Goal: Task Accomplishment & Management: Use online tool/utility

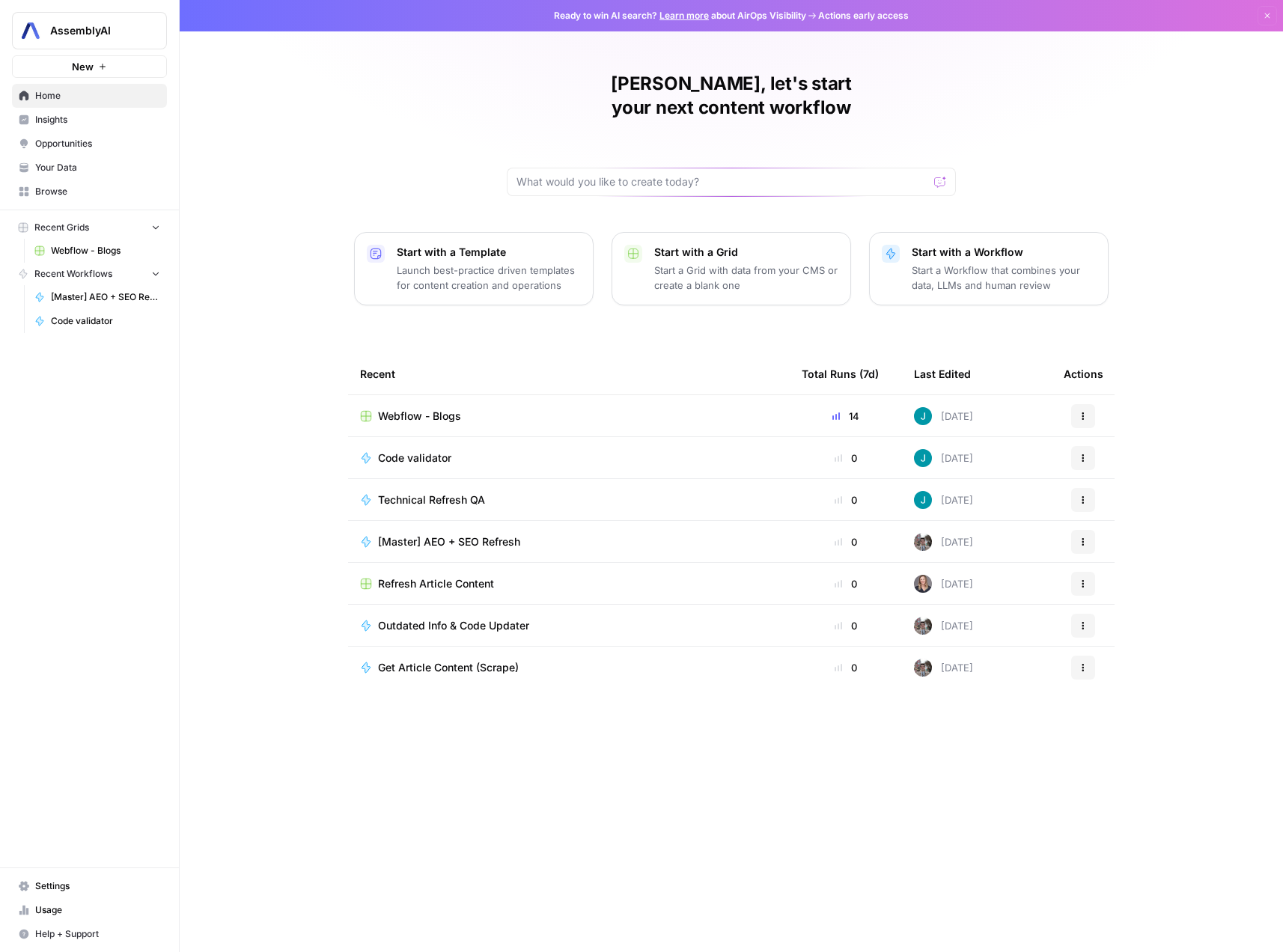
click at [394, 409] on span "Webflow - Blogs" at bounding box center [419, 416] width 83 height 15
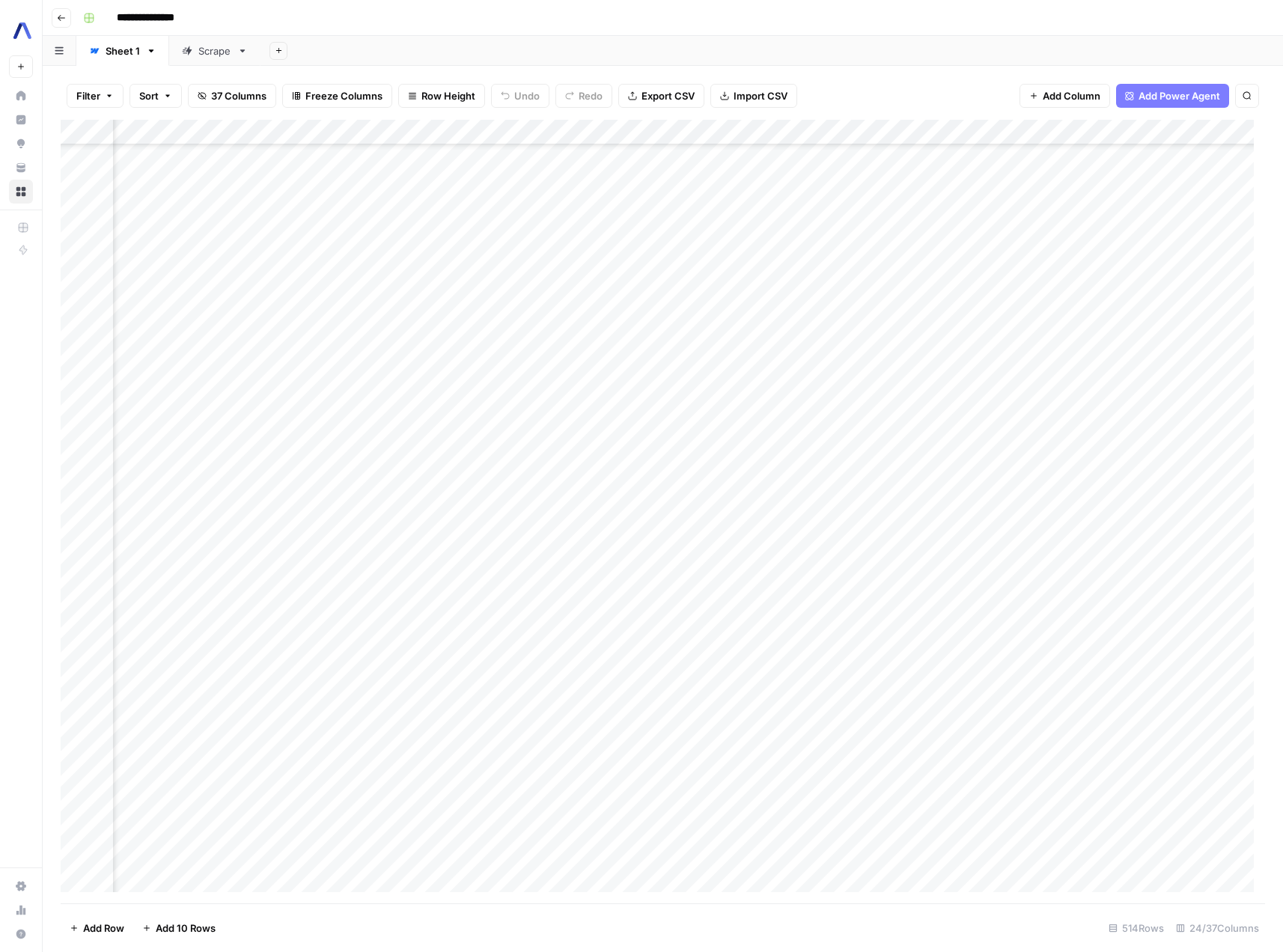
scroll to position [1492, 1697]
click at [586, 546] on div "Add Column" at bounding box center [663, 511] width 1205 height 783
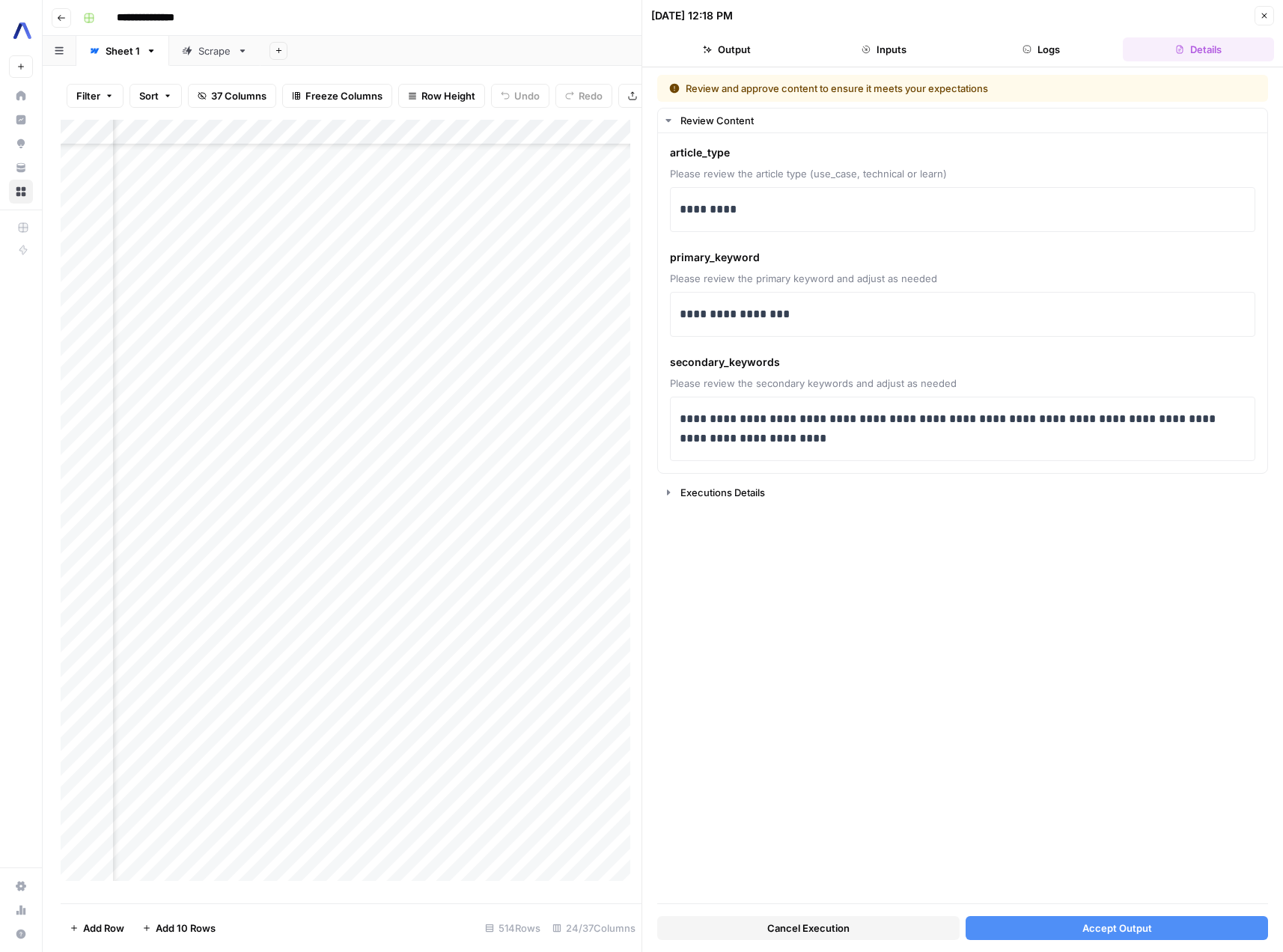
click at [1266, 13] on icon "button" at bounding box center [1265, 16] width 5 height 5
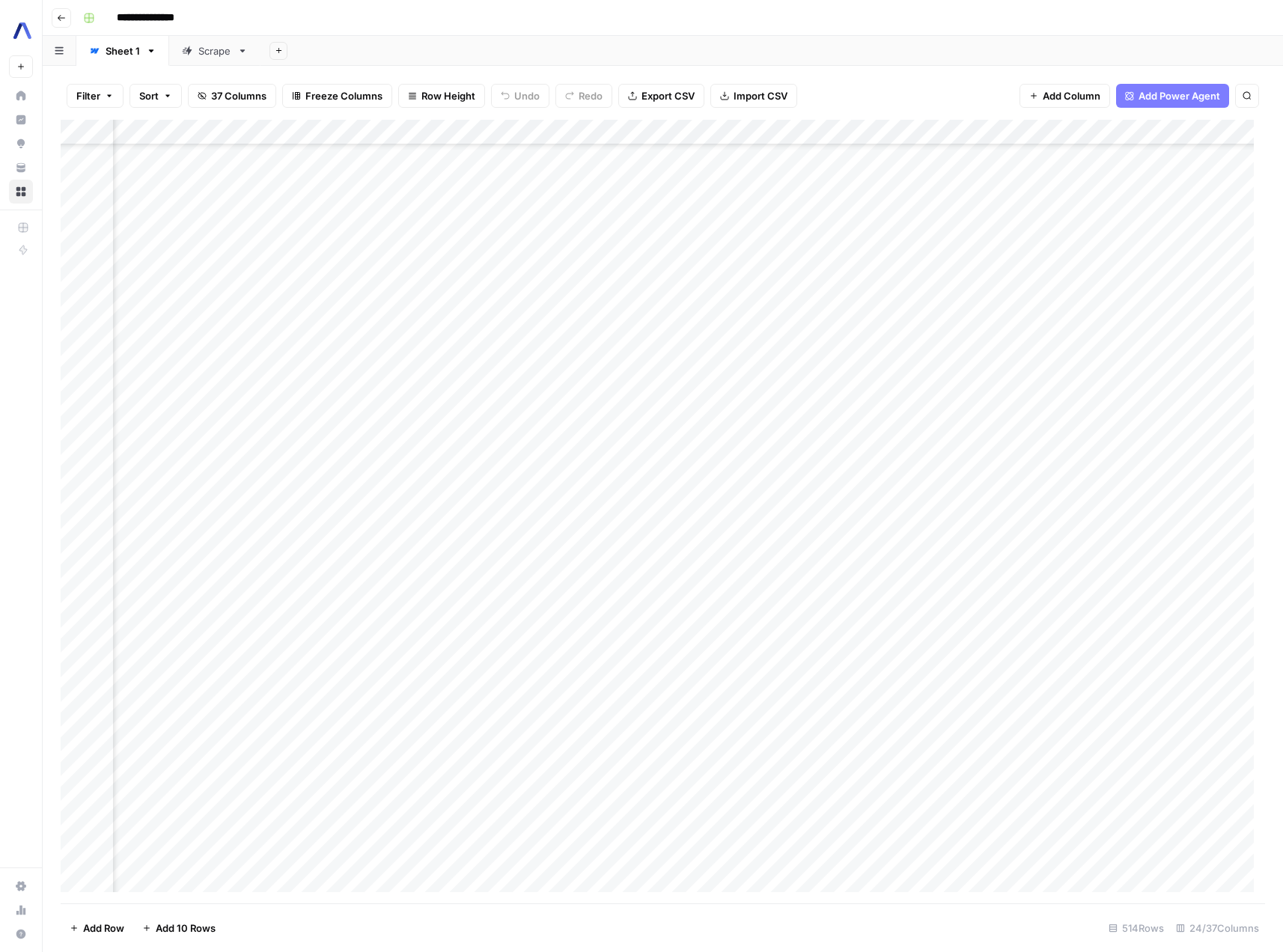
scroll to position [1061, 1464]
click at [615, 523] on div "Add Column" at bounding box center [663, 511] width 1205 height 783
click at [975, 521] on div "Add Column" at bounding box center [663, 511] width 1205 height 783
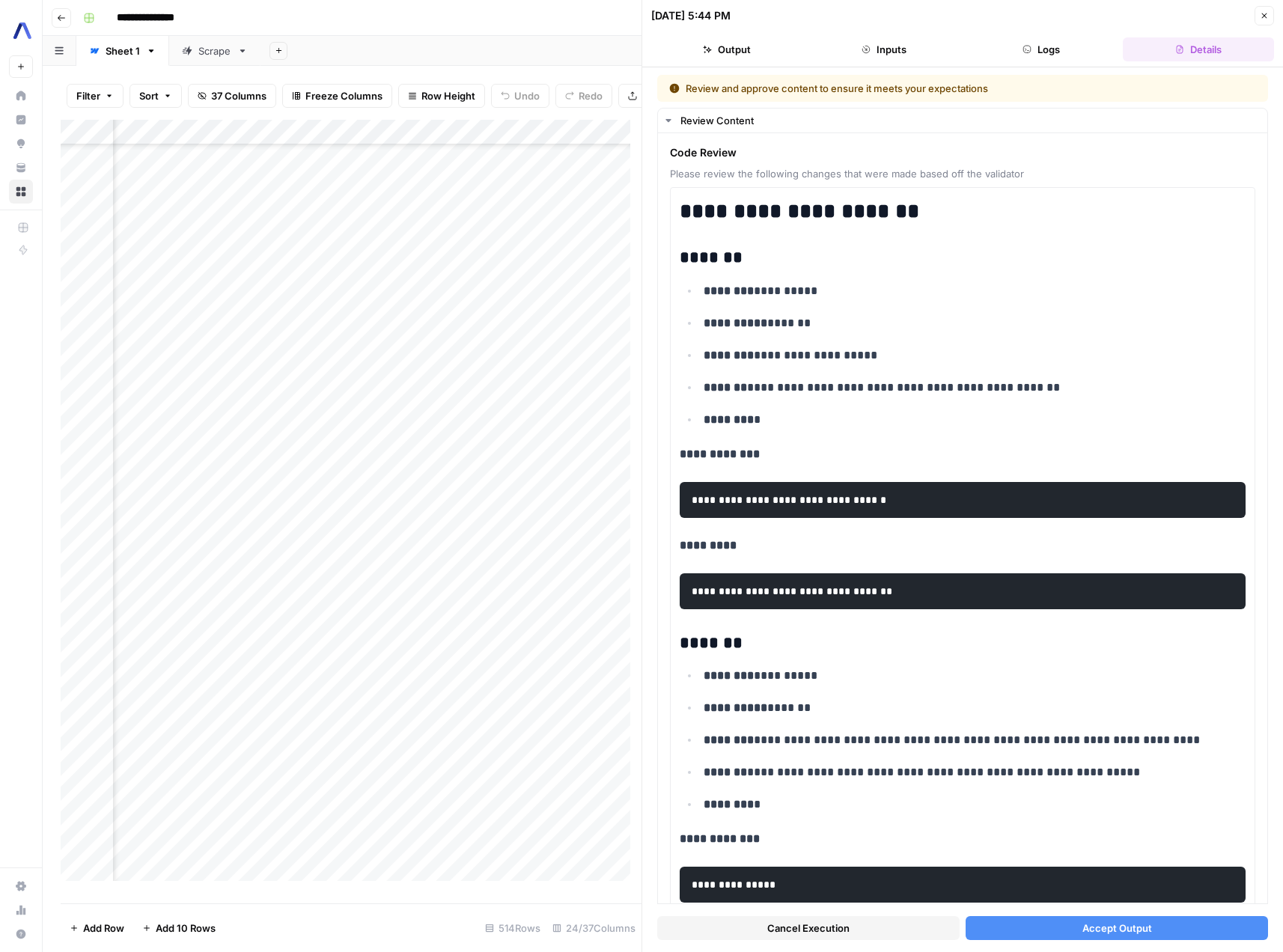
click at [1261, 15] on icon "button" at bounding box center [1264, 16] width 9 height 9
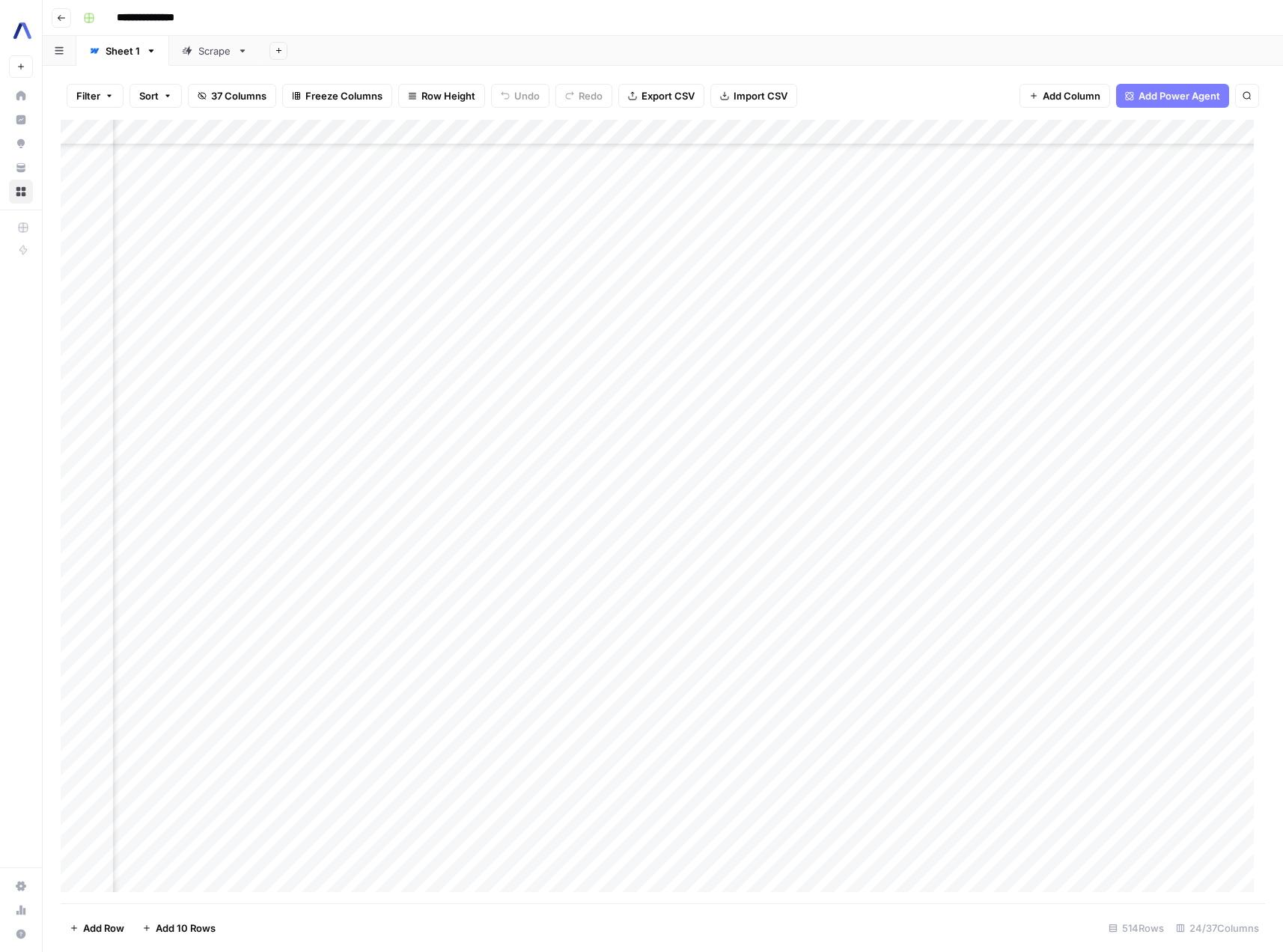
click at [653, 522] on div "Add Column" at bounding box center [663, 511] width 1205 height 783
click at [1105, 522] on div "Add Column" at bounding box center [663, 511] width 1205 height 783
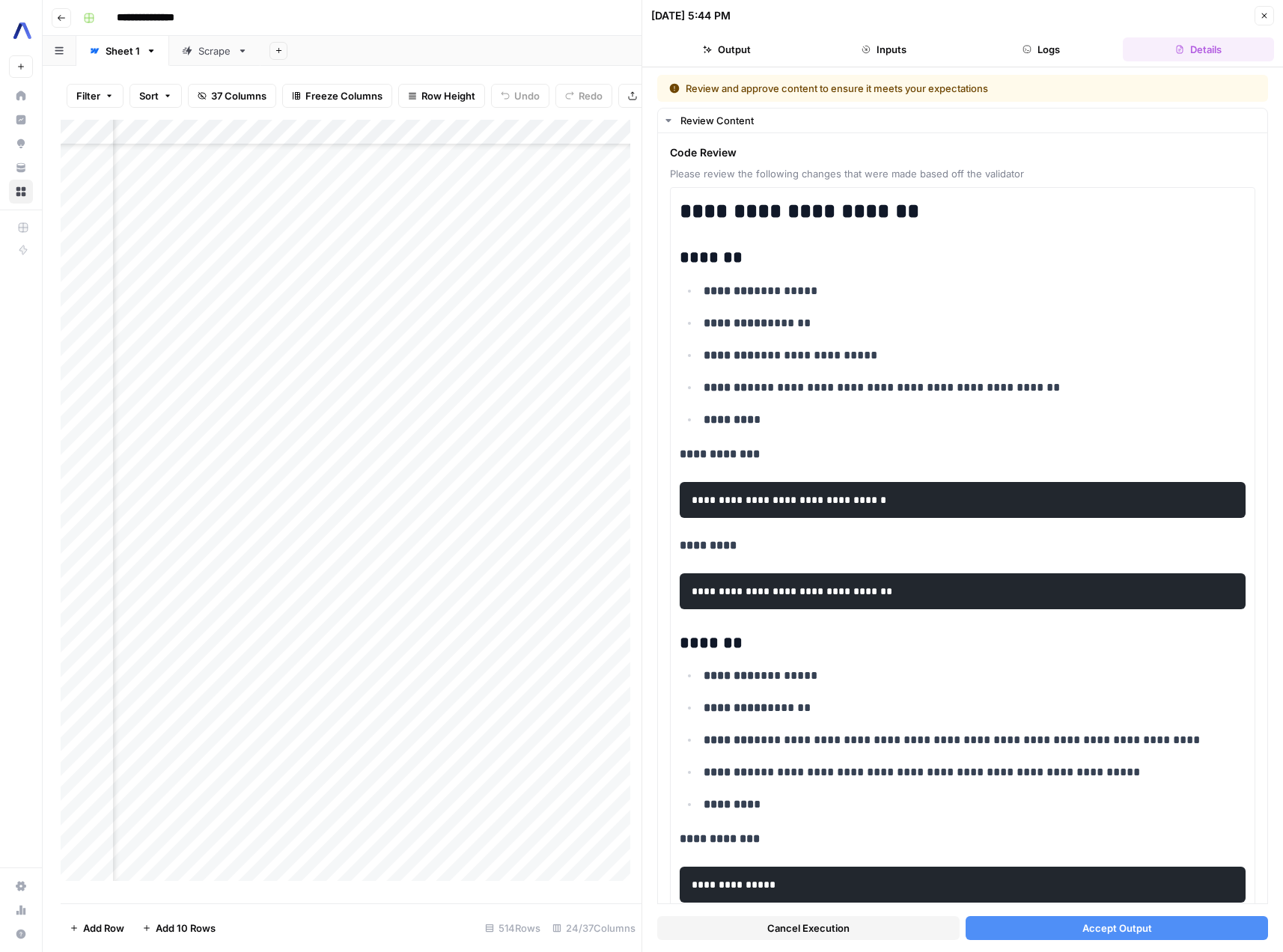
click at [1262, 16] on icon "button" at bounding box center [1264, 16] width 9 height 9
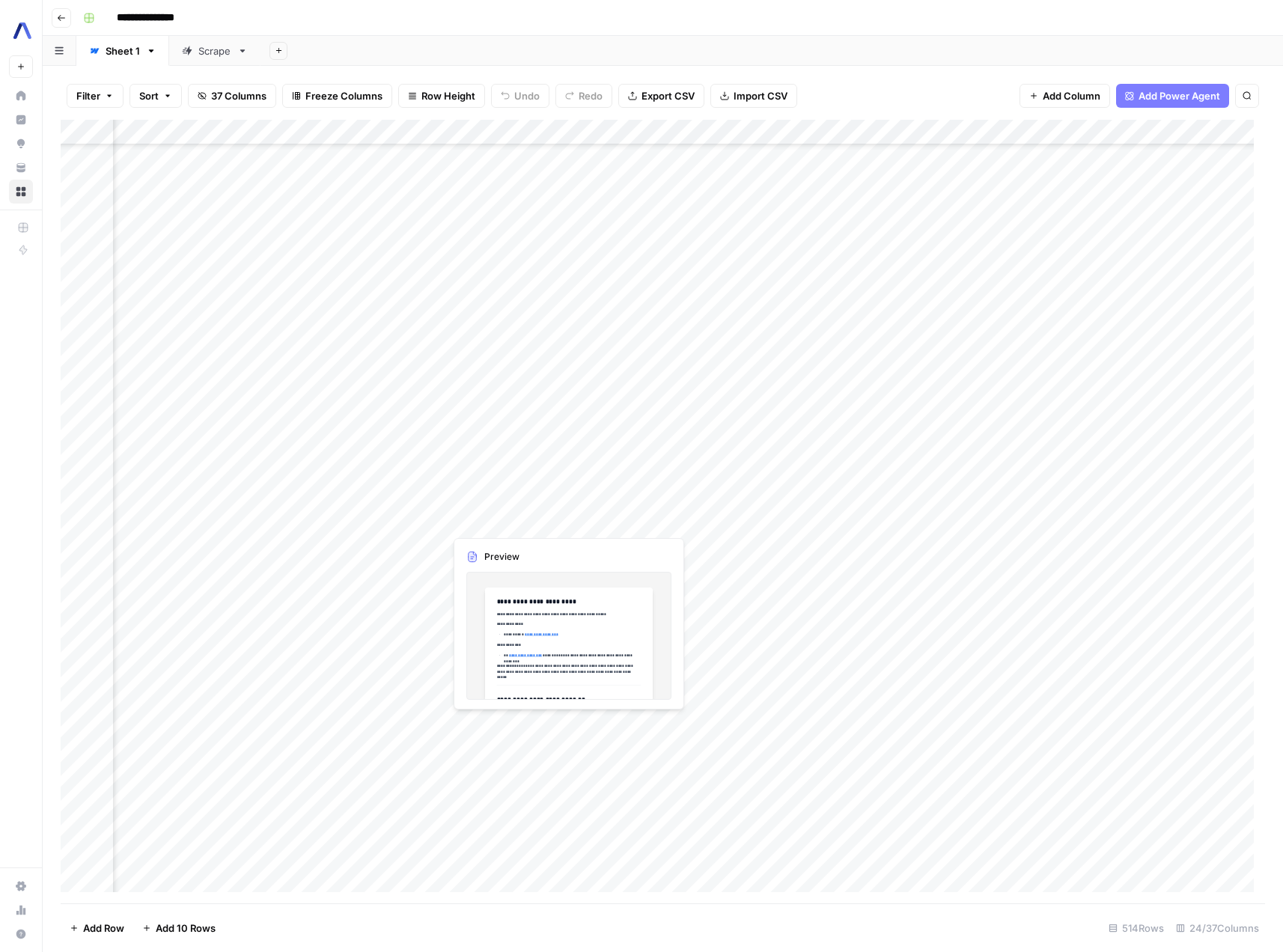
click at [519, 518] on div "Add Column" at bounding box center [663, 511] width 1205 height 783
click at [826, 515] on div "Add Column" at bounding box center [663, 511] width 1205 height 783
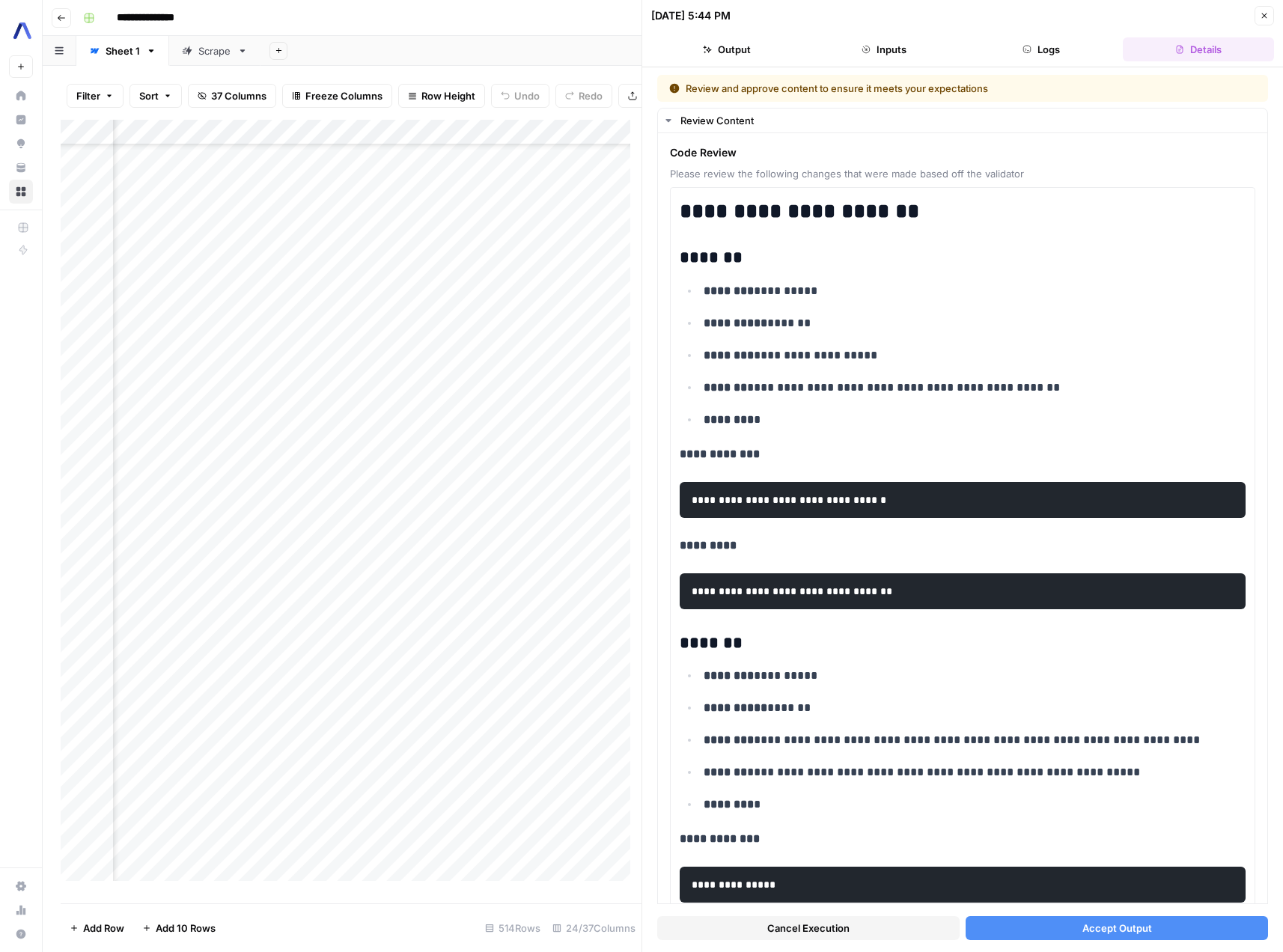
scroll to position [2581, 2268]
click at [1266, 14] on icon "button" at bounding box center [1265, 16] width 5 height 5
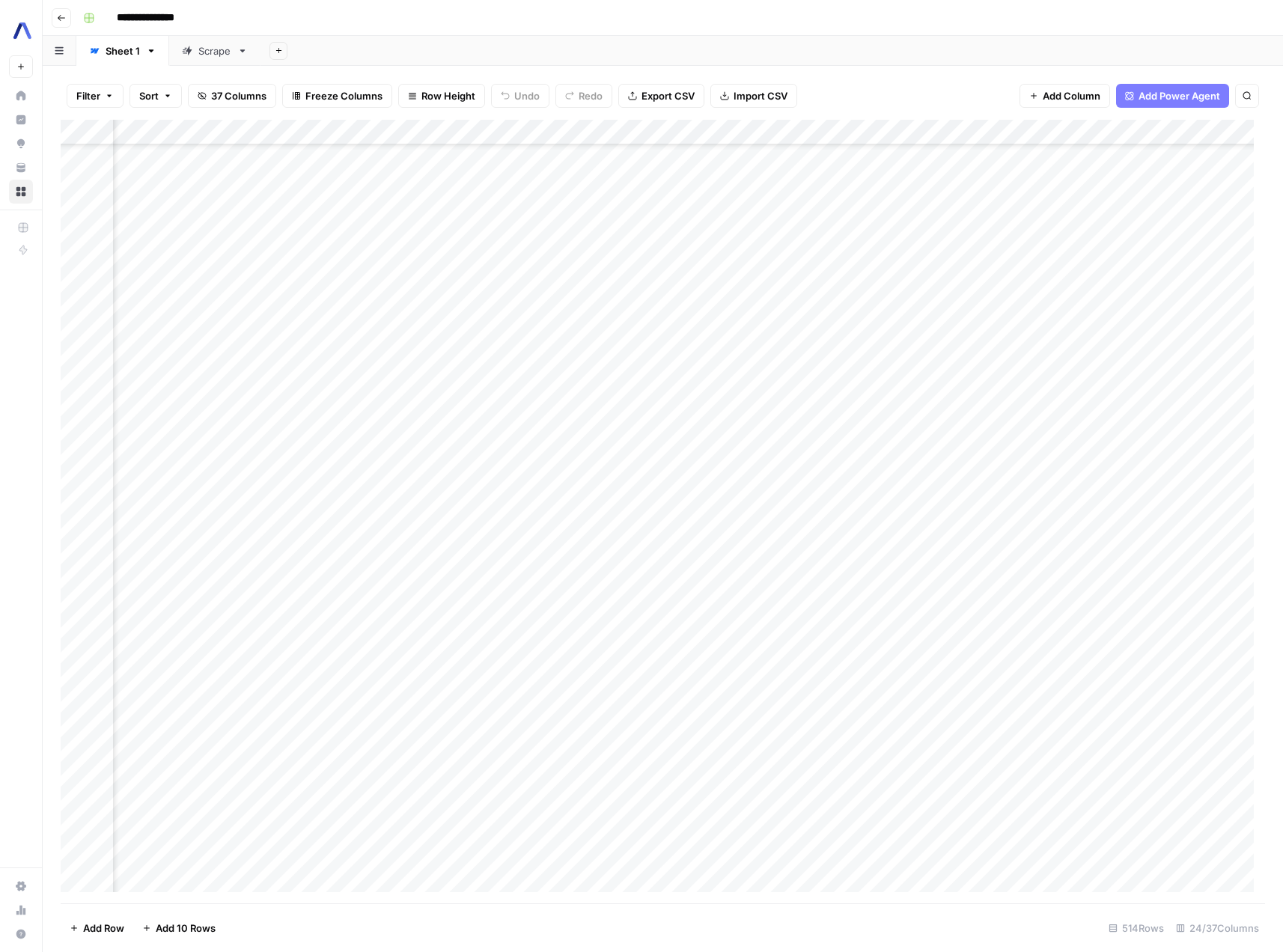
scroll to position [3647, 2268]
click at [822, 633] on div "Add Column" at bounding box center [663, 511] width 1205 height 783
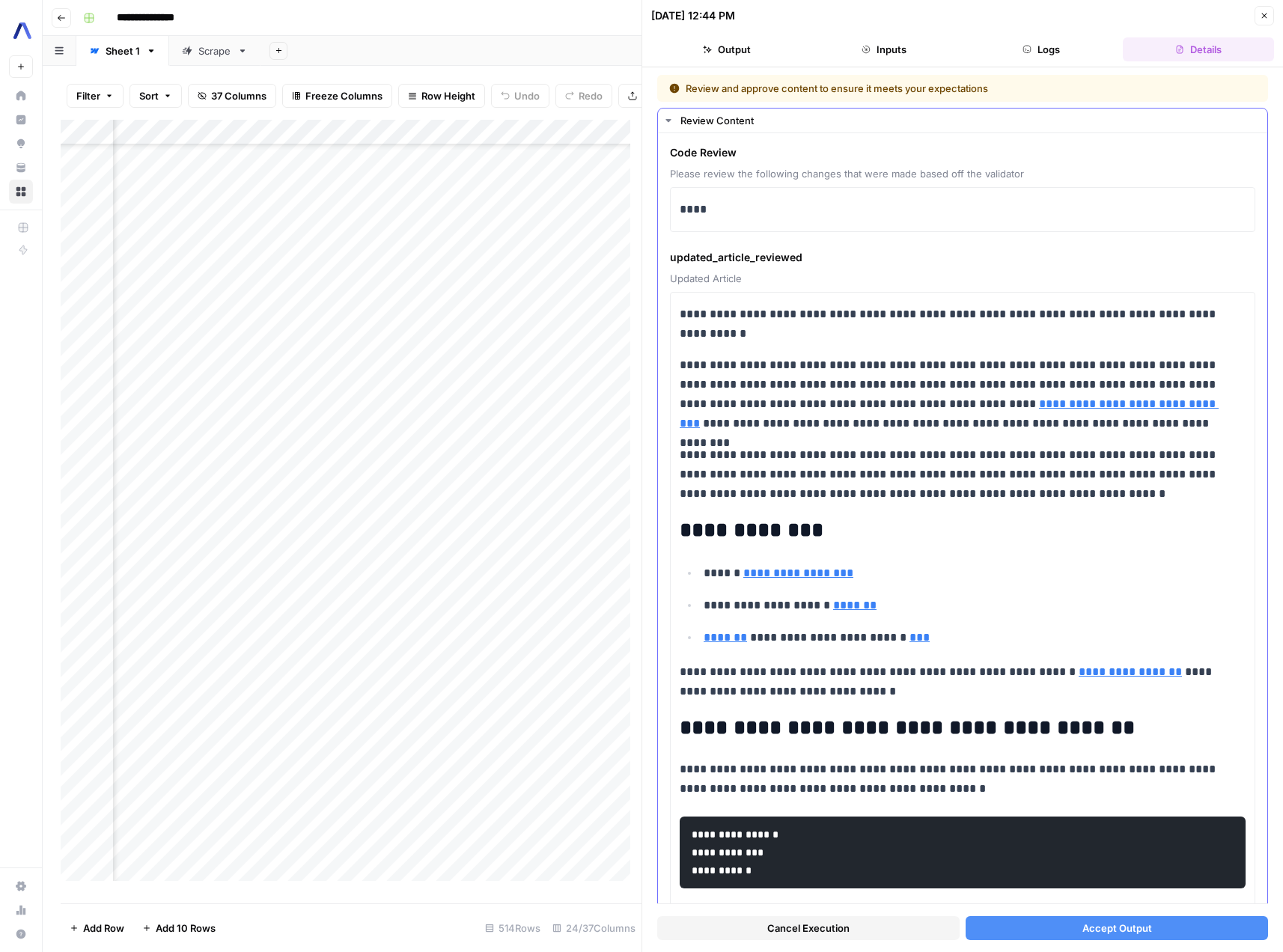
drag, startPoint x: 1267, startPoint y: 21, endPoint x: 1200, endPoint y: 373, distance: 358.3
click at [1200, 373] on div "**********" at bounding box center [962, 476] width 642 height 952
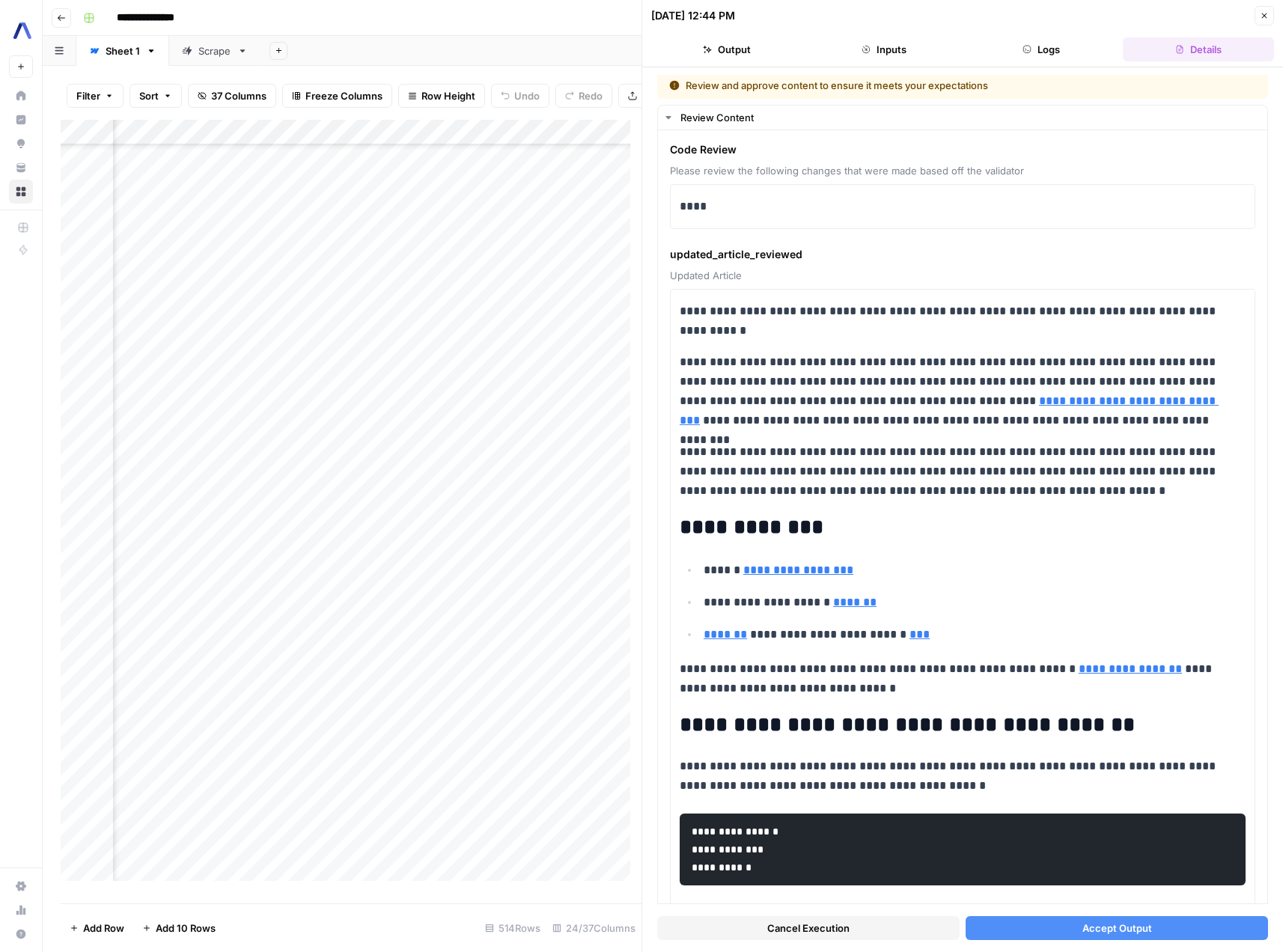
click at [790, 932] on span "Cancel Execution" at bounding box center [808, 928] width 82 height 15
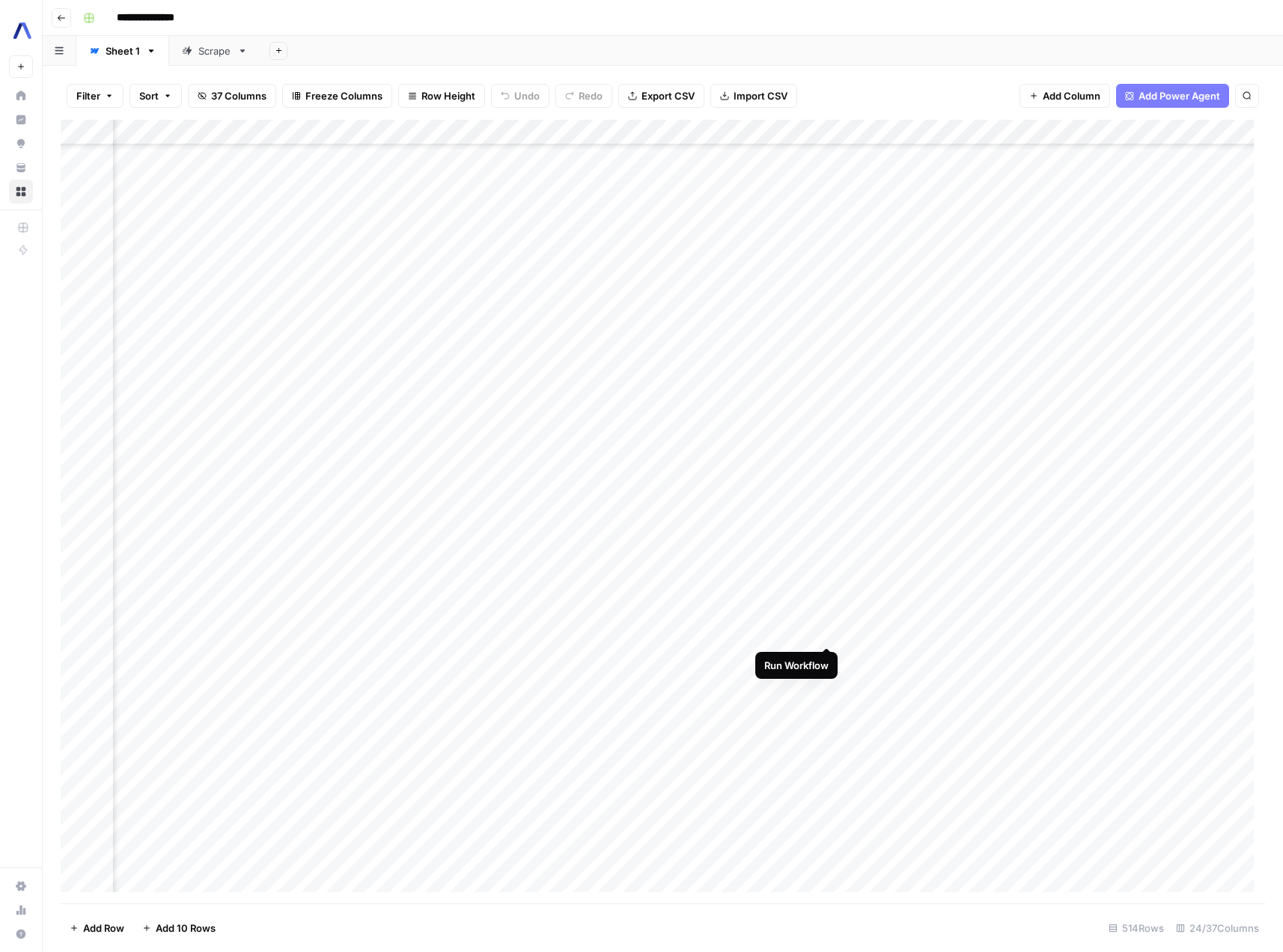
click at [827, 631] on div "Add Column" at bounding box center [663, 511] width 1205 height 783
click at [630, 718] on div "Add Column" at bounding box center [663, 511] width 1205 height 783
click at [1105, 720] on div "Add Column" at bounding box center [663, 511] width 1205 height 783
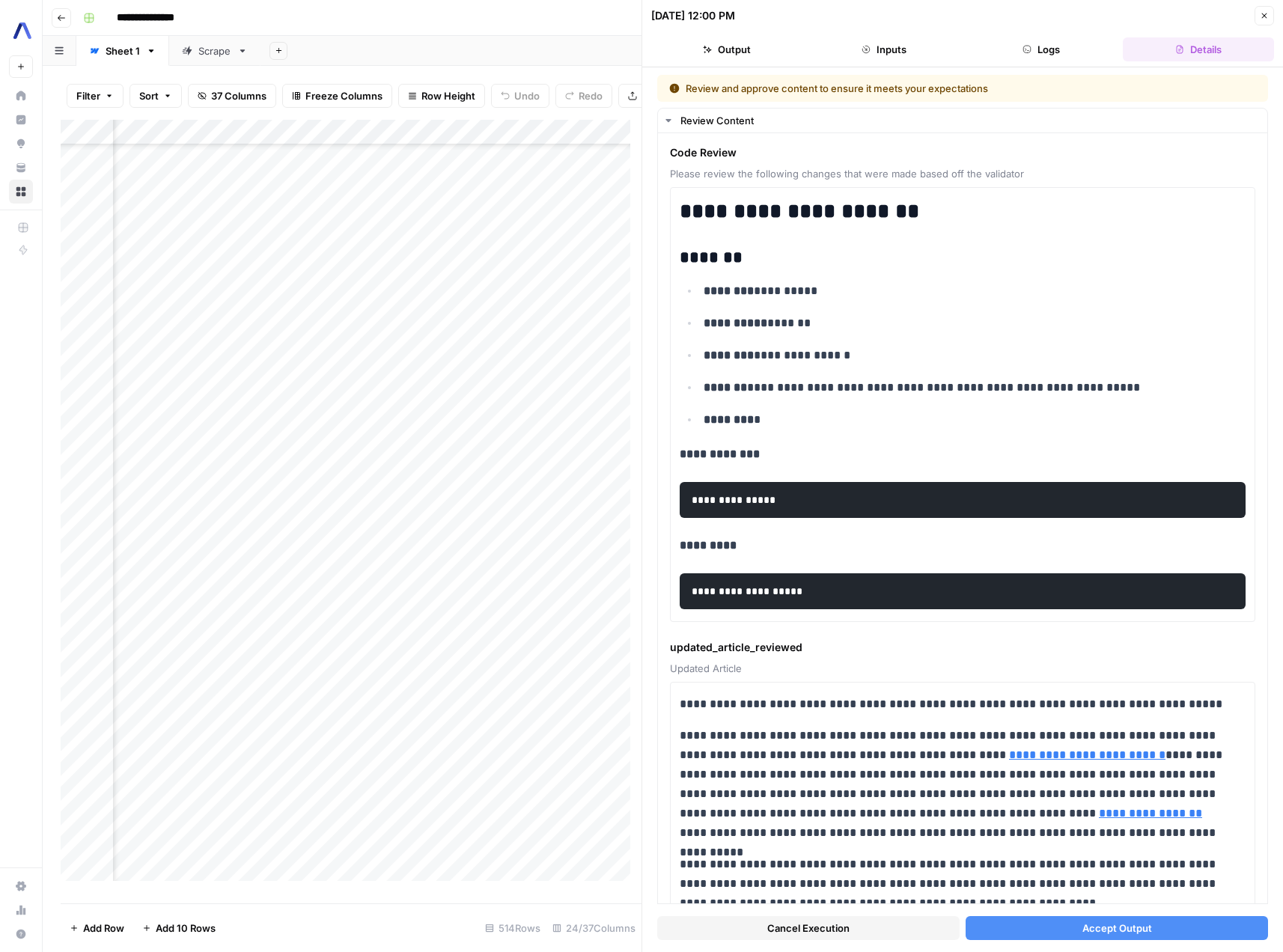
click at [1266, 19] on icon "button" at bounding box center [1264, 16] width 9 height 9
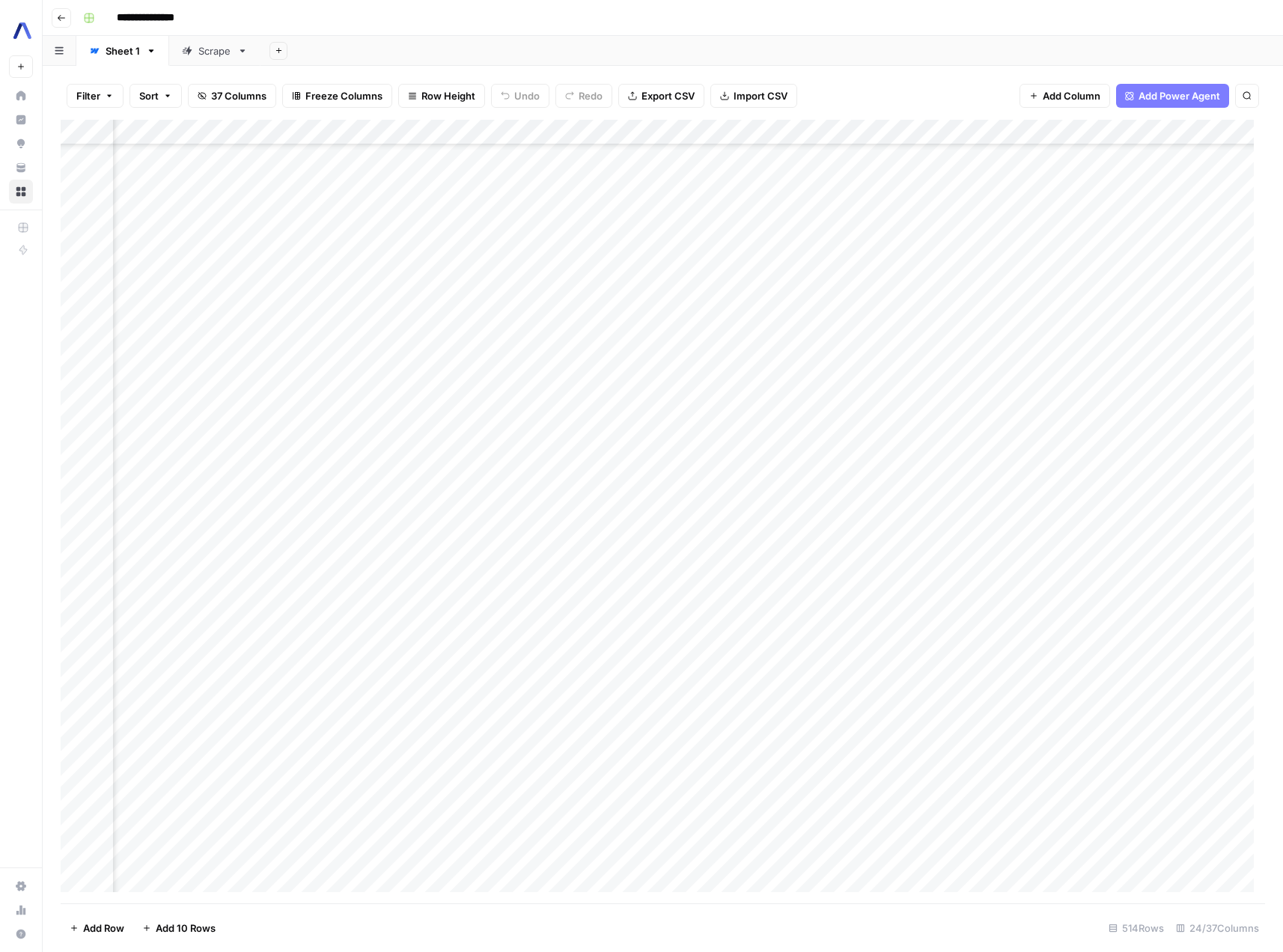
scroll to position [3741, 1990]
click at [1078, 534] on div "Add Column" at bounding box center [663, 511] width 1205 height 783
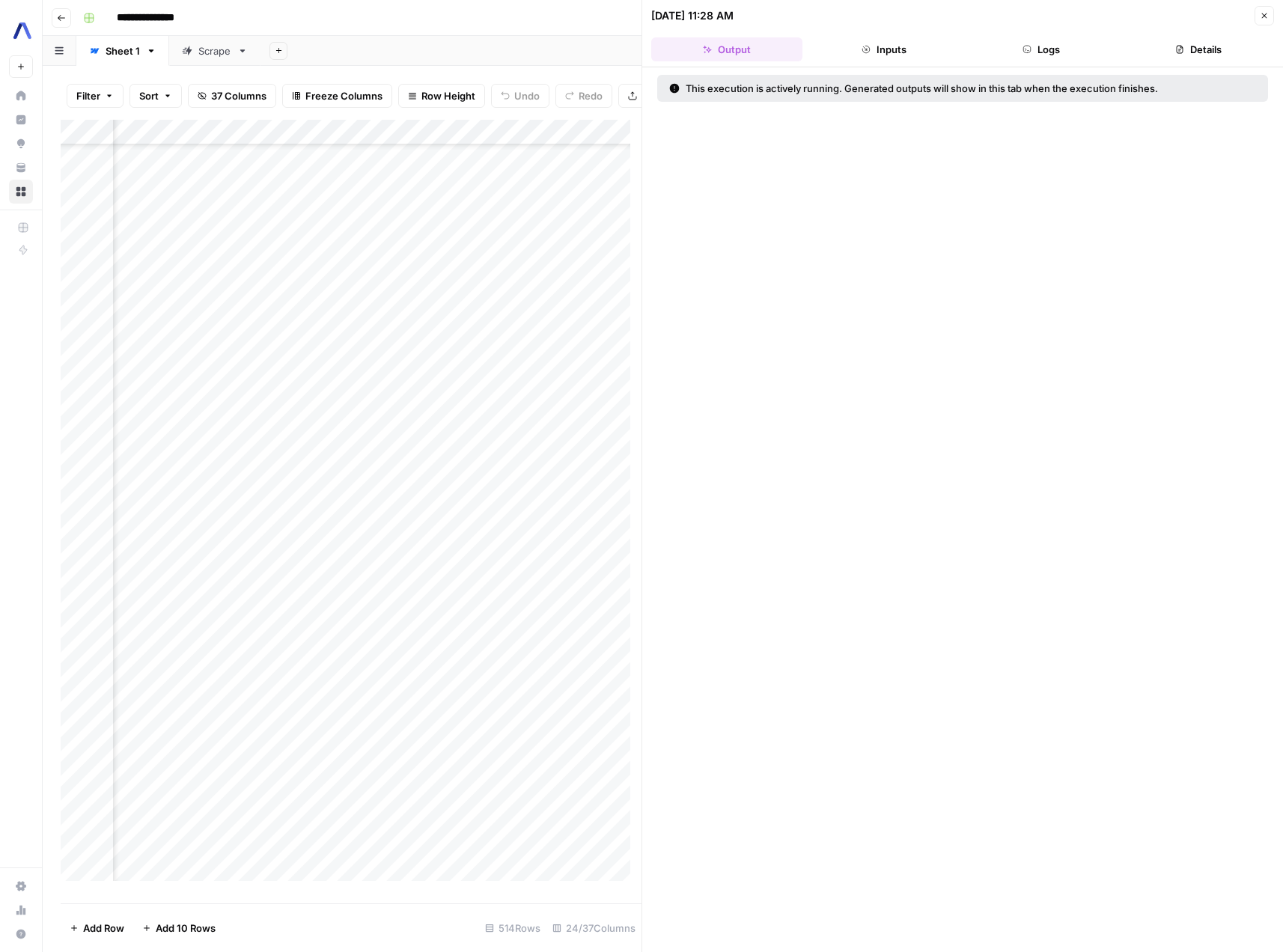
click at [933, 60] on button "Inputs" at bounding box center [884, 49] width 151 height 24
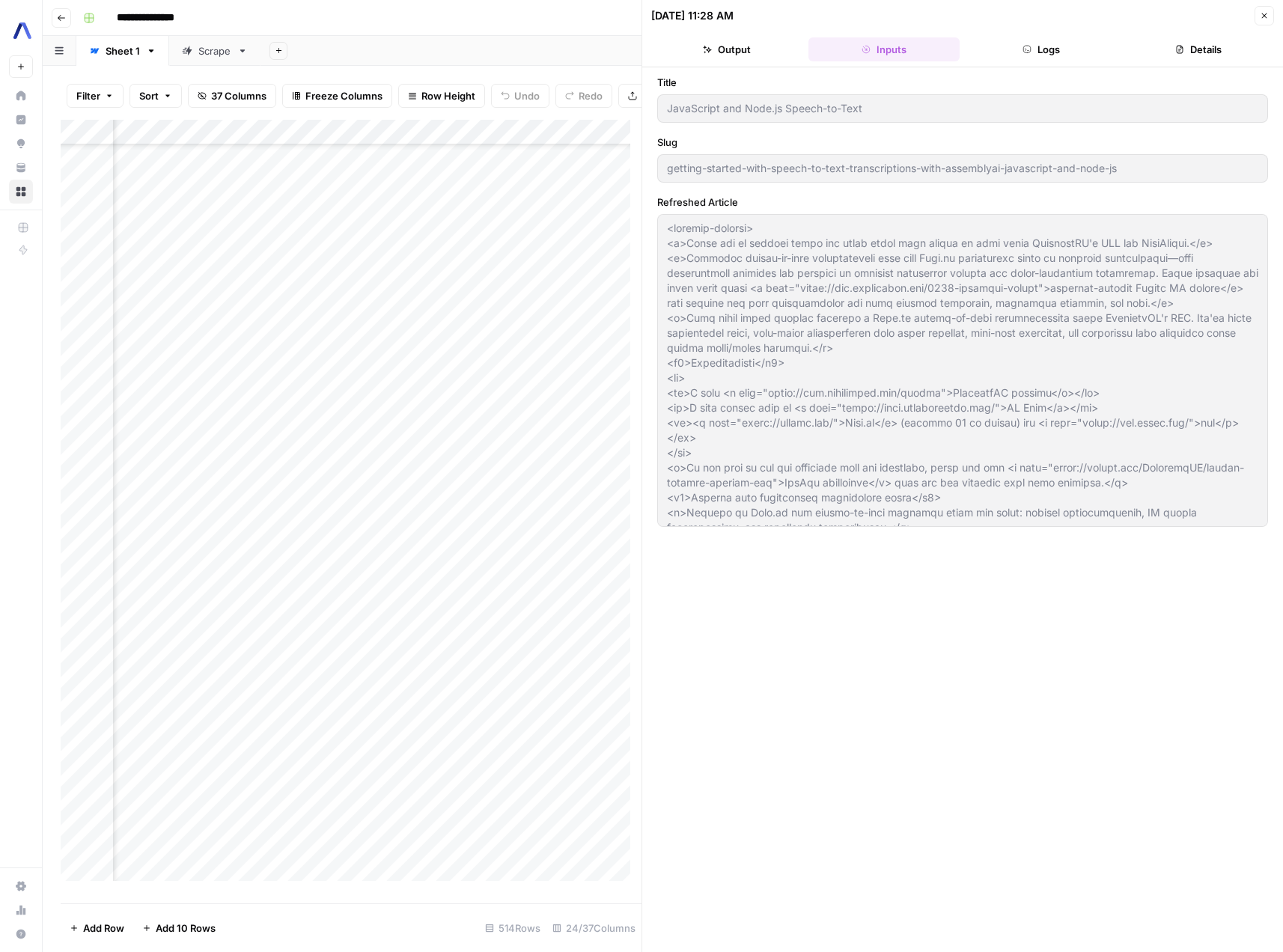
click at [1066, 49] on button "Logs" at bounding box center [1041, 49] width 151 height 24
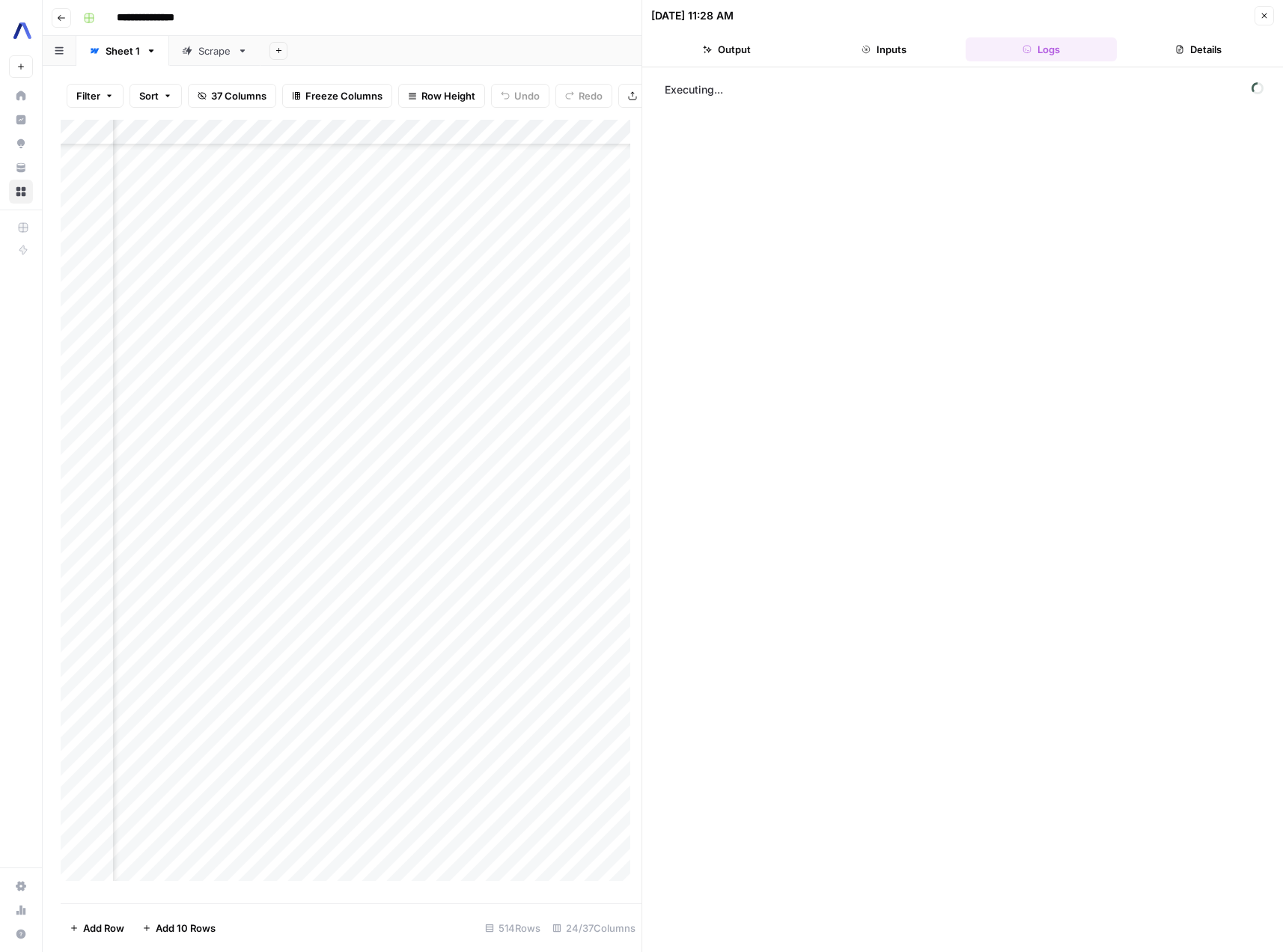
click at [1258, 18] on button "Close" at bounding box center [1265, 16] width 20 height 20
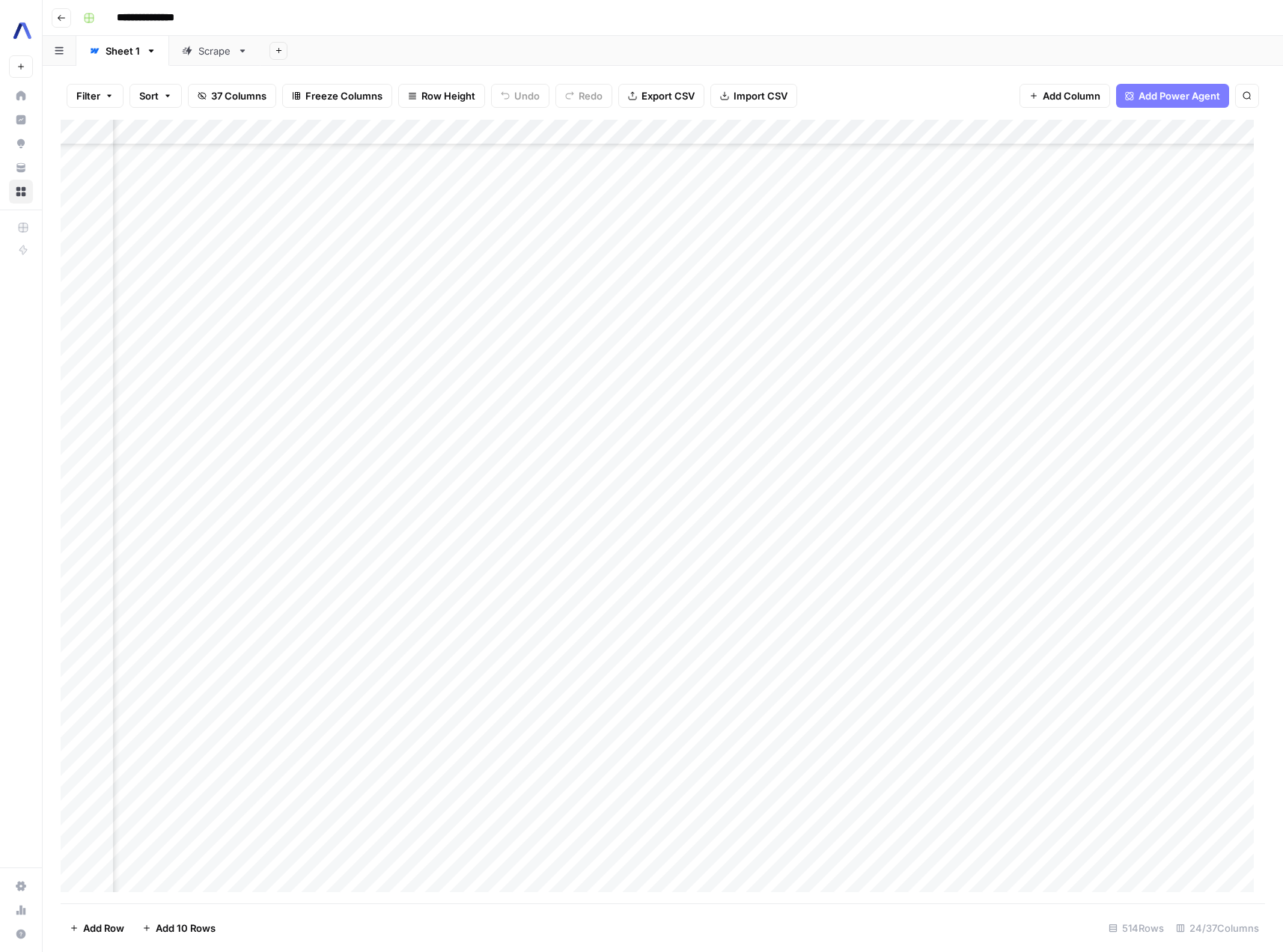
scroll to position [5280, 1990]
click at [431, 347] on div "Add Column" at bounding box center [663, 511] width 1205 height 783
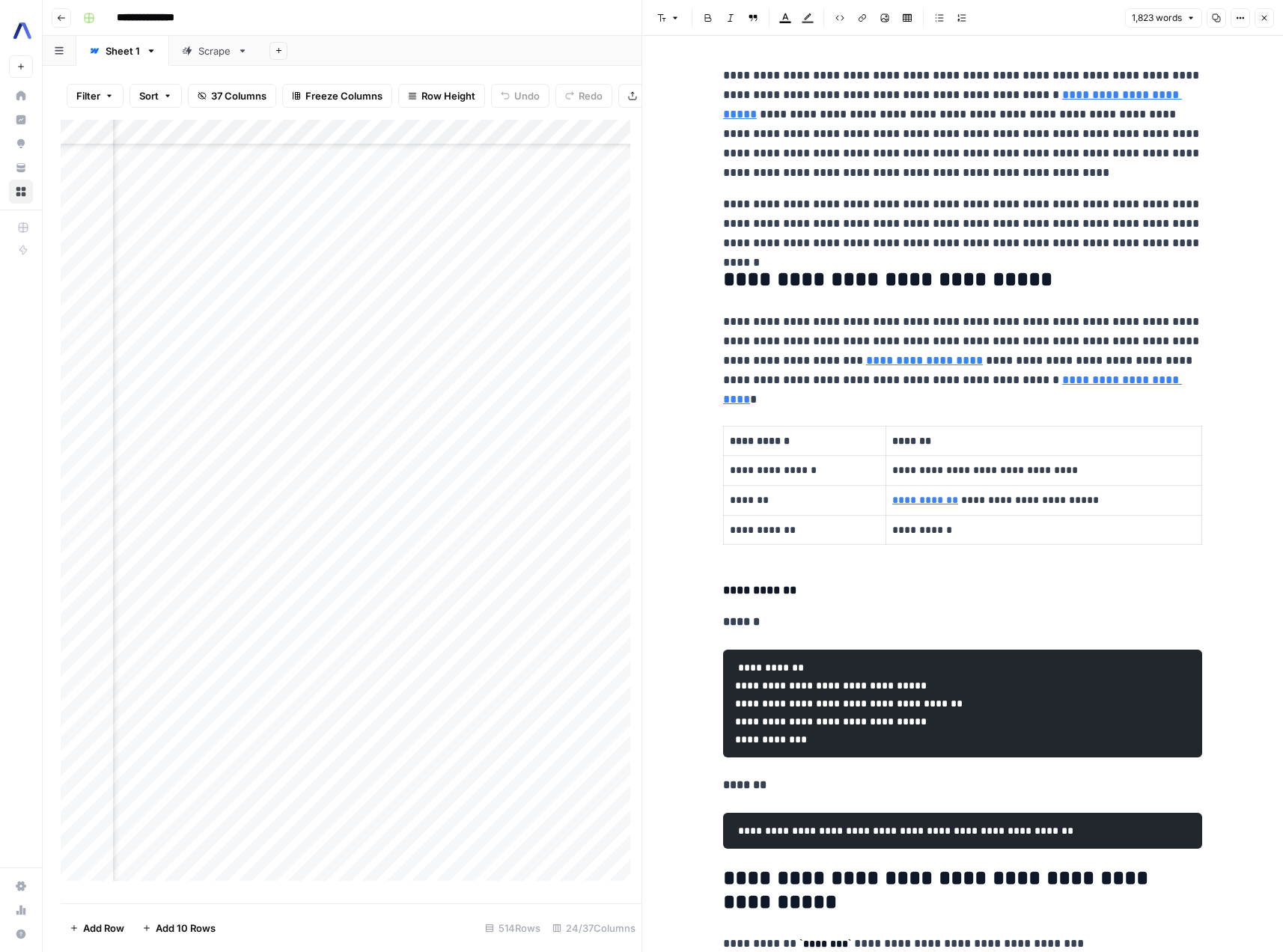
click at [1261, 14] on icon "button" at bounding box center [1264, 17] width 9 height 9
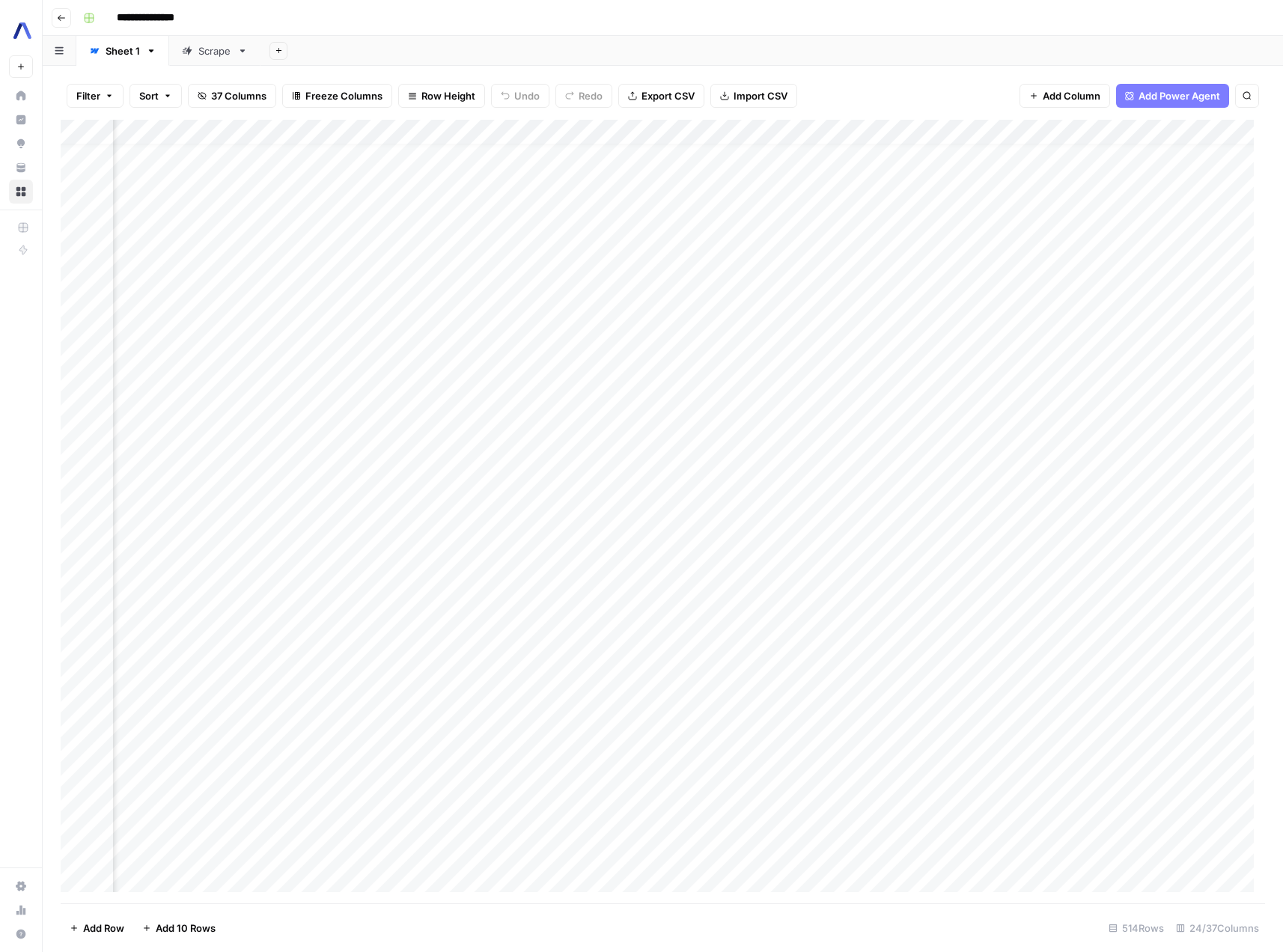
scroll to position [1202, 1990]
click at [1101, 380] on div "Add Column" at bounding box center [663, 511] width 1205 height 783
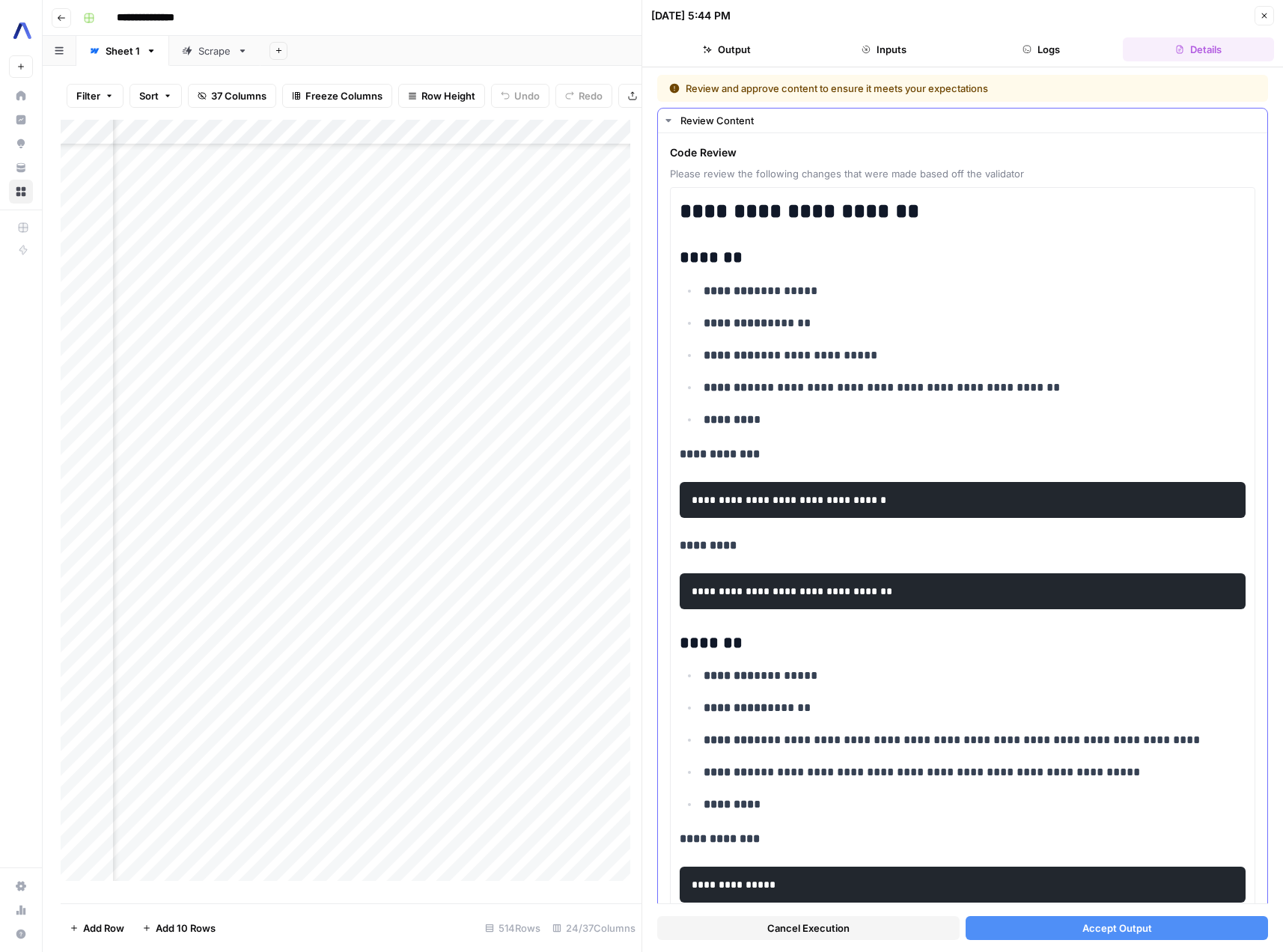
scroll to position [1310, 1990]
click at [1260, 21] on button "Close" at bounding box center [1265, 16] width 20 height 20
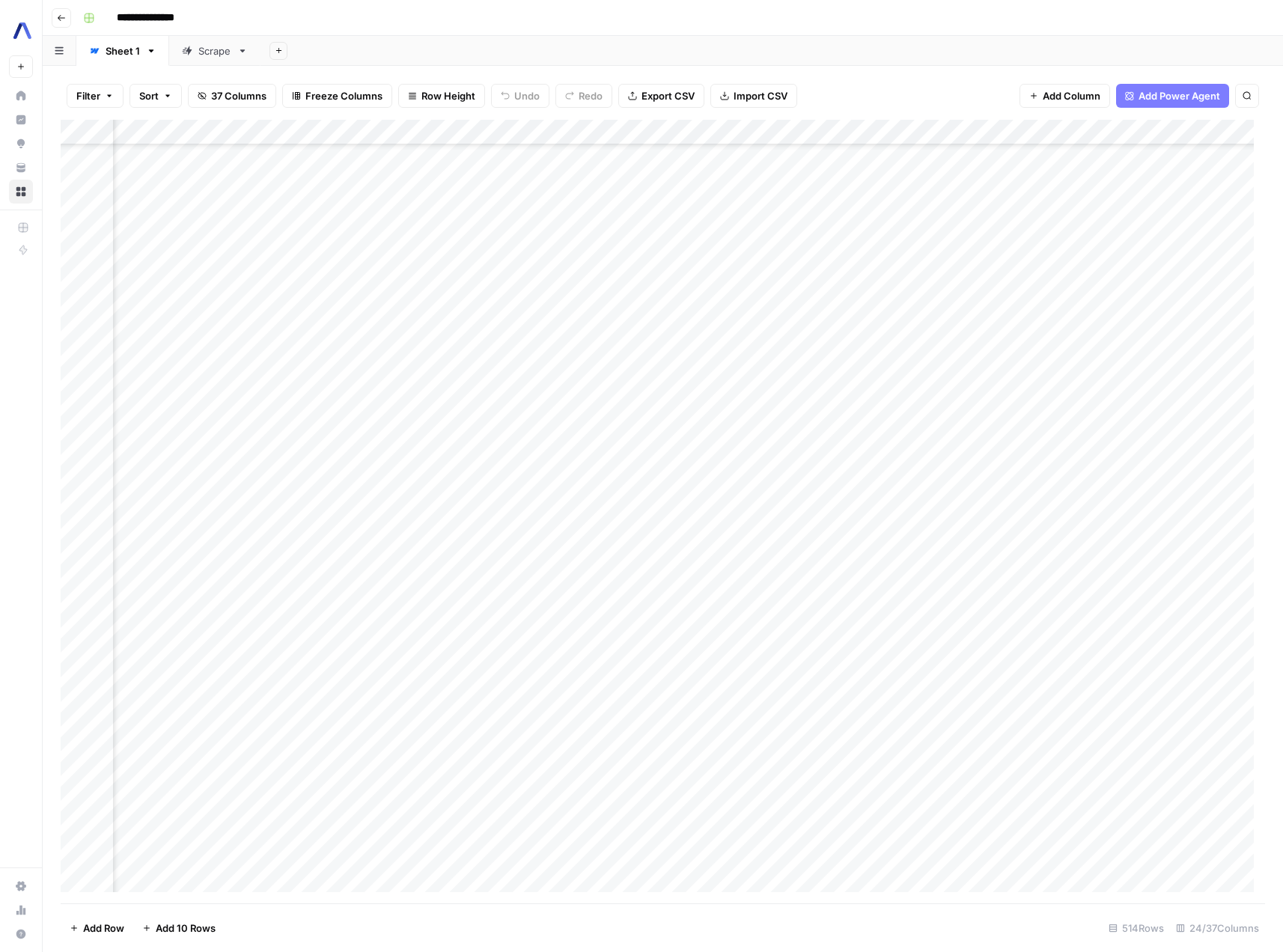
scroll to position [3944, 1990]
click at [430, 334] on div "Add Column" at bounding box center [663, 511] width 1205 height 783
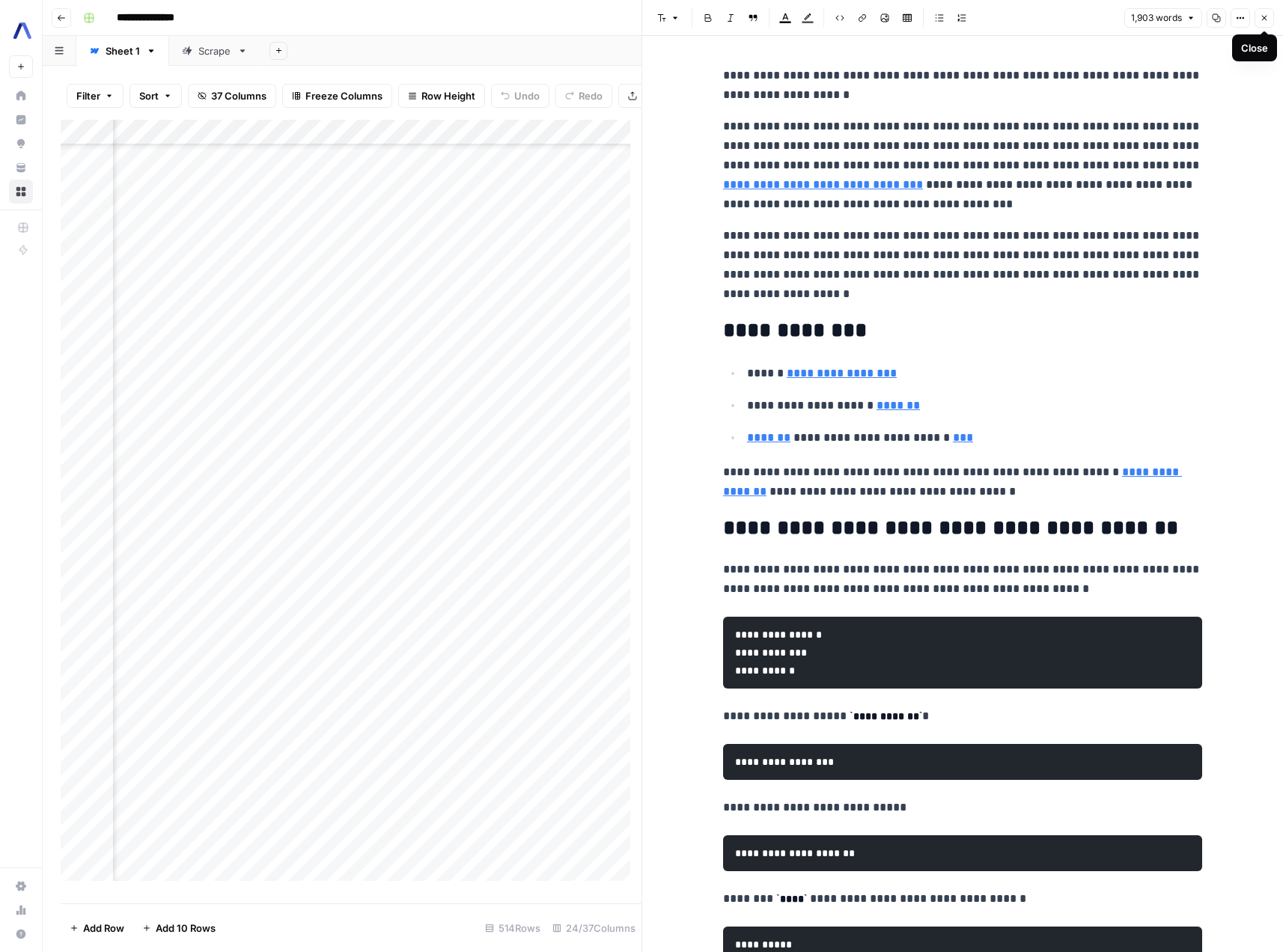
click at [1270, 15] on button "Close" at bounding box center [1265, 18] width 20 height 20
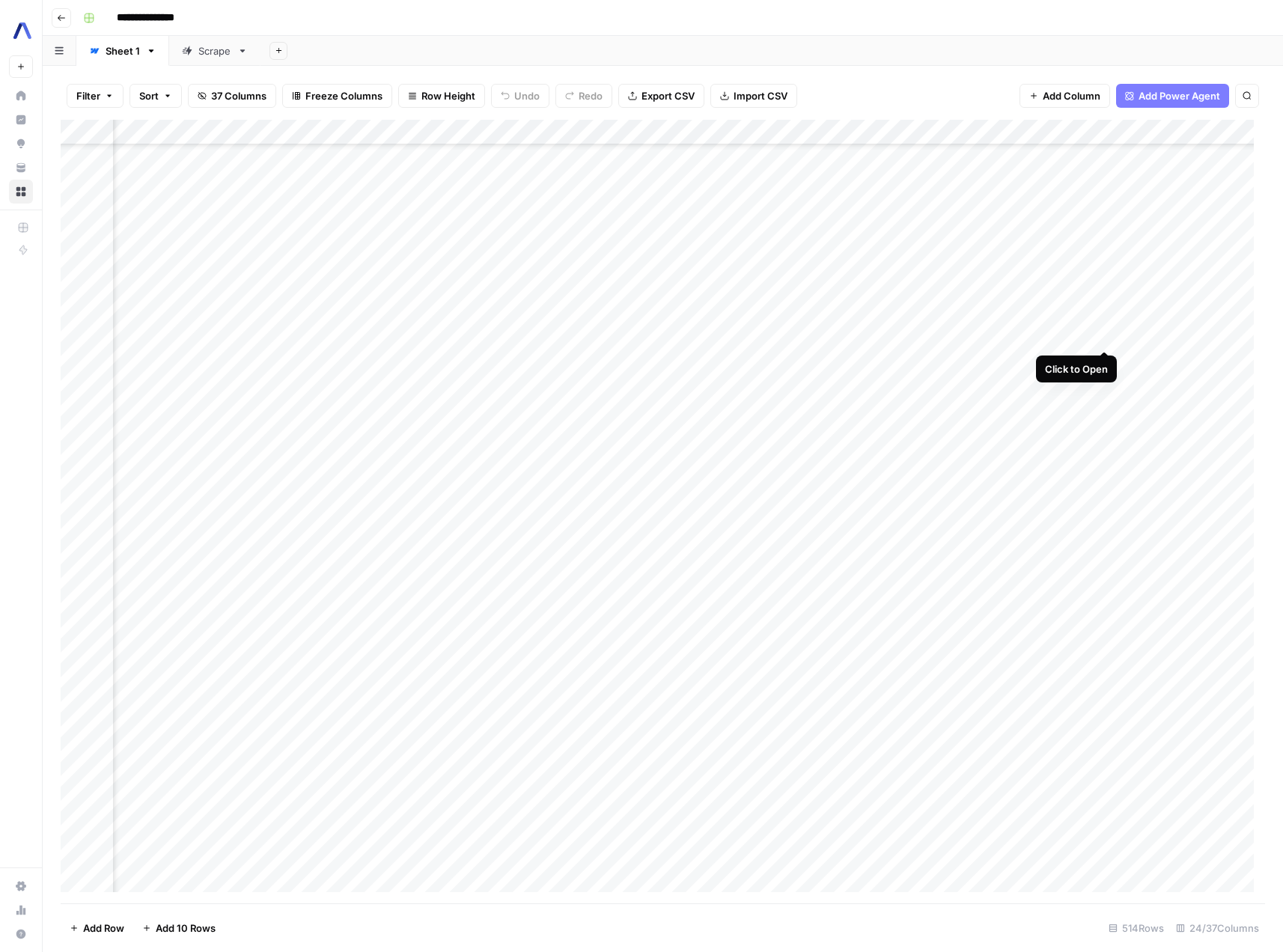
click at [1099, 335] on div "Add Column" at bounding box center [663, 511] width 1205 height 783
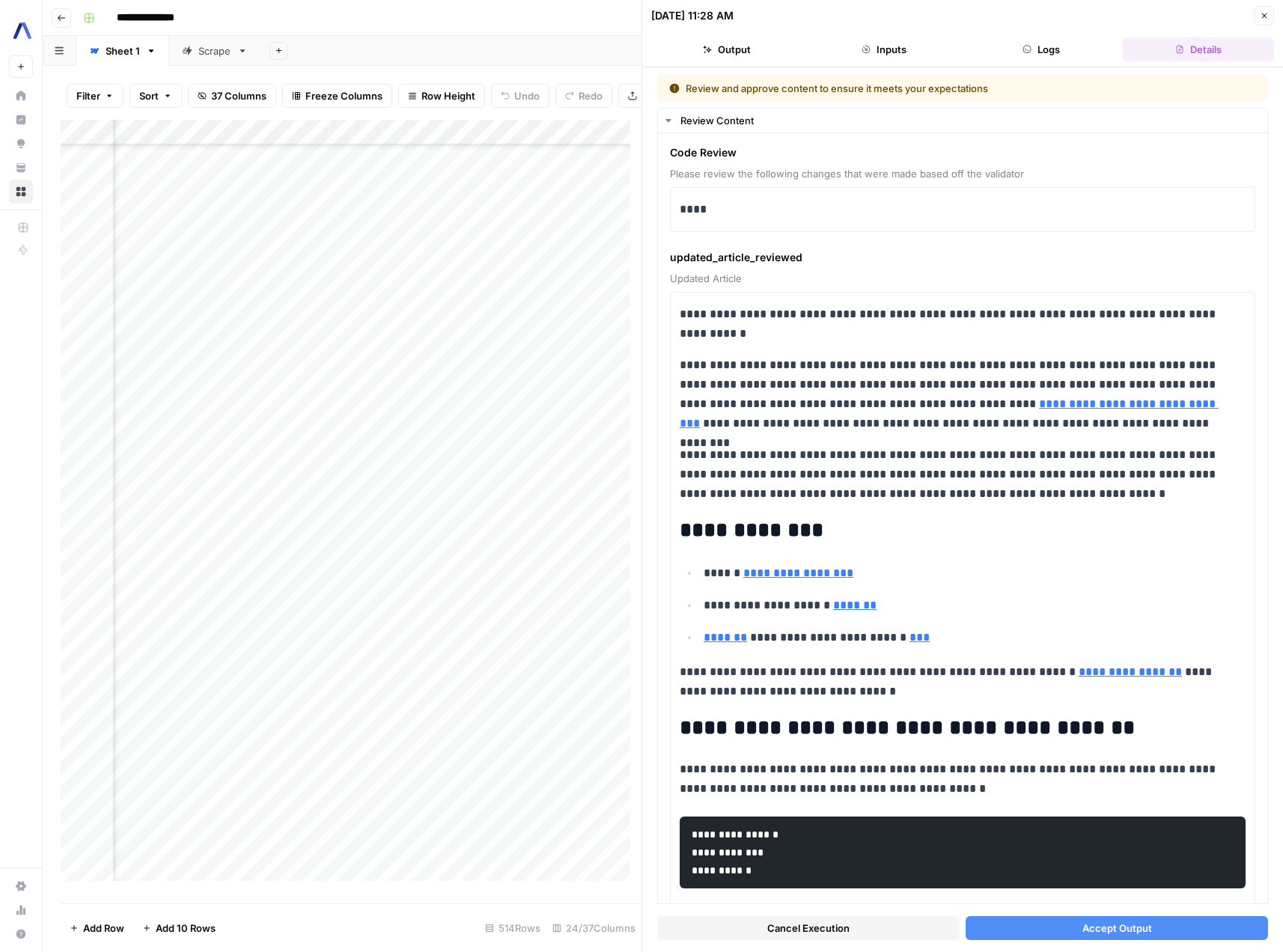
click at [345, 331] on div "Add Column" at bounding box center [351, 506] width 581 height 773
click at [1265, 15] on icon "button" at bounding box center [1265, 16] width 5 height 5
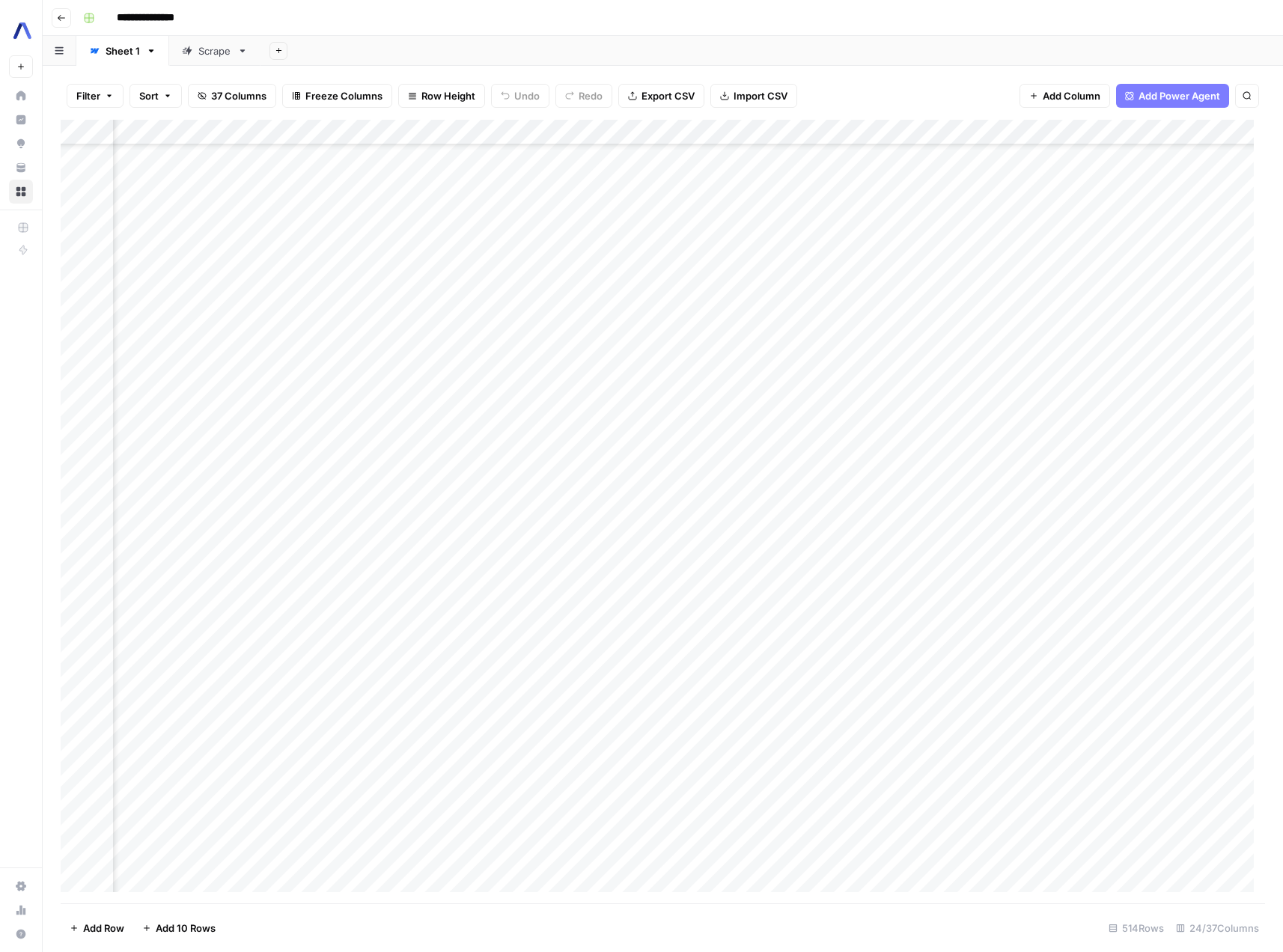
scroll to position [5206, 1990]
click at [902, 422] on div "Add Column" at bounding box center [663, 511] width 1205 height 783
click at [424, 422] on div "Add Column" at bounding box center [663, 511] width 1205 height 783
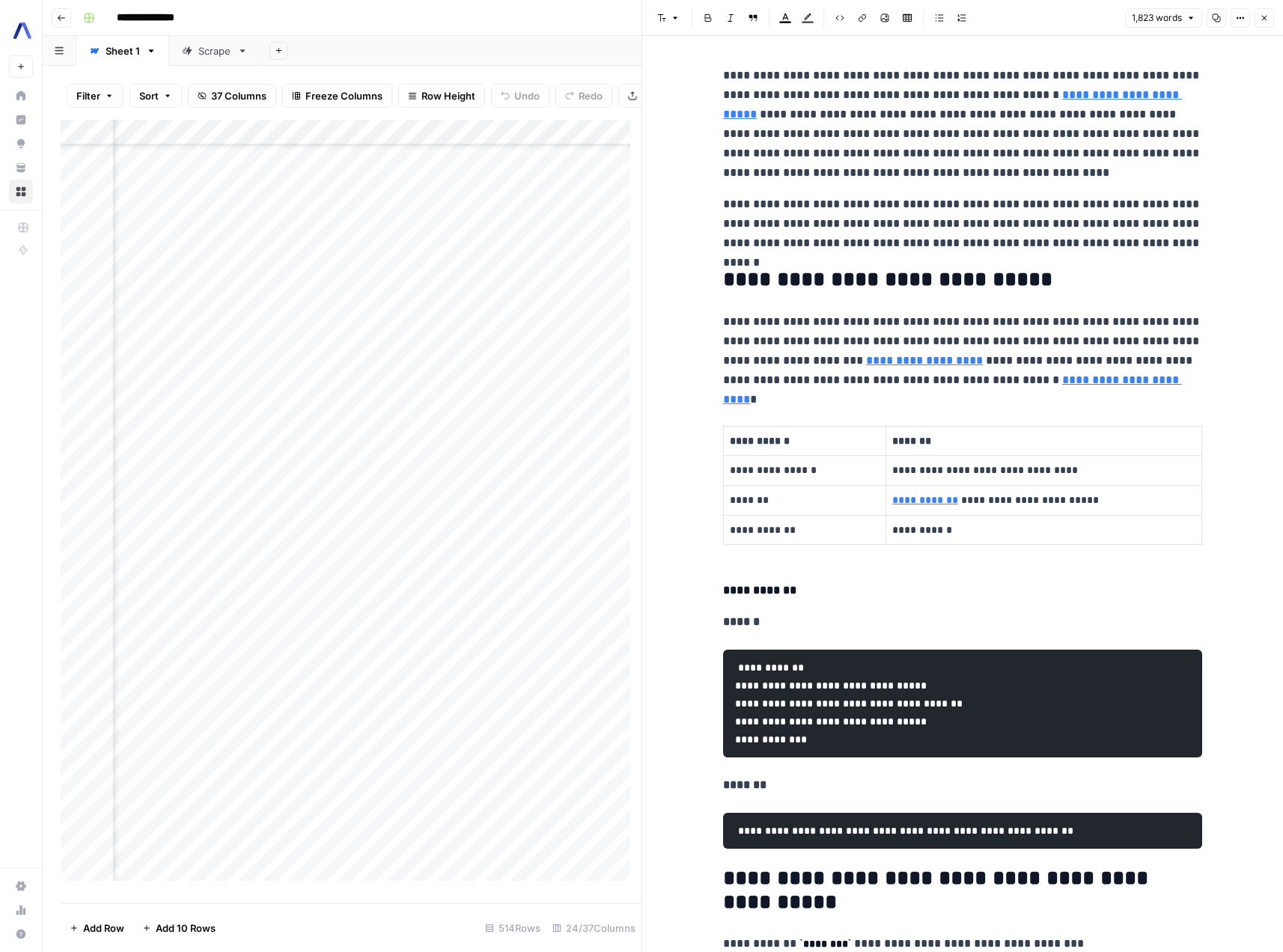
click at [1266, 16] on icon "button" at bounding box center [1264, 17] width 9 height 9
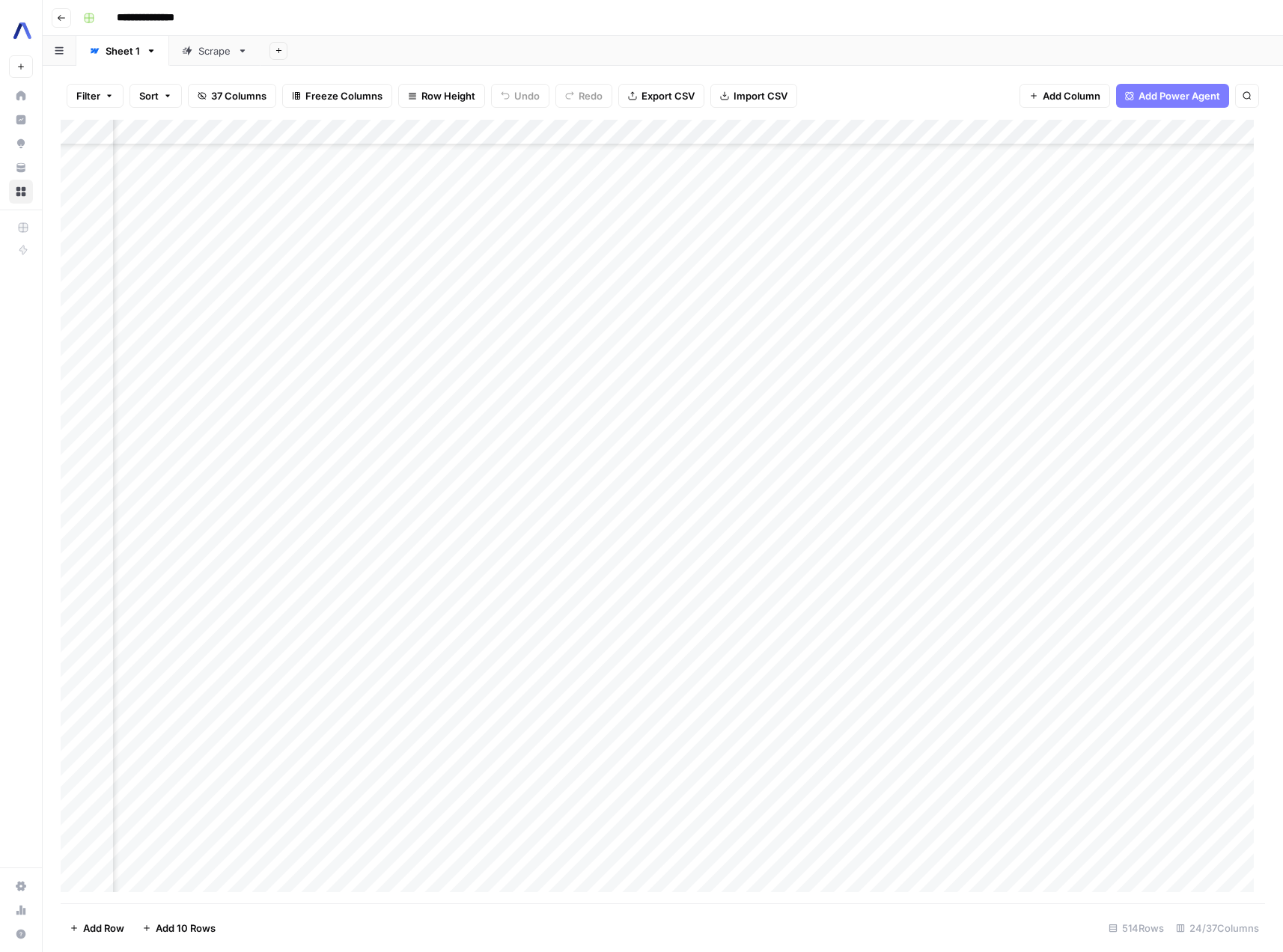
click at [1054, 420] on div "Add Column" at bounding box center [663, 511] width 1205 height 783
click at [1083, 515] on div "Add Column" at bounding box center [663, 511] width 1205 height 783
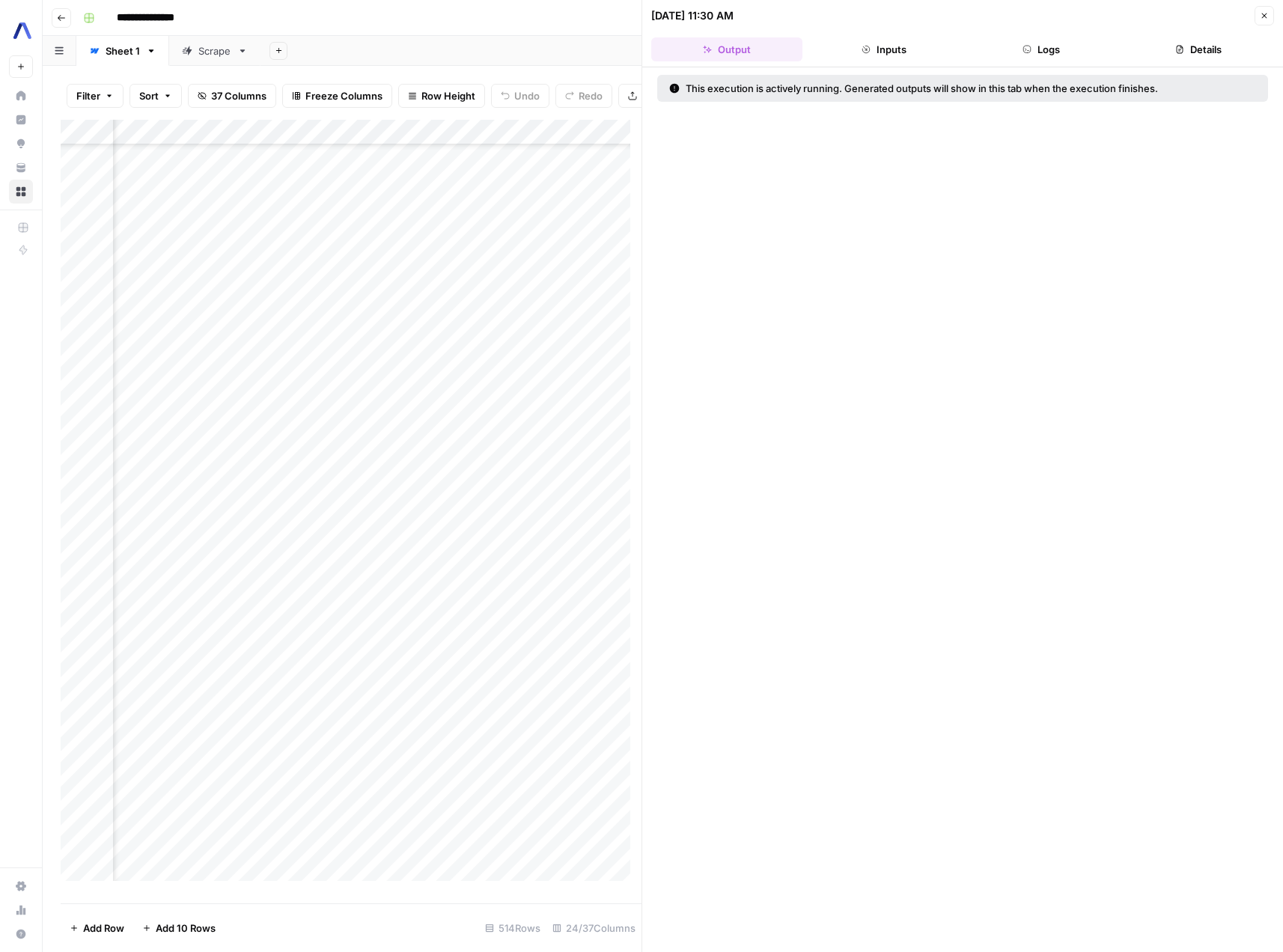
click at [1013, 34] on header "09/01/25 at 11:30 AM Close Output Inputs Logs Details" at bounding box center [962, 34] width 641 height 67
click at [1026, 47] on icon "button" at bounding box center [1027, 49] width 9 height 9
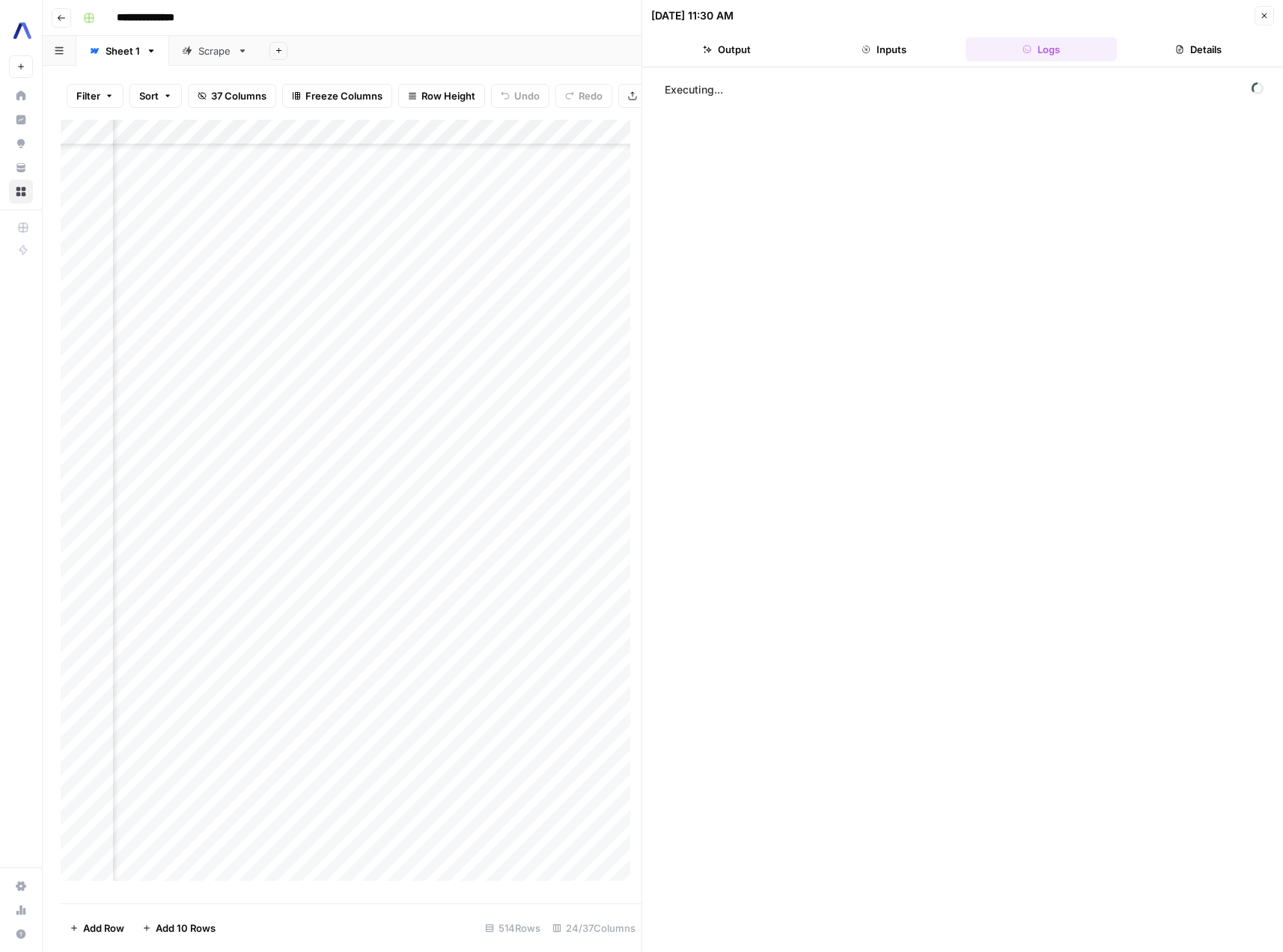
click at [1260, 12] on icon "button" at bounding box center [1264, 16] width 9 height 9
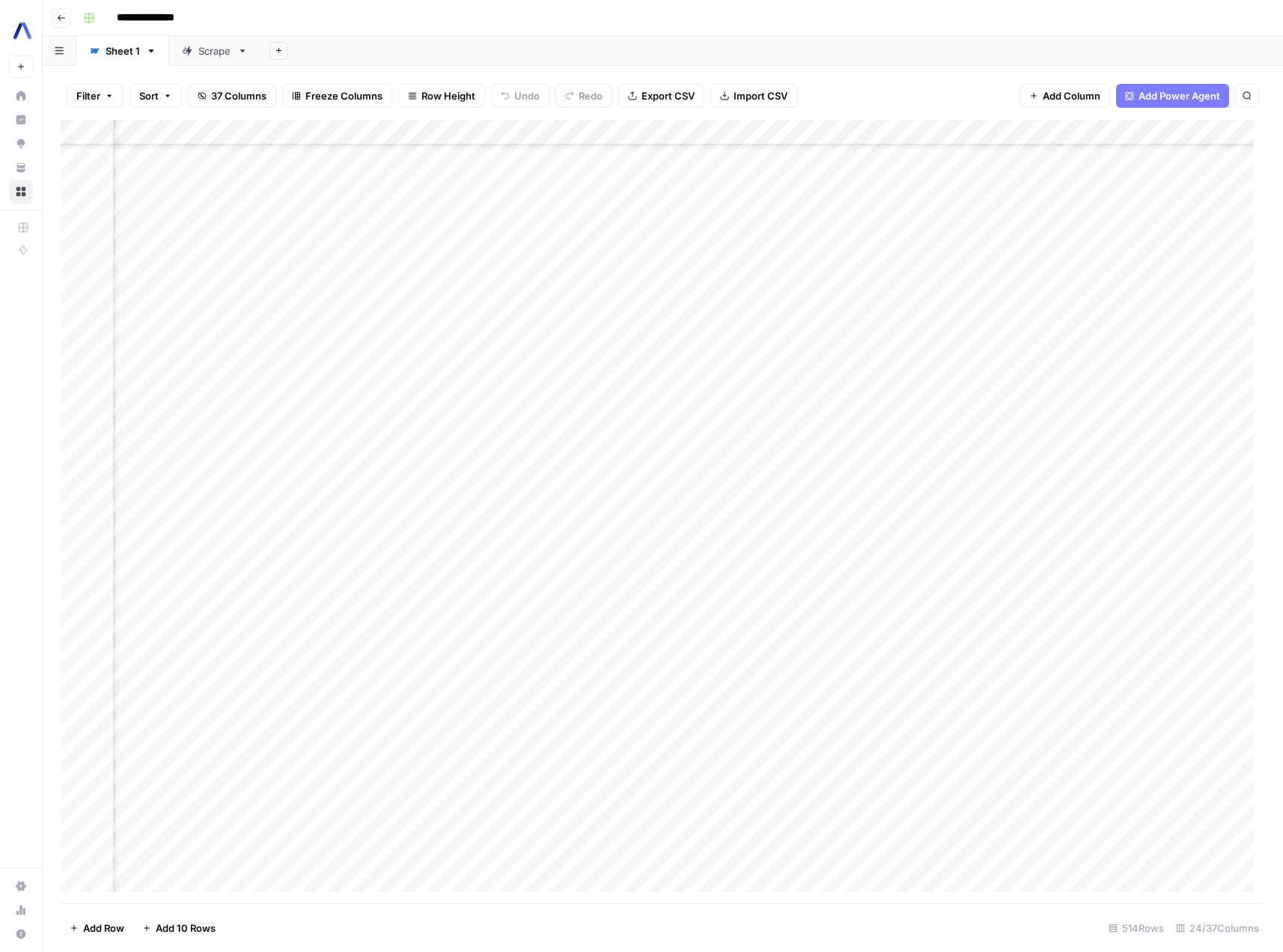
scroll to position [5078, 1990]
click at [1086, 547] on div "Add Column" at bounding box center [663, 511] width 1205 height 783
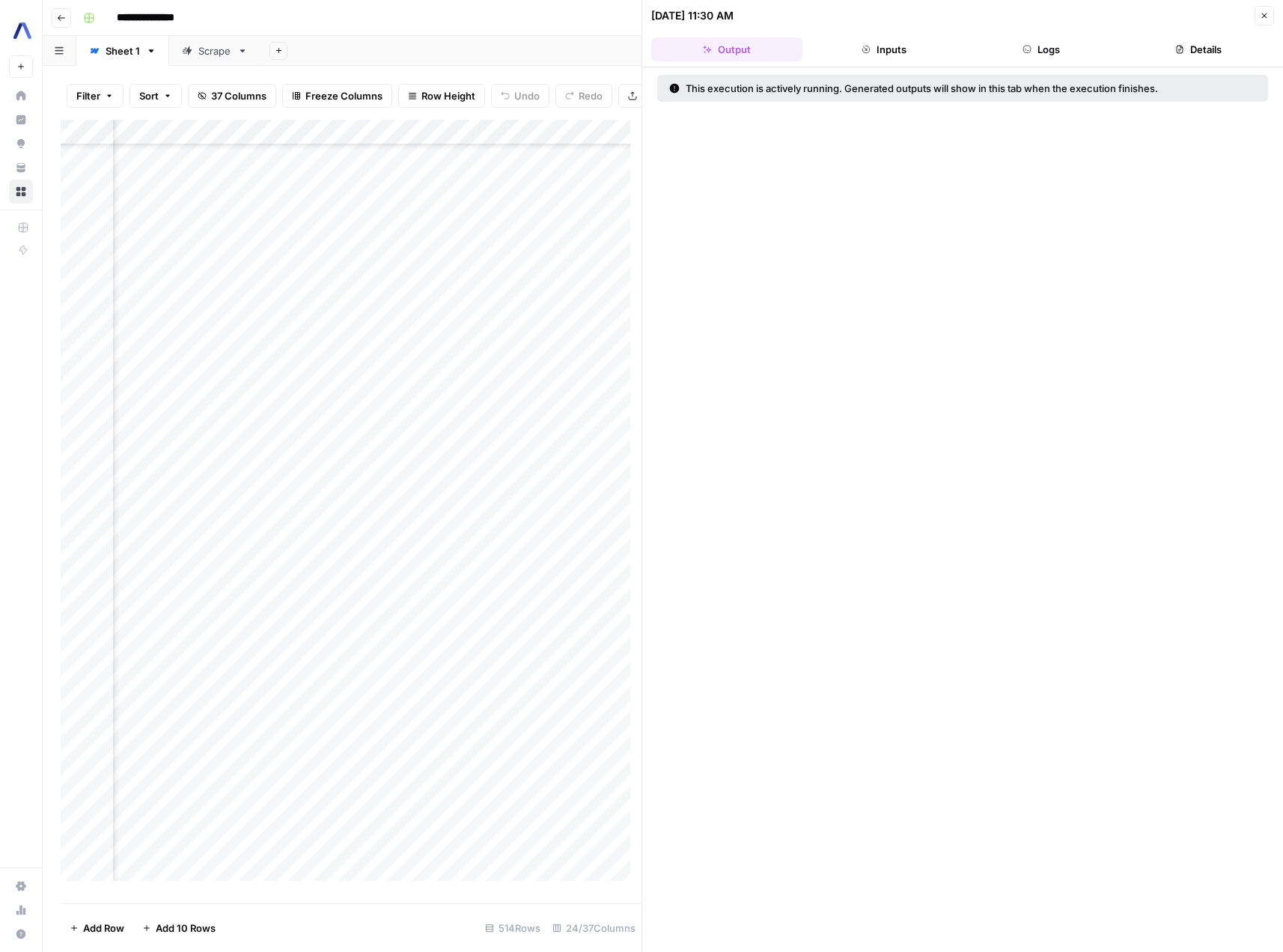
click at [1020, 48] on button "Logs" at bounding box center [1041, 49] width 151 height 24
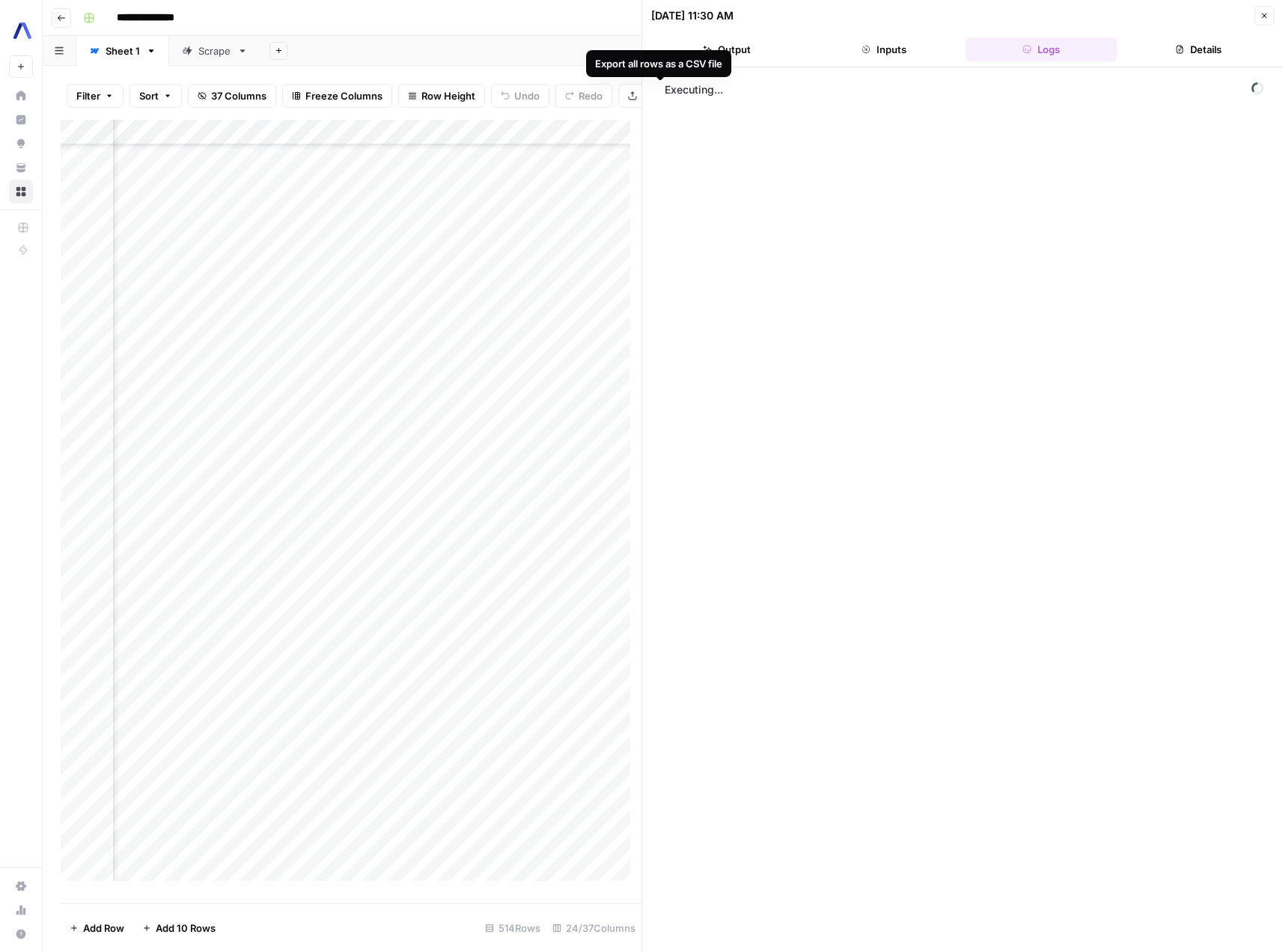
click at [730, 54] on div "Export all rows as a CSV file" at bounding box center [659, 63] width 146 height 27
click at [762, 46] on button "Output" at bounding box center [727, 49] width 151 height 24
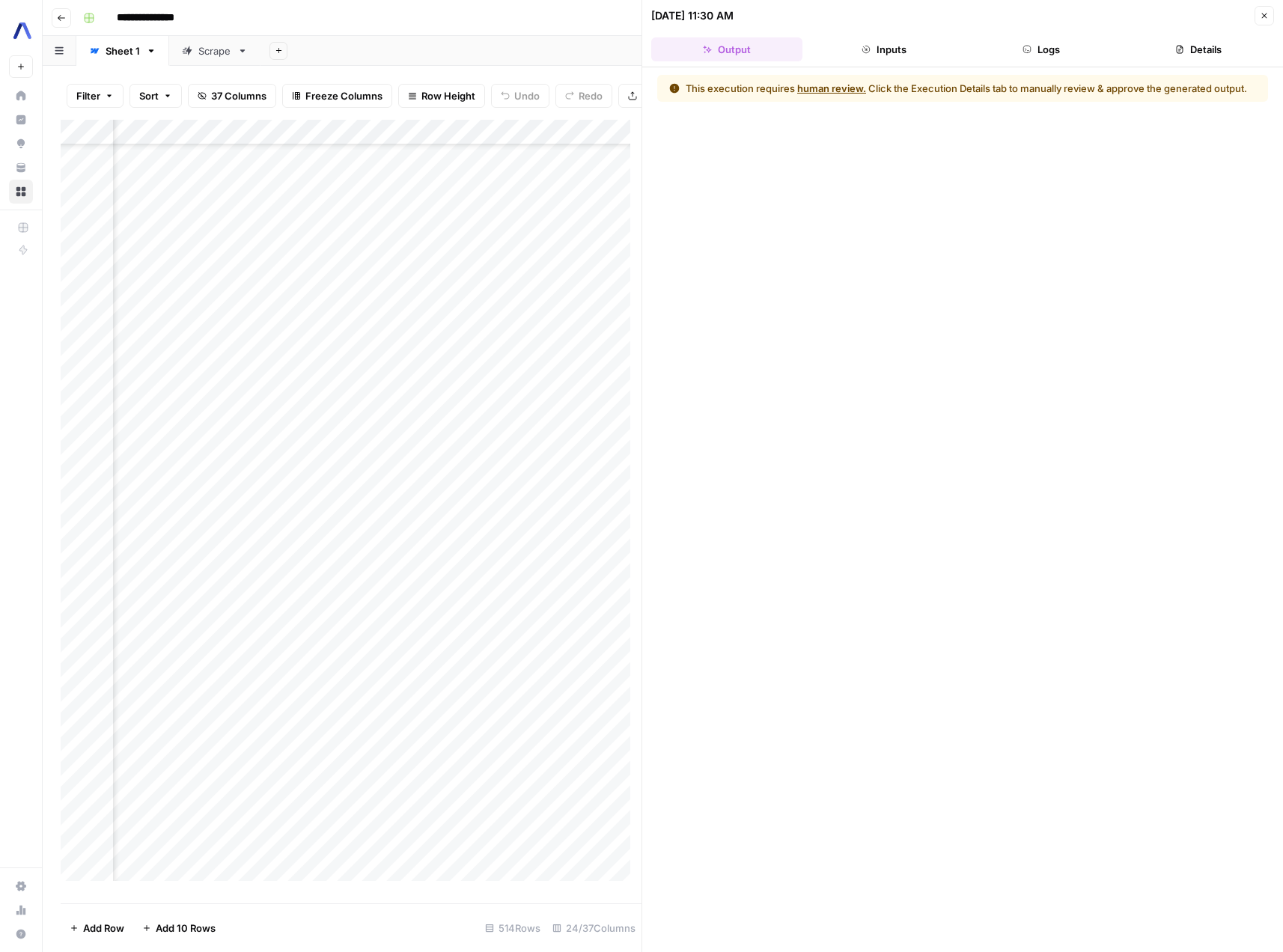
click at [1049, 52] on button "Logs" at bounding box center [1041, 49] width 151 height 24
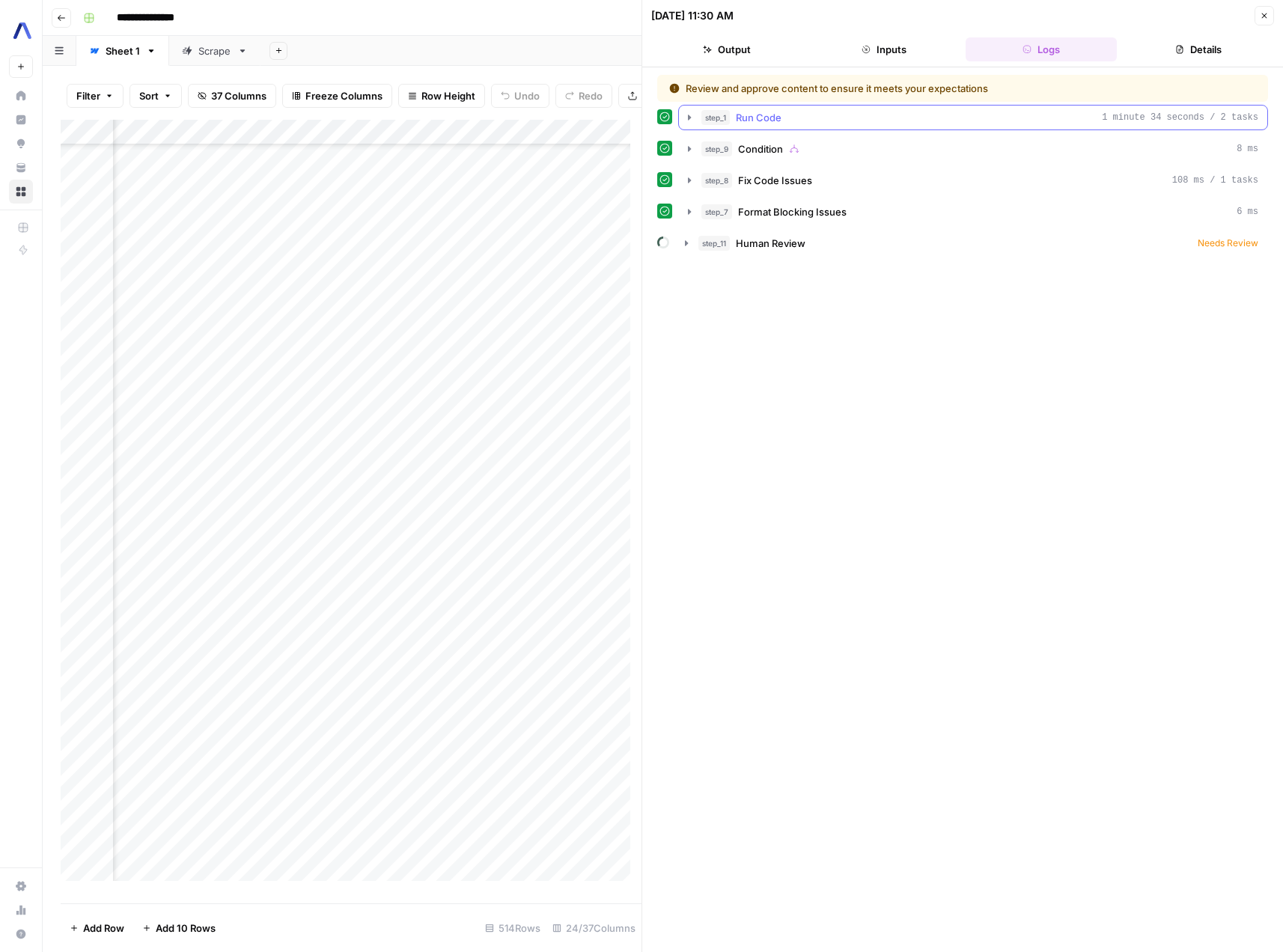
click at [692, 121] on icon "button" at bounding box center [689, 118] width 12 height 12
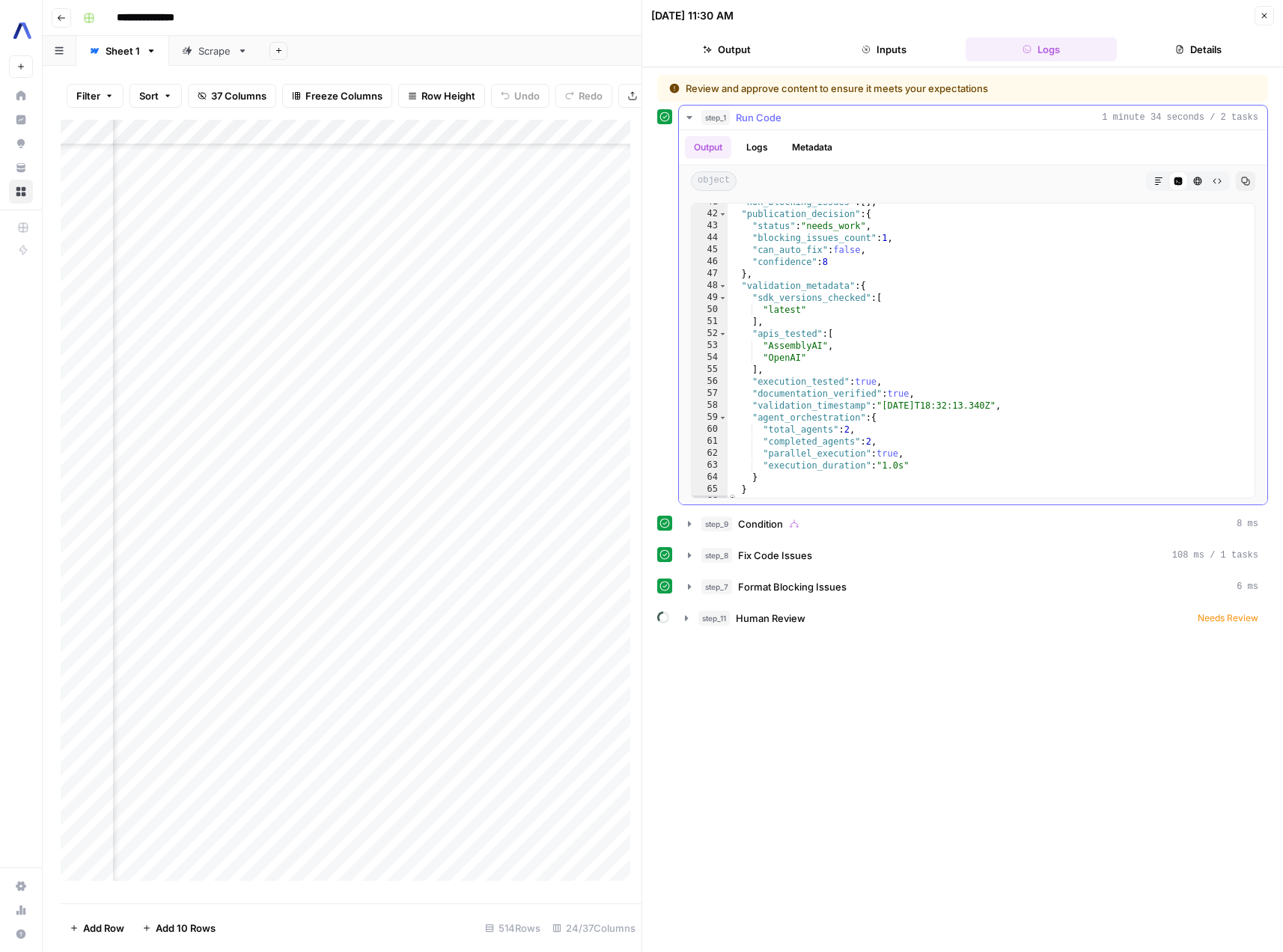
scroll to position [485, 0]
type textarea "**********"
click at [923, 386] on div ""non_blocking_issues" : [ ] , "publication_decision" : { "status" : "needs_work…" at bounding box center [985, 356] width 516 height 318
click at [508, 564] on div "Add Column" at bounding box center [351, 506] width 581 height 773
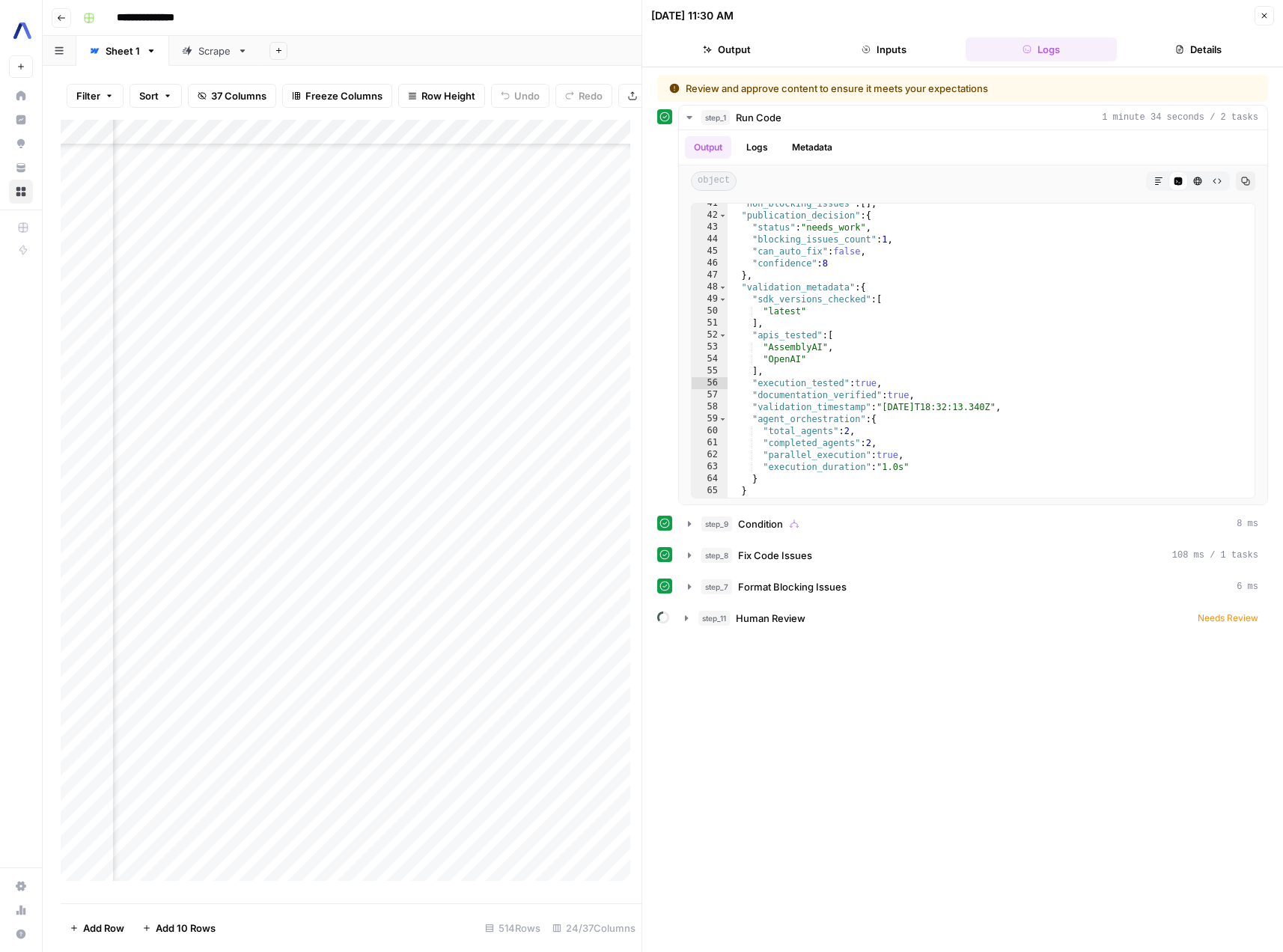
click at [428, 561] on div "Add Column" at bounding box center [351, 506] width 581 height 773
click at [480, 562] on div "Add Column" at bounding box center [351, 506] width 581 height 773
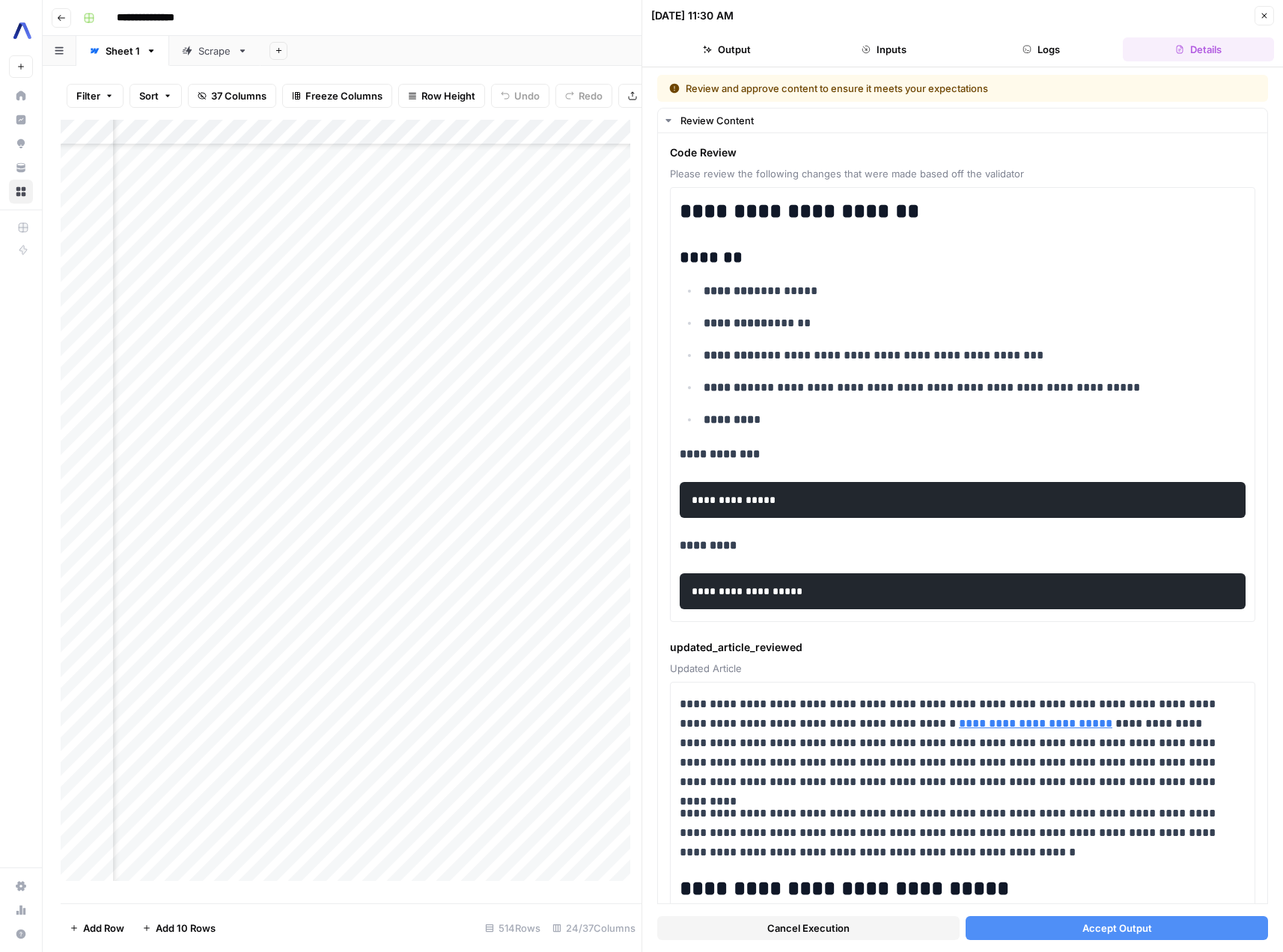
click at [1031, 44] on button "Logs" at bounding box center [1041, 49] width 151 height 24
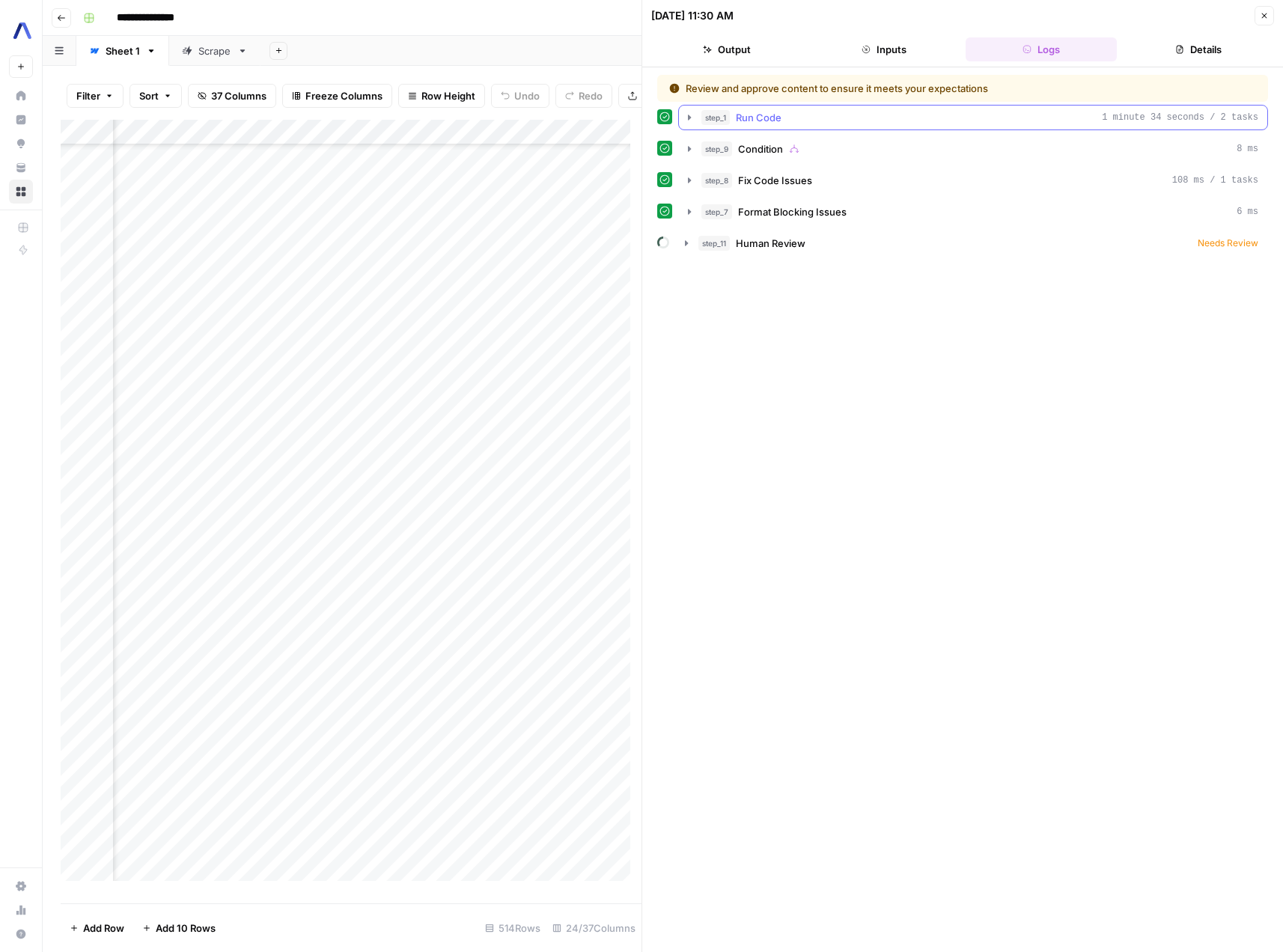
click at [878, 116] on div "step_1 Run Code 1 minute 34 seconds / 2 tasks" at bounding box center [980, 118] width 557 height 15
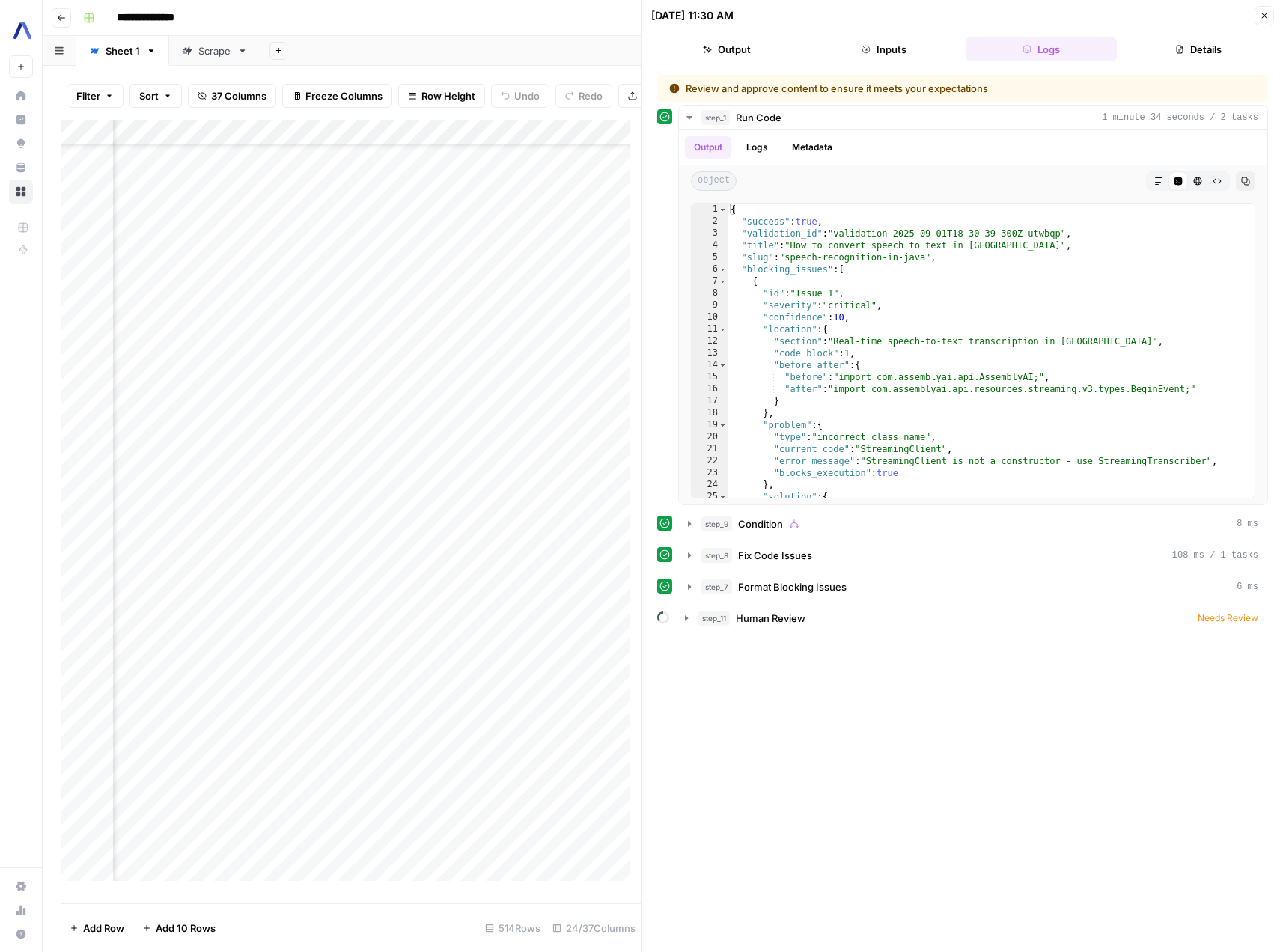
click at [759, 50] on button "Output" at bounding box center [727, 49] width 151 height 24
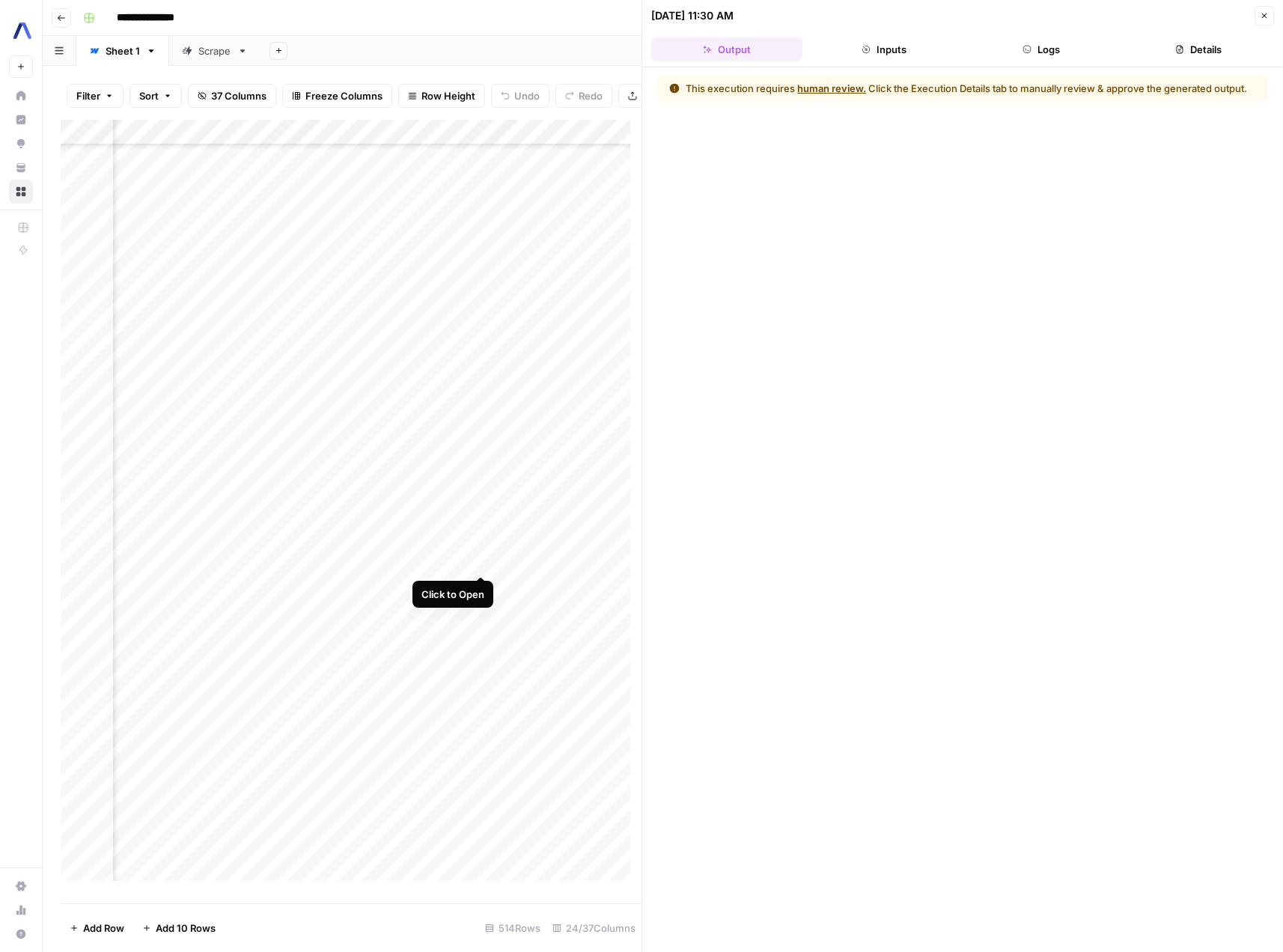
click at [484, 559] on div "Add Column" at bounding box center [351, 506] width 581 height 773
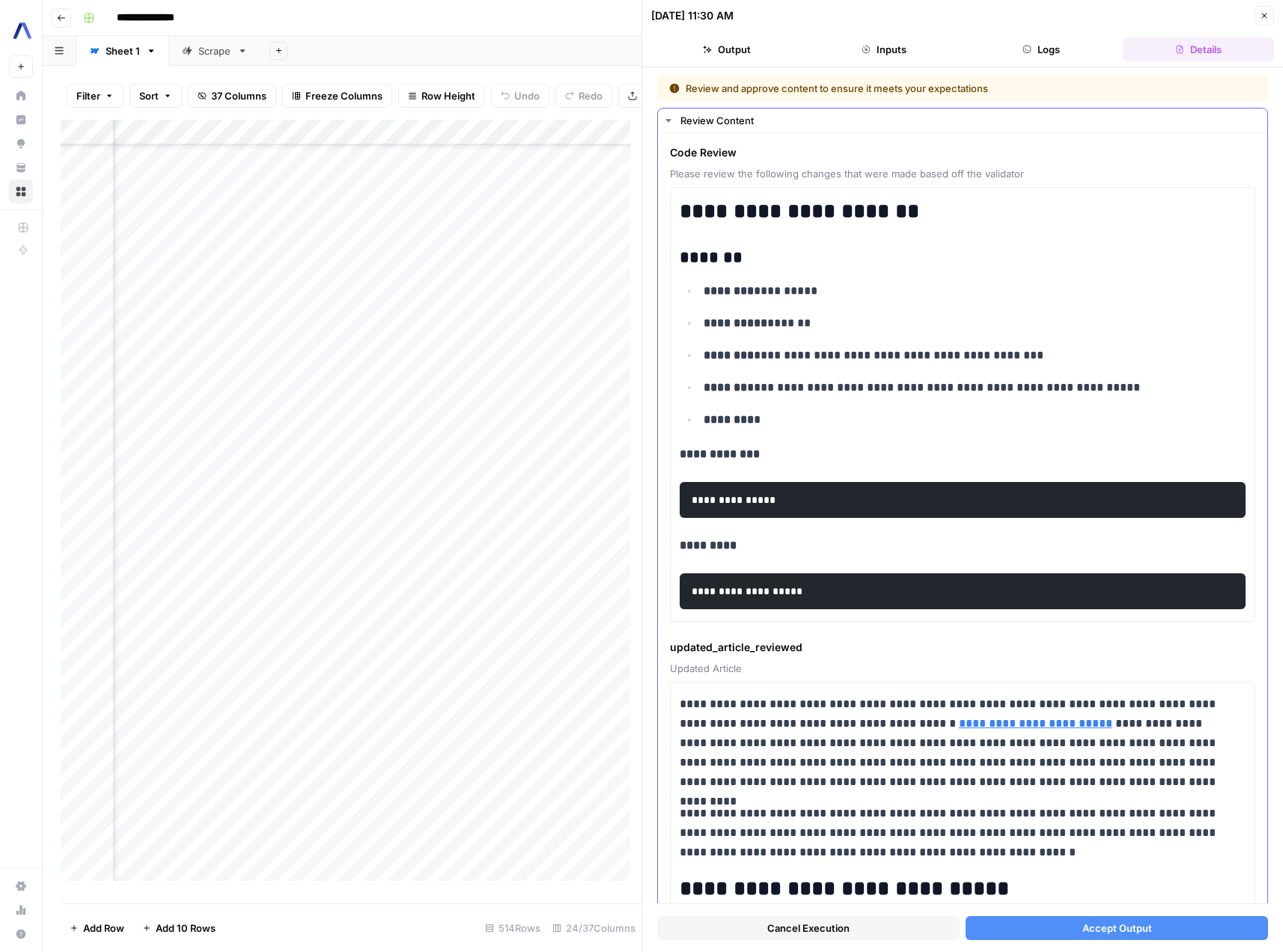
click at [673, 119] on icon "button" at bounding box center [669, 120] width 12 height 12
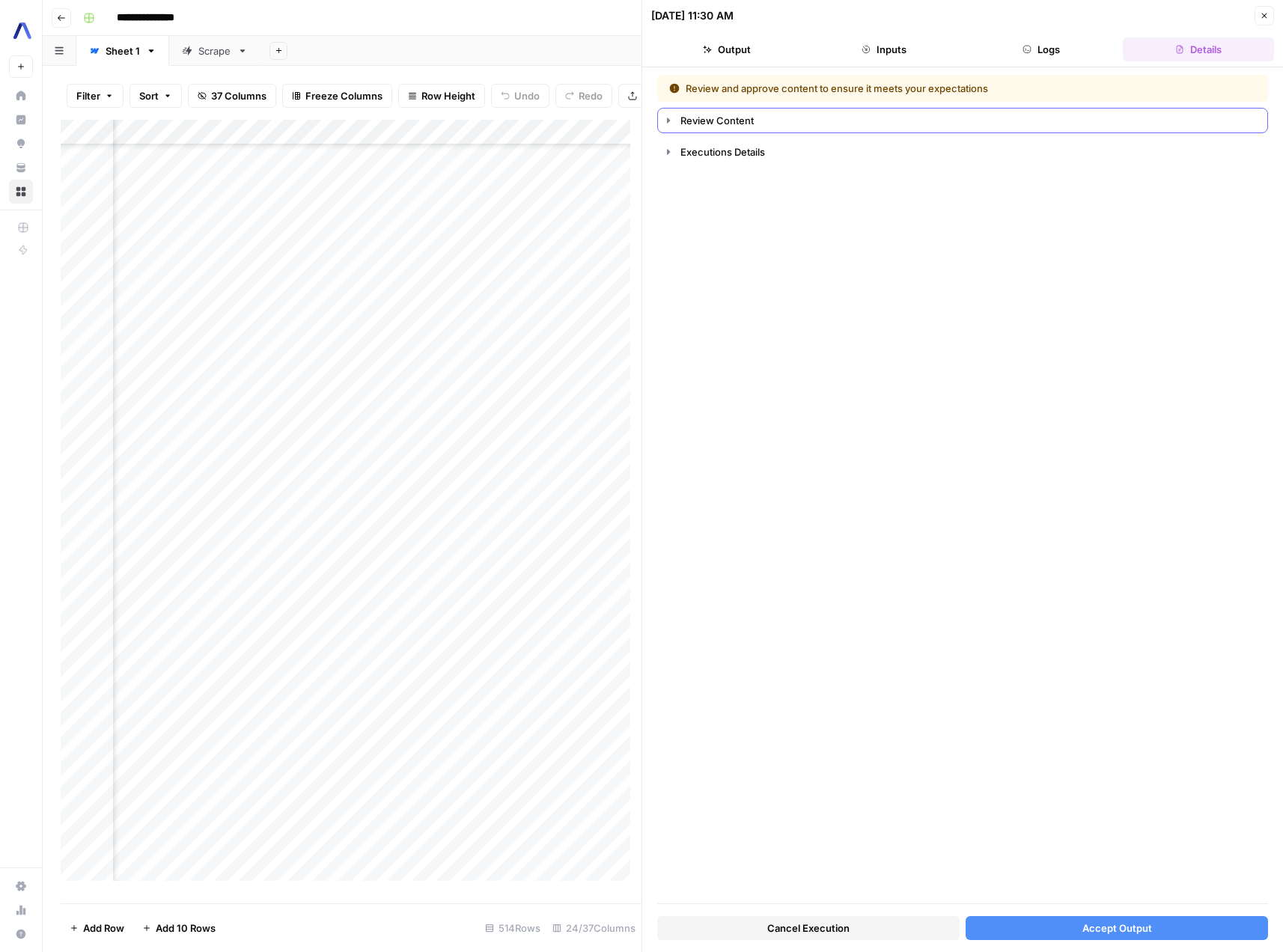
click at [673, 119] on icon "button" at bounding box center [669, 120] width 12 height 12
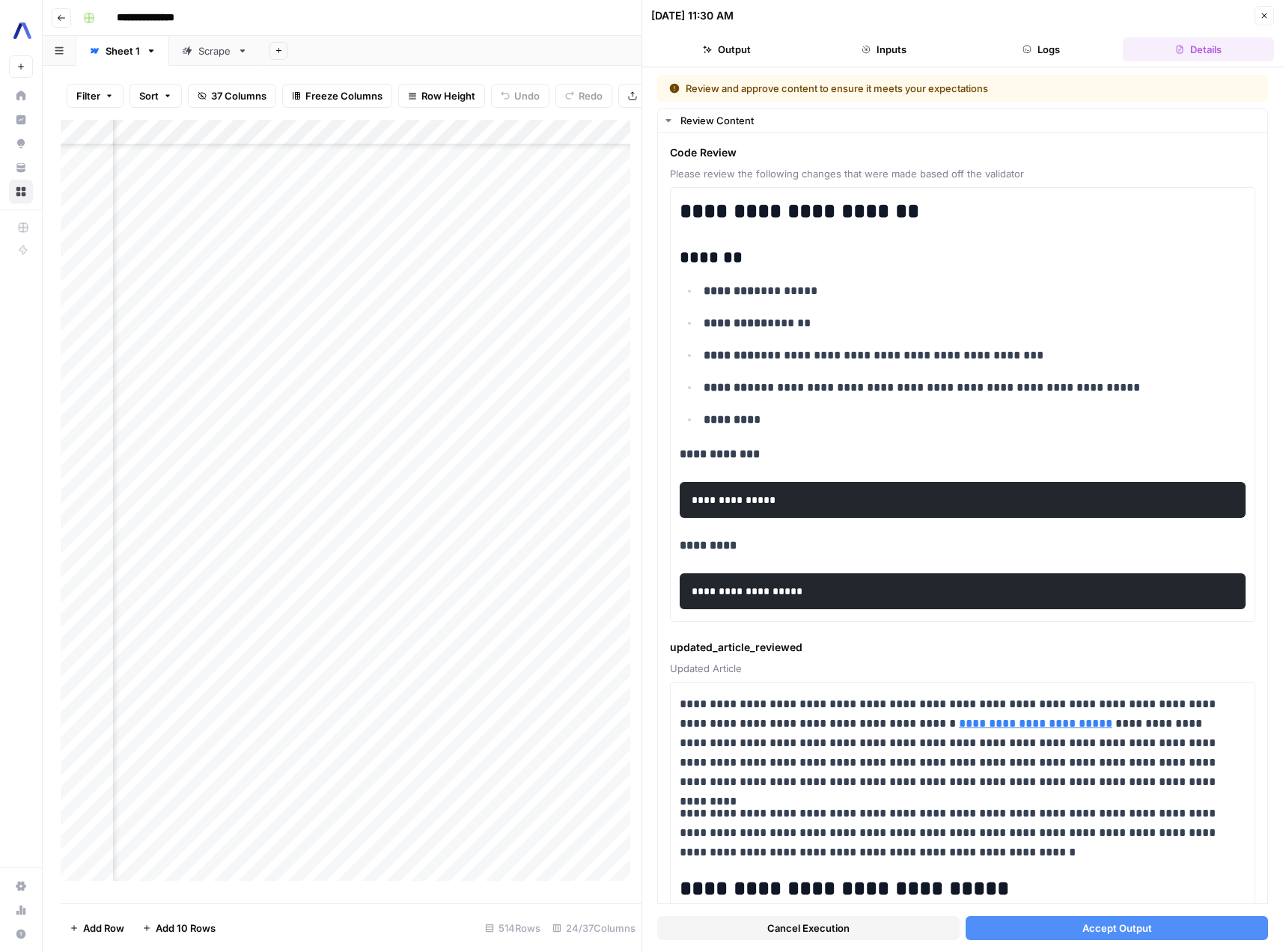
click at [893, 62] on header "09/01/25 at 11:30 AM Close Output Inputs Logs Details" at bounding box center [962, 34] width 641 height 67
click at [895, 52] on button "Inputs" at bounding box center [884, 49] width 151 height 24
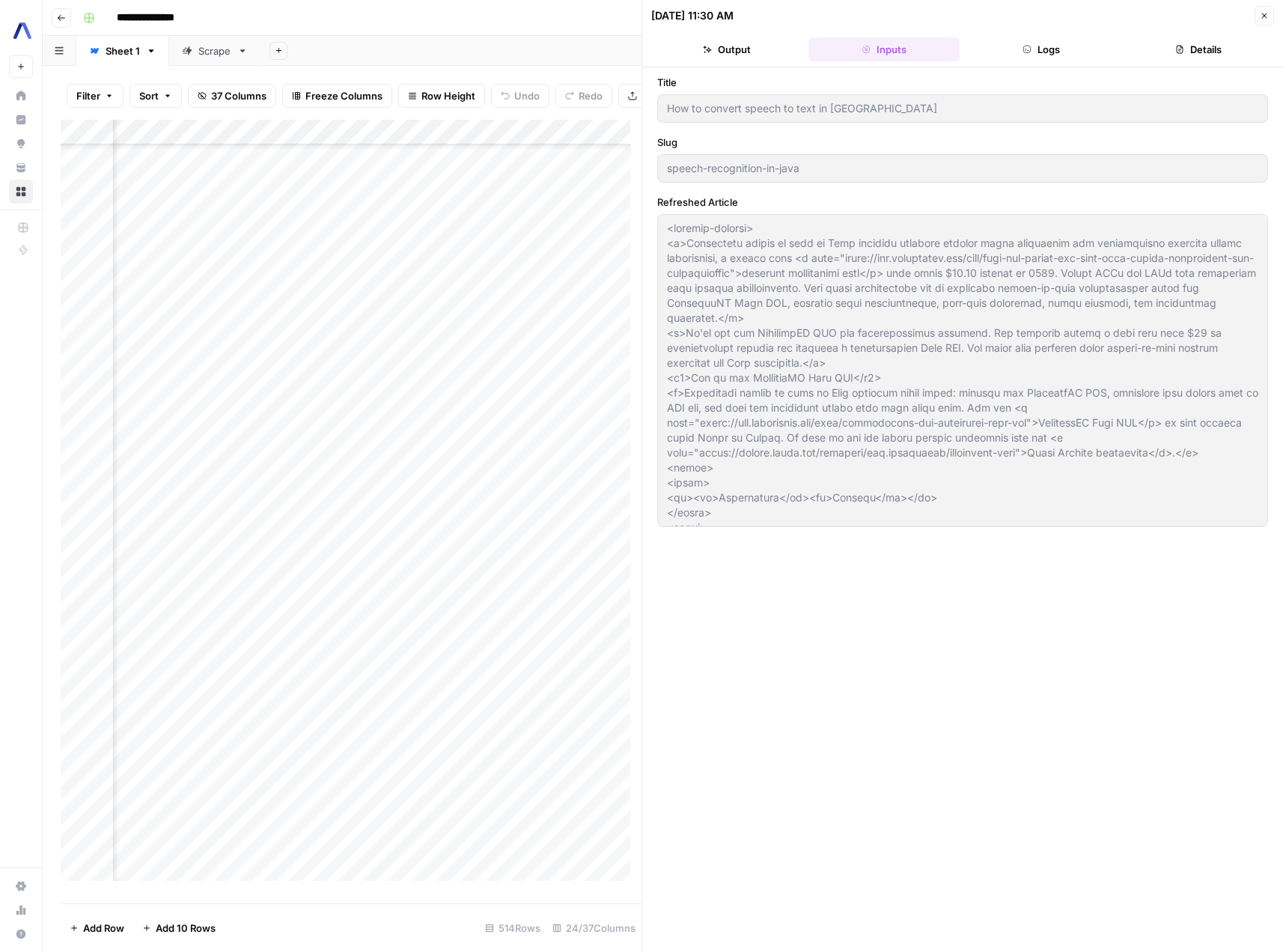
click at [1049, 56] on button "Logs" at bounding box center [1041, 49] width 151 height 24
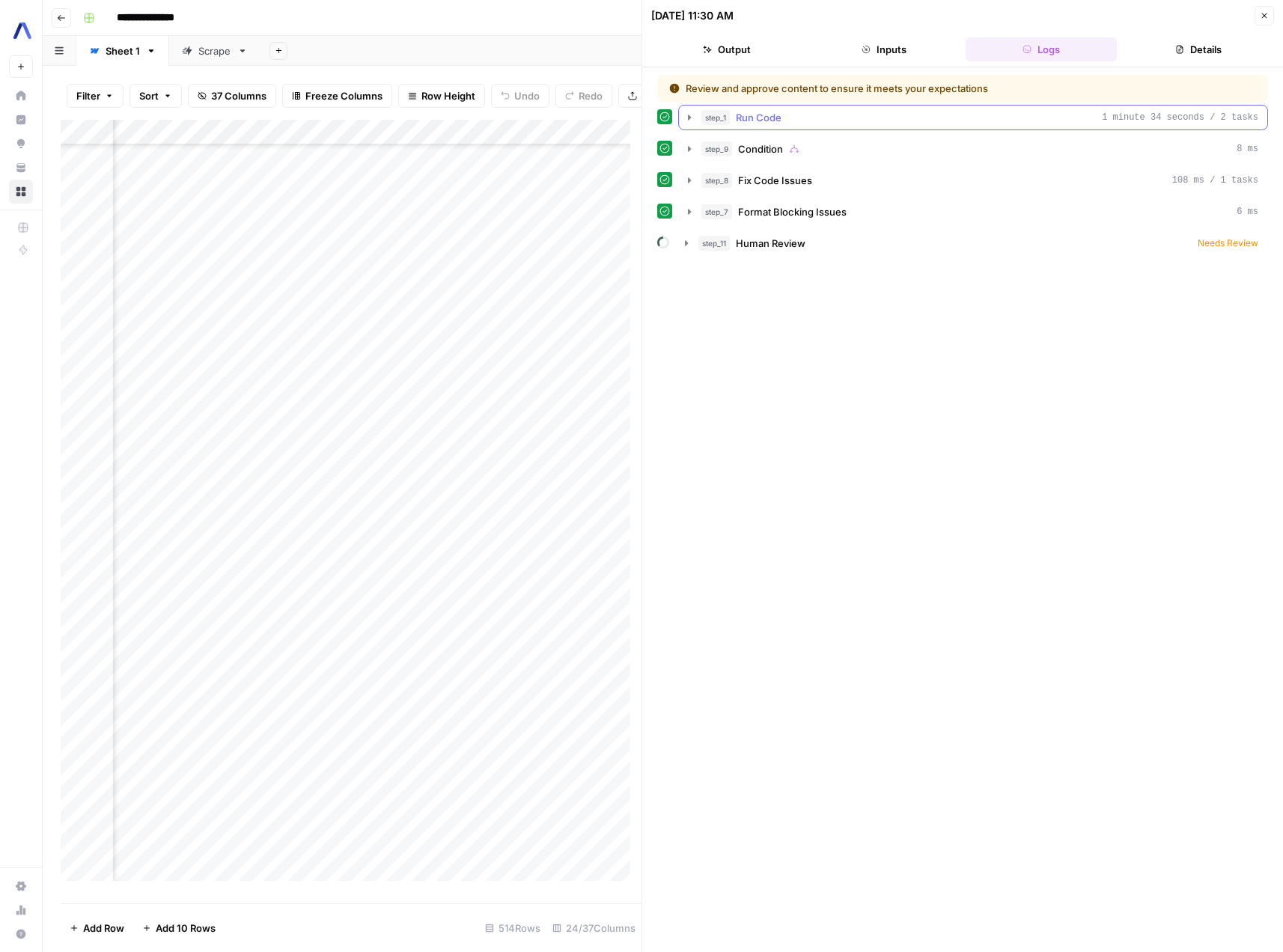
click at [698, 119] on button "step_1 Run Code 1 minute 34 seconds / 2 tasks" at bounding box center [974, 117] width 589 height 24
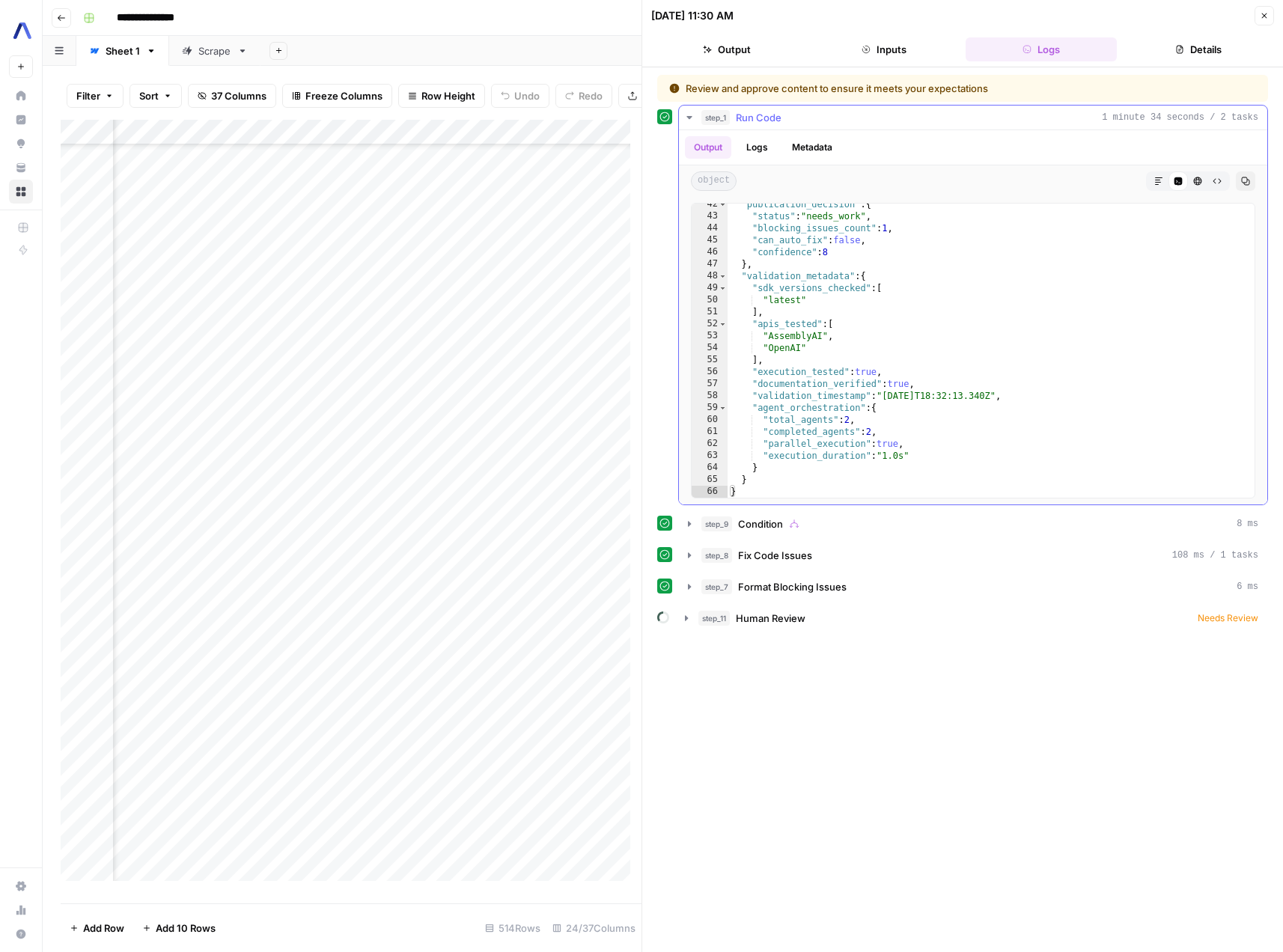
scroll to position [497, 0]
click at [274, 563] on div "Add Column" at bounding box center [351, 506] width 581 height 773
click at [485, 557] on div "Add Column" at bounding box center [351, 506] width 581 height 773
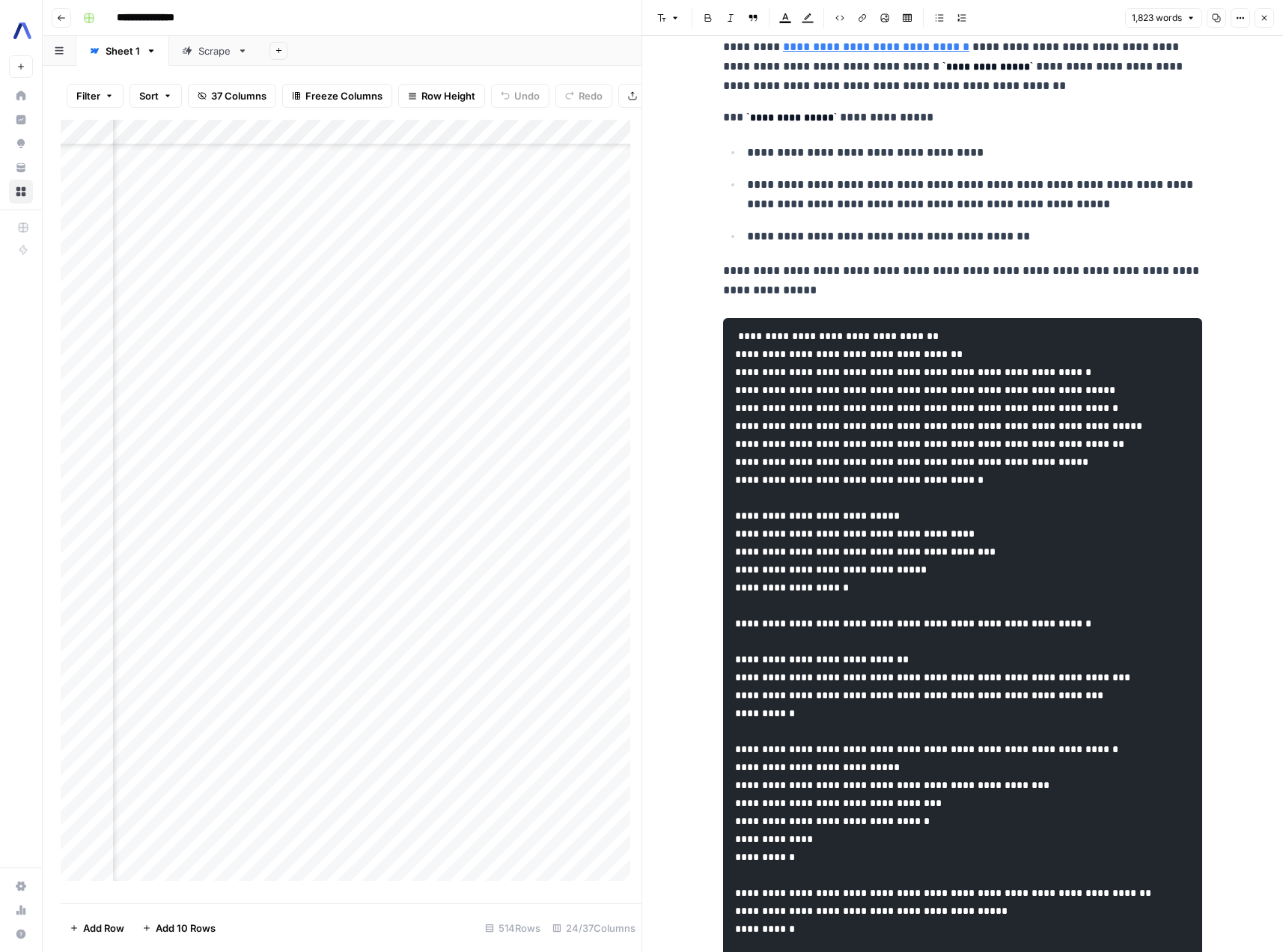
scroll to position [3107, 0]
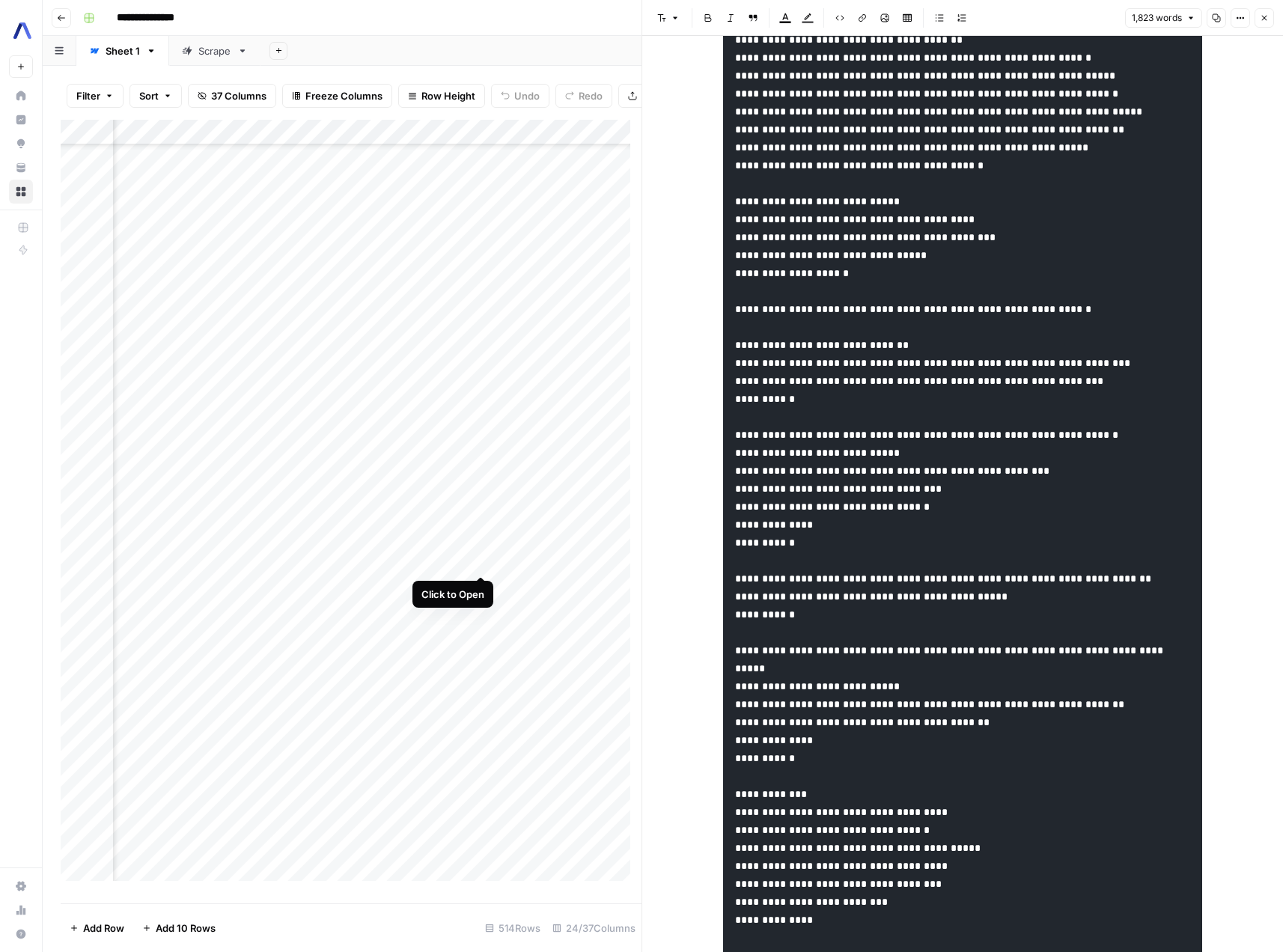
click at [482, 565] on div "Add Column" at bounding box center [351, 506] width 581 height 773
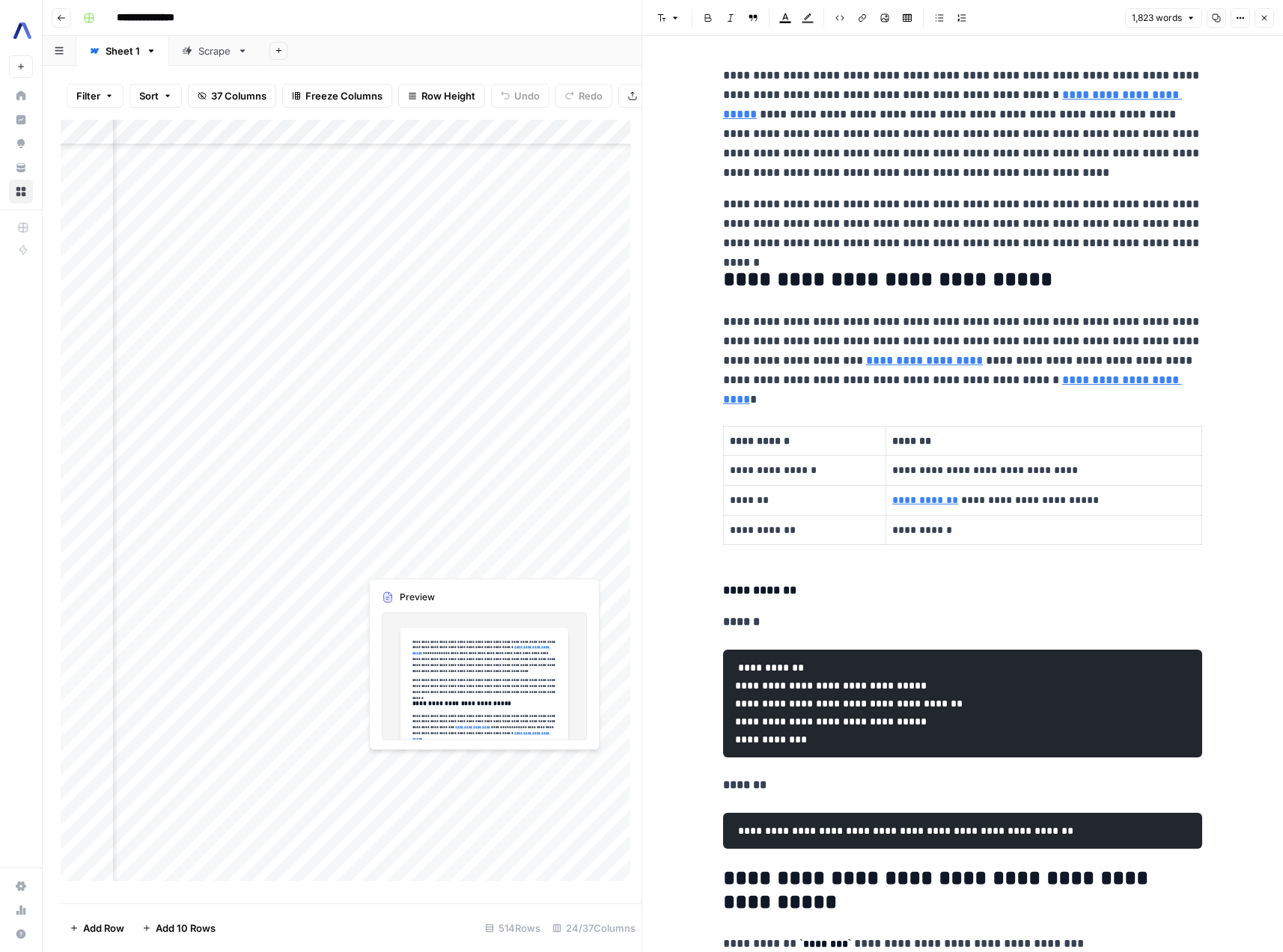
click at [414, 559] on div "Add Column" at bounding box center [351, 506] width 581 height 773
click at [158, 564] on div "Add Column" at bounding box center [351, 506] width 581 height 773
click at [1271, 23] on button "Close" at bounding box center [1265, 18] width 20 height 20
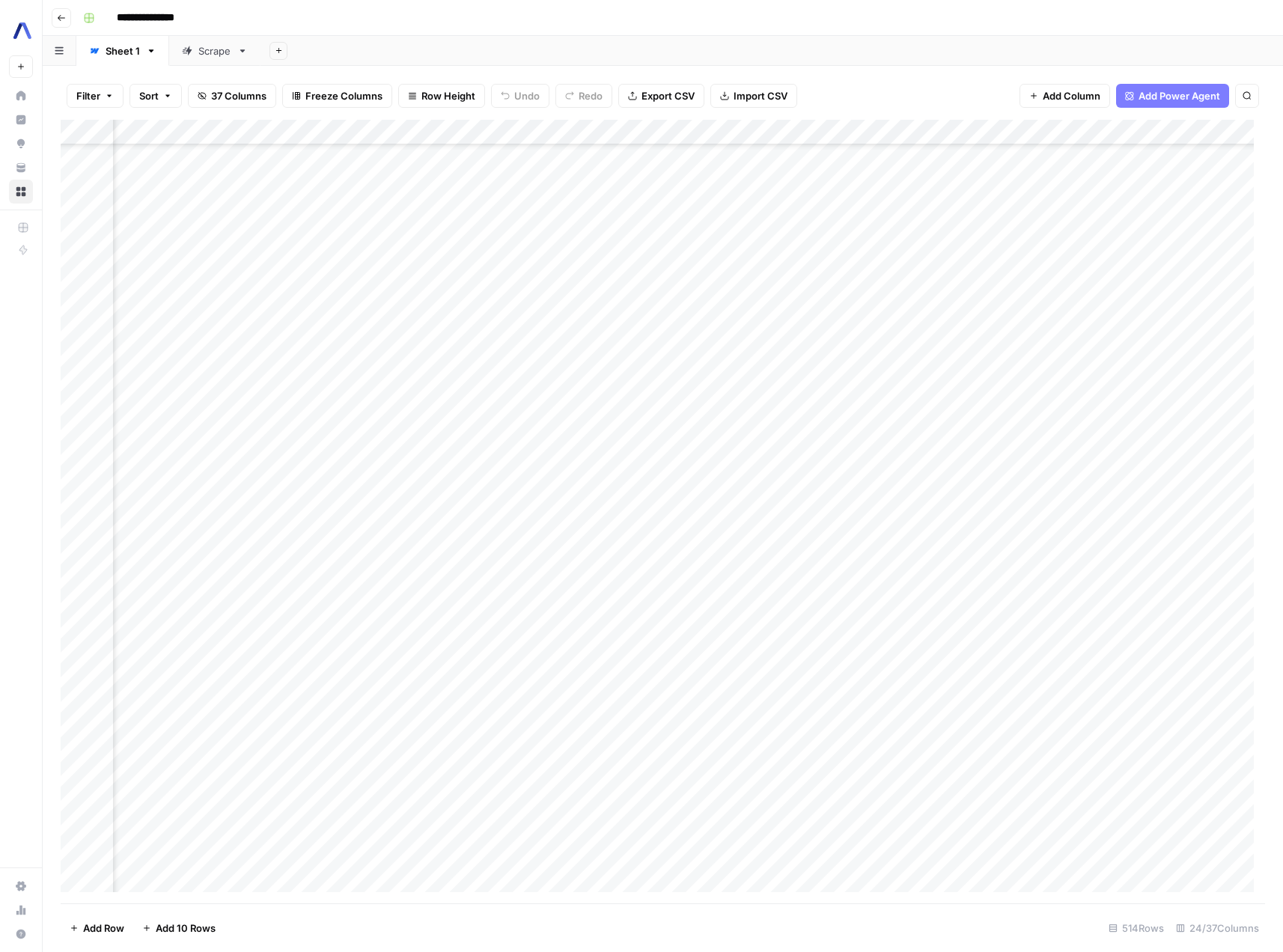
click at [548, 552] on div "Add Column" at bounding box center [663, 511] width 1205 height 783
click at [419, 544] on div "Add Column" at bounding box center [663, 511] width 1205 height 783
click at [917, 552] on div "Add Column" at bounding box center [663, 511] width 1205 height 783
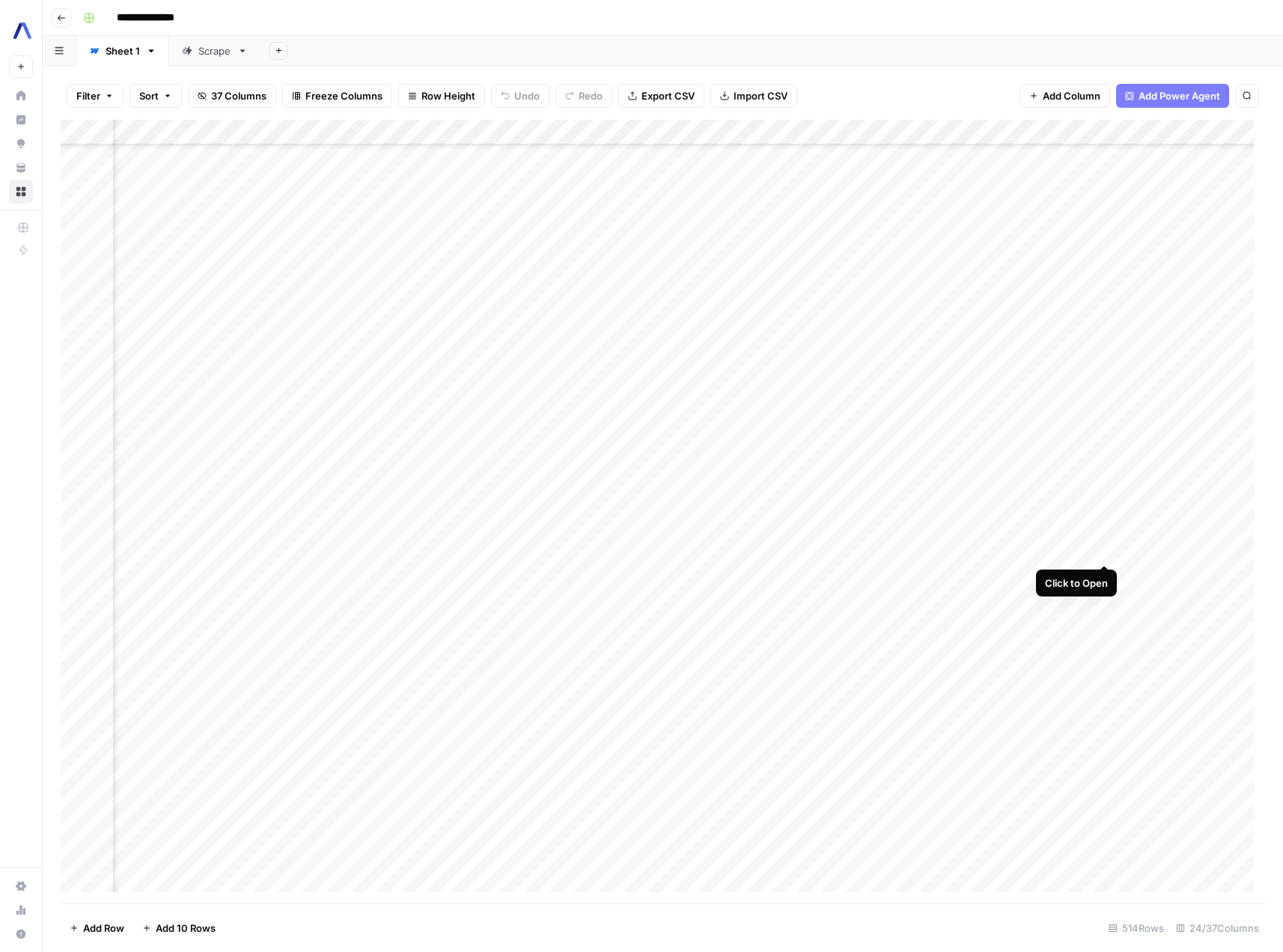
click at [1105, 549] on div "Add Column" at bounding box center [663, 511] width 1205 height 783
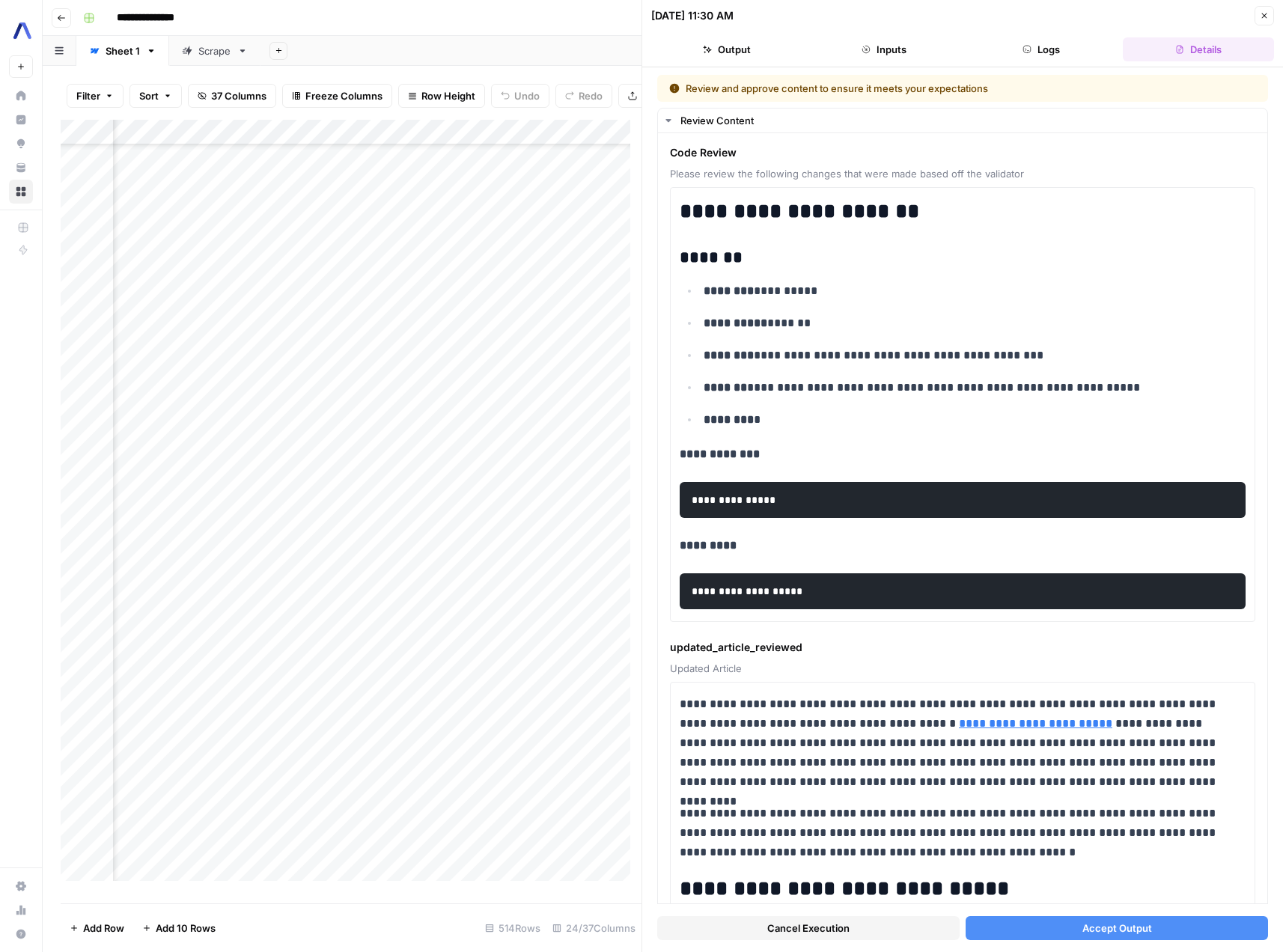
click at [895, 924] on button "Cancel Execution" at bounding box center [808, 927] width 303 height 24
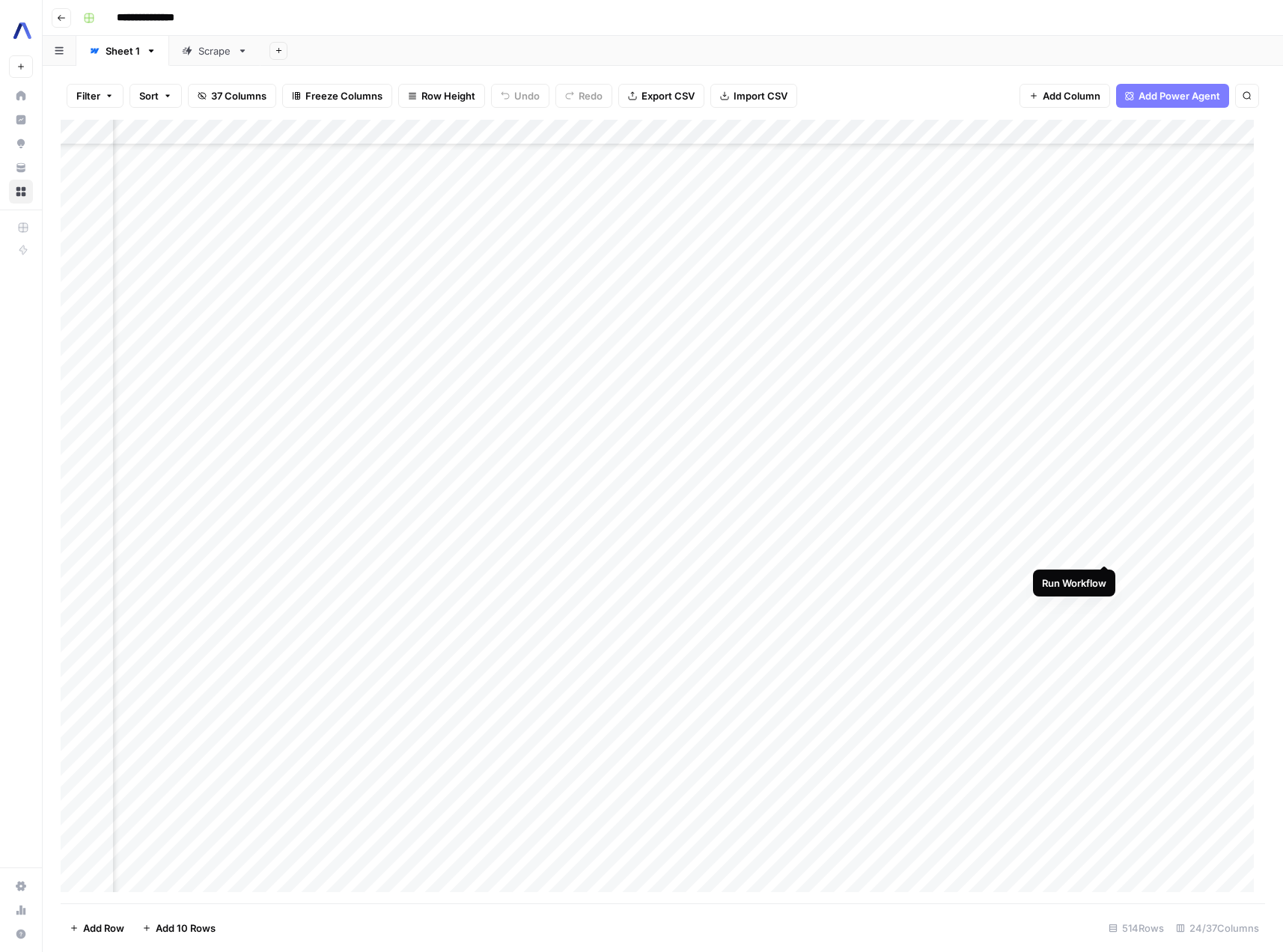
click at [1104, 550] on div "Add Column" at bounding box center [663, 511] width 1205 height 783
click at [431, 464] on div "Add Column" at bounding box center [663, 511] width 1205 height 783
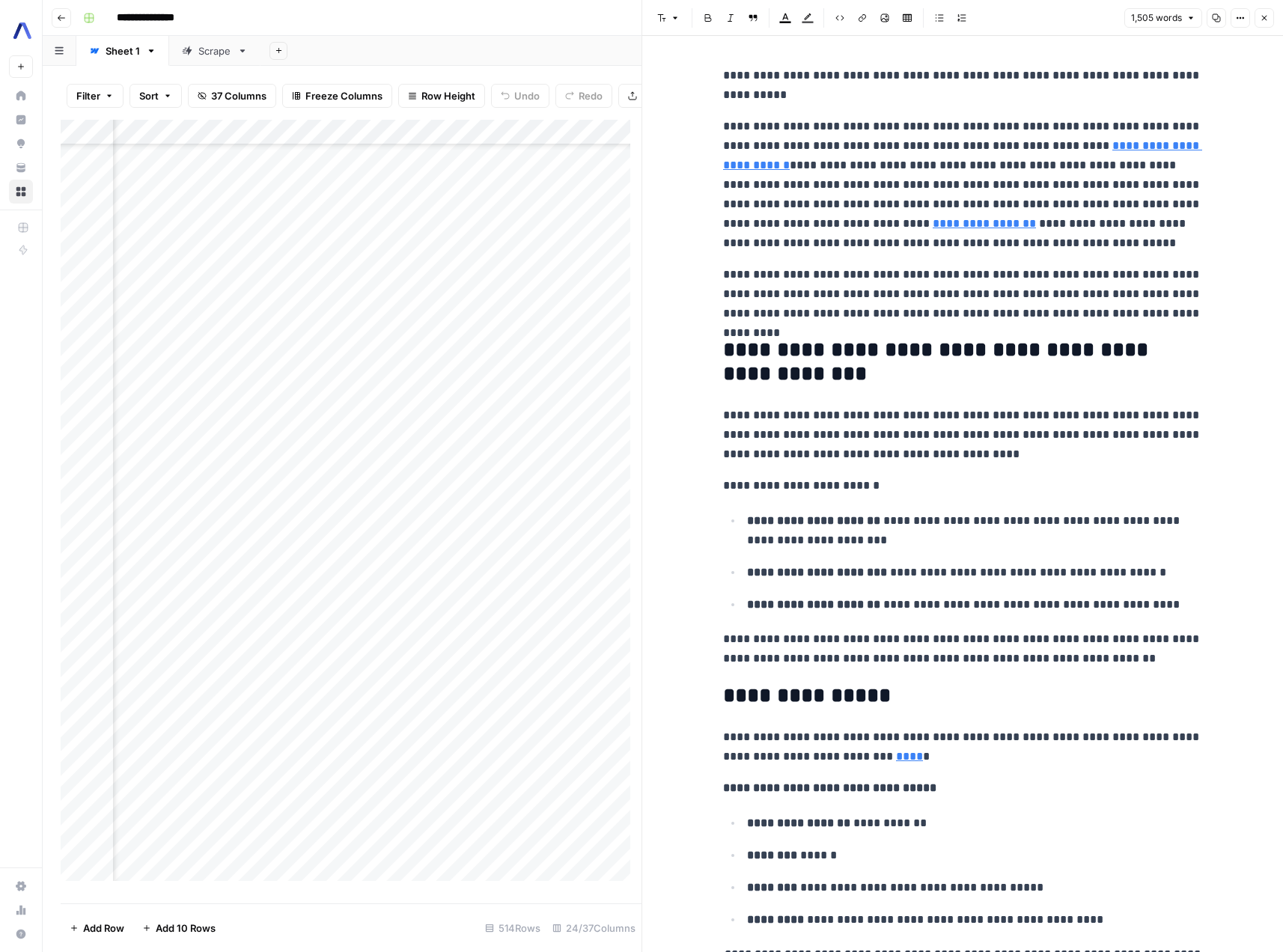
click at [1262, 16] on icon "button" at bounding box center [1264, 17] width 9 height 9
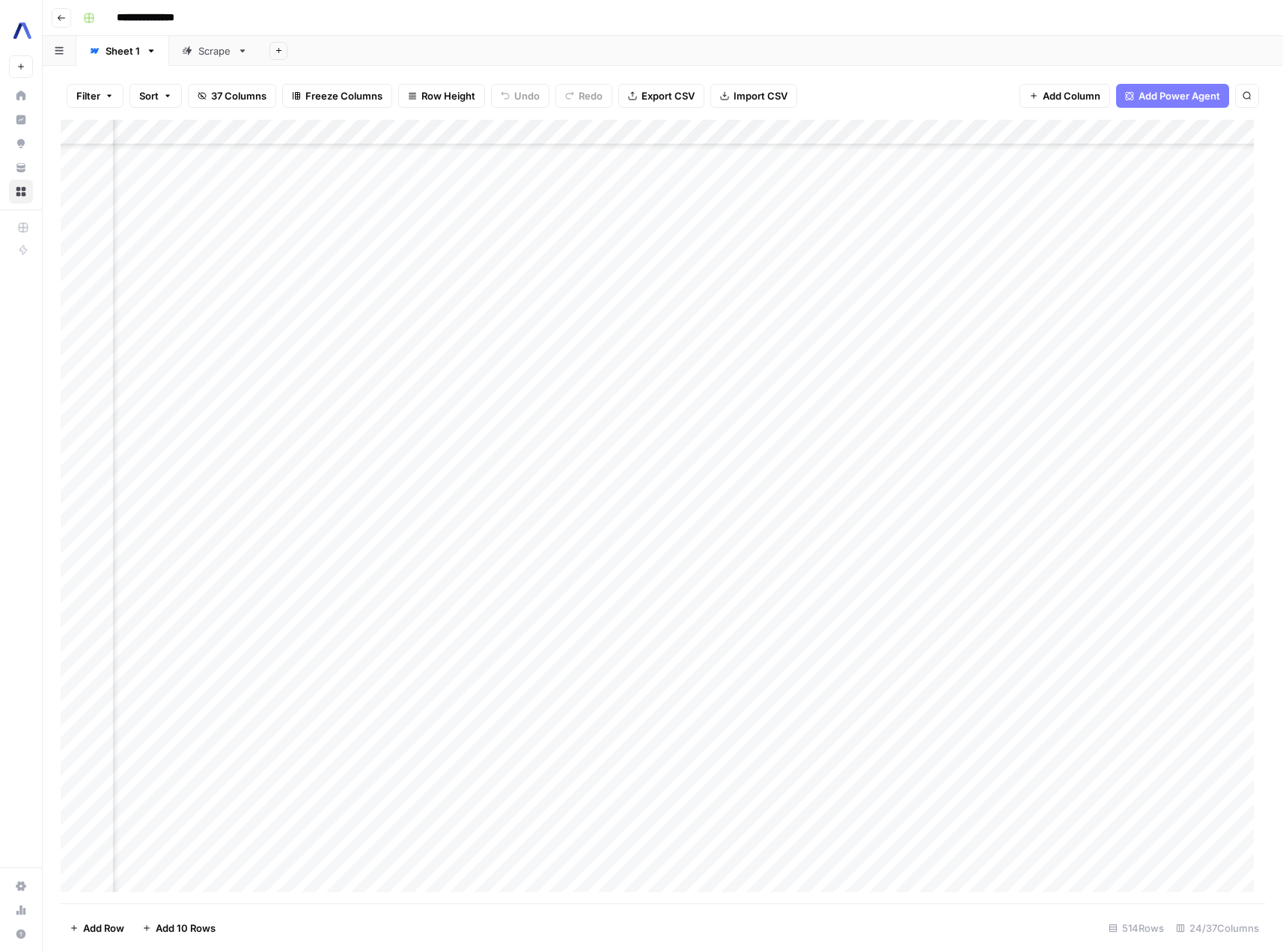
scroll to position [5294, 1990]
click at [1097, 330] on div "Add Column" at bounding box center [663, 511] width 1205 height 783
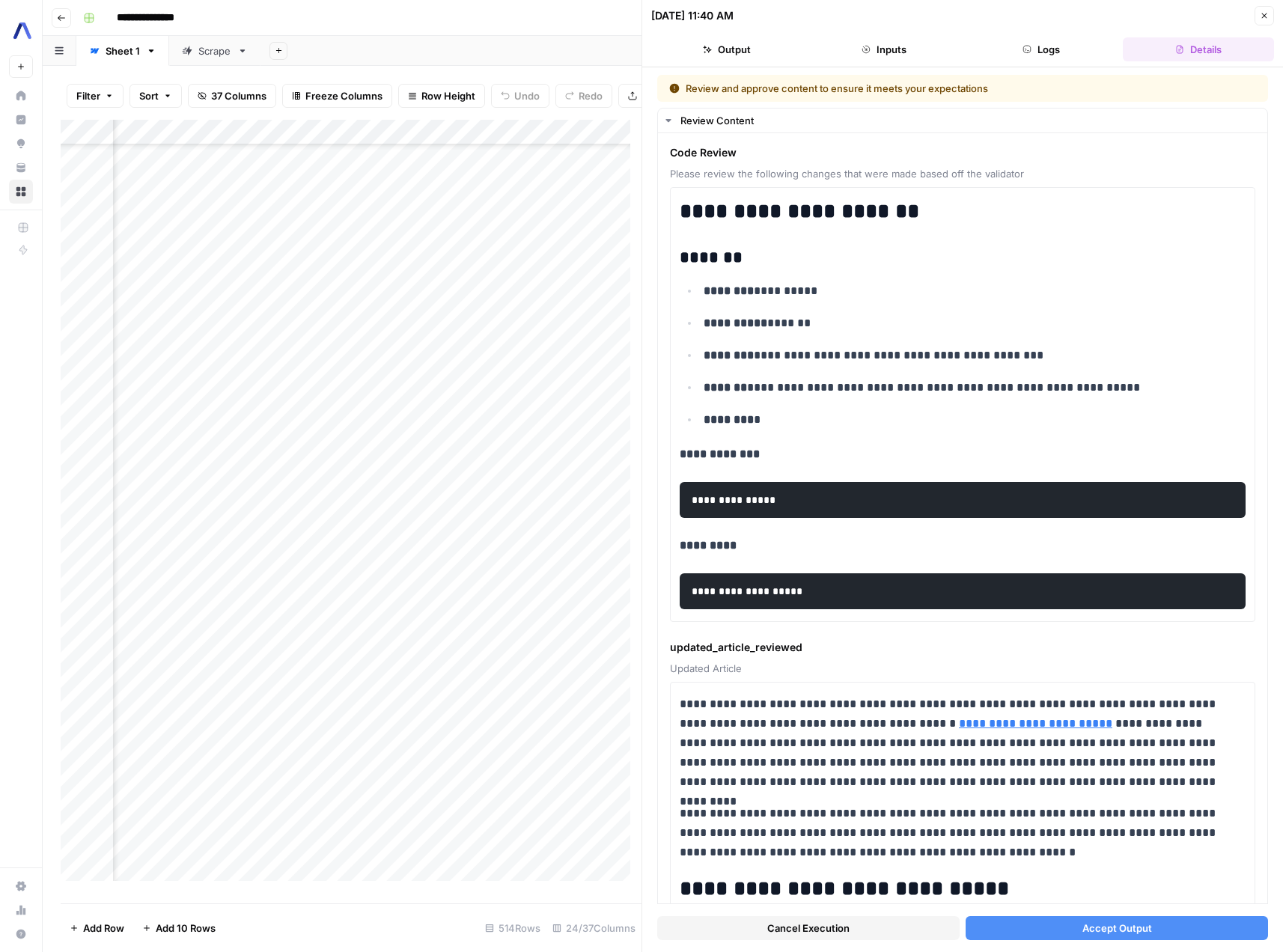
click at [1032, 45] on button "Logs" at bounding box center [1041, 49] width 151 height 24
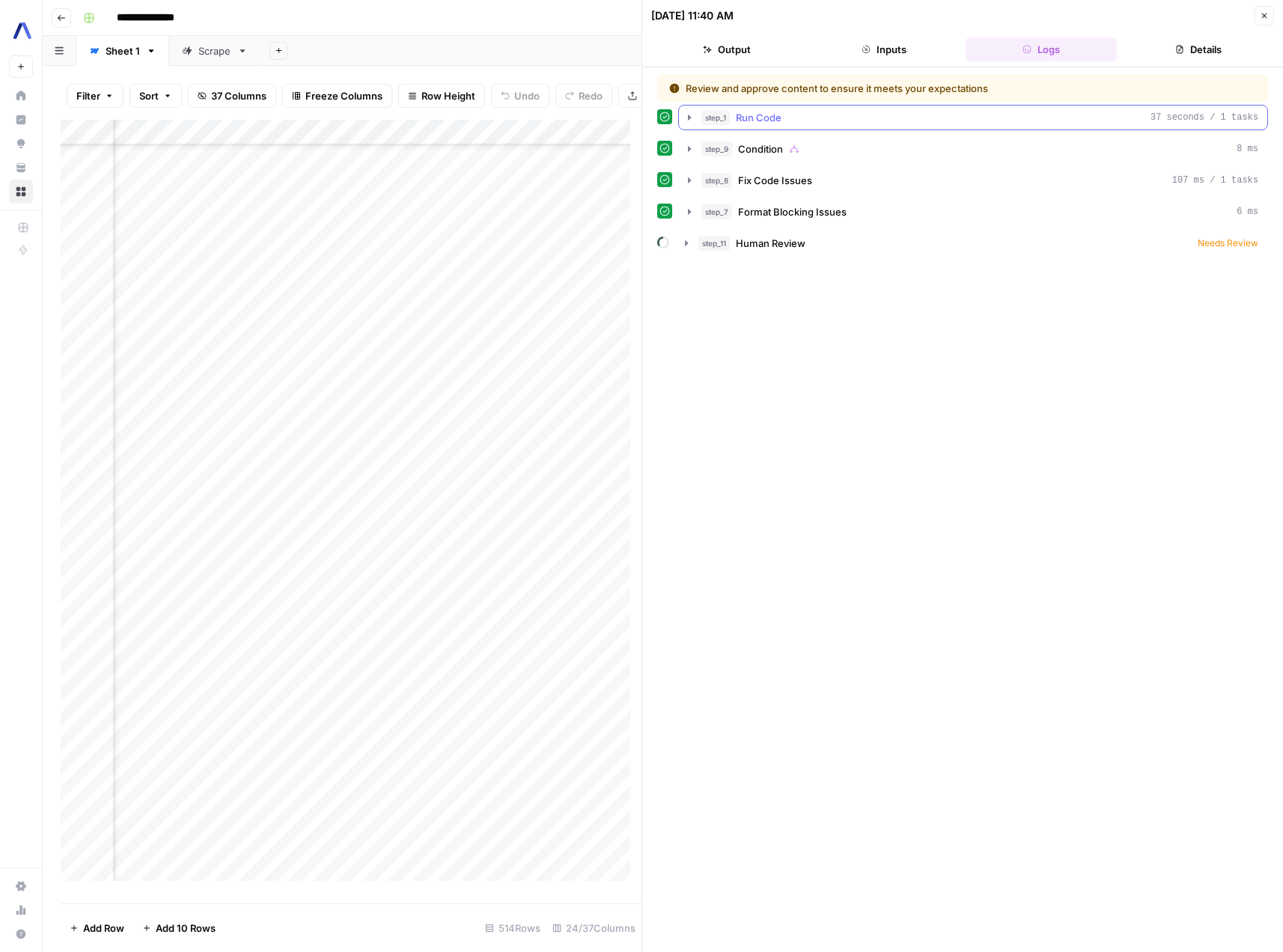
click at [695, 113] on icon "button" at bounding box center [689, 118] width 12 height 12
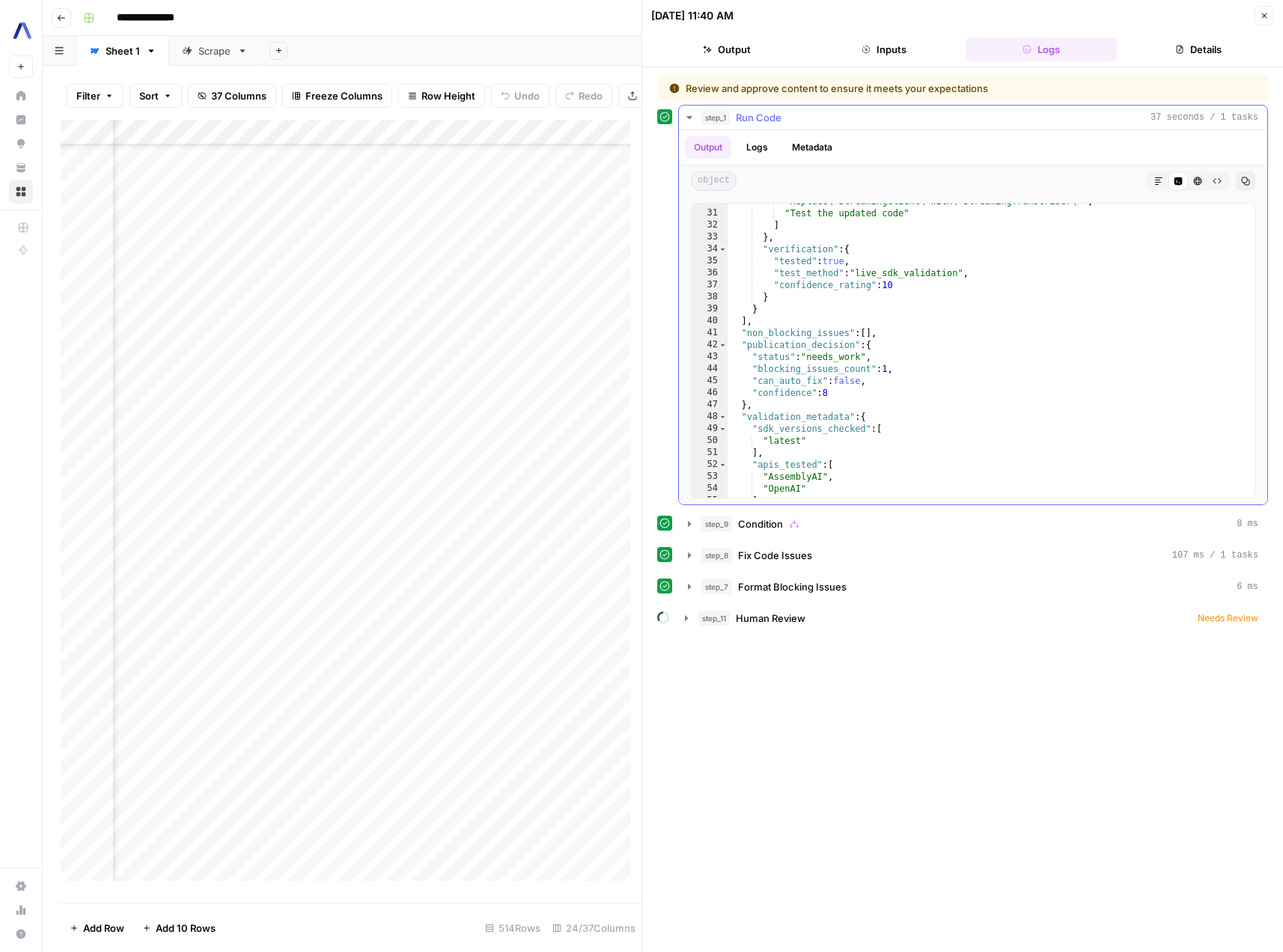
scroll to position [497, 0]
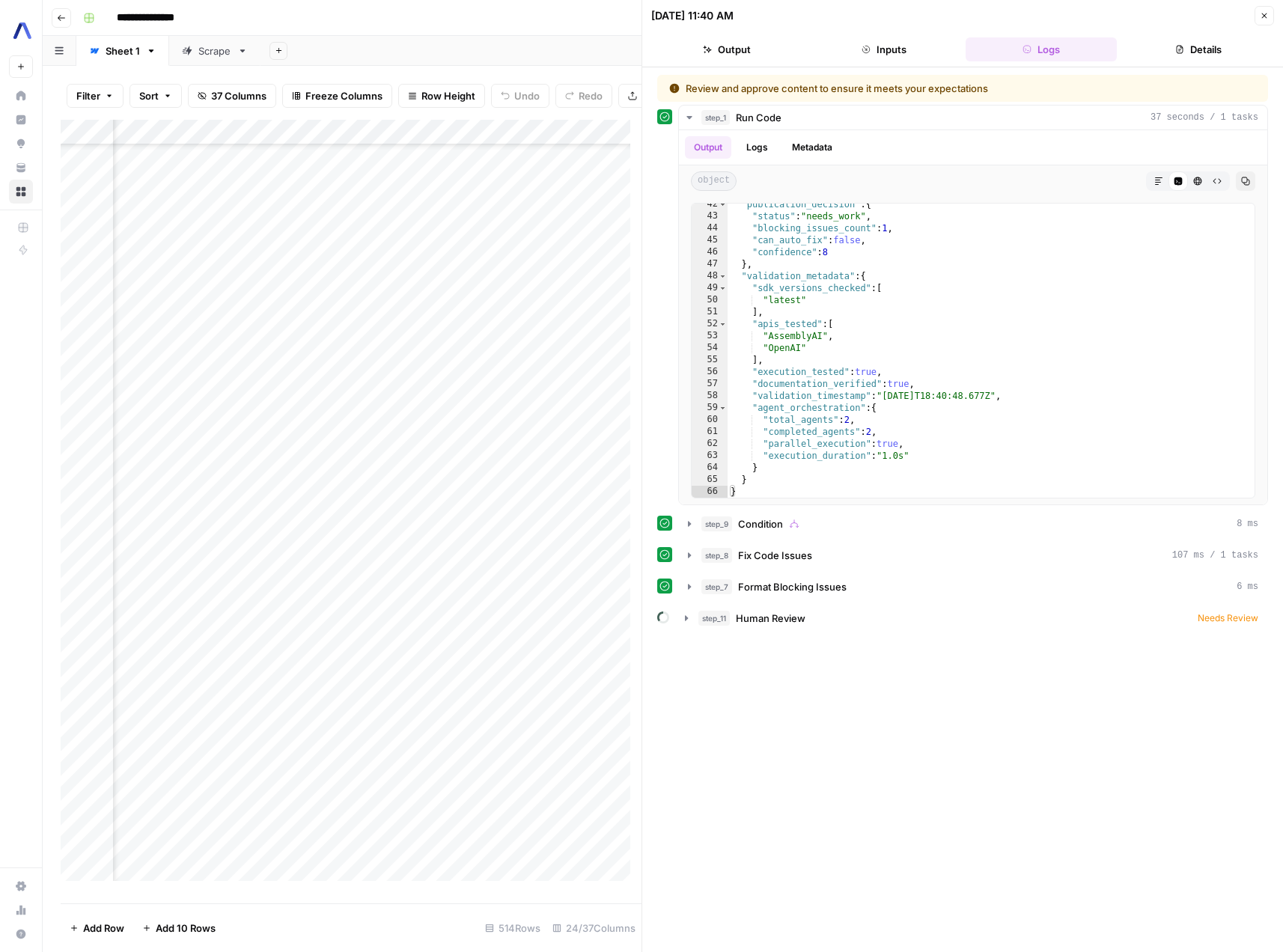
scroll to position [497, 0]
click at [1265, 20] on icon "button" at bounding box center [1264, 16] width 9 height 9
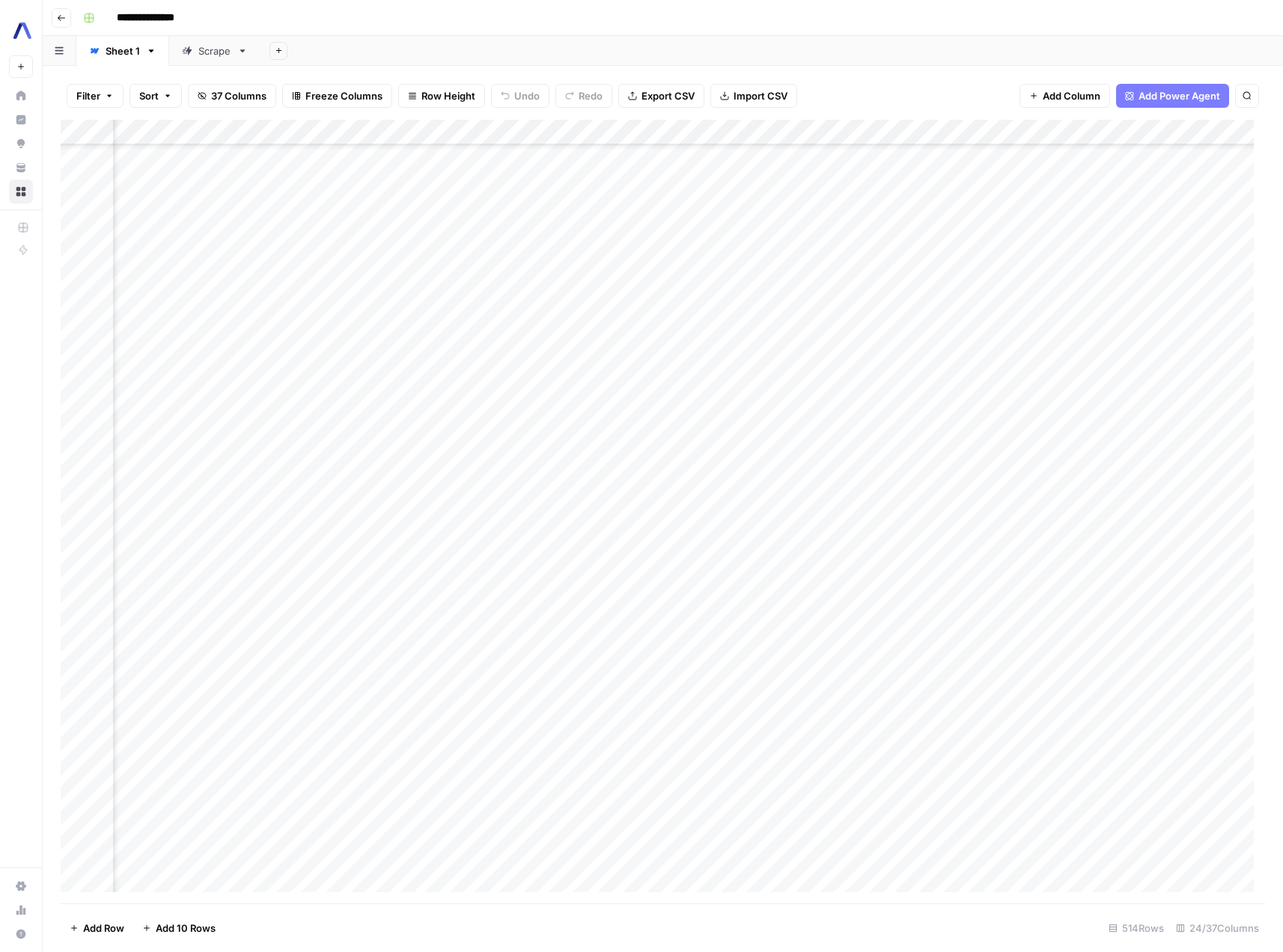
click at [1100, 330] on div "Add Column" at bounding box center [663, 511] width 1205 height 783
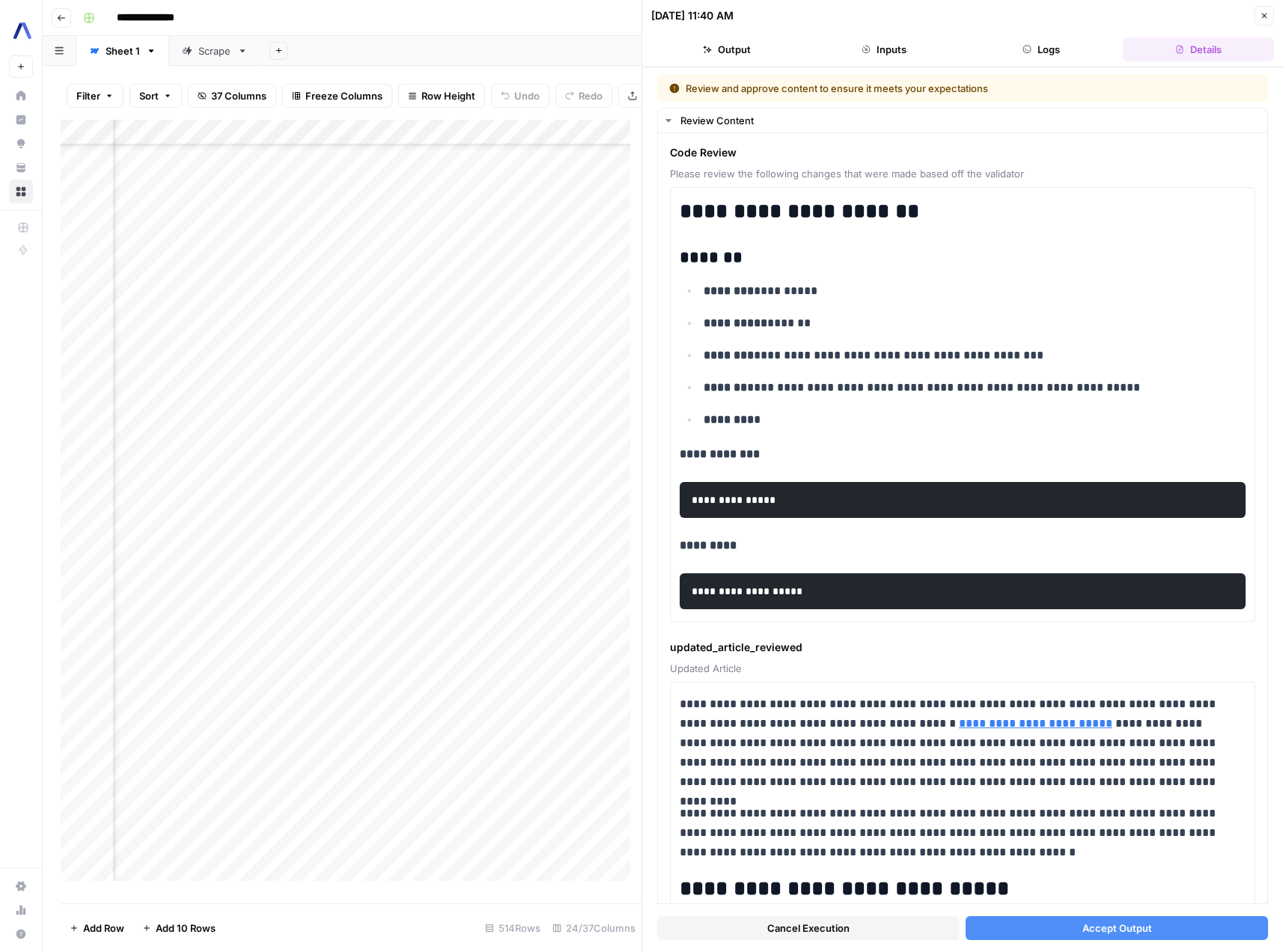
click at [822, 926] on span "Cancel Execution" at bounding box center [808, 928] width 82 height 15
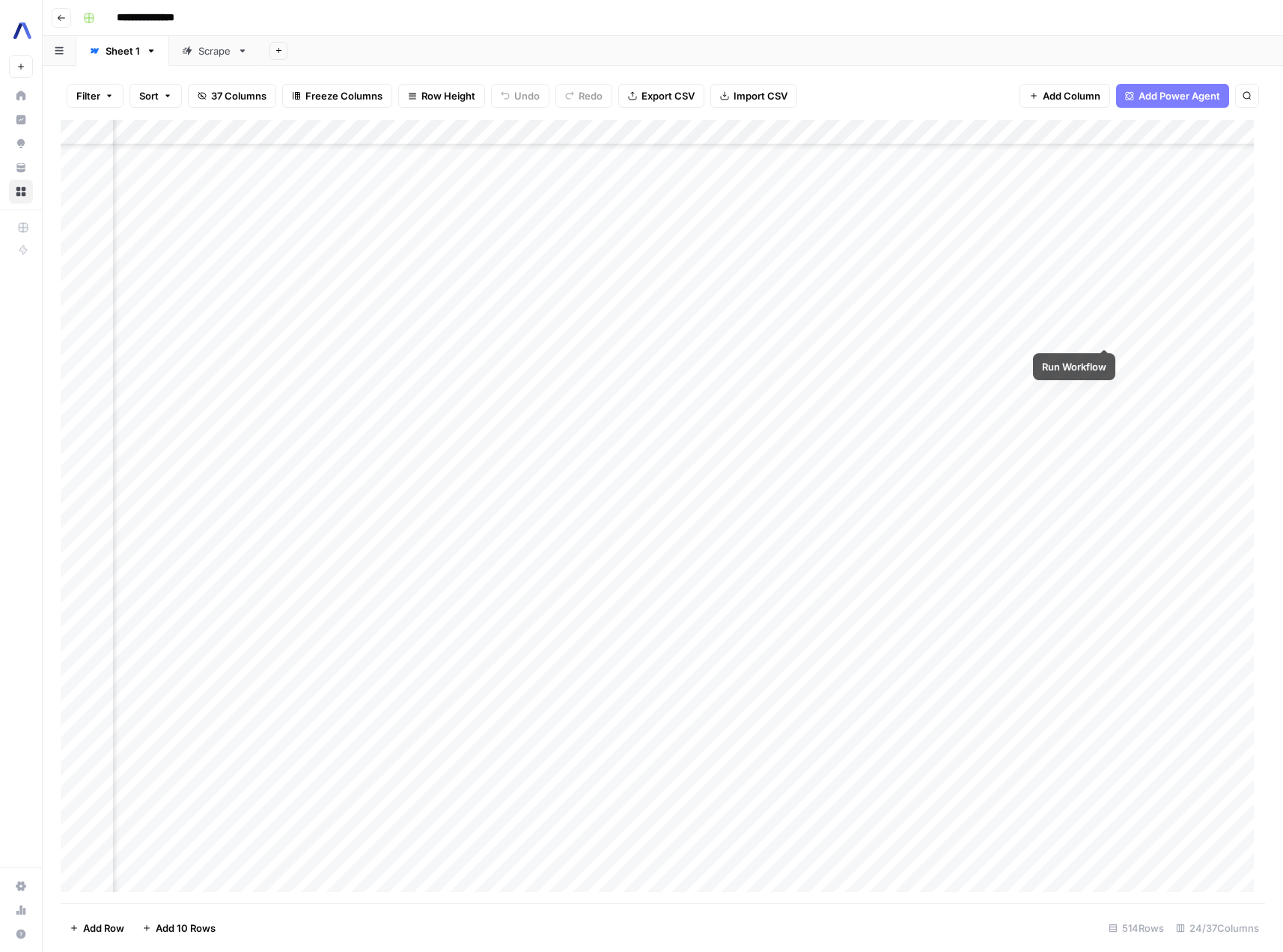
click at [1102, 333] on div "Add Column" at bounding box center [663, 511] width 1205 height 783
click at [1103, 604] on div "Add Column" at bounding box center [663, 511] width 1205 height 783
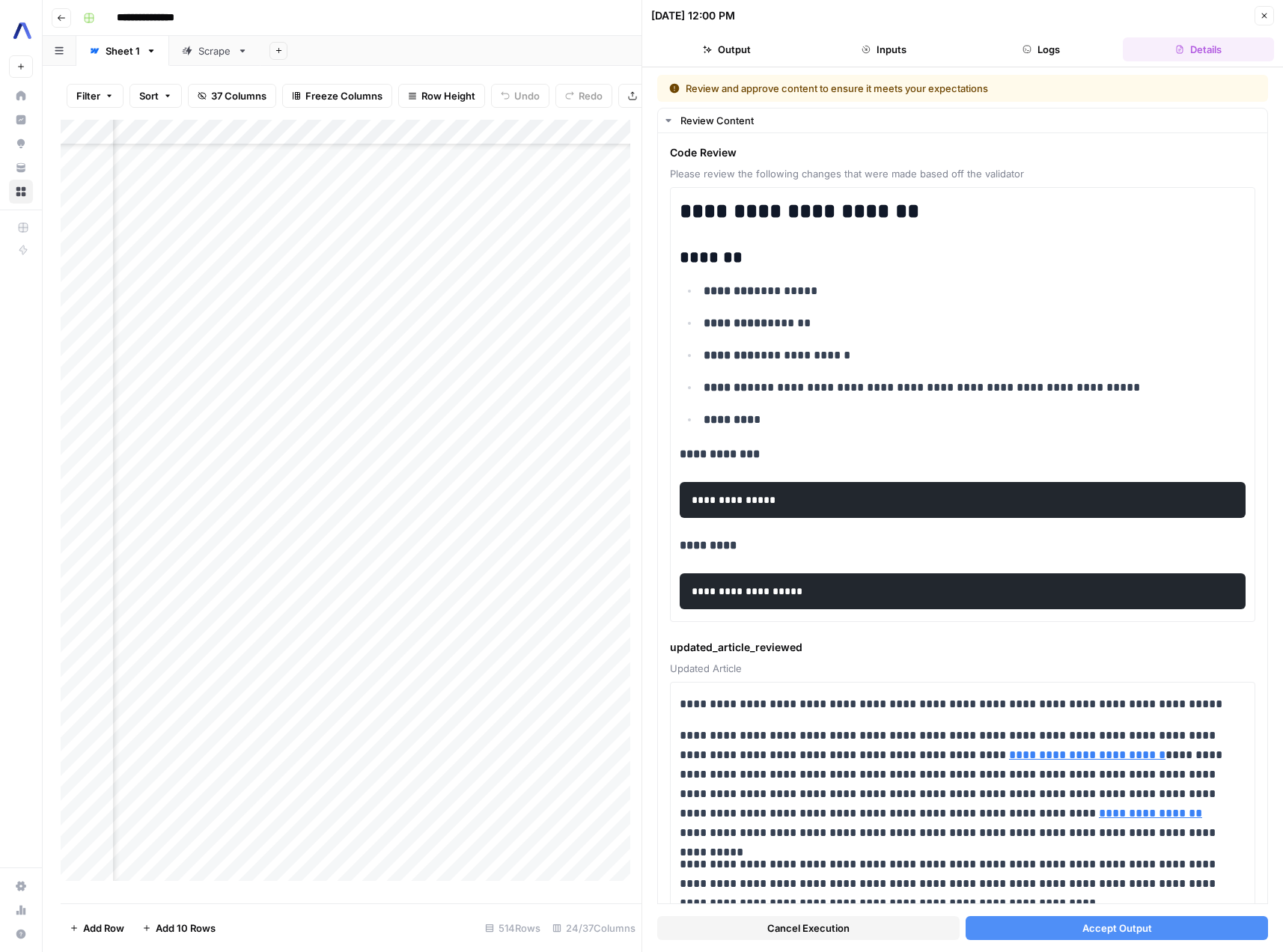
click at [1272, 16] on button "Close" at bounding box center [1265, 16] width 20 height 20
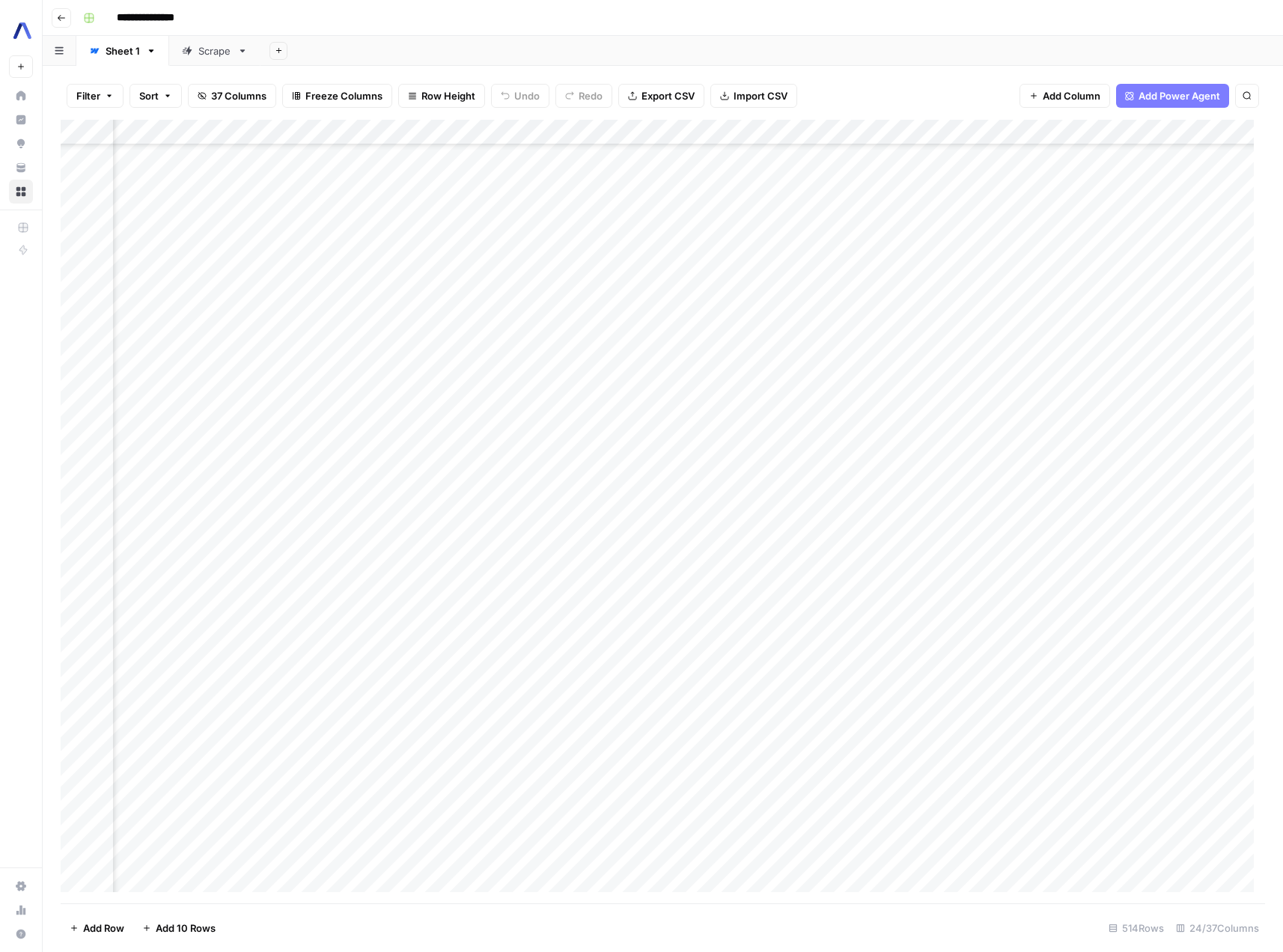
scroll to position [8859, 1990]
click at [923, 694] on div "Add Column" at bounding box center [663, 511] width 1205 height 783
click at [796, 696] on div "Add Column" at bounding box center [663, 511] width 1205 height 783
click at [1085, 690] on div "Add Column" at bounding box center [663, 511] width 1205 height 783
click at [493, 689] on div "Add Column" at bounding box center [663, 511] width 1205 height 783
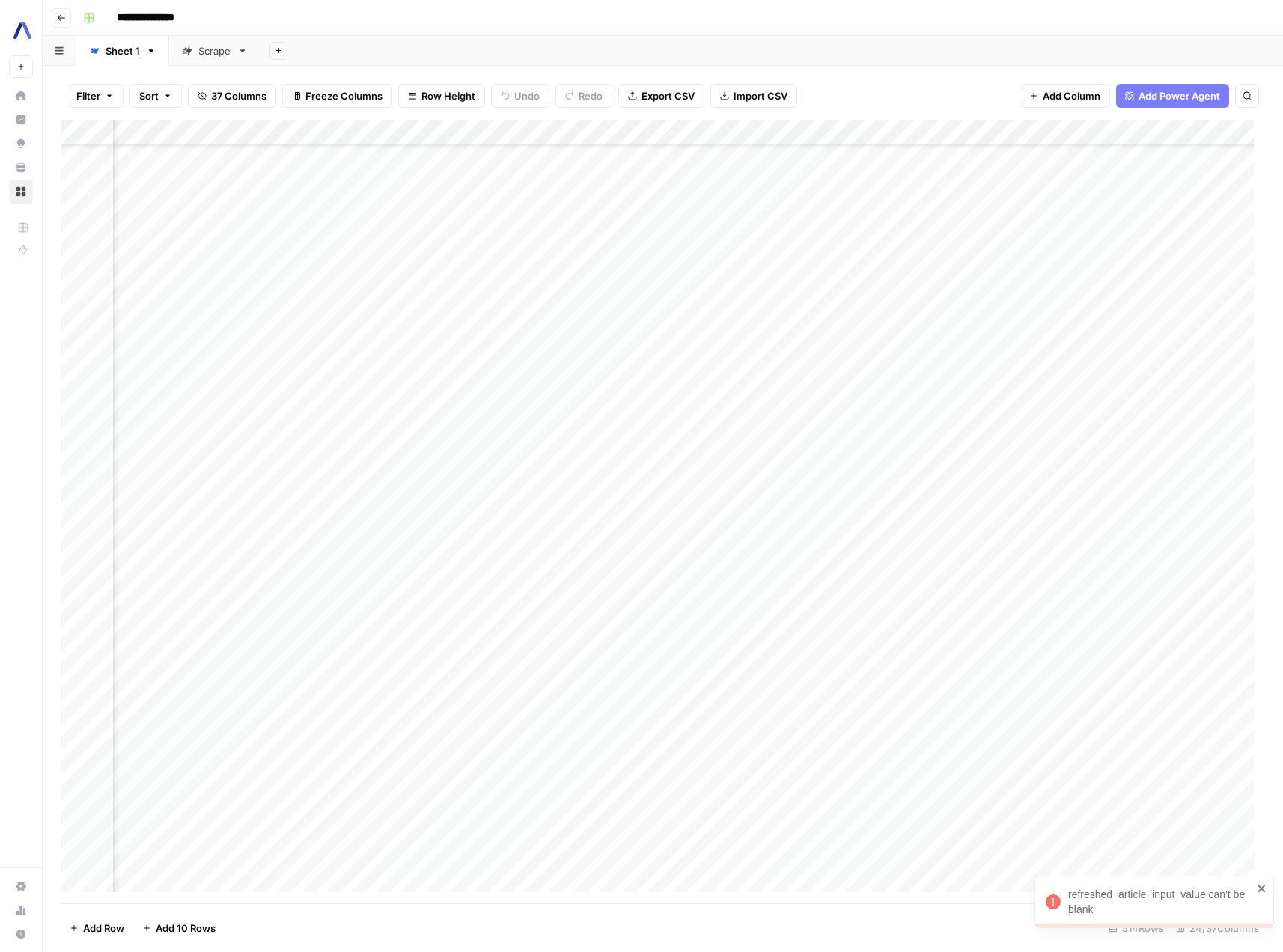
click at [396, 689] on div "Add Column" at bounding box center [663, 511] width 1205 height 783
click at [518, 686] on div "Add Column" at bounding box center [663, 511] width 1205 height 783
type input "*"
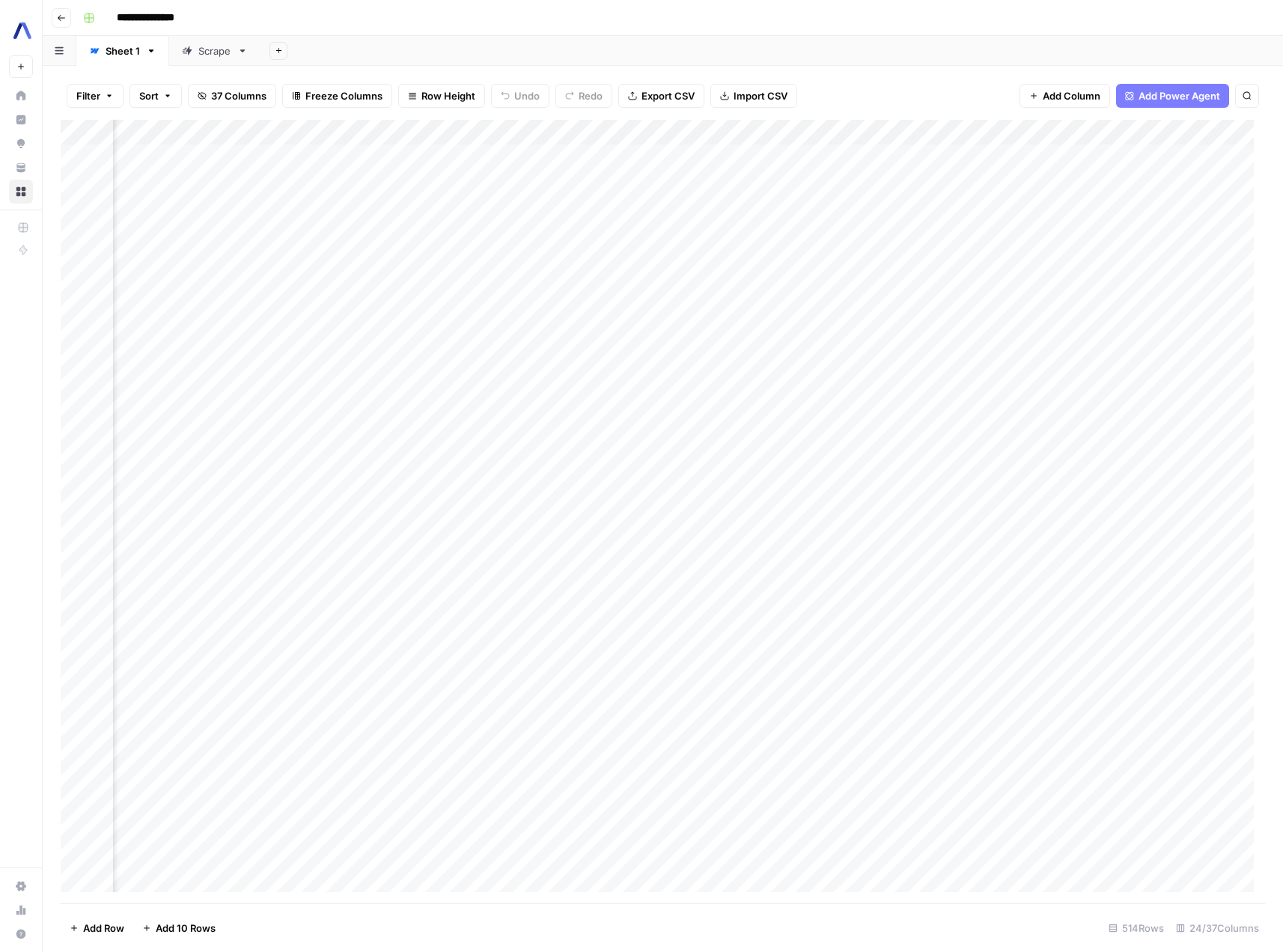
click at [743, 30] on div "**********" at bounding box center [673, 17] width 1191 height 24
type input "*********"
click at [780, 335] on div "Add Column" at bounding box center [663, 511] width 1205 height 783
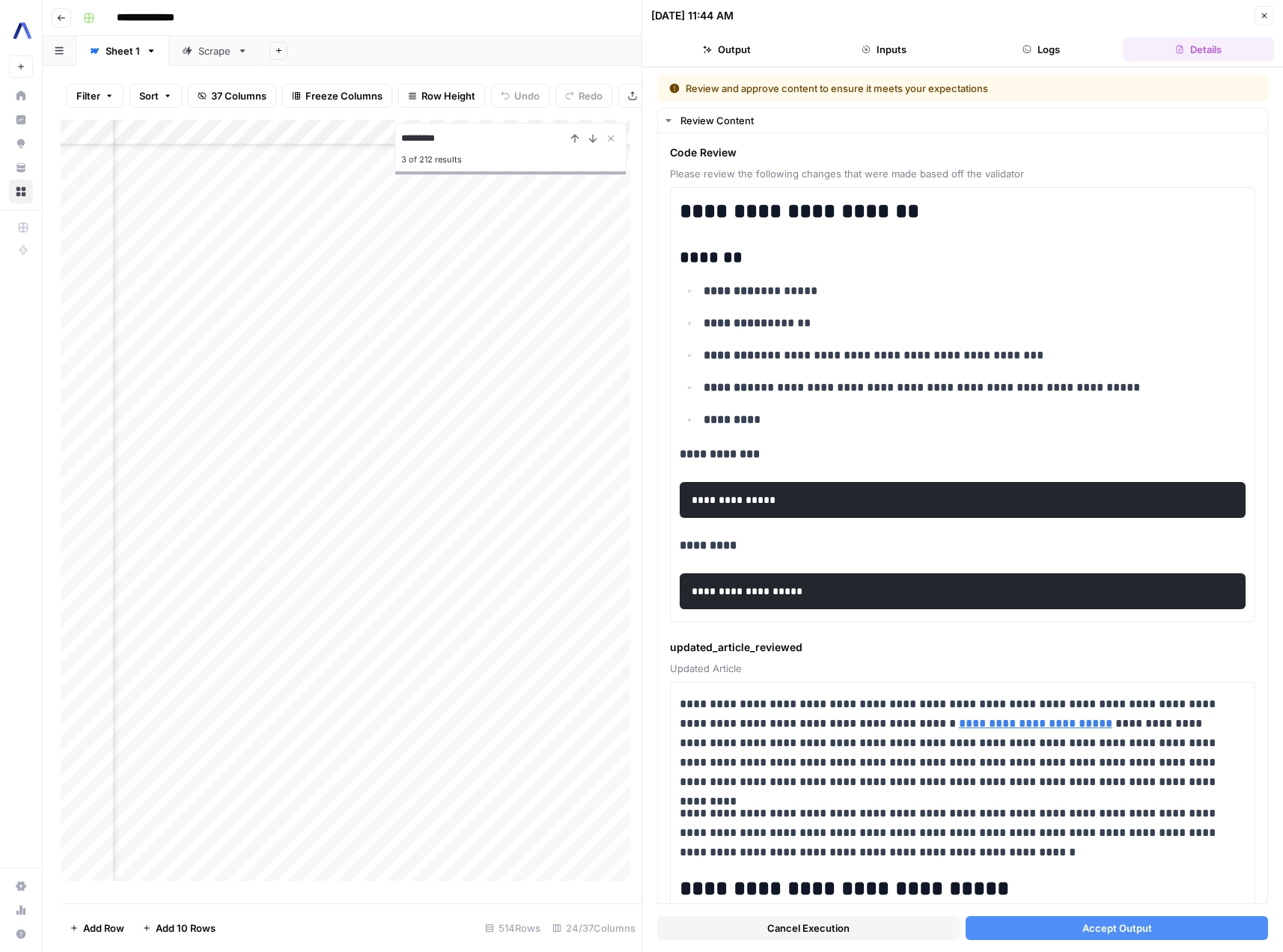
click at [924, 51] on button "Inputs" at bounding box center [884, 49] width 151 height 24
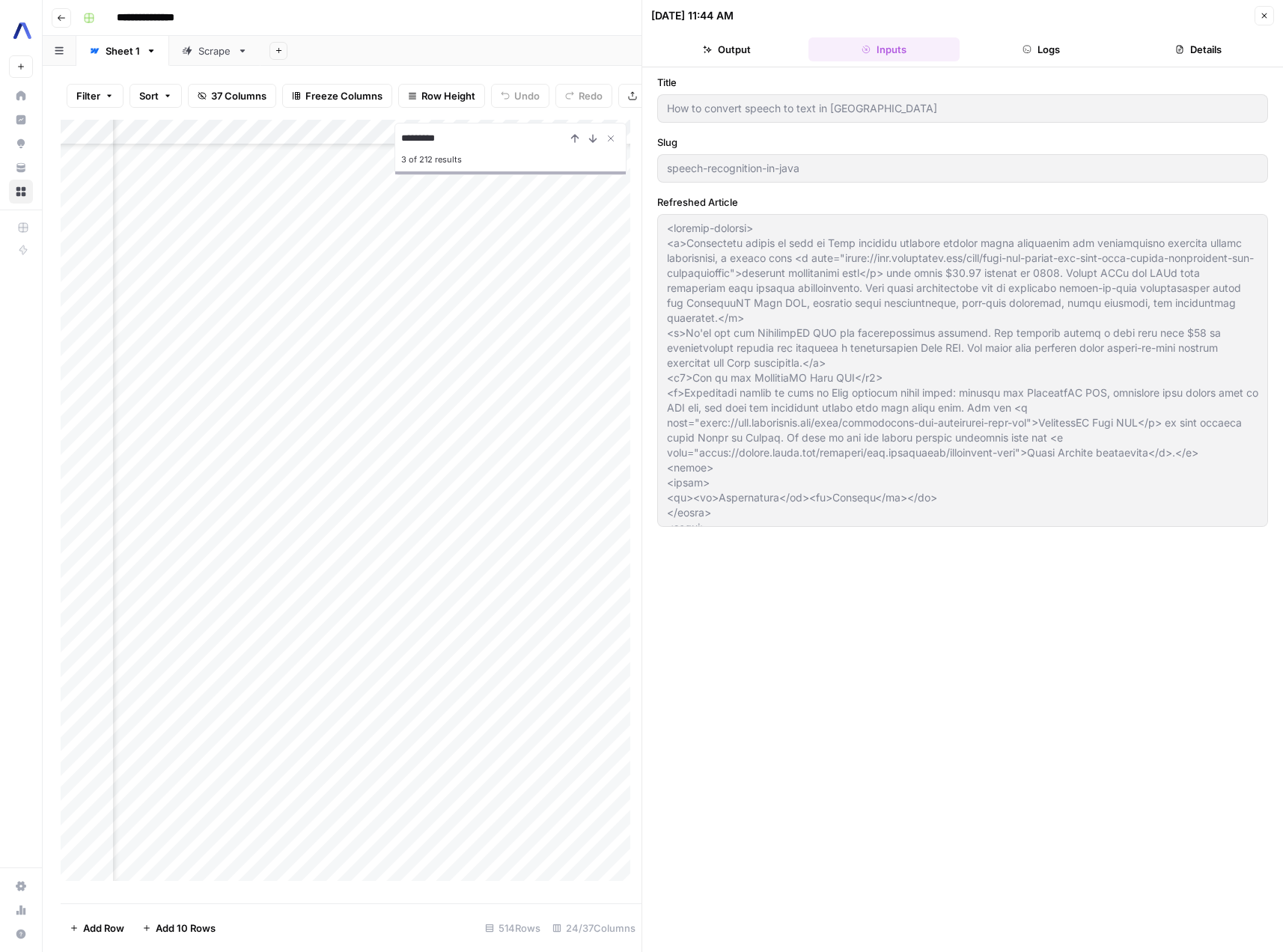
click at [1012, 48] on button "Logs" at bounding box center [1041, 49] width 151 height 24
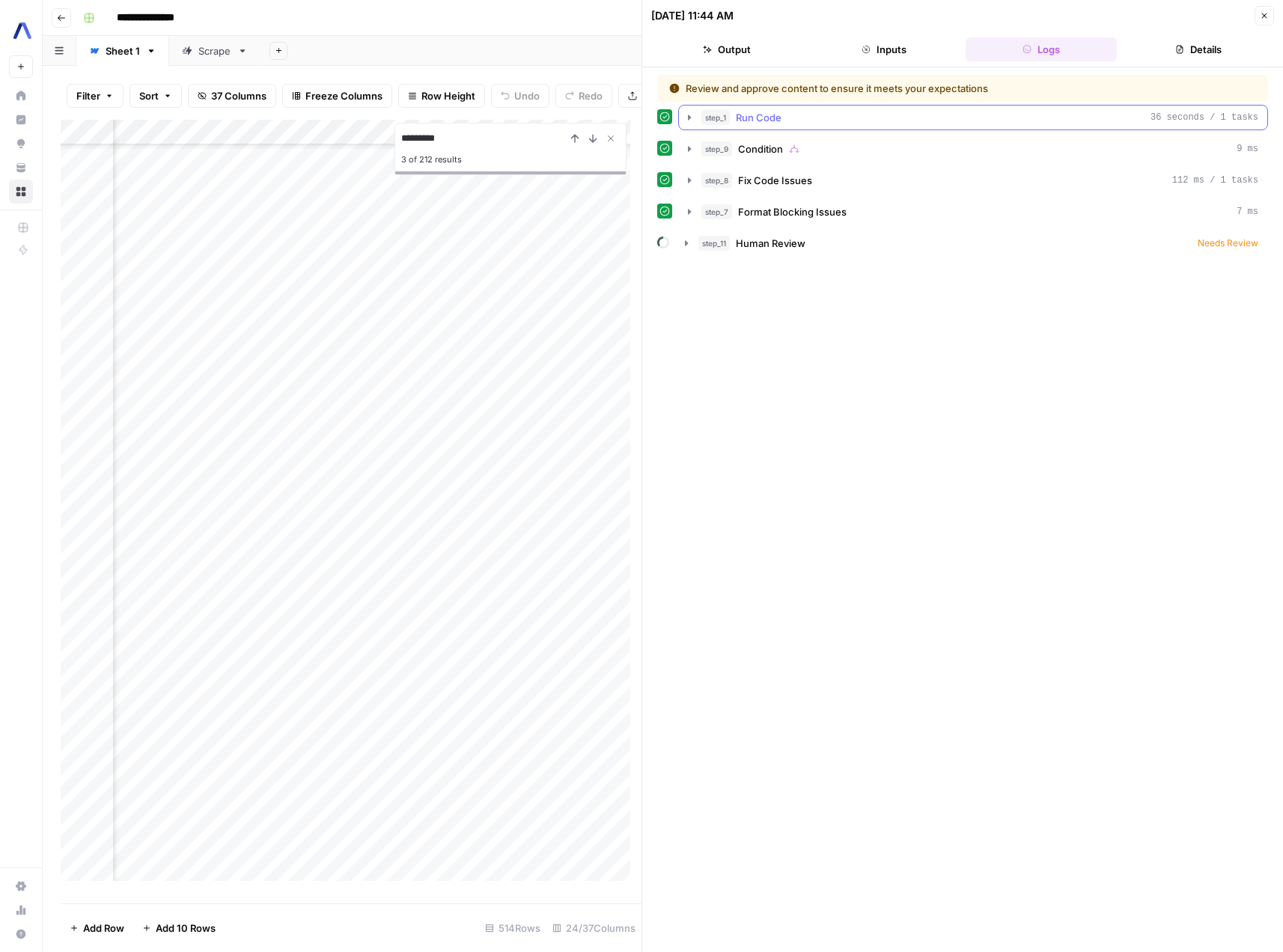
click at [693, 118] on icon "button" at bounding box center [689, 118] width 12 height 12
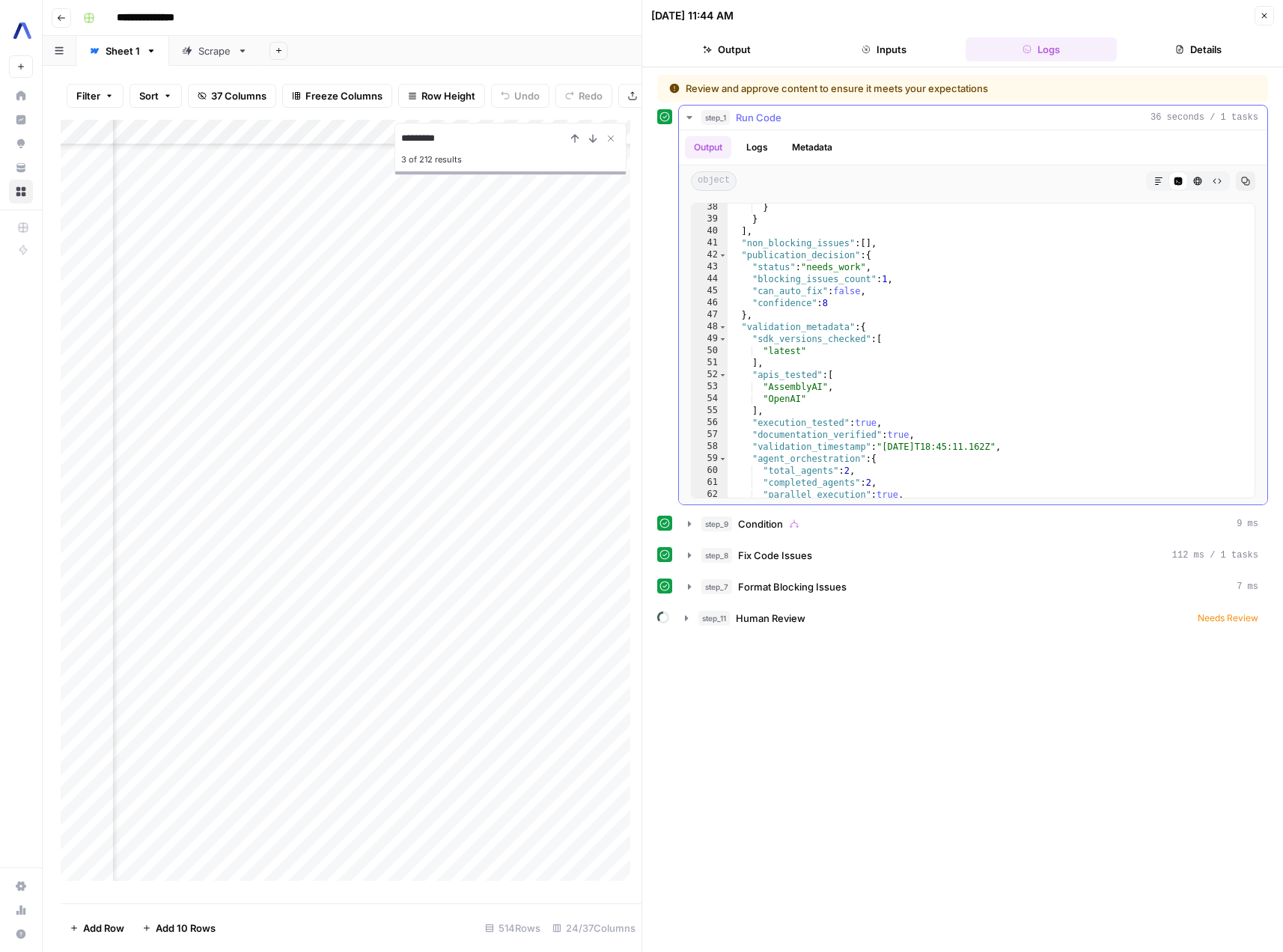
scroll to position [483, 0]
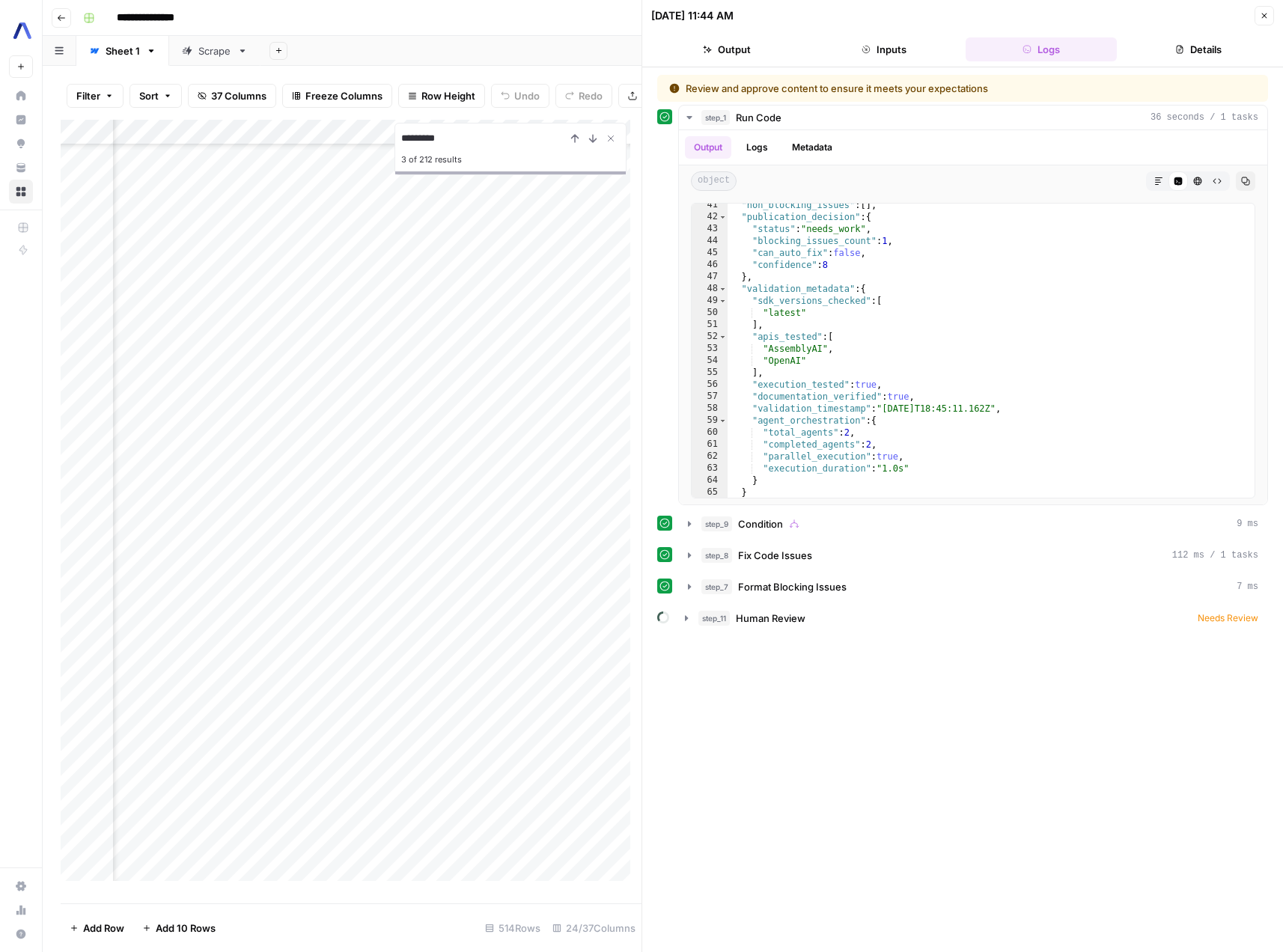
scroll to position [483, 0]
click at [1266, 15] on icon "button" at bounding box center [1264, 16] width 9 height 9
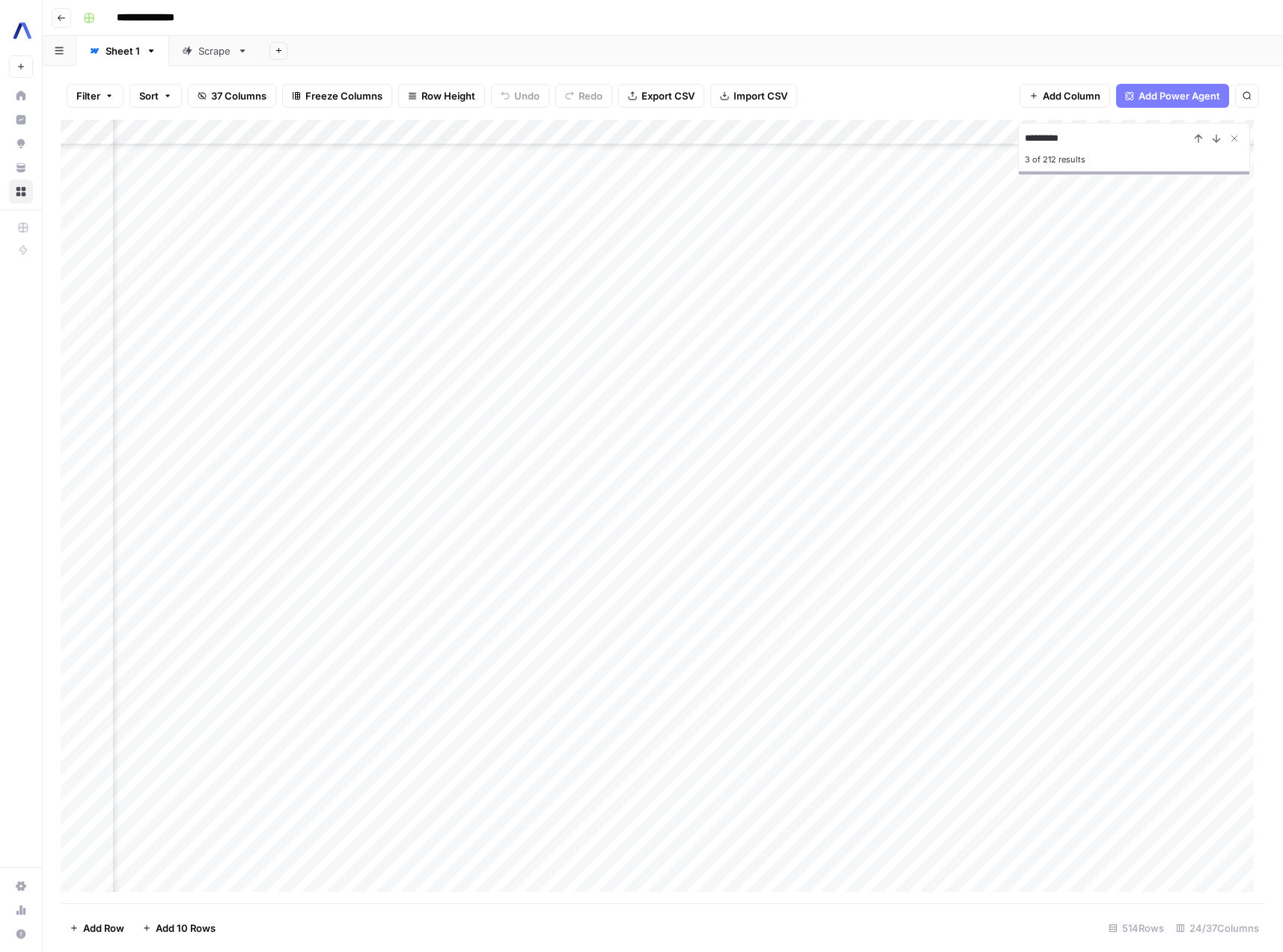
scroll to position [6754, 629]
click at [111, 104] on button "Filter" at bounding box center [95, 95] width 57 height 24
click at [194, 177] on input "text" at bounding box center [177, 174] width 164 height 15
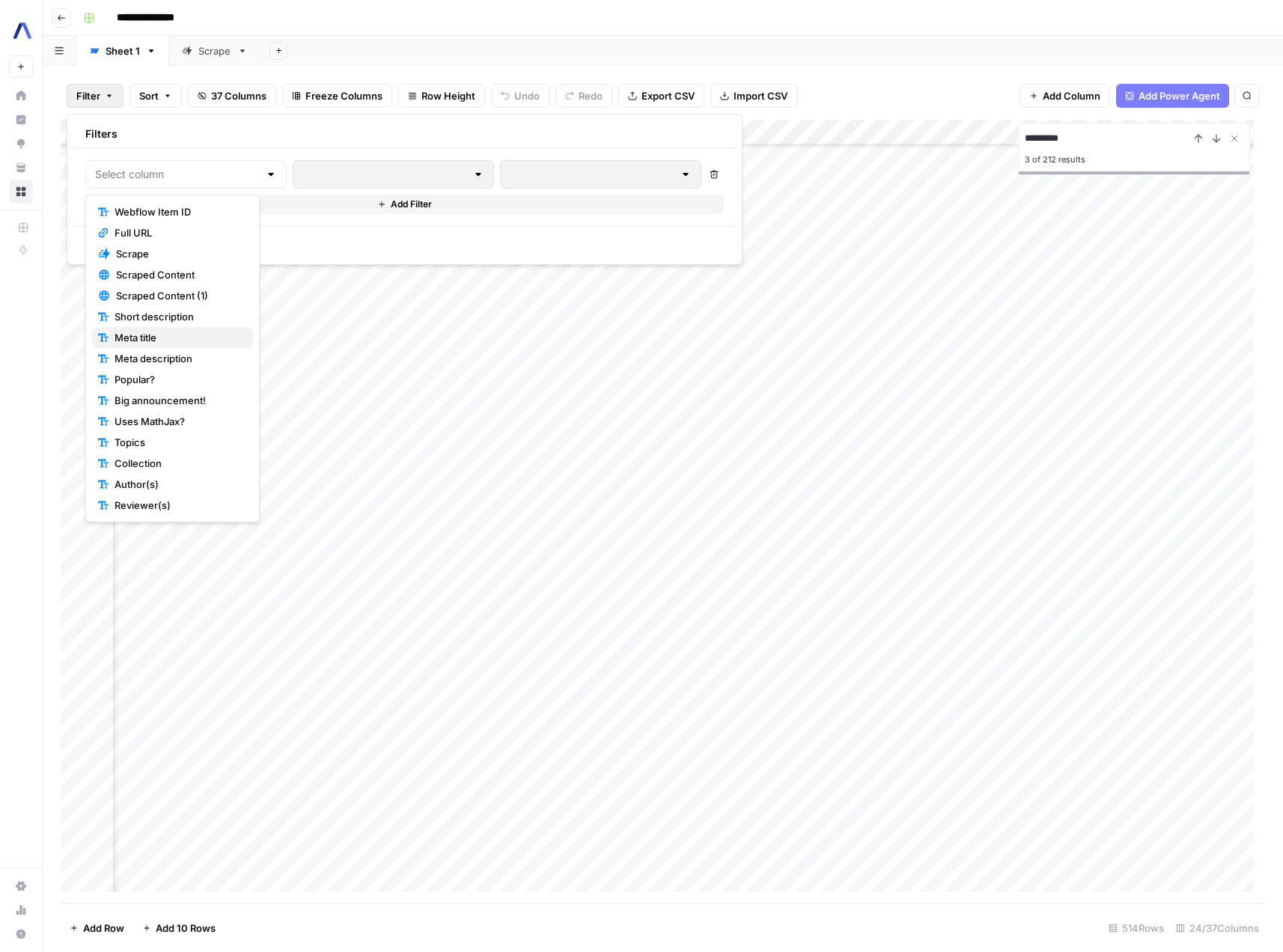
click at [189, 336] on span "Meta title" at bounding box center [178, 337] width 127 height 15
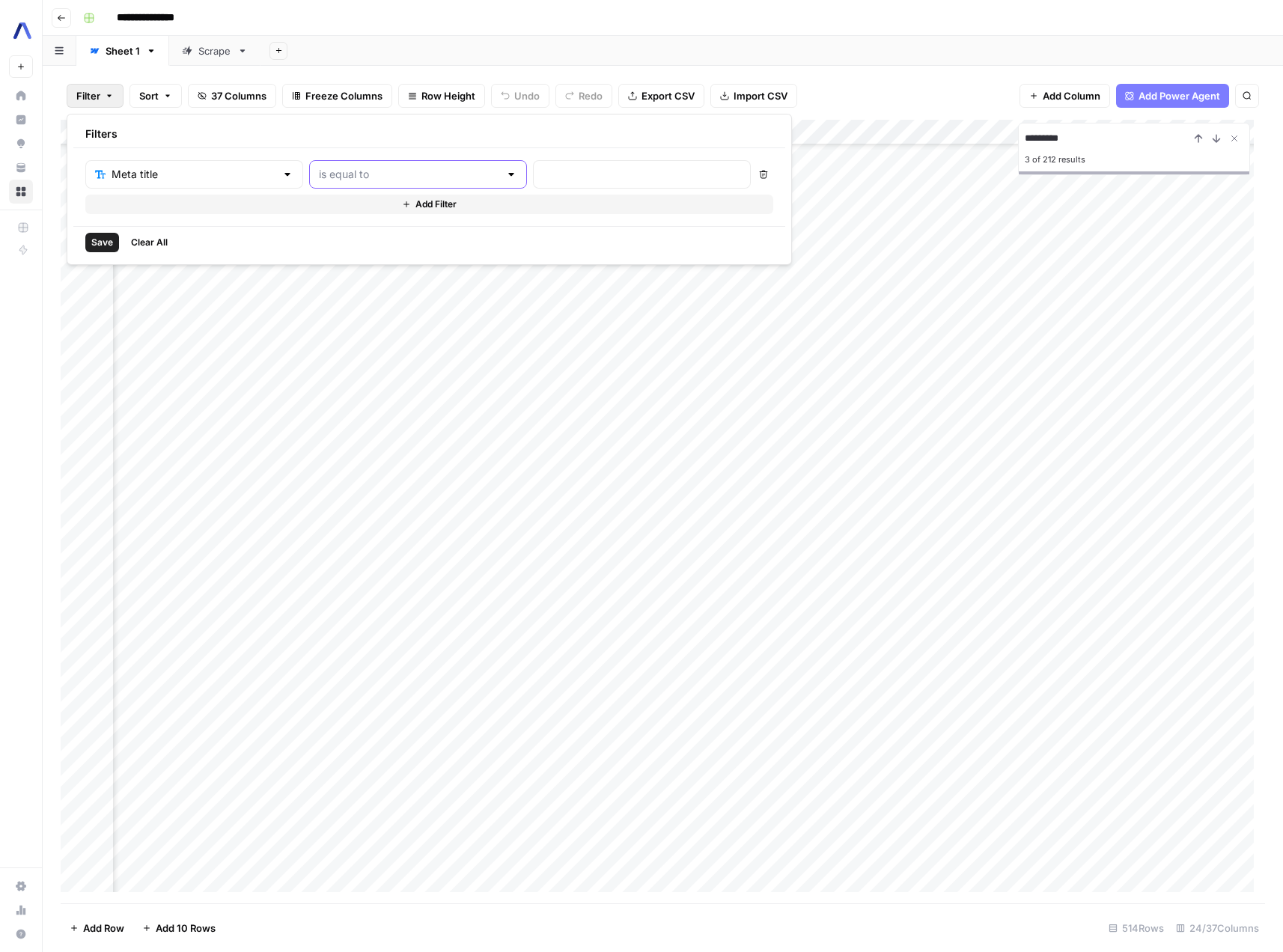
click at [388, 180] on input "text" at bounding box center [409, 174] width 180 height 15
click at [355, 247] on span "contains" at bounding box center [355, 254] width 146 height 15
type input "contains"
click at [533, 163] on div at bounding box center [642, 174] width 218 height 29
type input "Go"
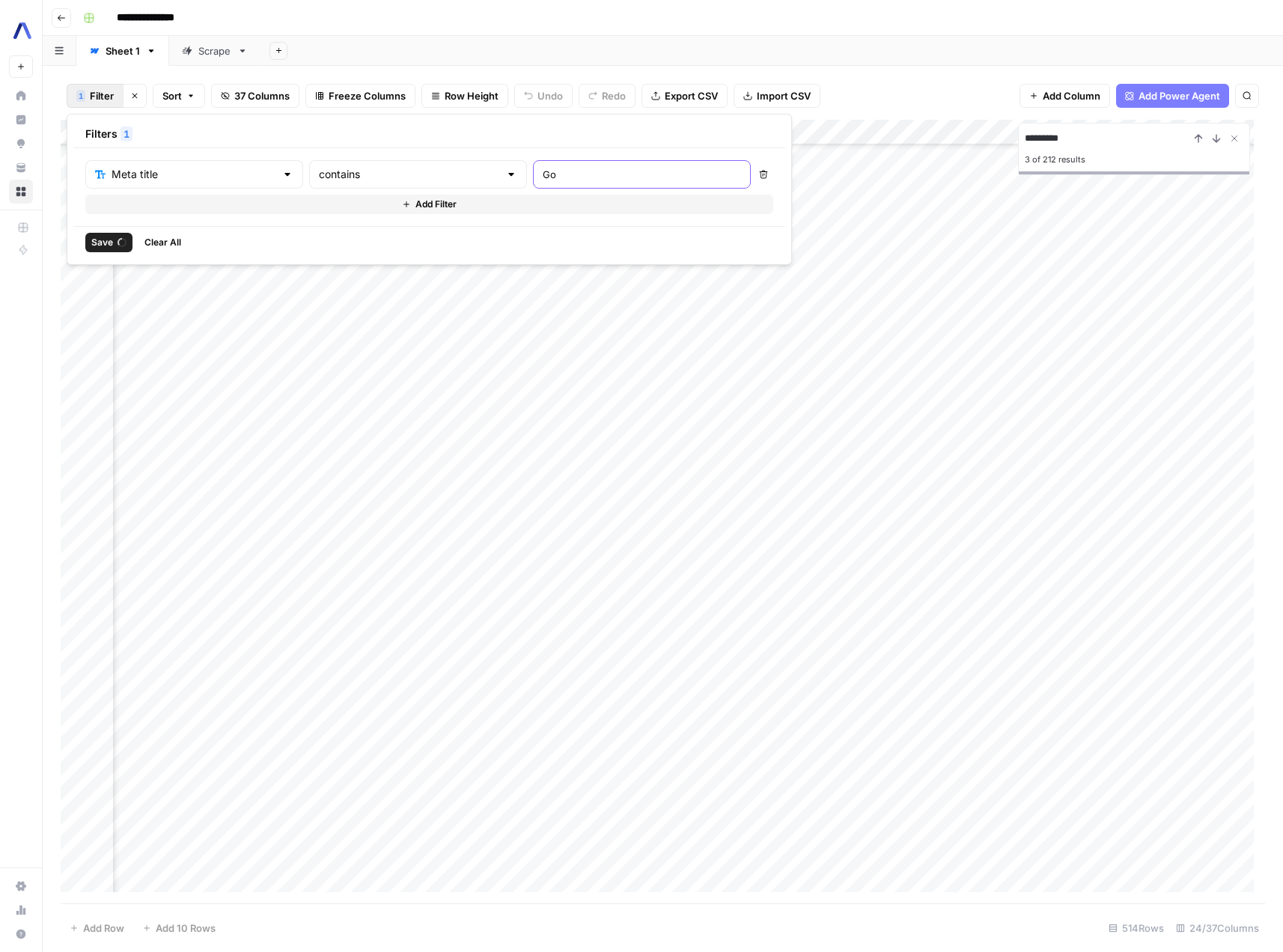
scroll to position [0, 629]
click at [637, 494] on div "Add Column" at bounding box center [663, 437] width 1205 height 635
click at [648, 312] on div "Add Column" at bounding box center [663, 437] width 1205 height 635
click at [631, 381] on div "Add Column" at bounding box center [663, 437] width 1205 height 635
click at [597, 640] on div "Add Column" at bounding box center [663, 437] width 1205 height 635
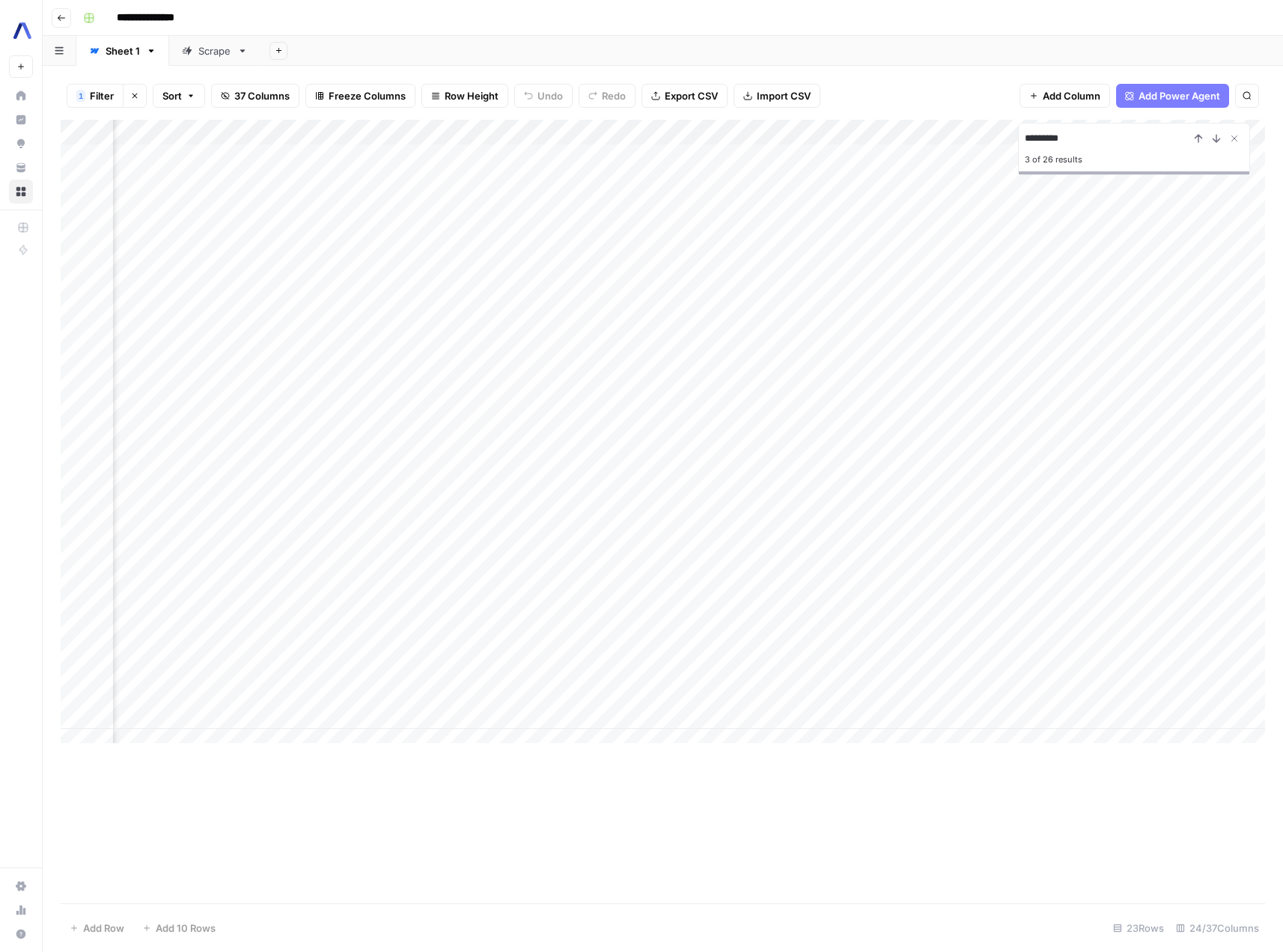
click at [840, 642] on div "Add Column" at bounding box center [663, 437] width 1205 height 635
click at [1141, 641] on div "Add Column" at bounding box center [663, 437] width 1205 height 635
click at [859, 409] on div "Add Column" at bounding box center [663, 437] width 1205 height 635
click at [456, 410] on div "Add Column" at bounding box center [663, 437] width 1205 height 635
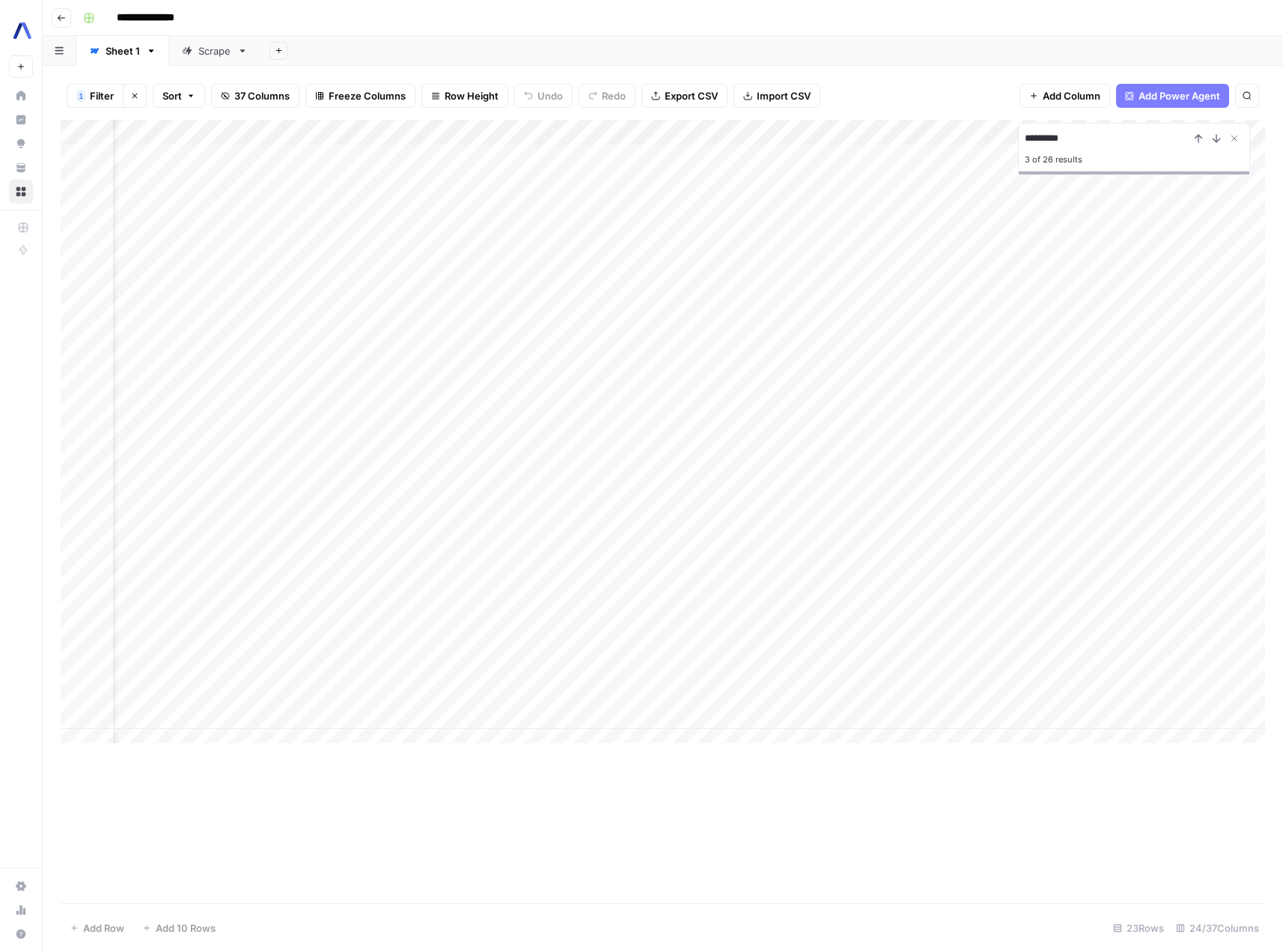
click at [898, 515] on div "Add Column" at bounding box center [663, 437] width 1205 height 635
click at [984, 516] on div "Add Column" at bounding box center [663, 437] width 1205 height 635
click at [870, 515] on div "Add Column" at bounding box center [663, 437] width 1205 height 635
click at [693, 509] on div "Add Column" at bounding box center [663, 437] width 1205 height 635
click at [574, 504] on div "Add Column" at bounding box center [663, 437] width 1205 height 635
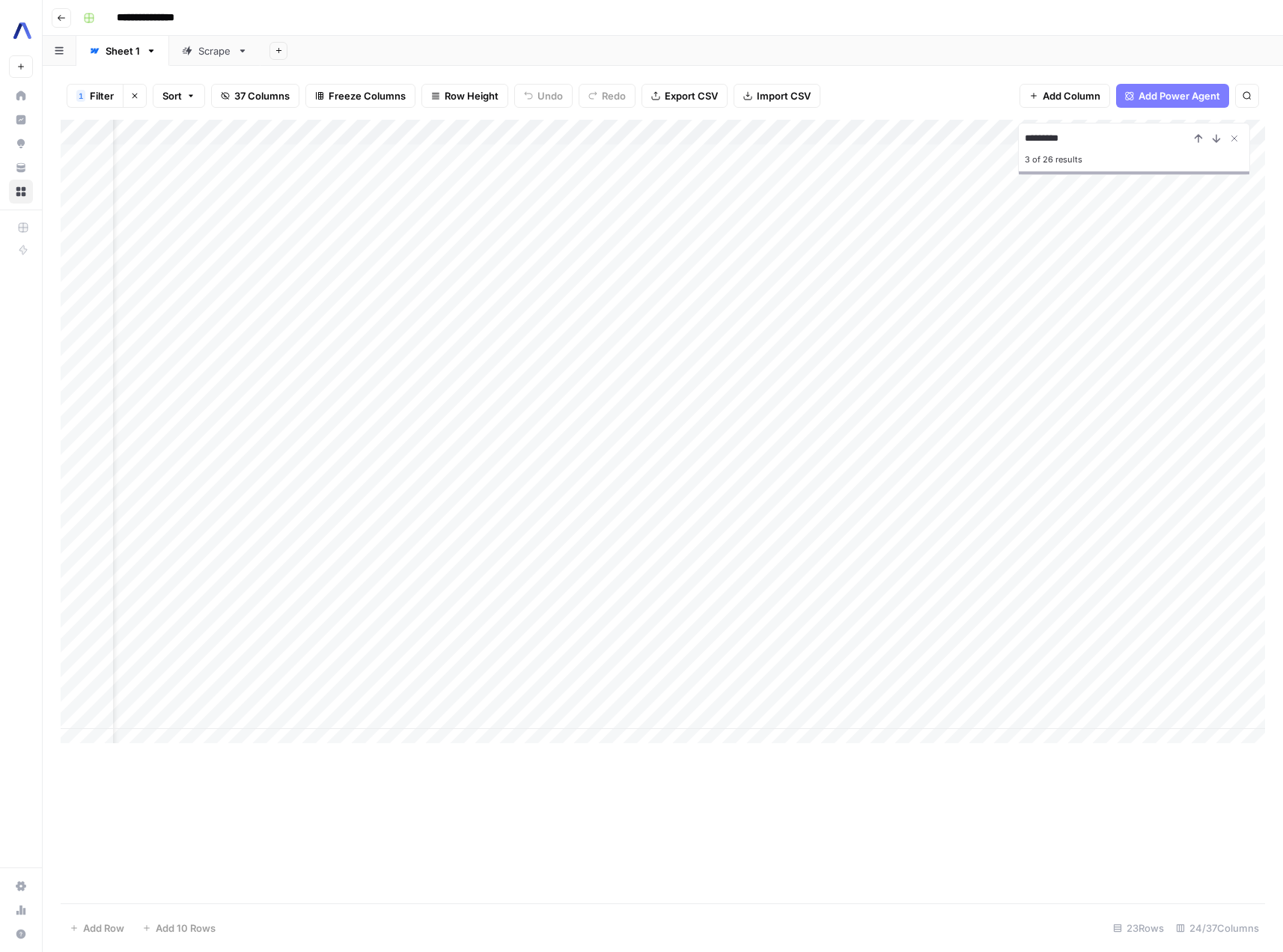
click at [457, 512] on div "Add Column" at bounding box center [663, 437] width 1205 height 635
click at [850, 406] on div "Add Column" at bounding box center [663, 437] width 1205 height 635
click at [1193, 410] on div "Add Column" at bounding box center [663, 437] width 1205 height 635
click at [961, 420] on div "Add Column" at bounding box center [663, 437] width 1205 height 635
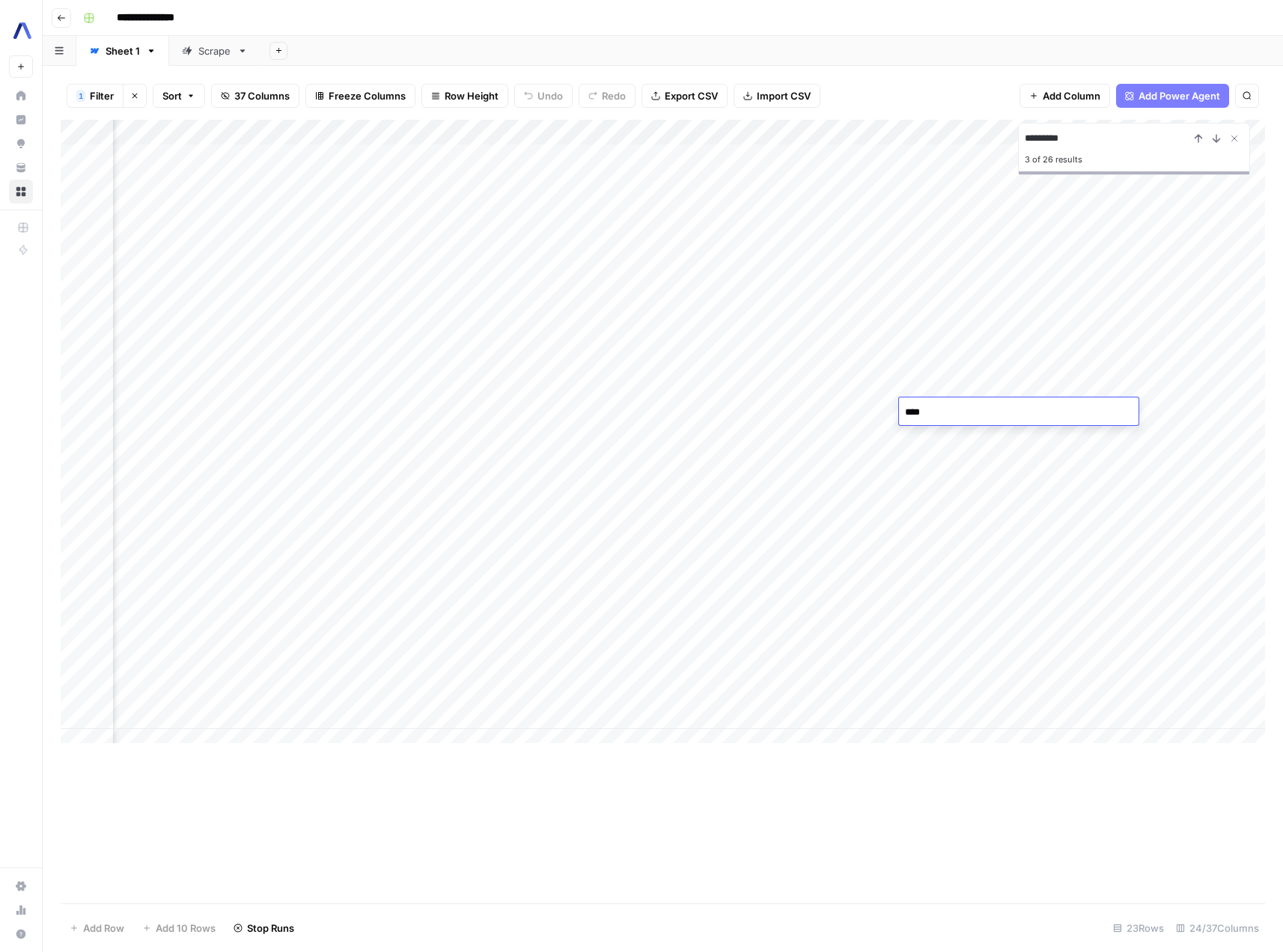
type textarea "****"
click at [1087, 552] on div "Add Column" at bounding box center [663, 437] width 1205 height 635
click at [951, 414] on div "Add Column" at bounding box center [663, 437] width 1205 height 635
type textarea "**********"
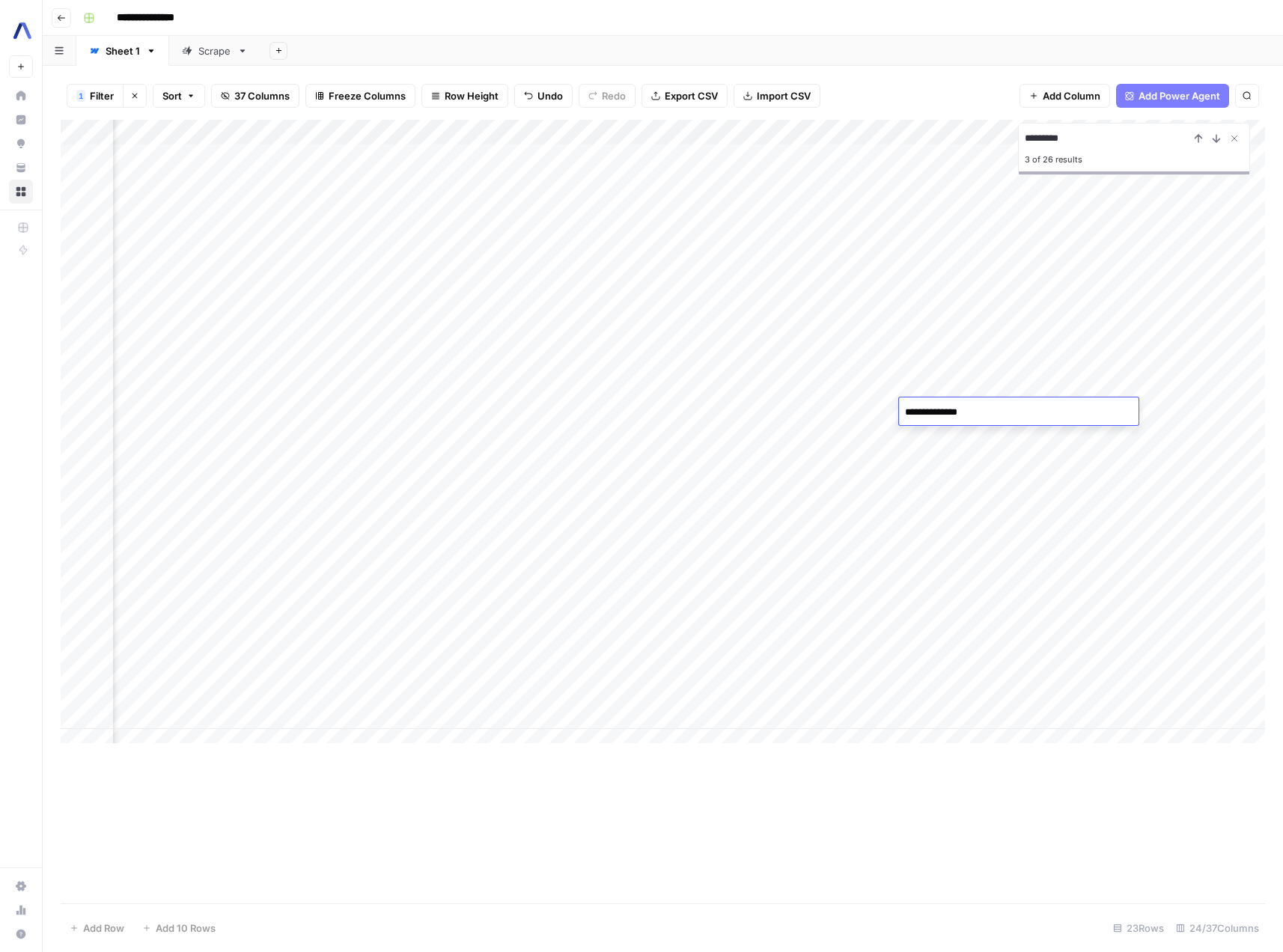
click at [980, 589] on div "Add Column" at bounding box center [663, 437] width 1205 height 635
click at [858, 419] on div "Add Column" at bounding box center [663, 437] width 1205 height 635
click at [858, 418] on div "Add Column" at bounding box center [663, 437] width 1205 height 635
type textarea "**********"
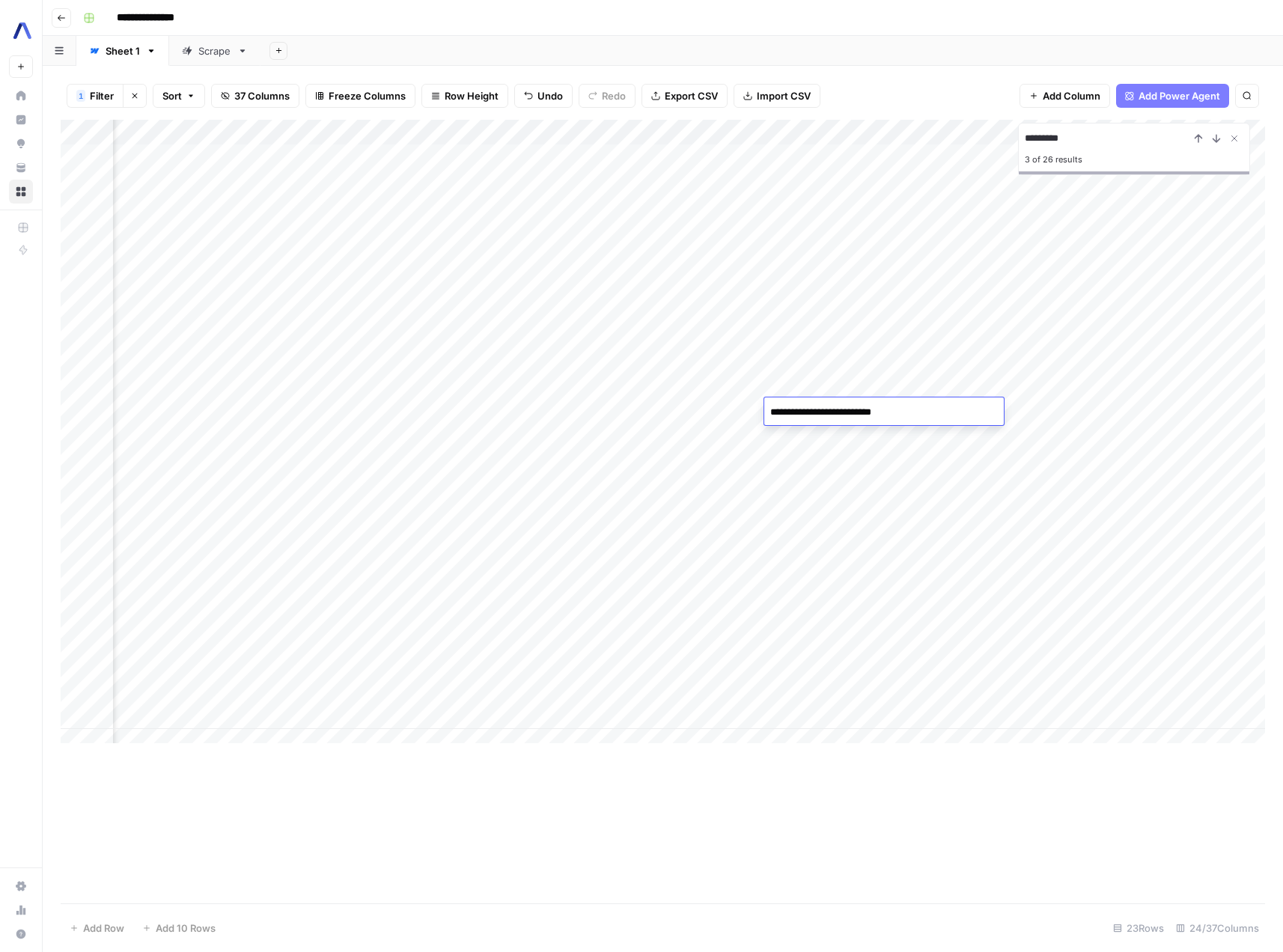
click at [1093, 408] on div "Add Column" at bounding box center [663, 437] width 1205 height 635
click at [1115, 411] on div "Add Column" at bounding box center [663, 437] width 1205 height 635
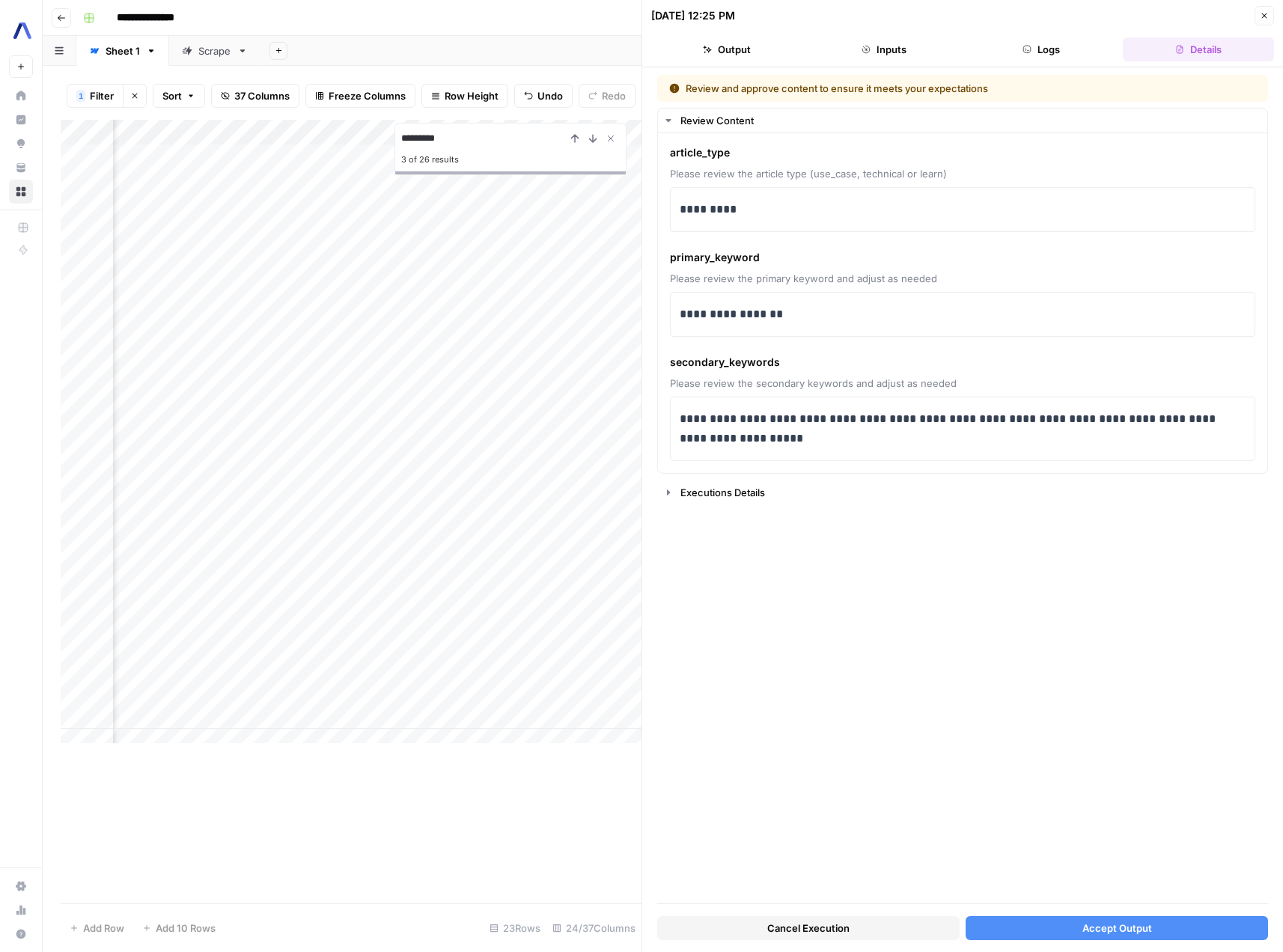
click at [1266, 21] on button "Close" at bounding box center [1265, 16] width 20 height 20
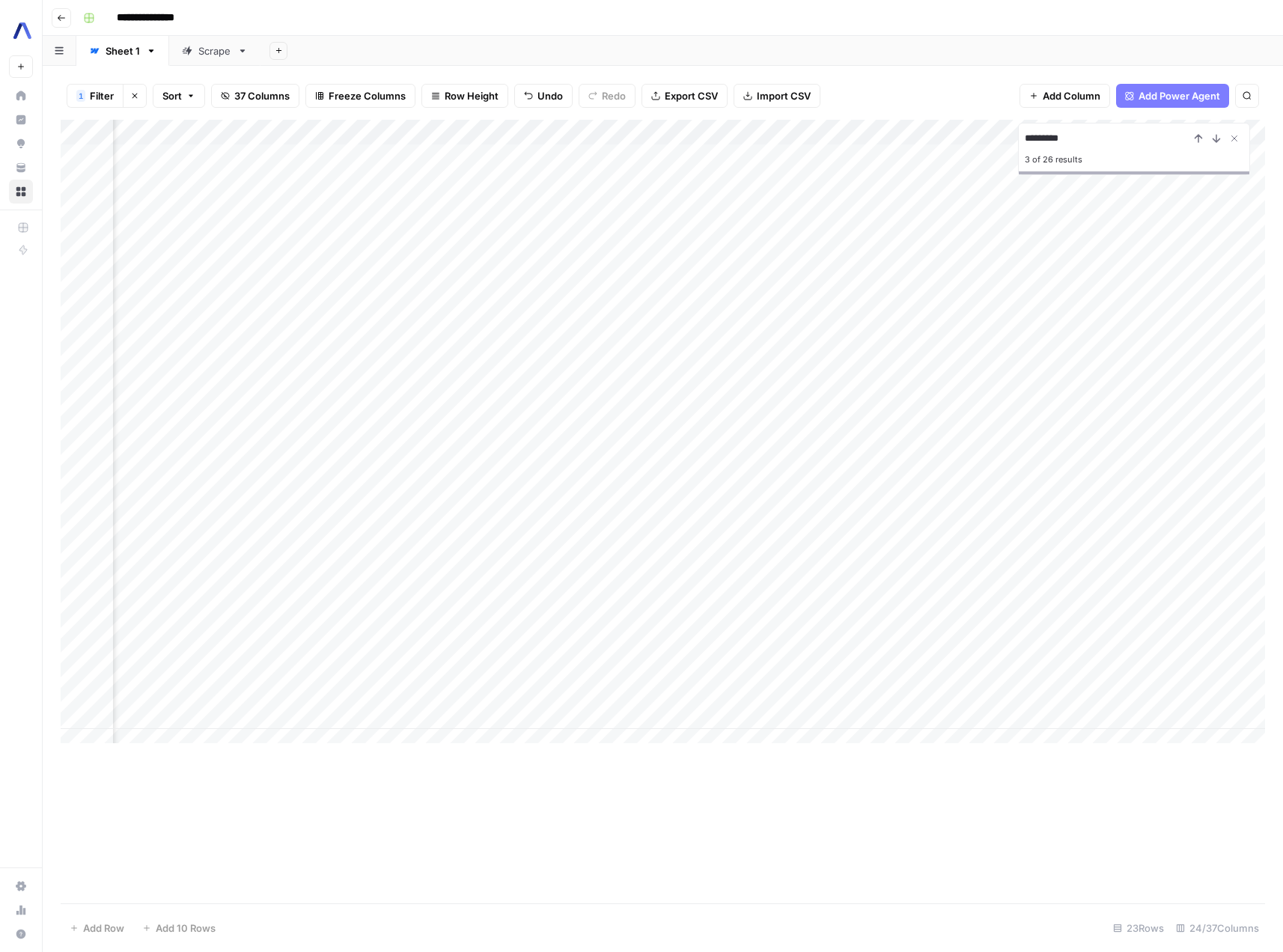
click at [553, 408] on div "Add Column" at bounding box center [663, 437] width 1205 height 635
click at [402, 409] on div "Add Column" at bounding box center [663, 437] width 1205 height 635
click at [438, 416] on div "Add Column" at bounding box center [663, 437] width 1205 height 635
click at [739, 413] on div "Add Column" at bounding box center [663, 437] width 1205 height 635
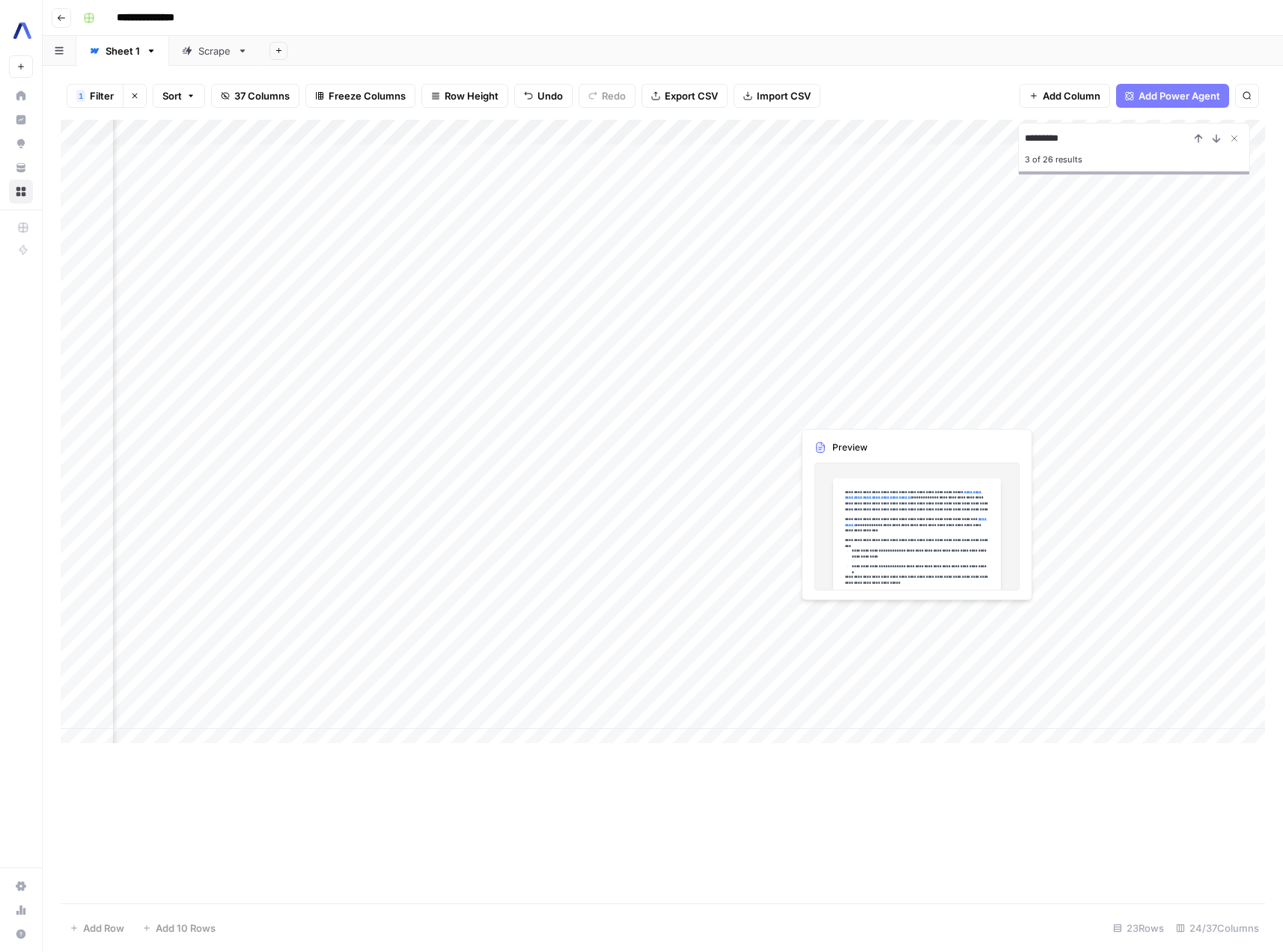
click at [850, 413] on div "Add Column" at bounding box center [663, 437] width 1205 height 635
click at [378, 414] on div "Add Column" at bounding box center [663, 437] width 1205 height 635
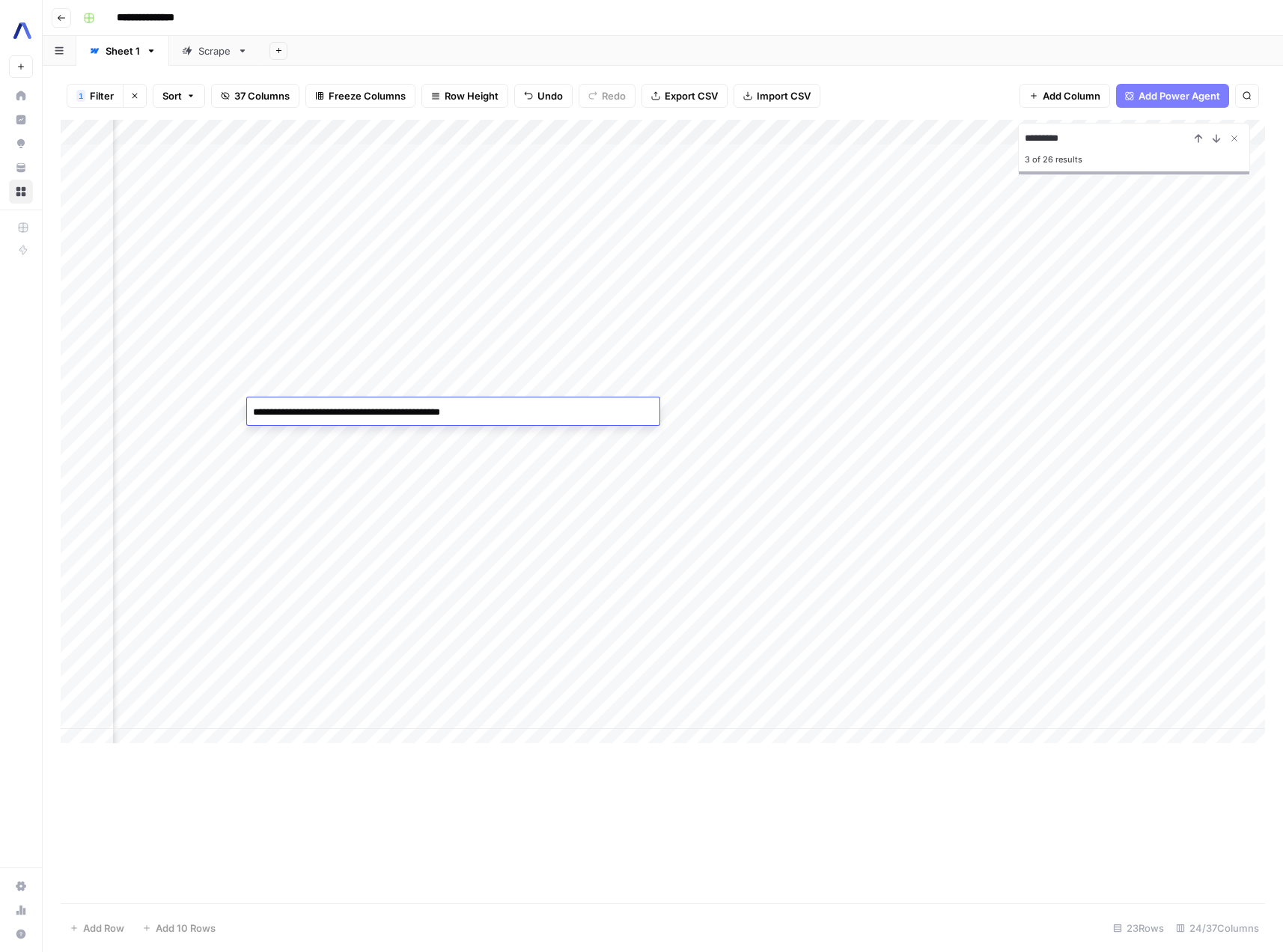
click at [266, 409] on textarea "**********" at bounding box center [453, 412] width 413 height 21
click at [718, 411] on div "Add Column" at bounding box center [663, 437] width 1205 height 635
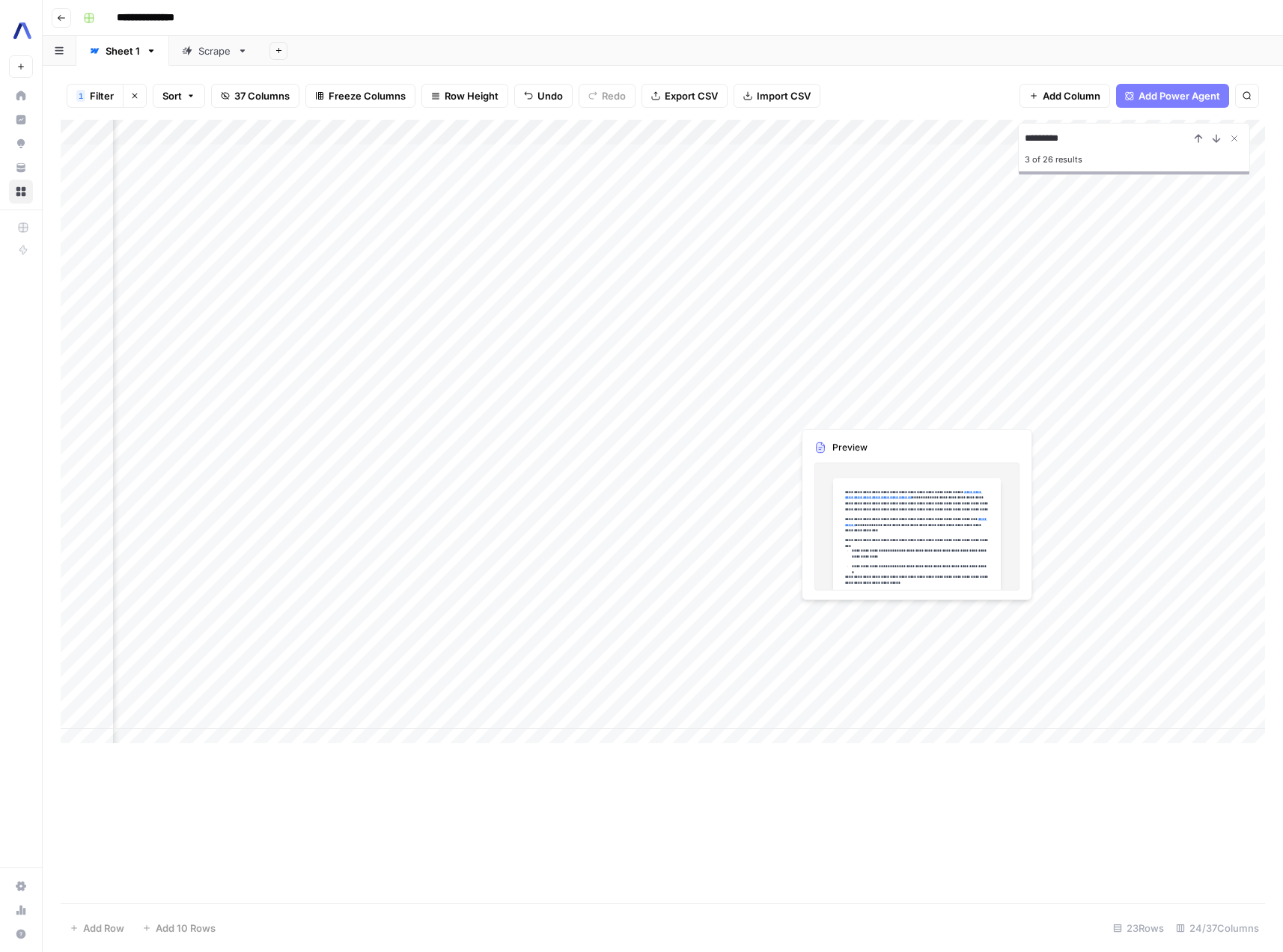
click at [890, 414] on div "Add Column" at bounding box center [663, 437] width 1205 height 635
click at [1023, 414] on div "Add Column" at bounding box center [663, 437] width 1205 height 635
click at [1127, 407] on div "Add Column" at bounding box center [663, 437] width 1205 height 635
click at [1216, 409] on div "Add Column" at bounding box center [663, 437] width 1205 height 635
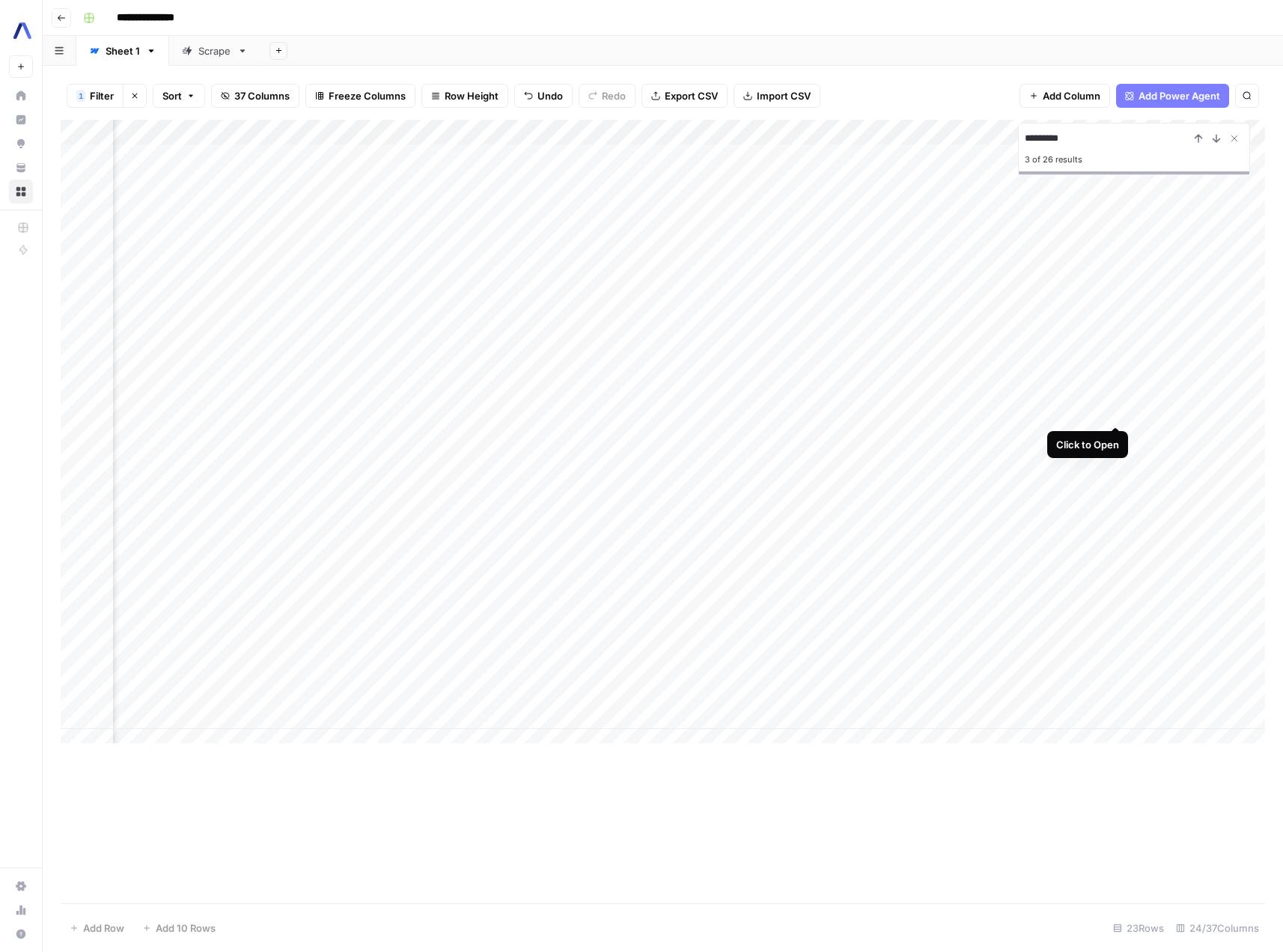
click at [1115, 410] on div "Add Column" at bounding box center [663, 437] width 1205 height 635
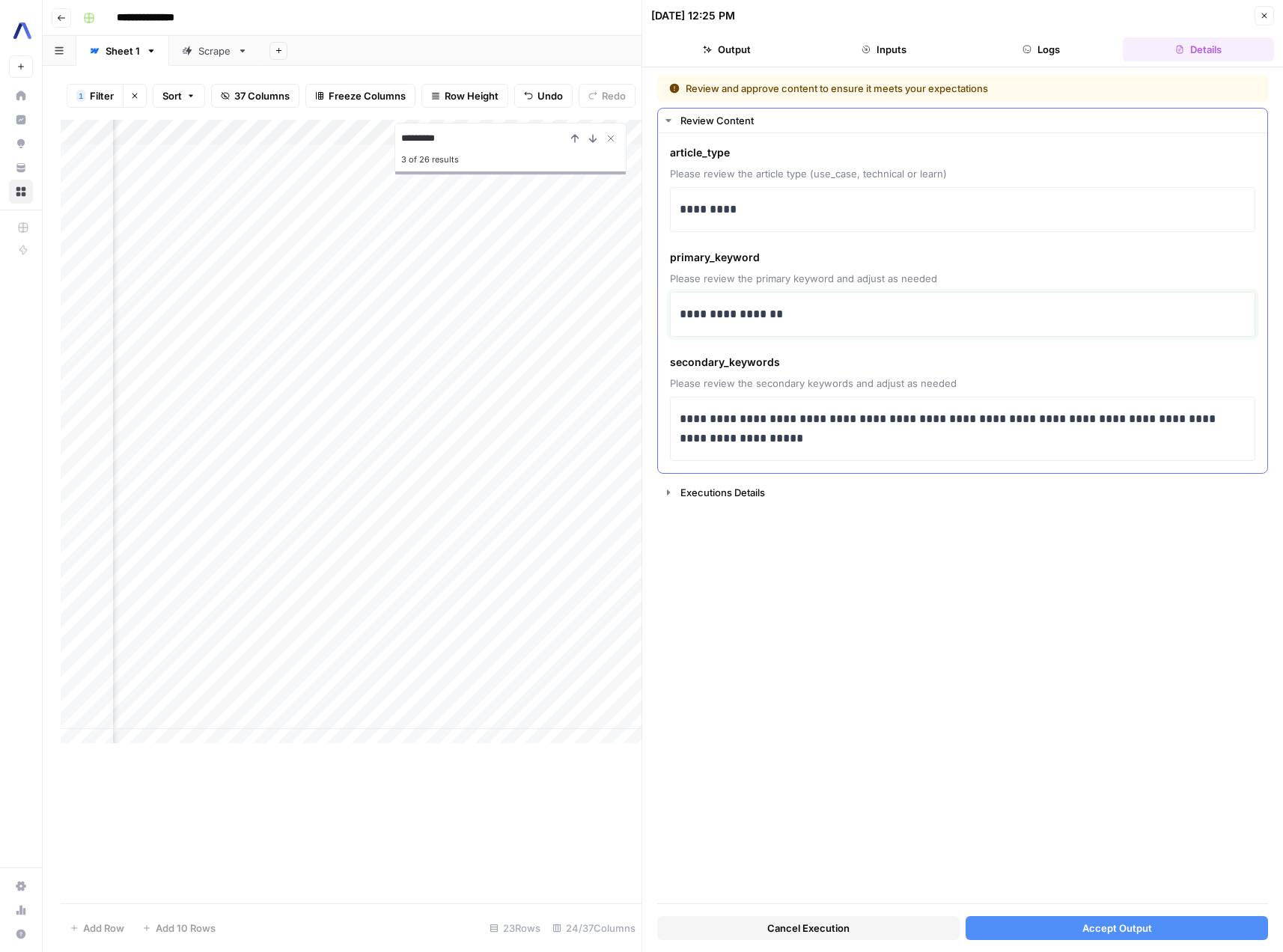
click at [731, 312] on p "**********" at bounding box center [963, 315] width 566 height 20
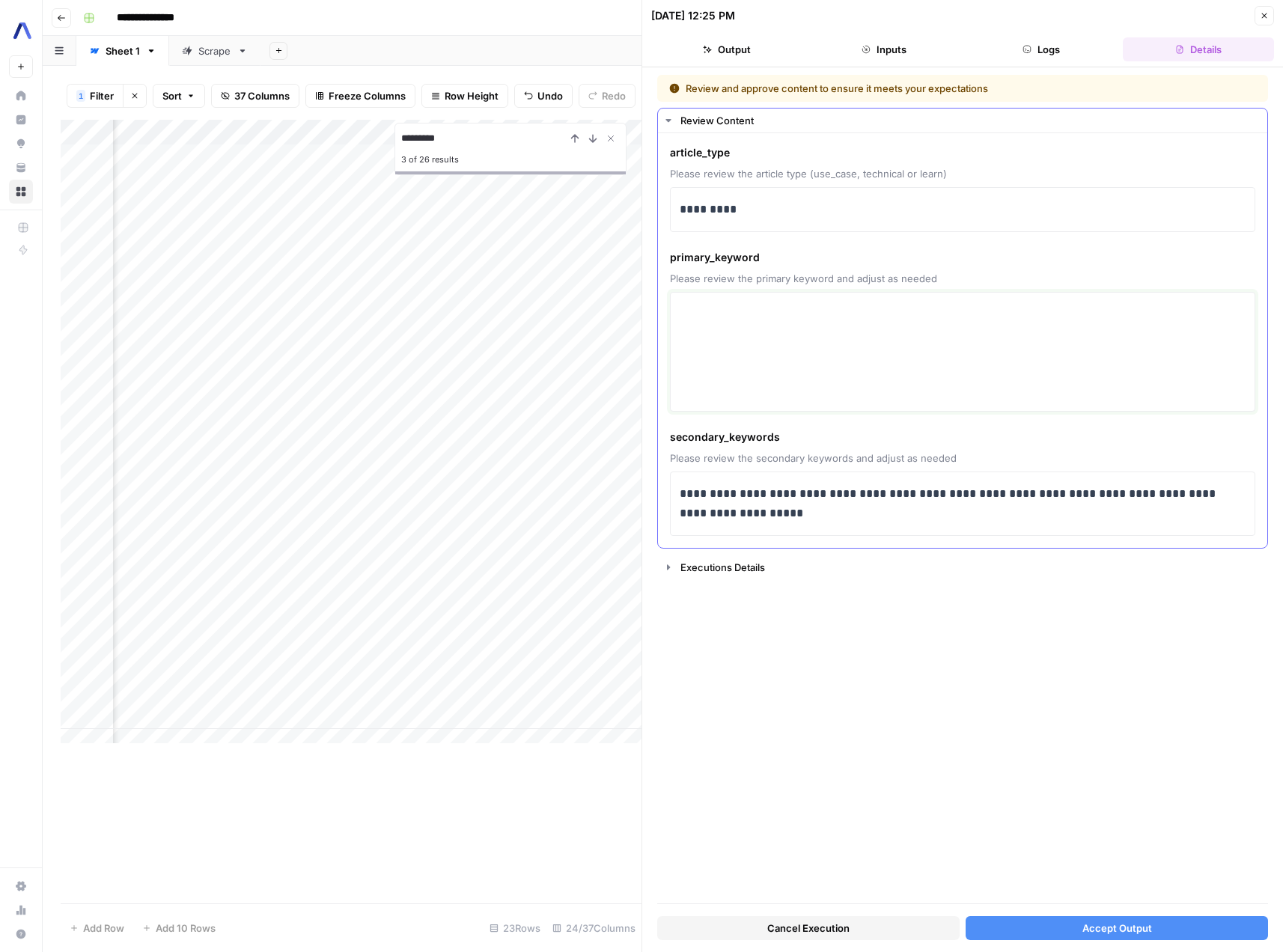
click at [710, 326] on textarea at bounding box center [963, 351] width 566 height 106
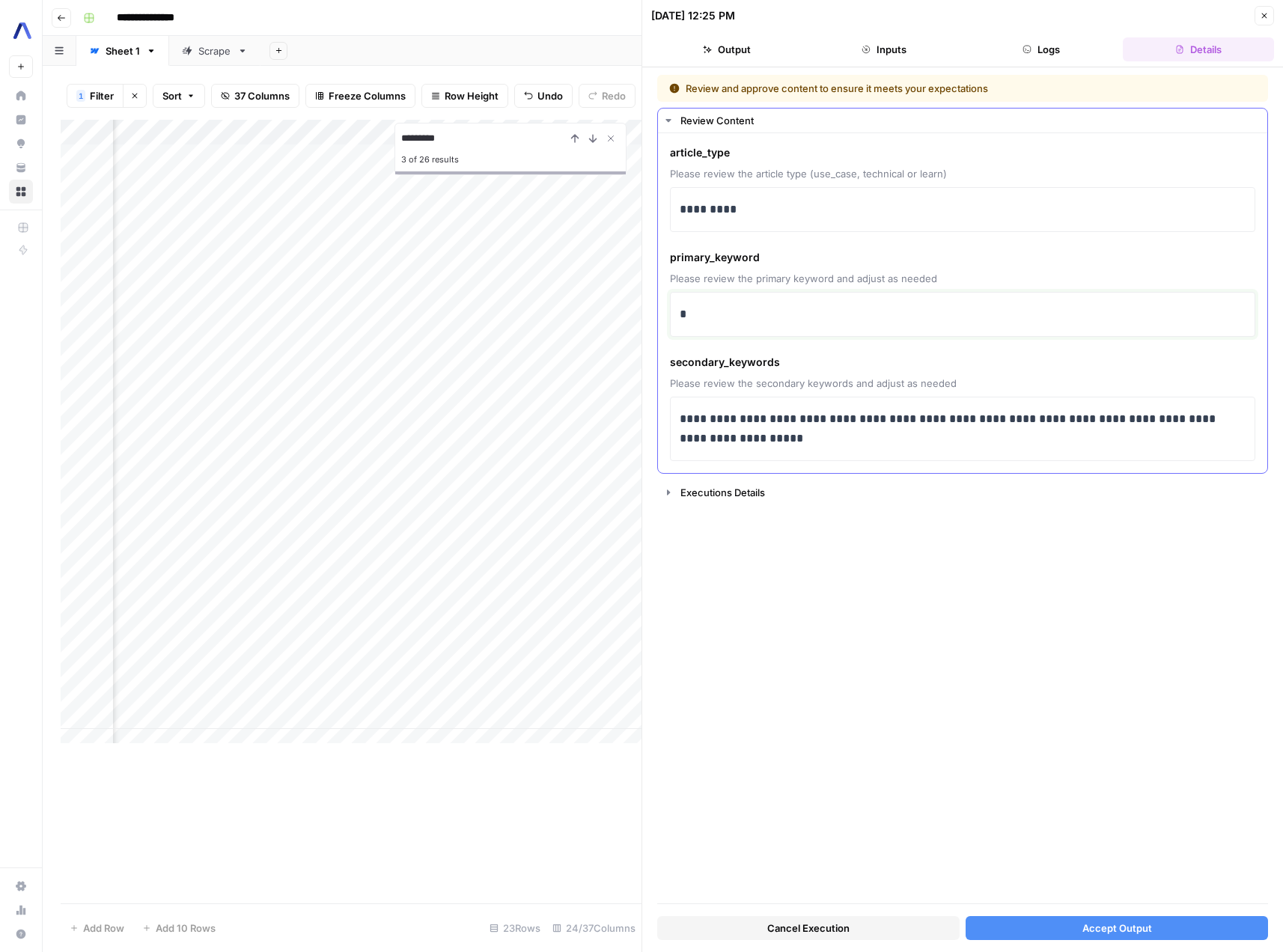
click at [773, 309] on p "*" at bounding box center [963, 315] width 566 height 20
click at [833, 419] on p "**********" at bounding box center [963, 428] width 566 height 39
click at [1010, 426] on p "**********" at bounding box center [963, 428] width 566 height 39
click at [781, 316] on p "**********" at bounding box center [963, 315] width 566 height 20
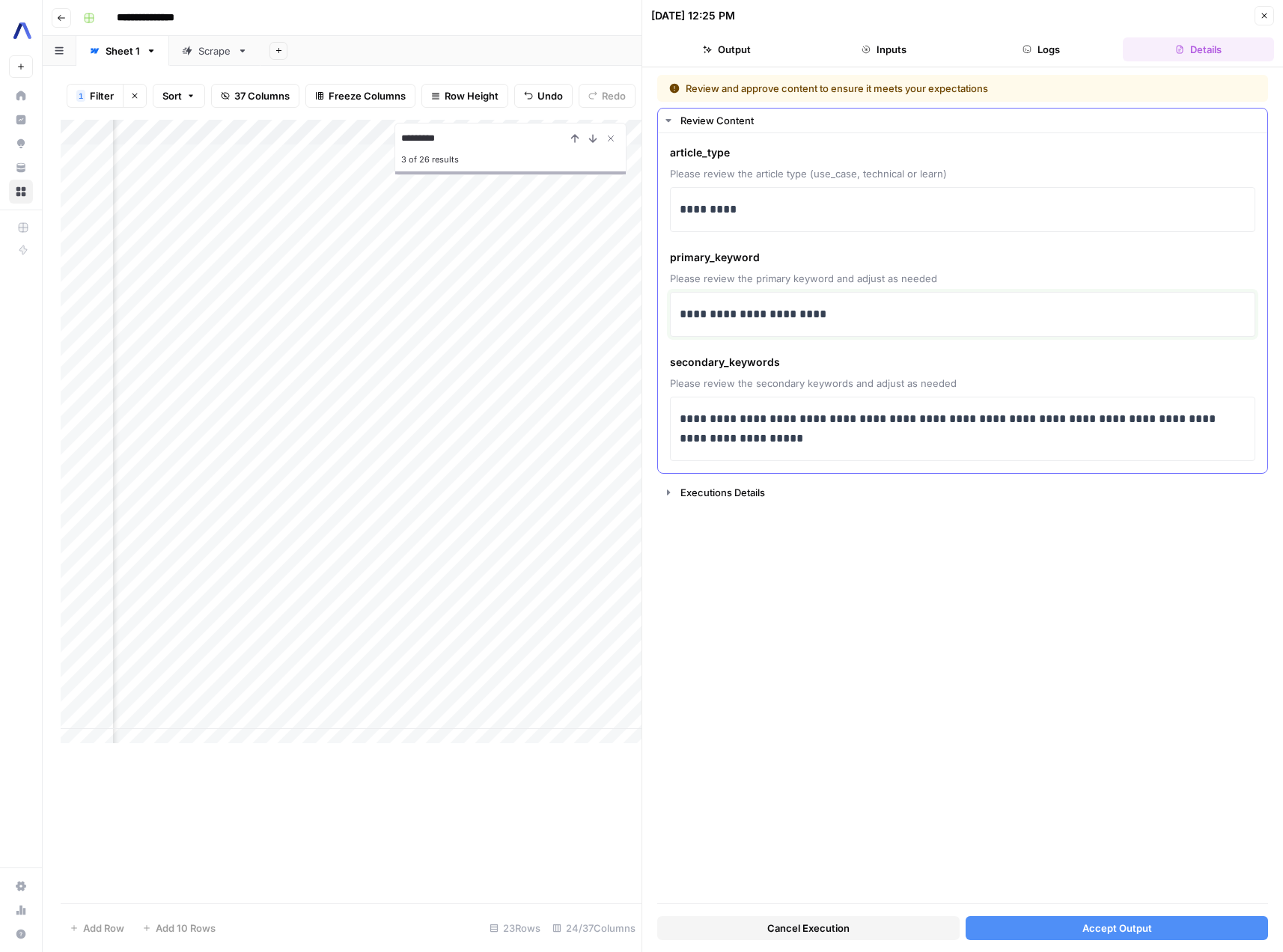
click at [781, 316] on p "**********" at bounding box center [963, 315] width 566 height 20
click at [982, 416] on p "**********" at bounding box center [963, 428] width 566 height 39
drag, startPoint x: 982, startPoint y: 416, endPoint x: 1040, endPoint y: 414, distance: 58.0
click at [1040, 414] on p "**********" at bounding box center [963, 428] width 566 height 39
click at [1134, 589] on div "**********" at bounding box center [962, 489] width 611 height 829
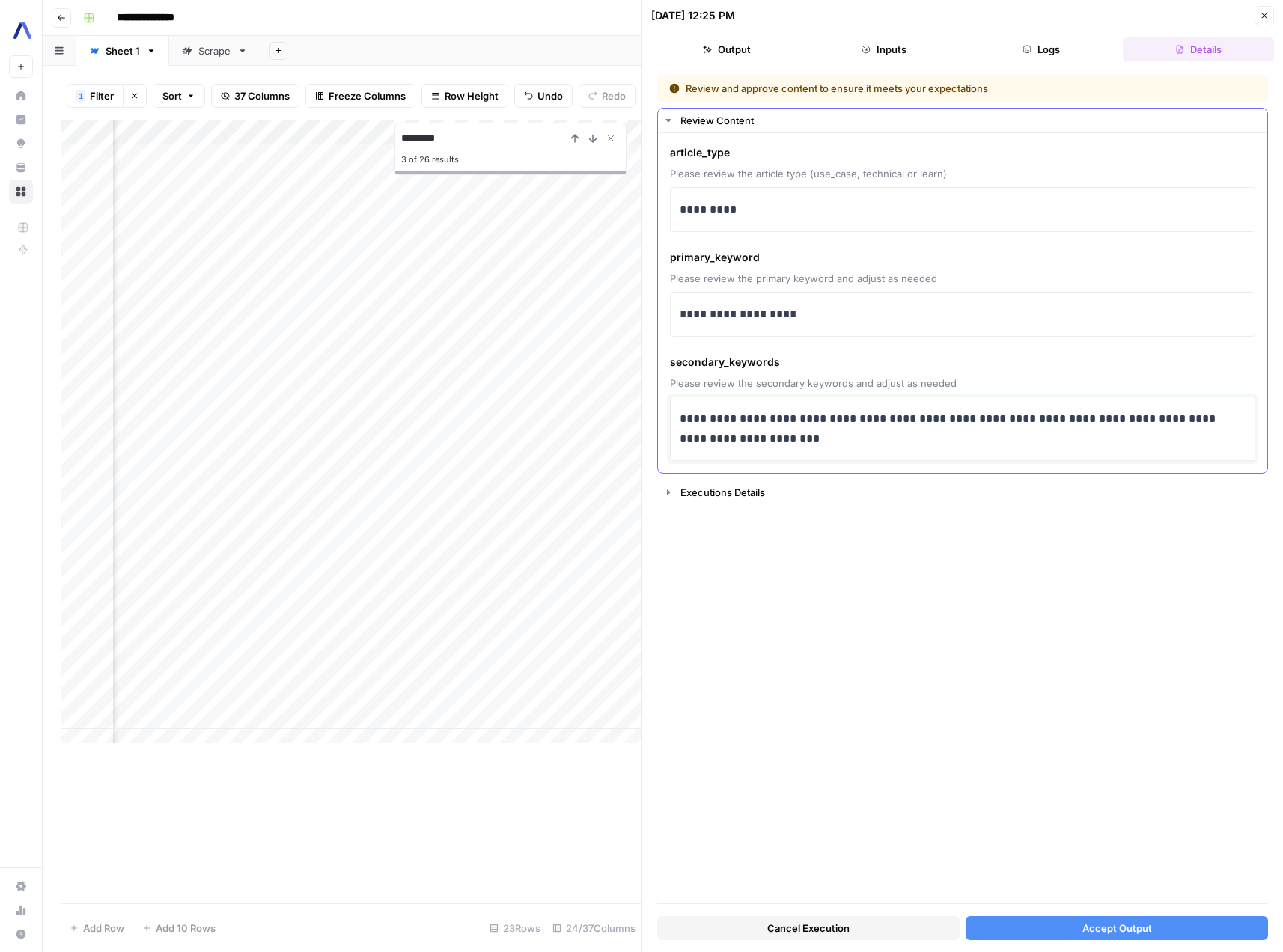
click at [697, 434] on p "**********" at bounding box center [963, 428] width 566 height 39
drag, startPoint x: 697, startPoint y: 434, endPoint x: 682, endPoint y: 434, distance: 15.0
click at [682, 434] on p "**********" at bounding box center [963, 428] width 566 height 39
click at [900, 633] on div "**********" at bounding box center [962, 489] width 611 height 829
click at [1087, 928] on span "Accept Output" at bounding box center [1117, 928] width 70 height 15
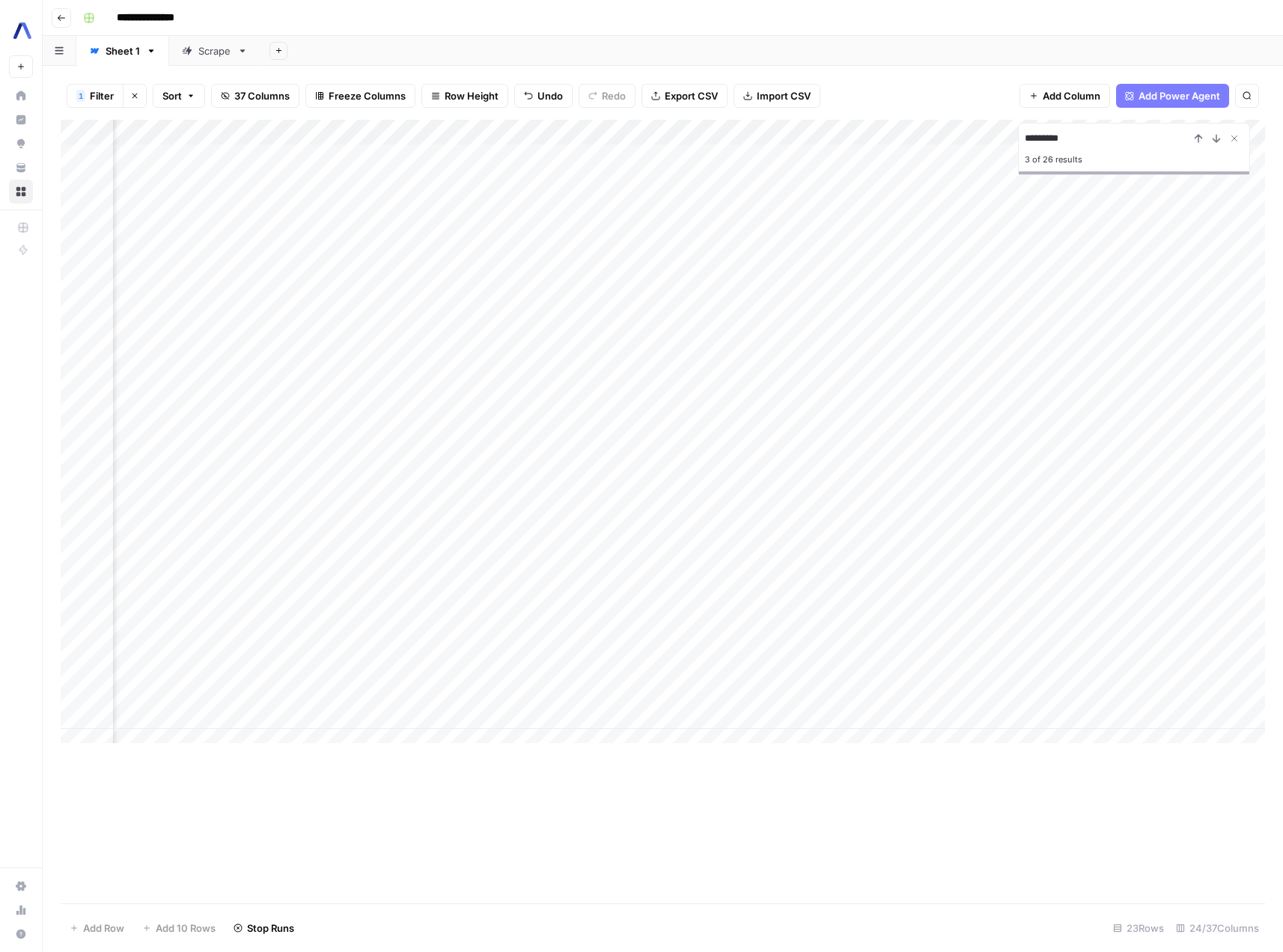
click at [902, 407] on div "Add Column" at bounding box center [663, 437] width 1205 height 635
click at [252, 408] on div "Add Column" at bounding box center [663, 437] width 1205 height 635
click at [706, 399] on div "Add Column" at bounding box center [663, 437] width 1205 height 635
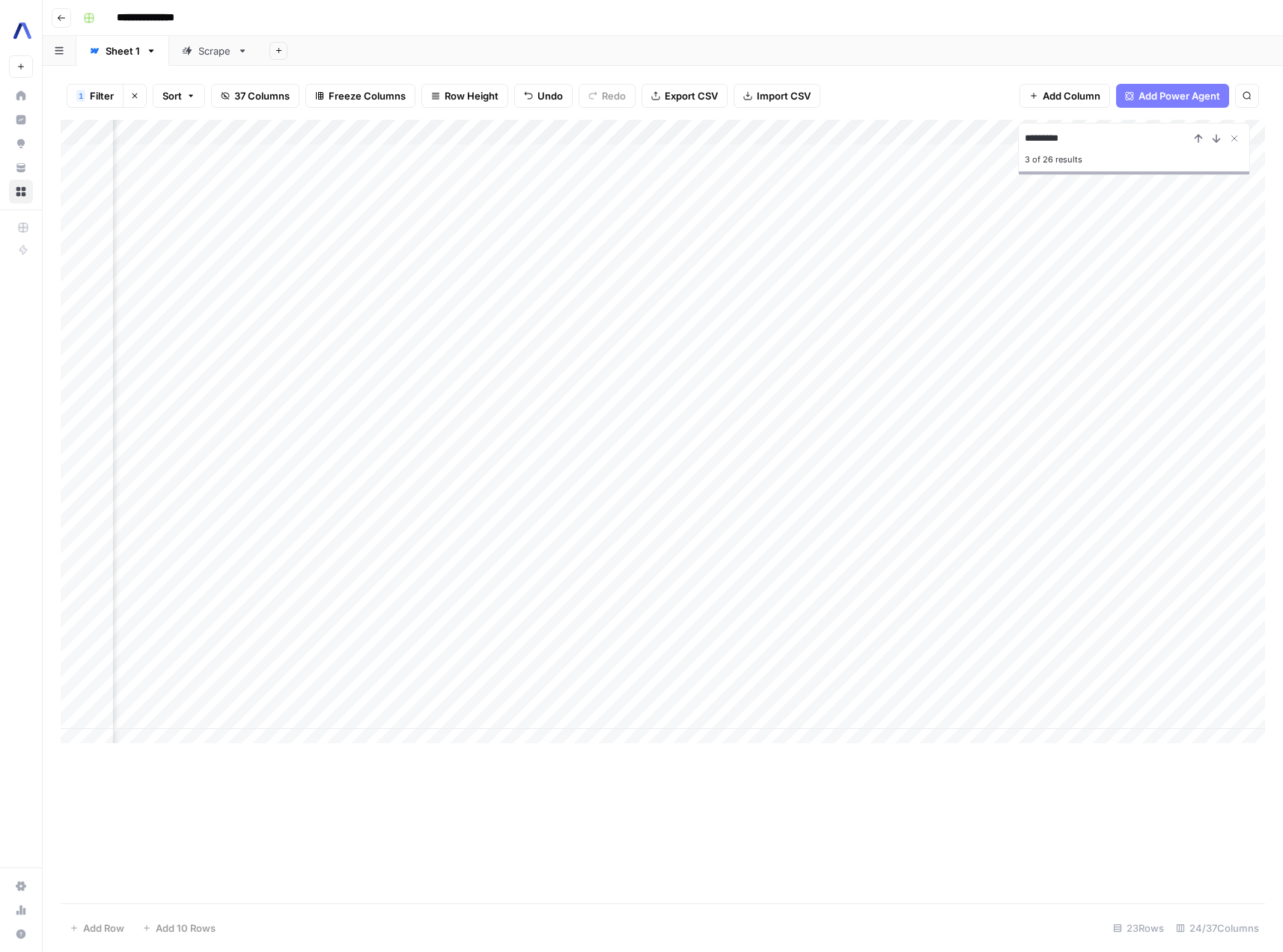
click at [735, 409] on div "Add Column" at bounding box center [663, 437] width 1205 height 635
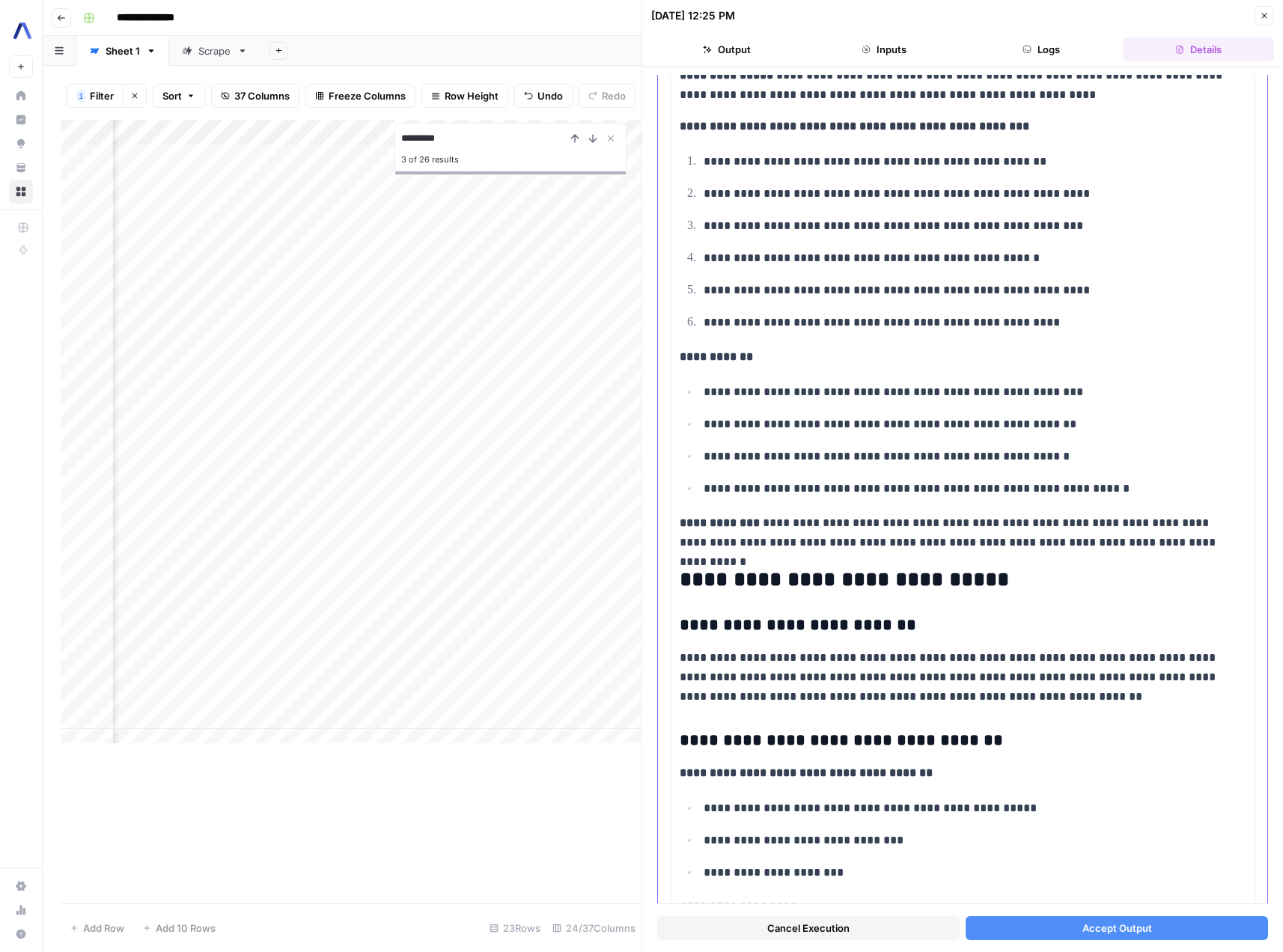
scroll to position [247, 0]
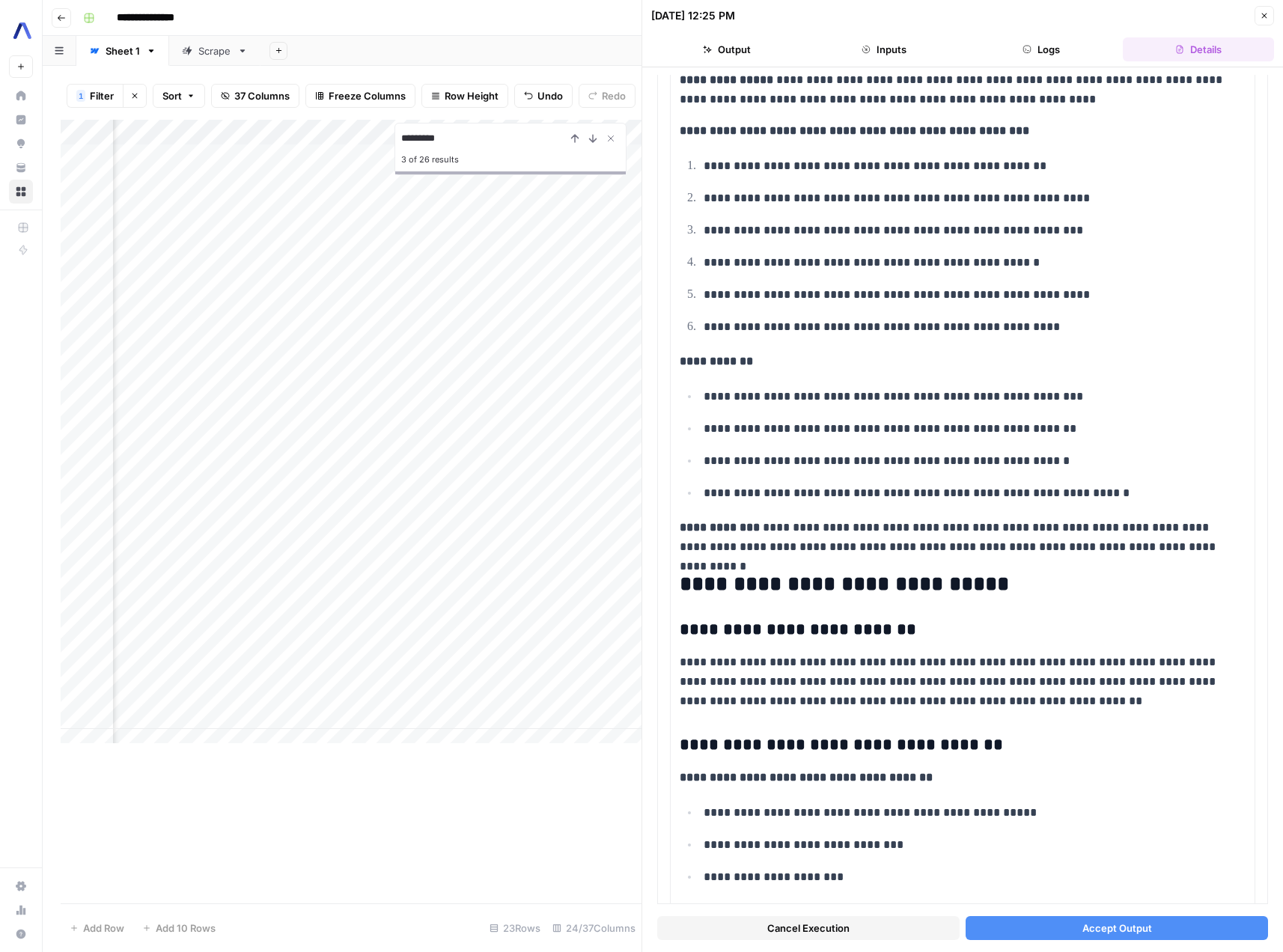
click at [1132, 934] on span "Accept Output" at bounding box center [1117, 928] width 70 height 15
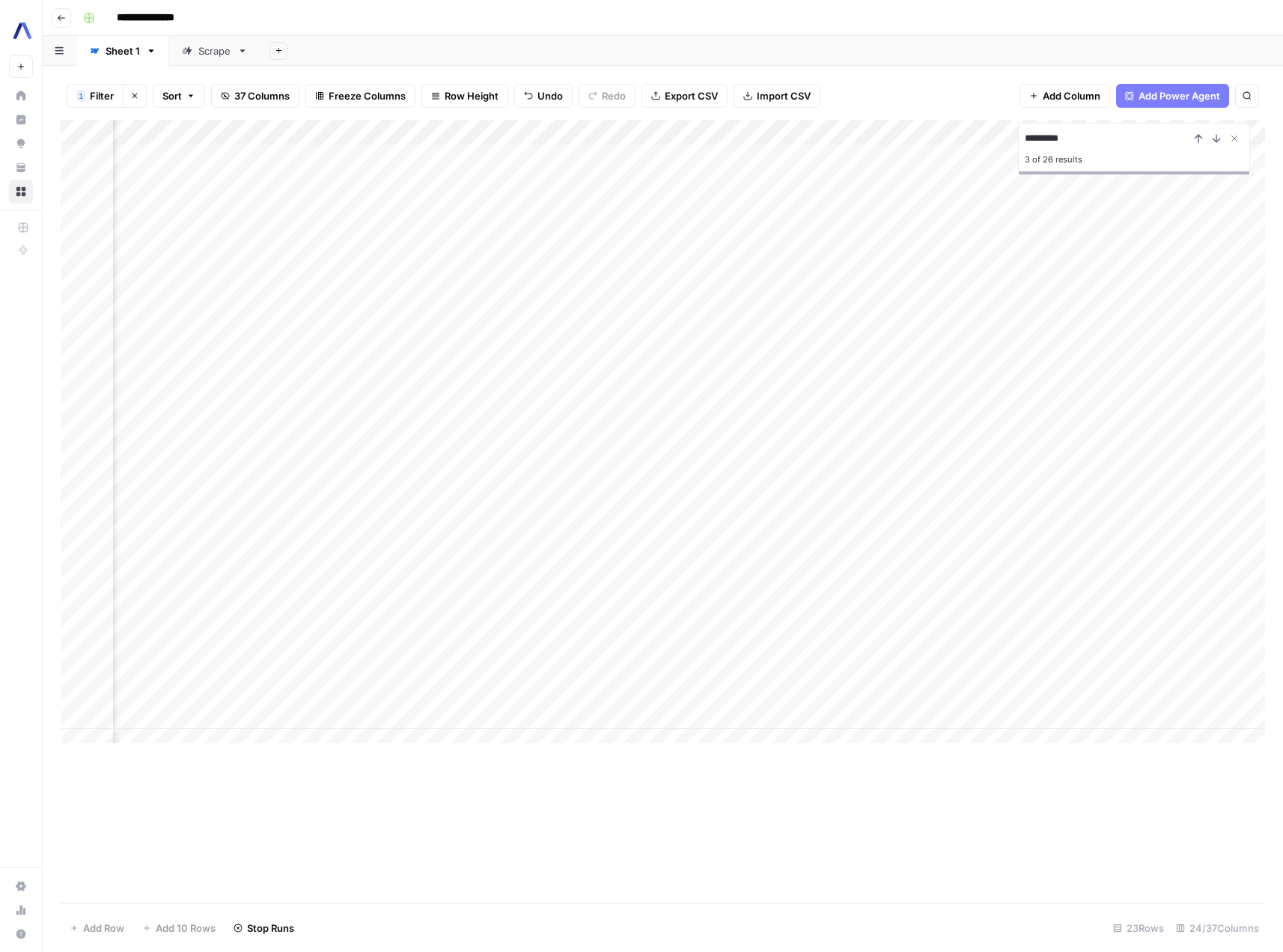
click at [793, 416] on div "Add Column" at bounding box center [663, 437] width 1205 height 635
click at [405, 414] on div "Add Column" at bounding box center [663, 437] width 1205 height 635
click at [509, 416] on div "Add Column" at bounding box center [663, 437] width 1205 height 635
click at [655, 425] on div "Add Column" at bounding box center [663, 437] width 1205 height 635
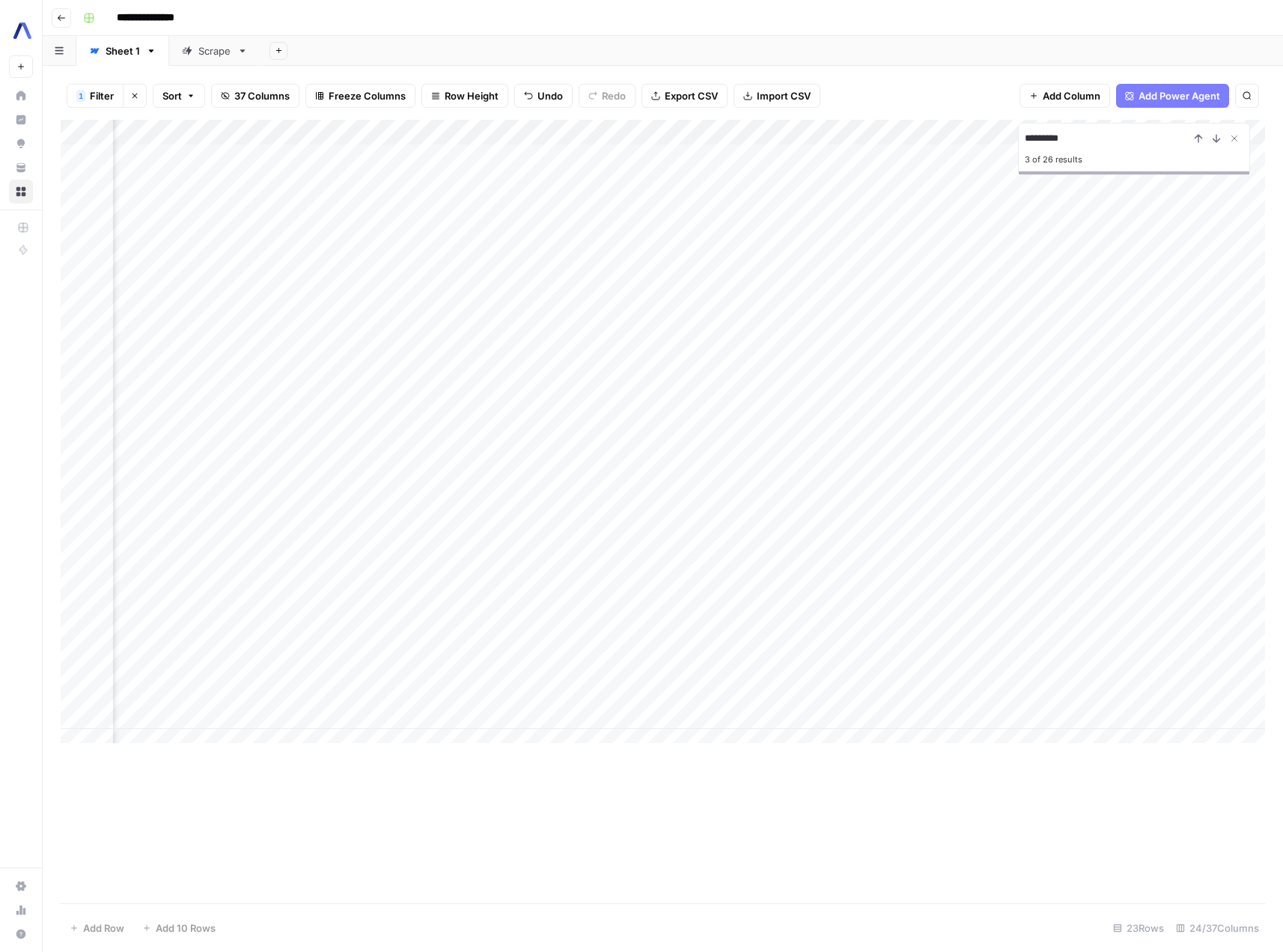
click at [665, 409] on div "Add Column" at bounding box center [663, 437] width 1205 height 635
click at [781, 417] on div "Add Column" at bounding box center [663, 437] width 1205 height 635
click at [1236, 138] on icon "Close Search" at bounding box center [1234, 138] width 12 height 12
click at [285, 412] on div "Add Column" at bounding box center [663, 437] width 1205 height 635
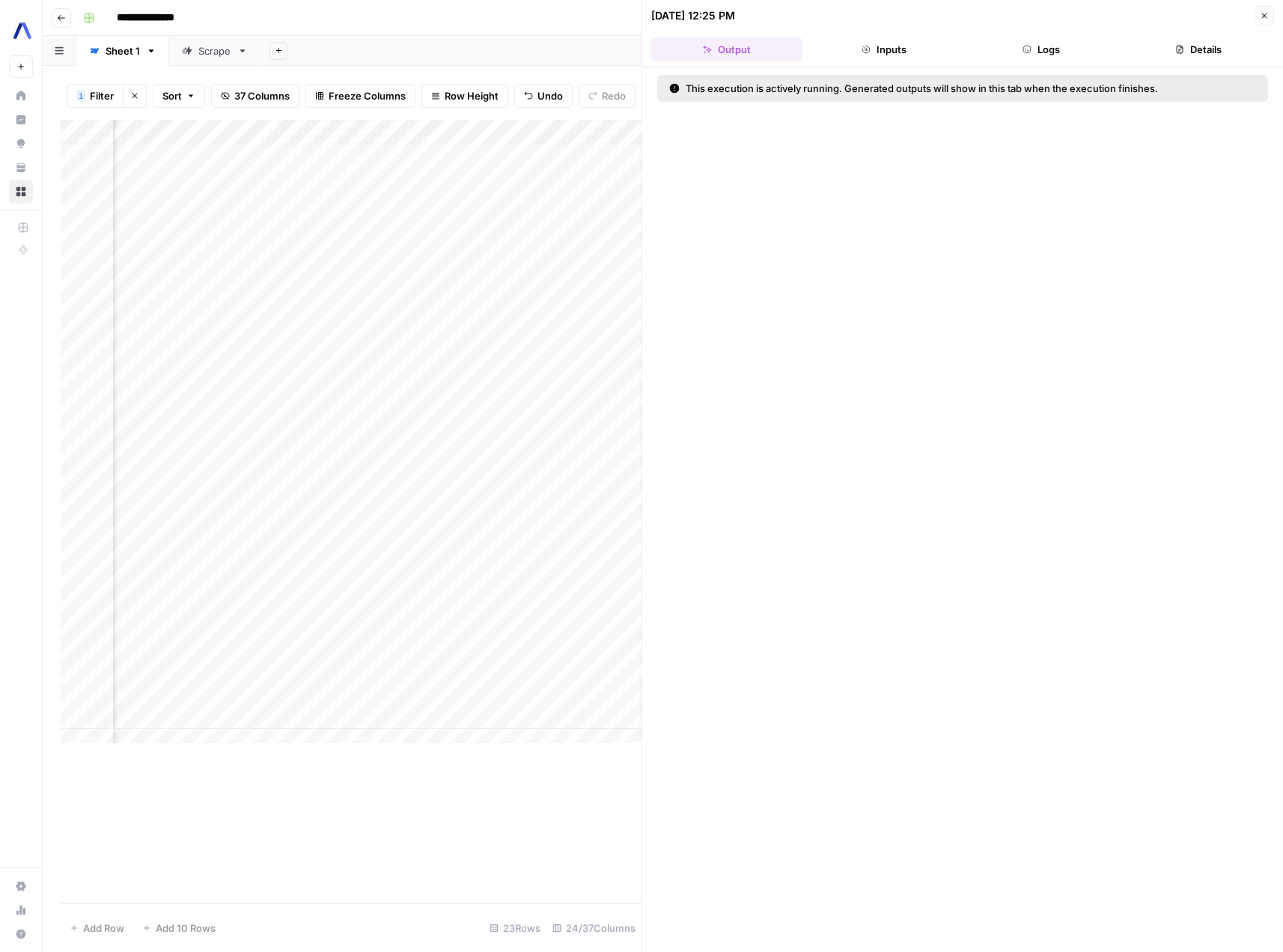
click at [1035, 49] on button "Logs" at bounding box center [1041, 49] width 151 height 24
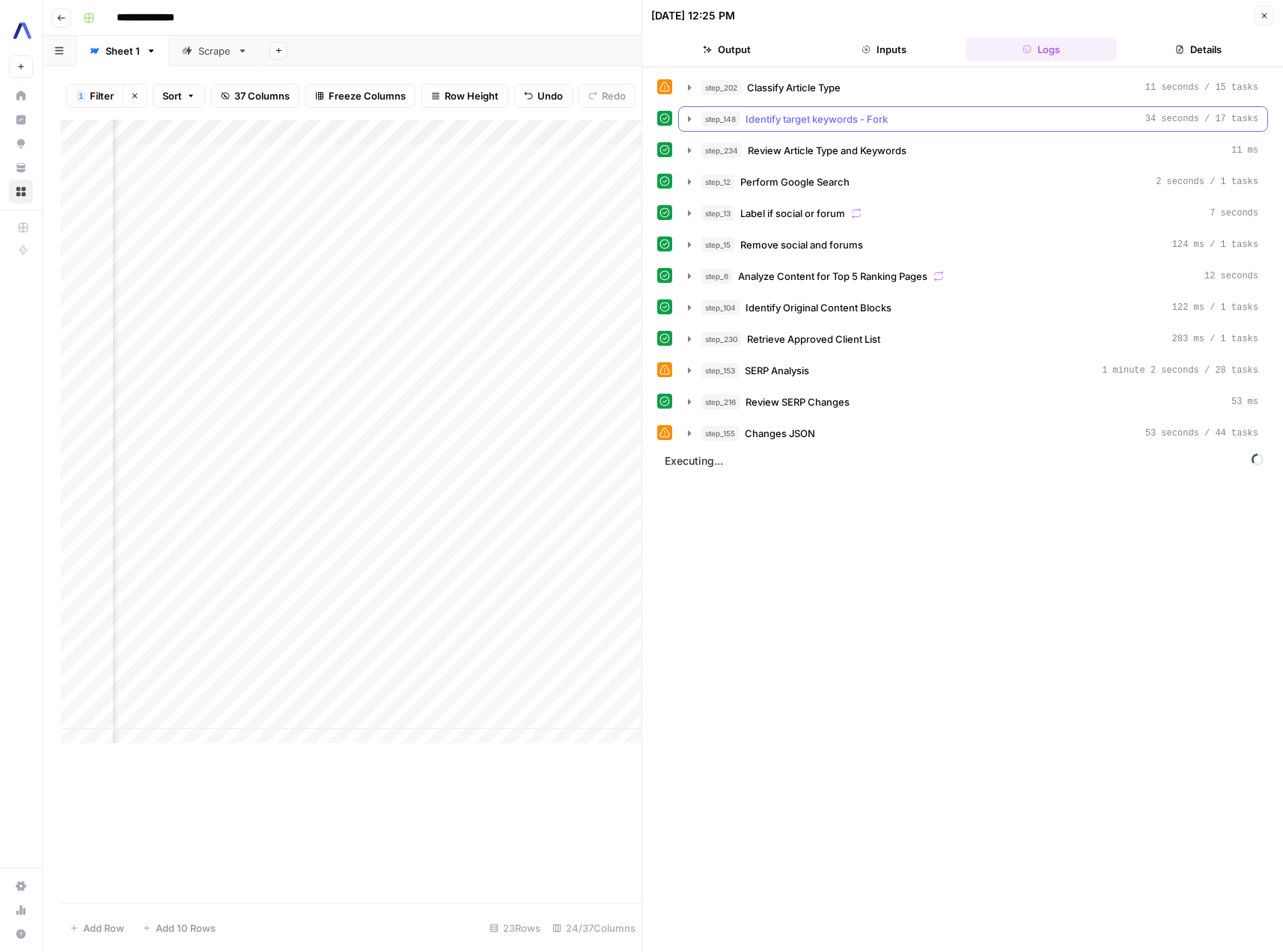
scroll to position [0, 1979]
click at [689, 88] on icon "button" at bounding box center [690, 87] width 3 height 5
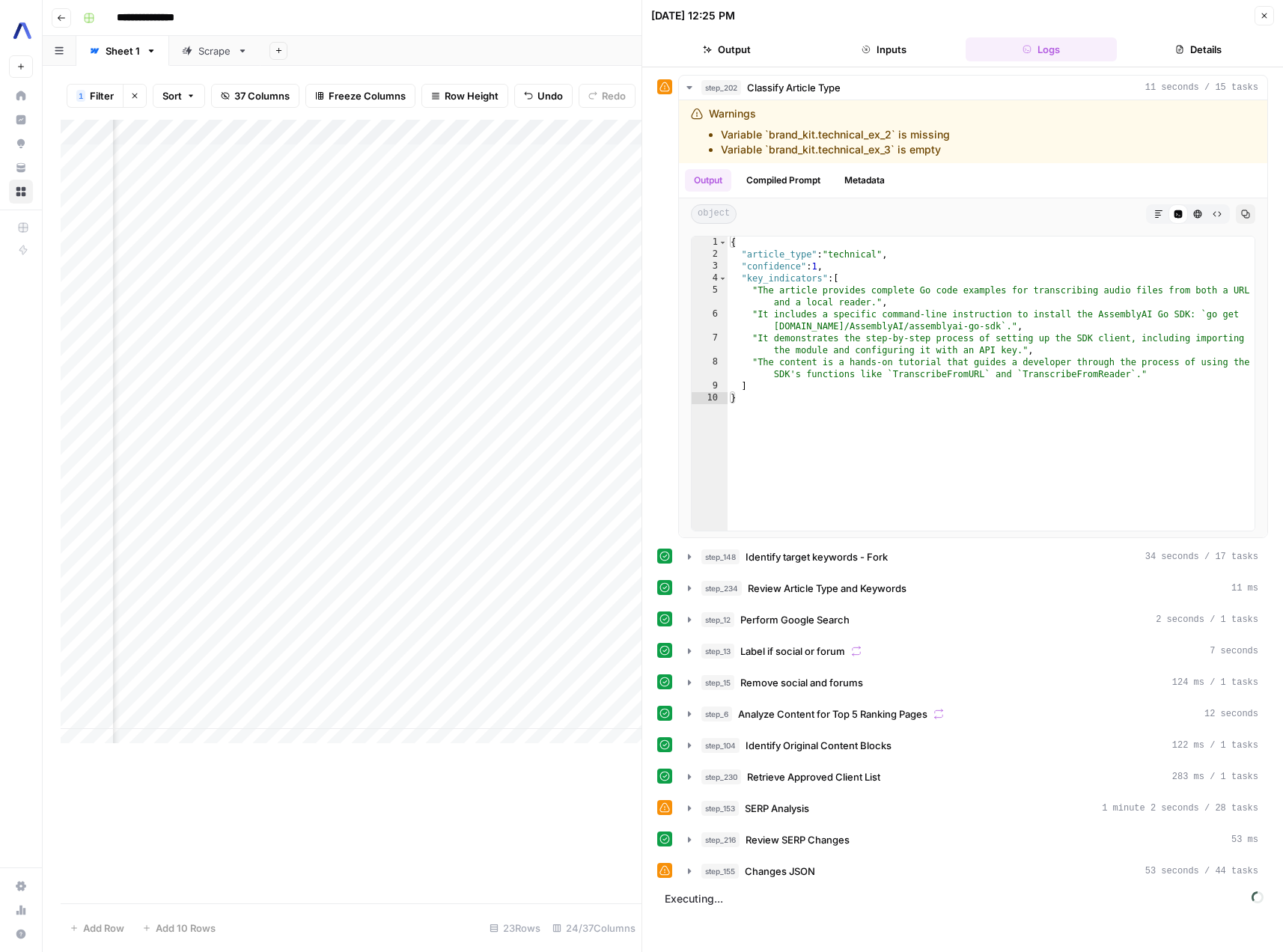
click at [1266, 21] on button "Close" at bounding box center [1265, 16] width 20 height 20
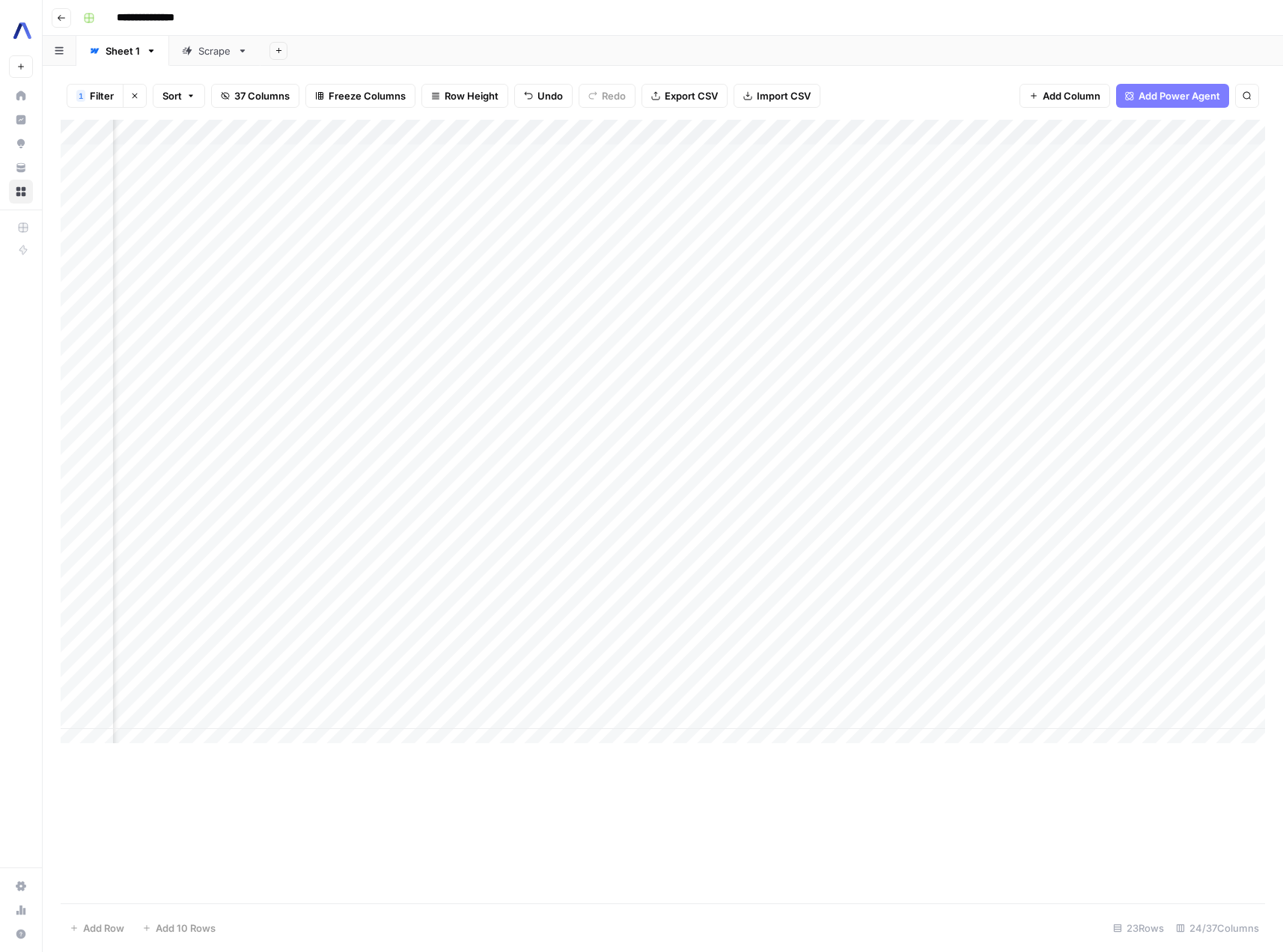
scroll to position [0, 1270]
click at [766, 410] on div "Add Column" at bounding box center [663, 437] width 1205 height 635
click at [626, 514] on div "Add Column" at bounding box center [663, 437] width 1205 height 635
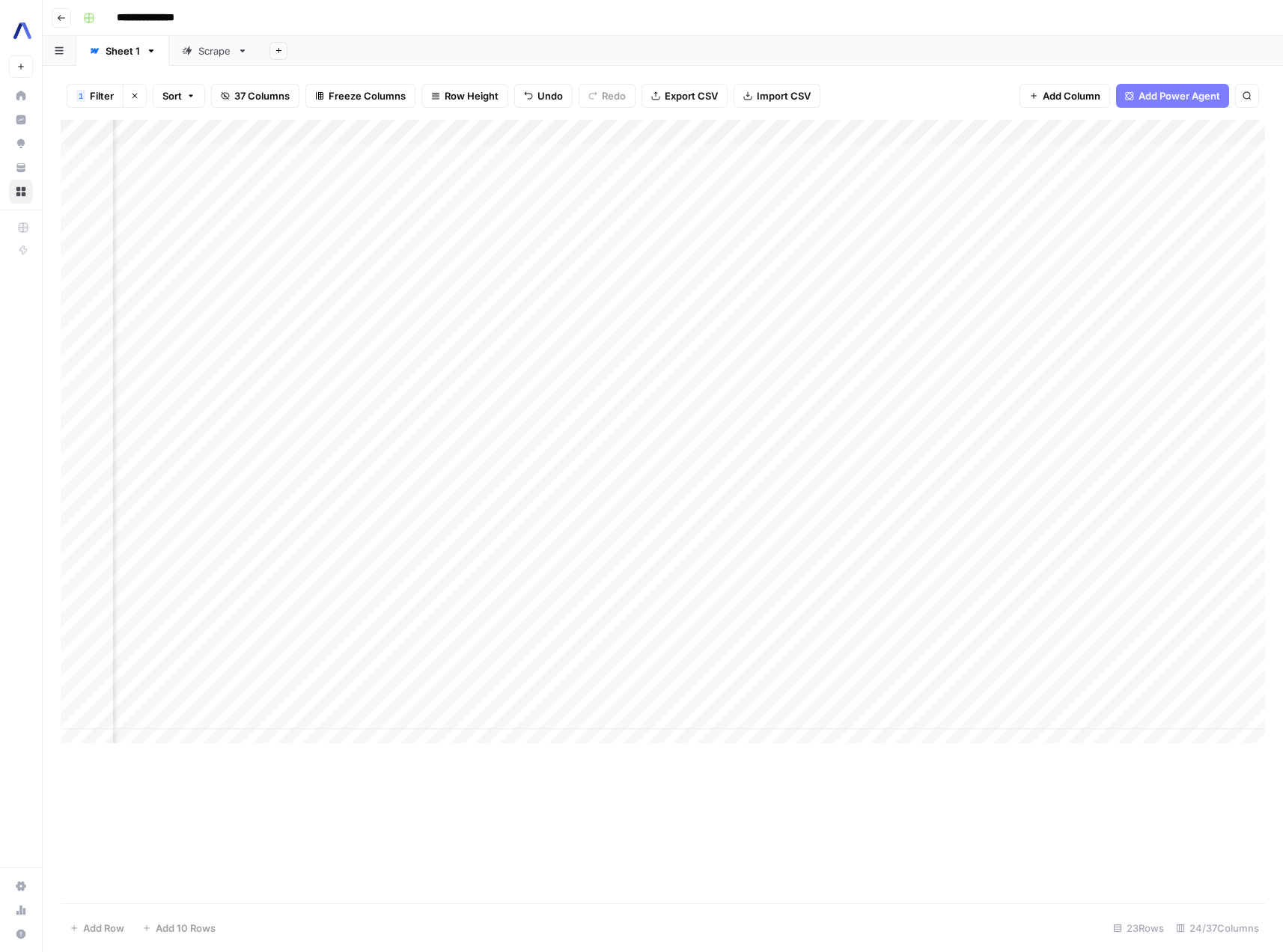
click at [1197, 514] on div "Add Column" at bounding box center [663, 437] width 1205 height 635
click at [137, 98] on icon "button" at bounding box center [135, 96] width 5 height 5
click at [1066, 452] on div "Add Column" at bounding box center [663, 511] width 1205 height 783
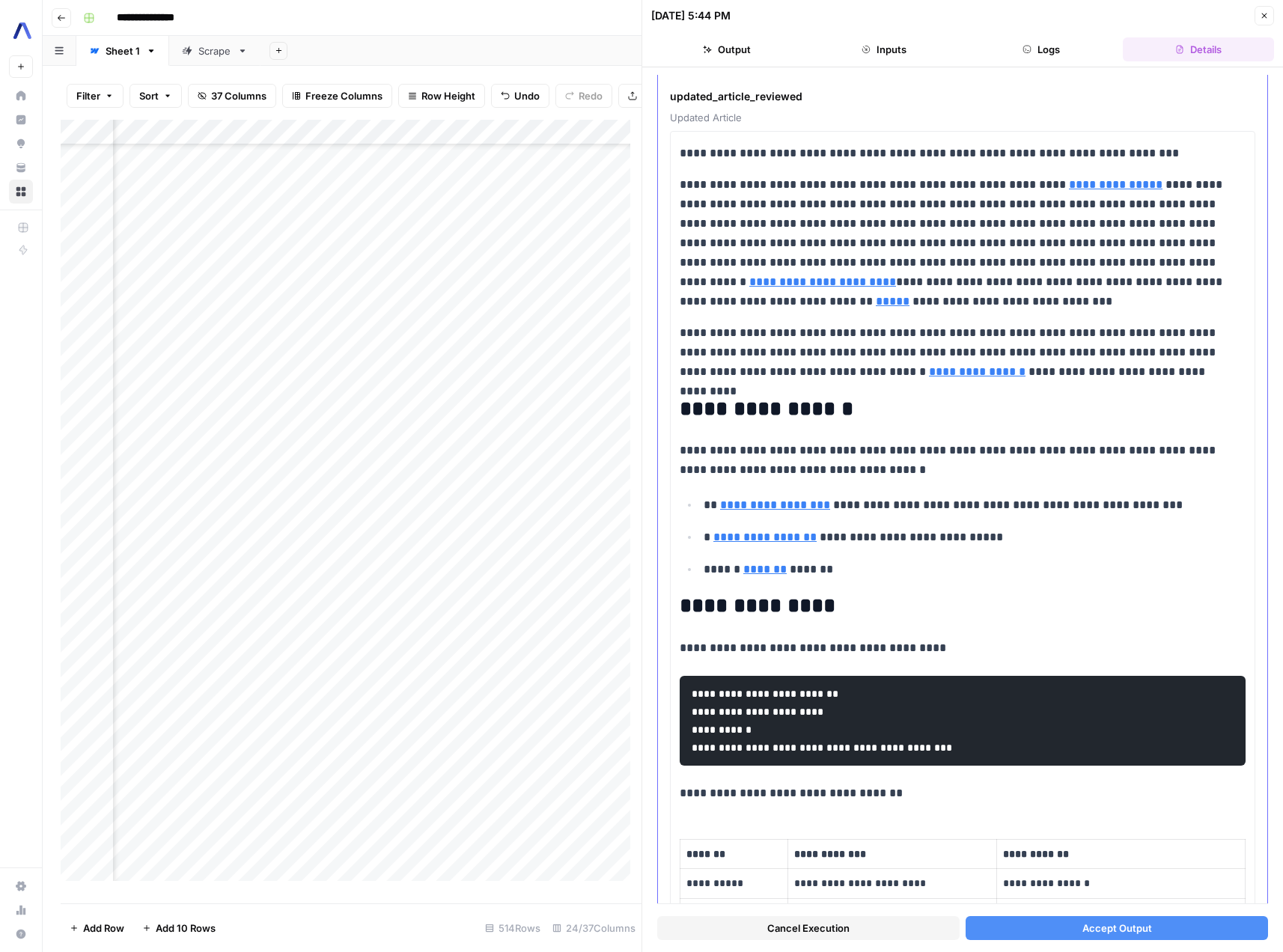
scroll to position [608, 0]
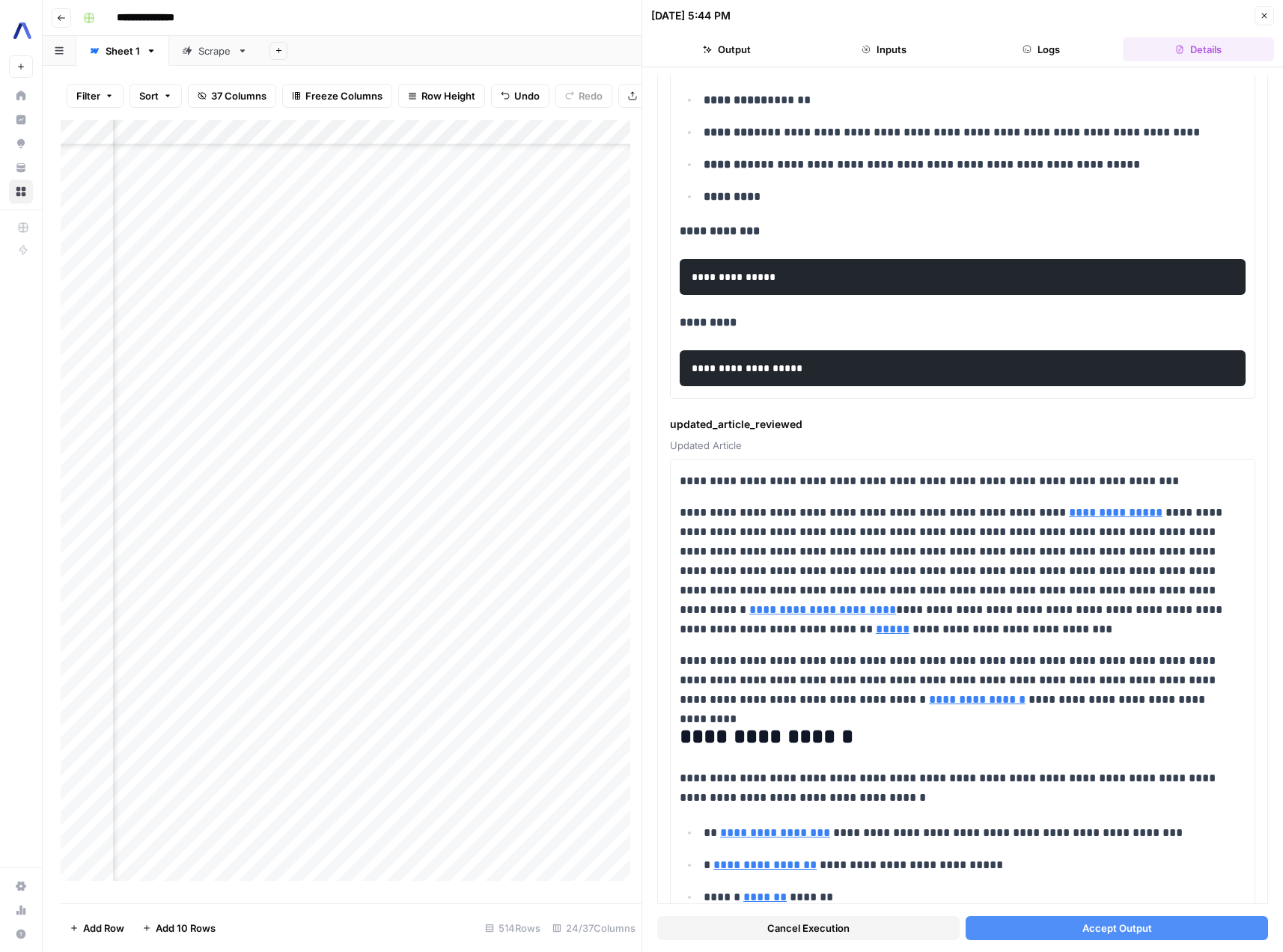
click at [1258, 12] on button "Close" at bounding box center [1265, 16] width 20 height 20
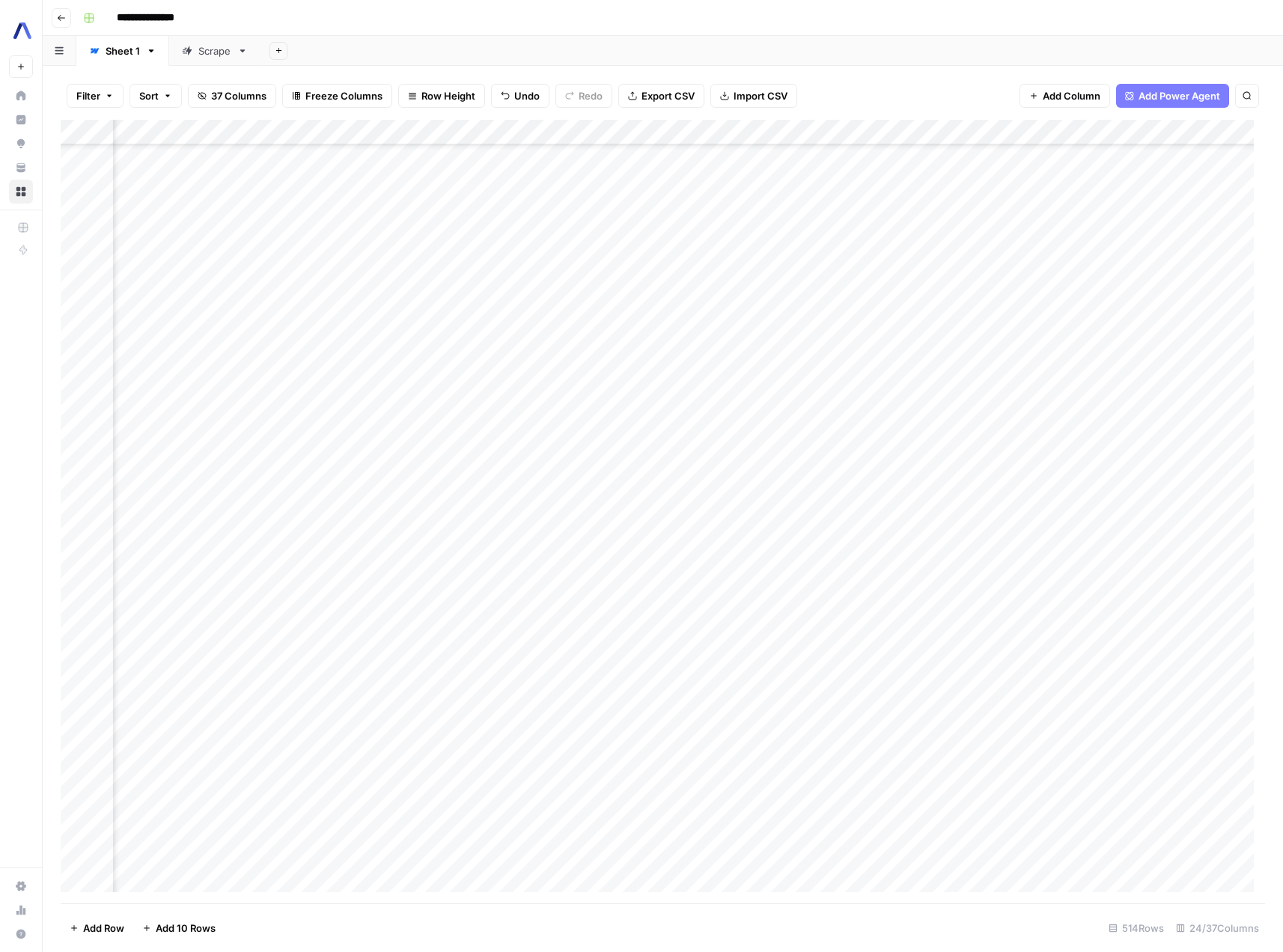
scroll to position [3696, 2032]
click at [1063, 583] on div "Add Column" at bounding box center [663, 511] width 1205 height 783
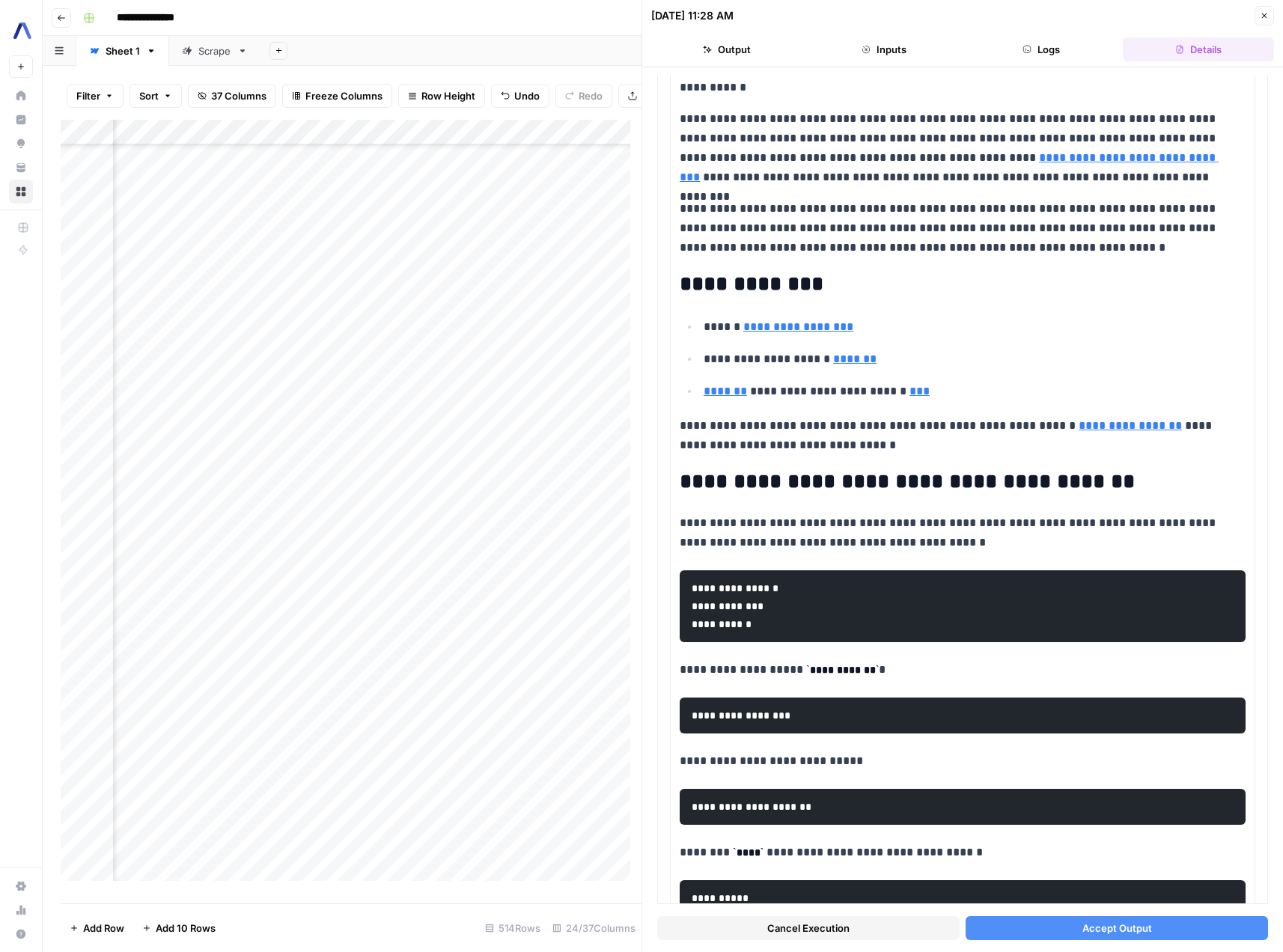
scroll to position [315, 0]
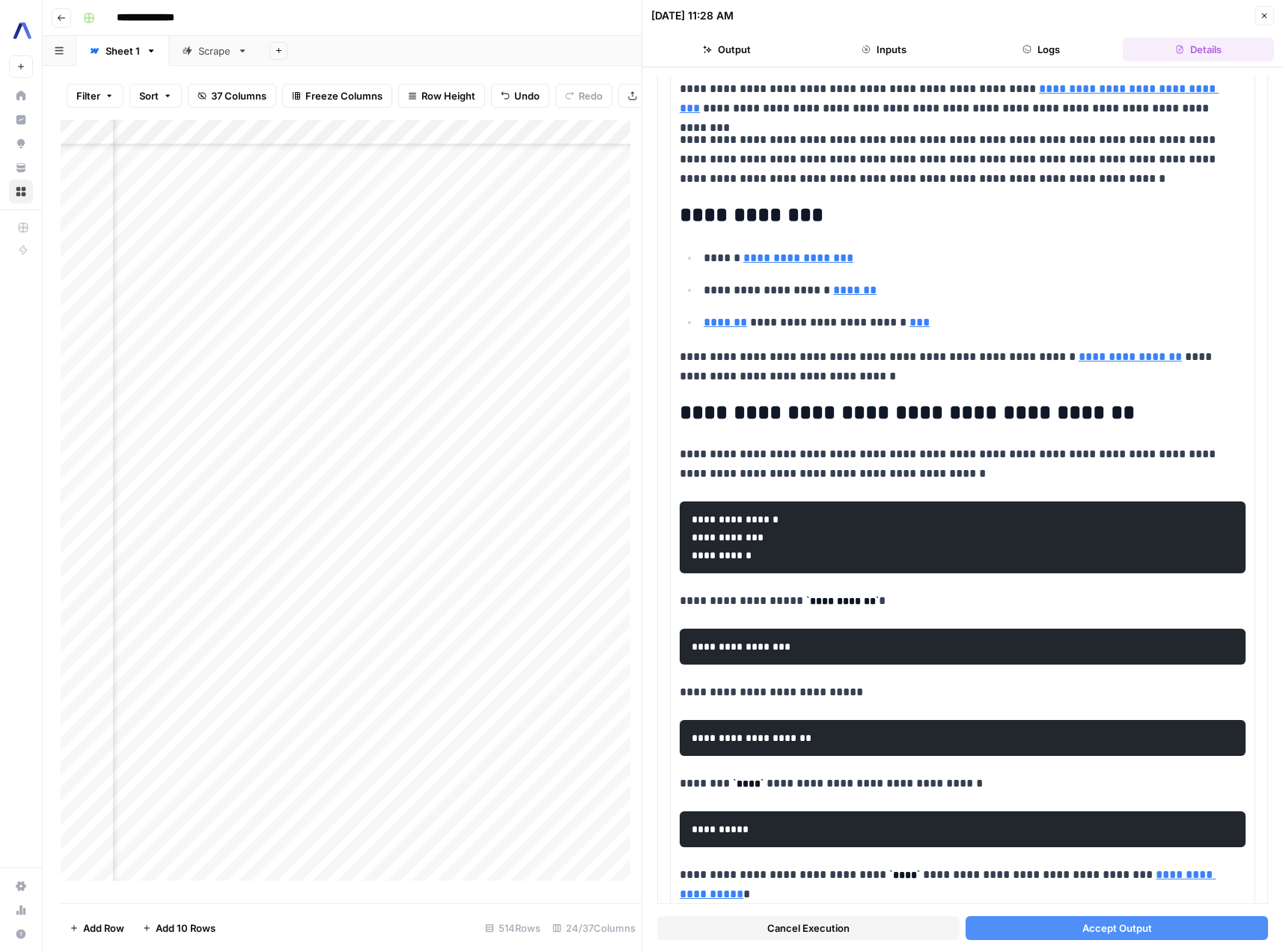
click at [1269, 12] on button "Close" at bounding box center [1265, 16] width 20 height 20
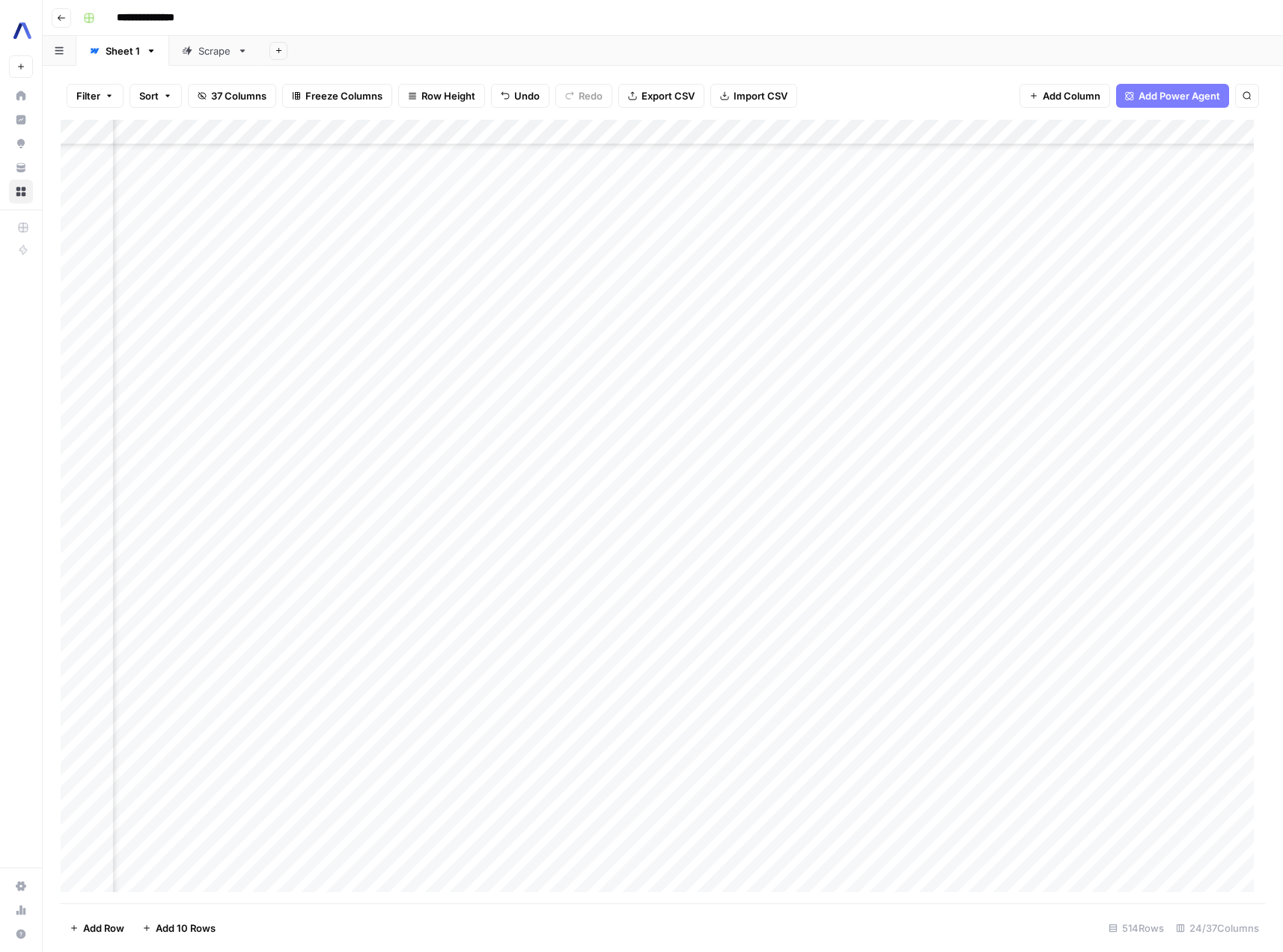
scroll to position [5030, 2032]
click at [1060, 598] on div "Add Column" at bounding box center [663, 511] width 1205 height 783
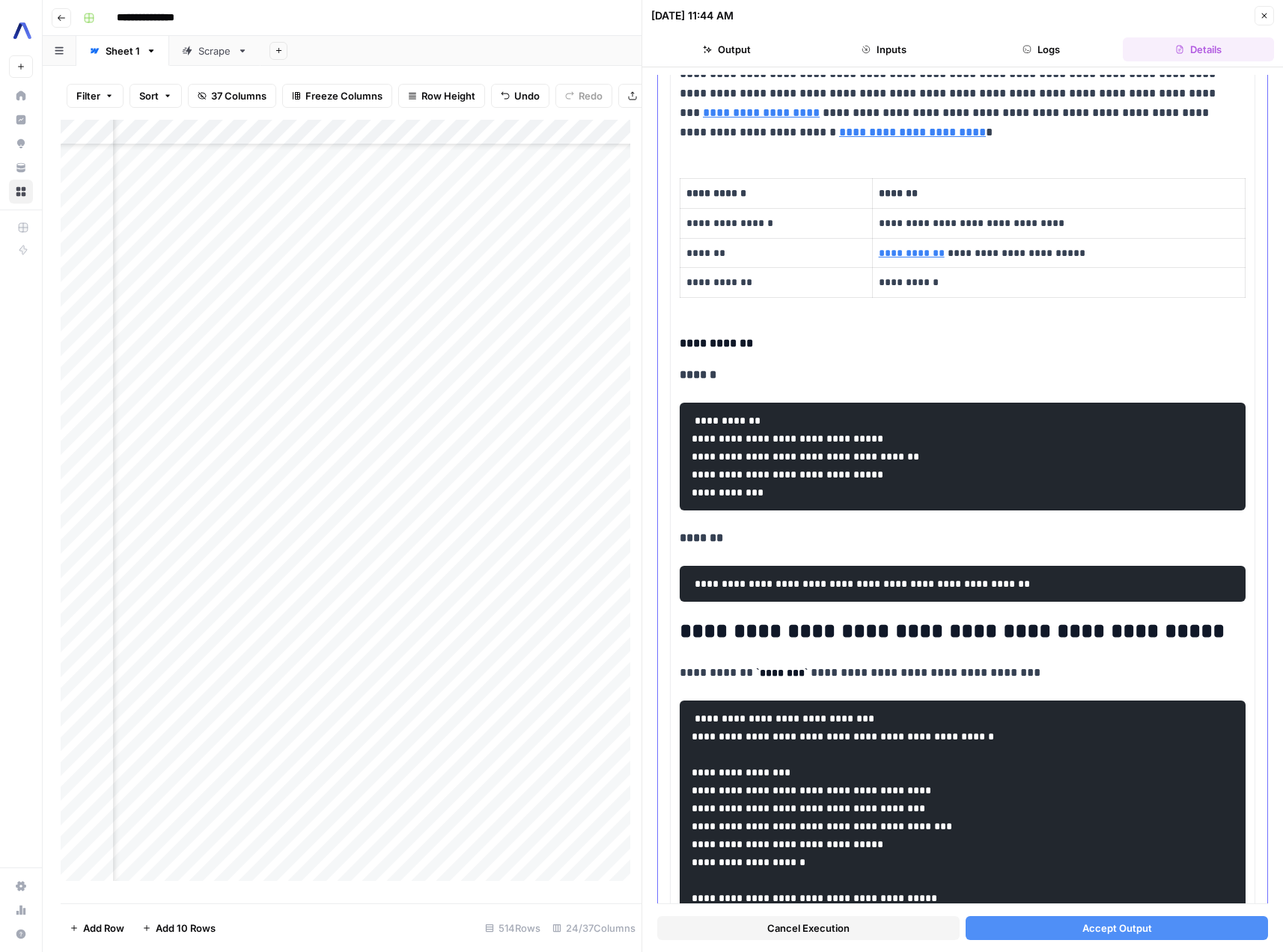
scroll to position [964, 0]
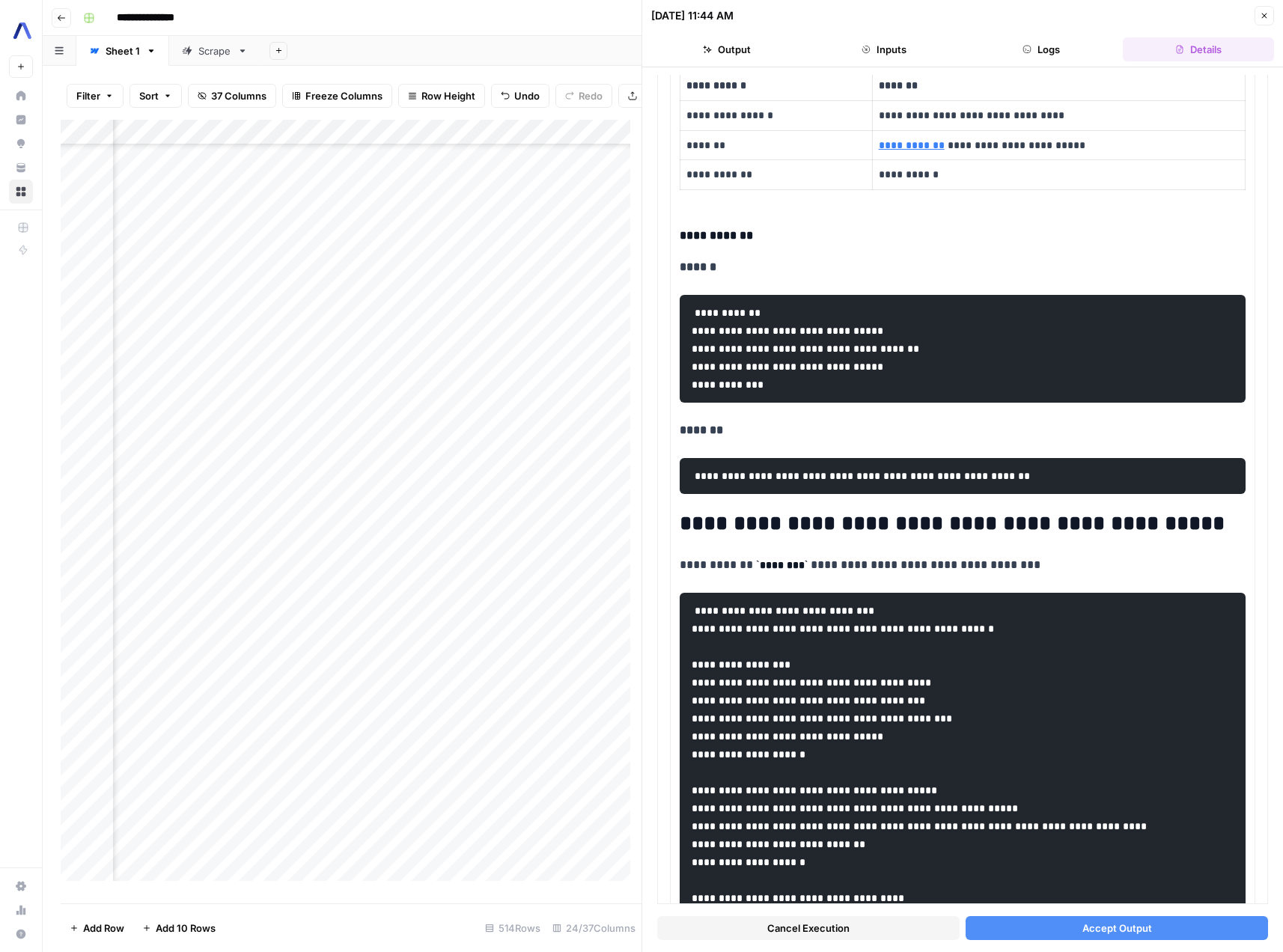
click at [887, 926] on button "Cancel Execution" at bounding box center [808, 927] width 303 height 24
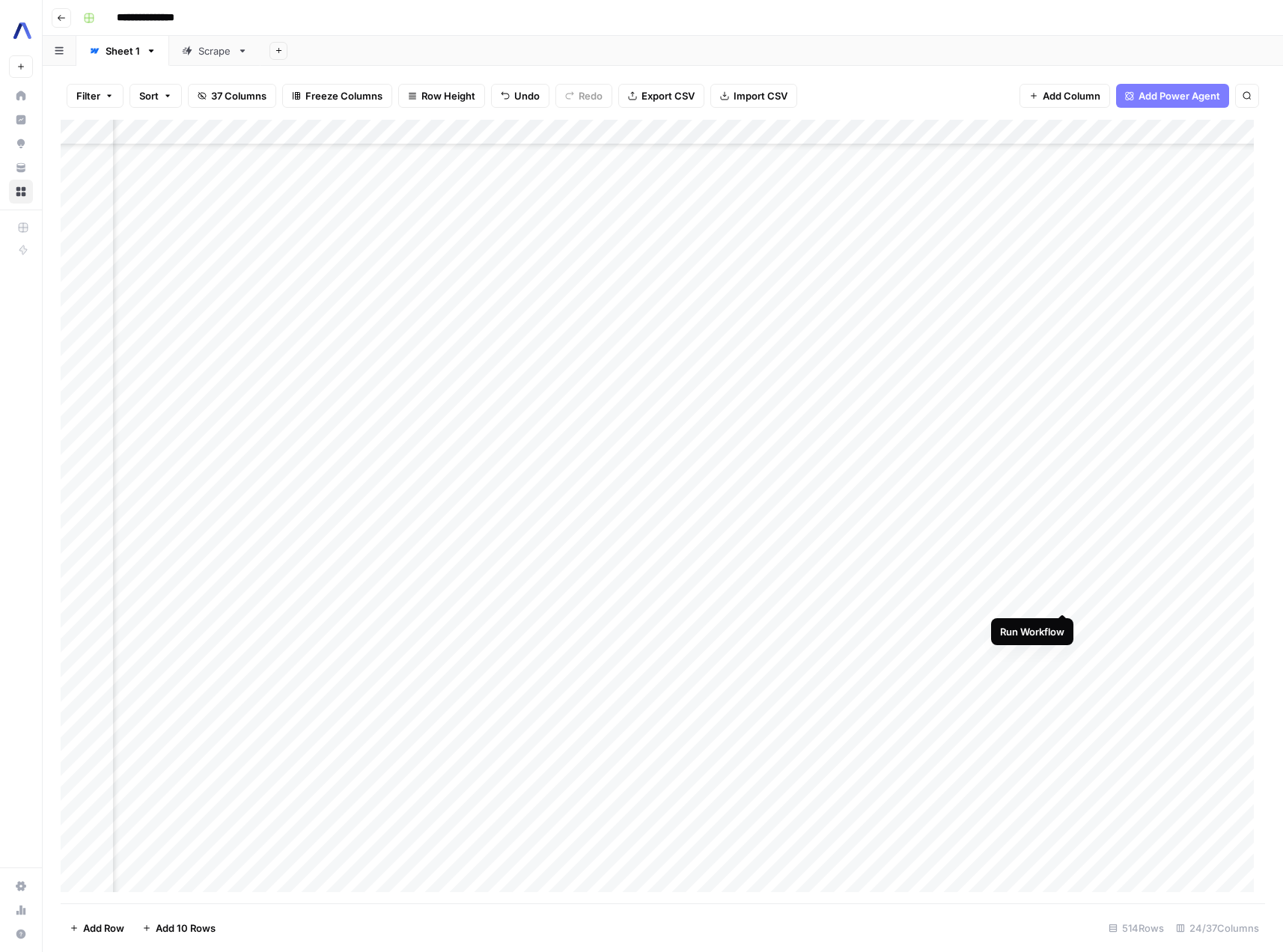
click at [1063, 599] on div "Add Column" at bounding box center [663, 511] width 1205 height 783
click at [1061, 597] on div "Add Column" at bounding box center [663, 511] width 1205 height 783
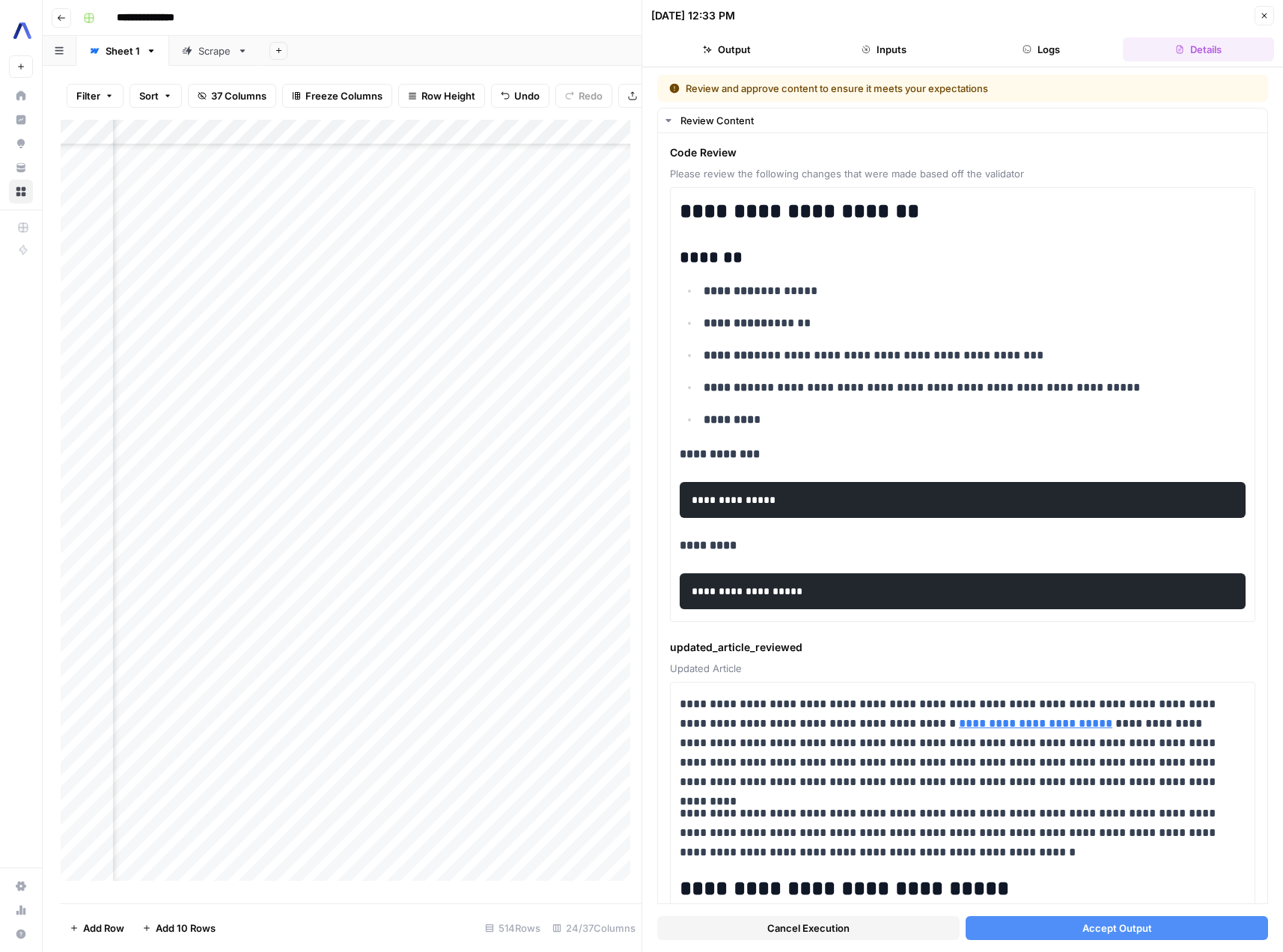
click at [910, 931] on button "Cancel Execution" at bounding box center [808, 927] width 303 height 24
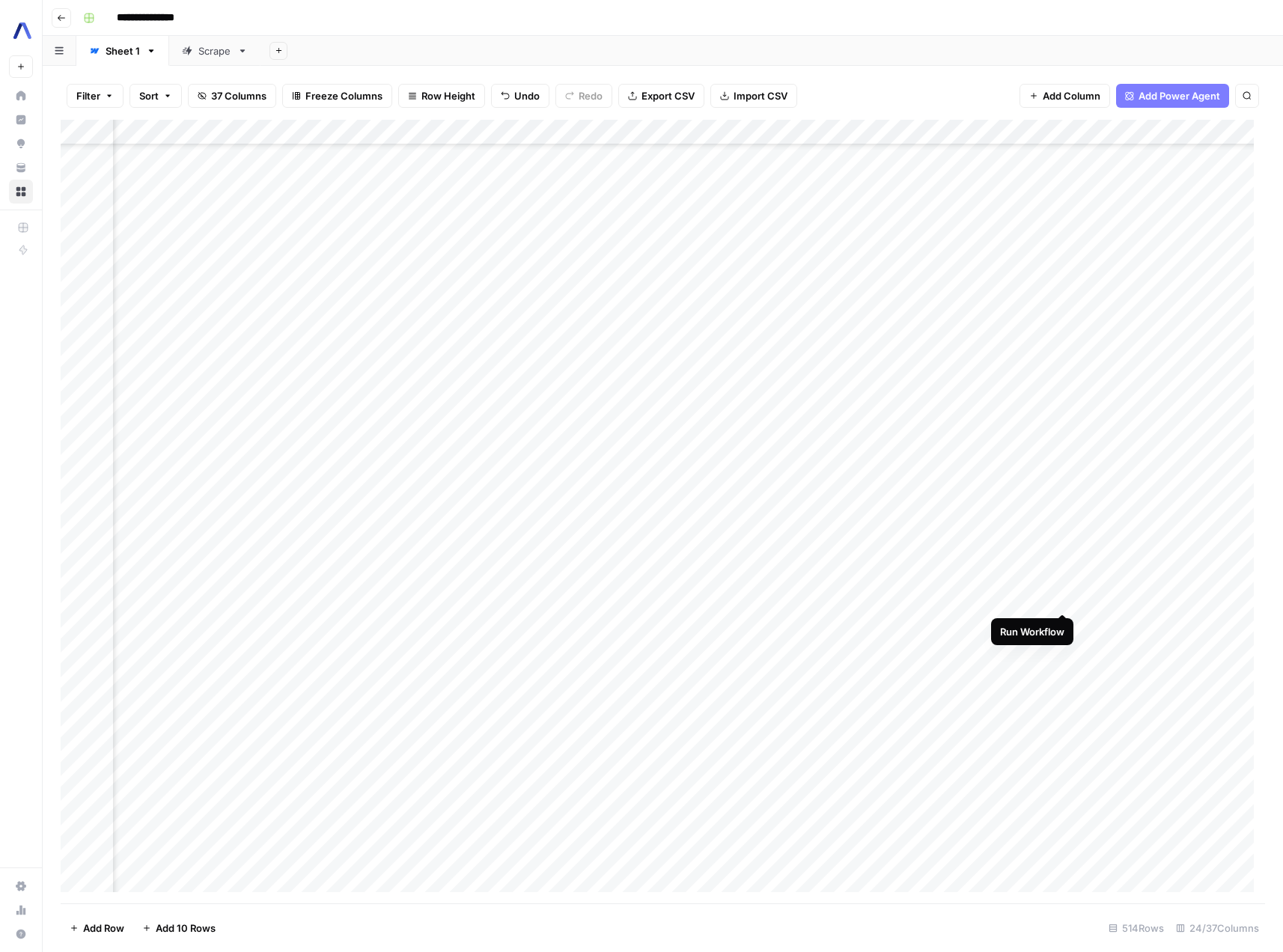
click at [1061, 597] on div "Add Column" at bounding box center [663, 511] width 1205 height 783
click at [665, 461] on div "Add Column" at bounding box center [663, 511] width 1205 height 783
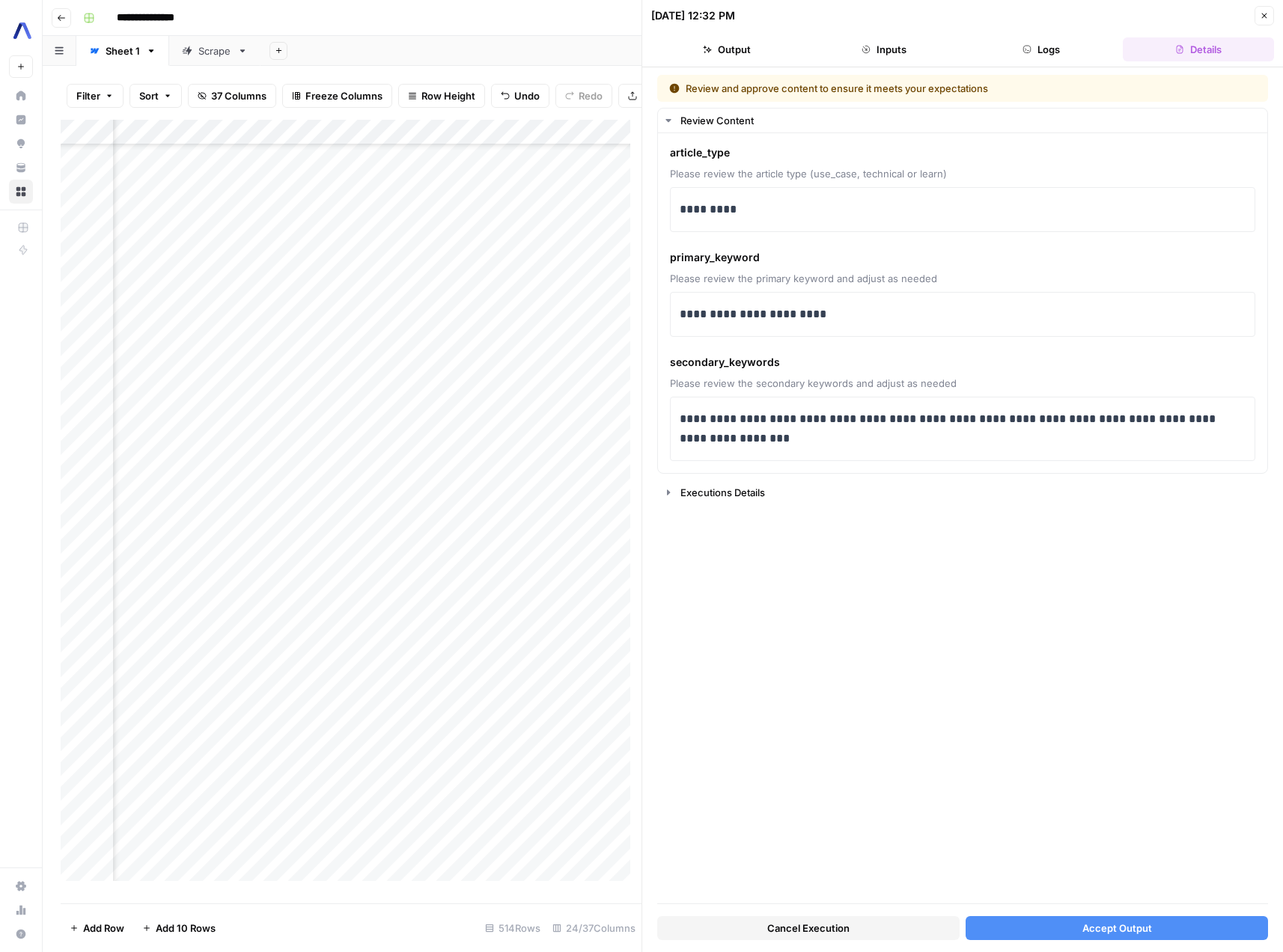
click at [417, 474] on div "Add Column" at bounding box center [351, 506] width 581 height 773
click at [478, 477] on div "Add Column" at bounding box center [351, 506] width 581 height 773
click at [391, 256] on div "Add Column" at bounding box center [351, 506] width 581 height 773
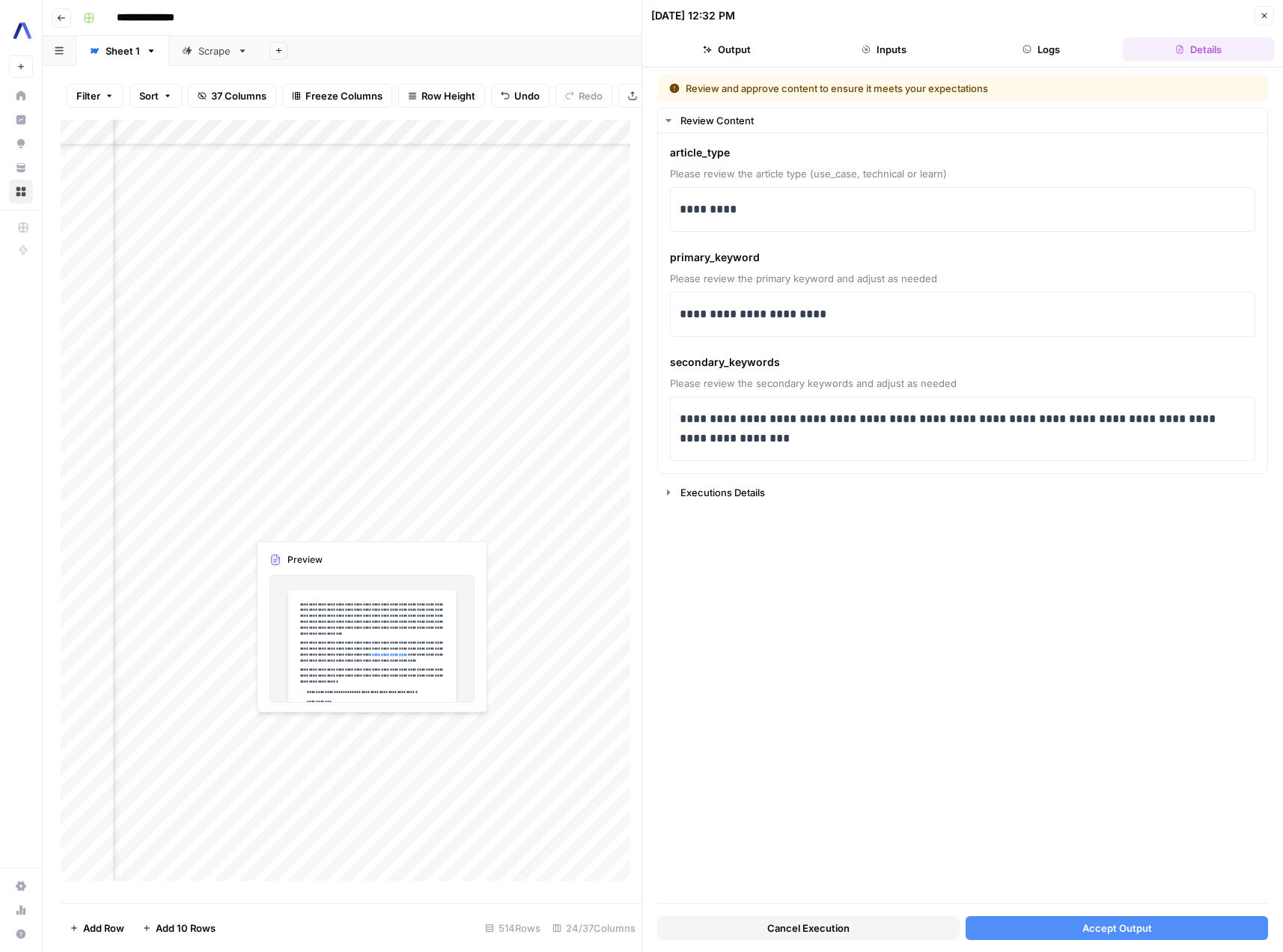
scroll to position [12368, 334]
click at [297, 196] on div "Add Column" at bounding box center [351, 506] width 581 height 773
click at [313, 474] on div "Add Column" at bounding box center [351, 506] width 581 height 773
click at [550, 474] on div "Add Column" at bounding box center [351, 506] width 581 height 773
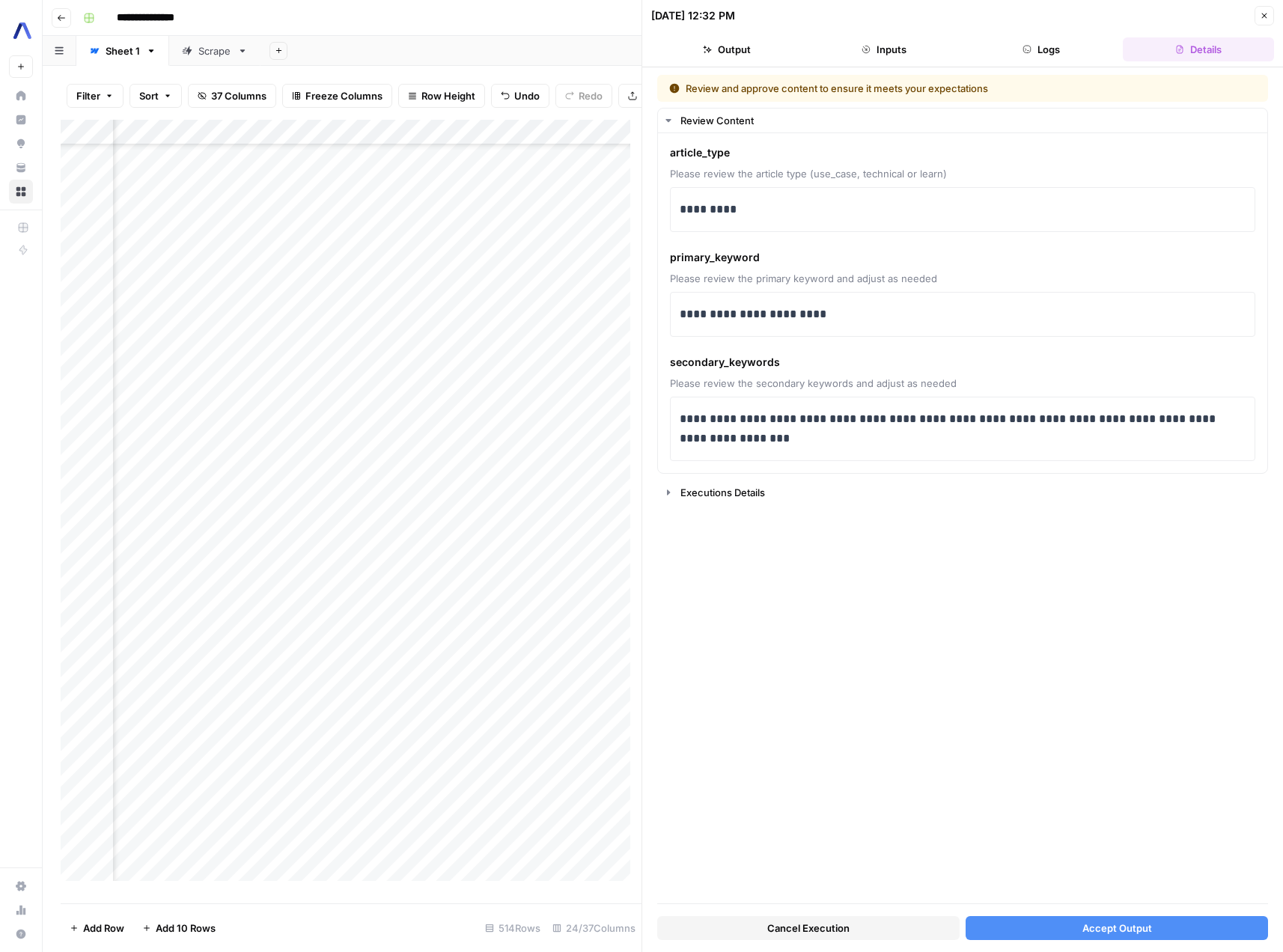
scroll to position [9897, 901]
click at [1263, 20] on icon "button" at bounding box center [1264, 16] width 9 height 9
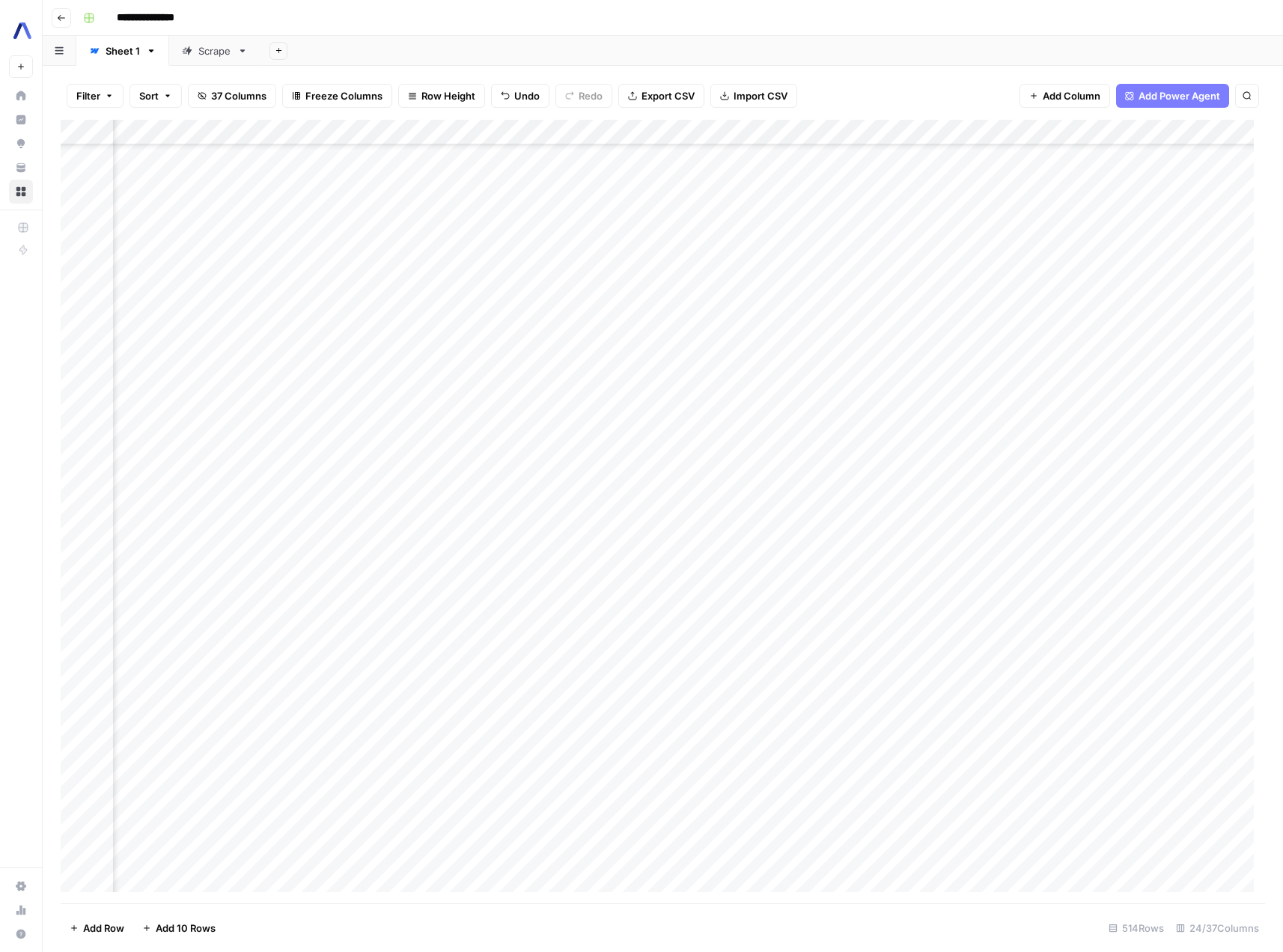
click at [380, 469] on div "Add Column" at bounding box center [663, 511] width 1205 height 783
click at [96, 100] on span "Filter" at bounding box center [88, 95] width 24 height 15
click at [184, 171] on input "text" at bounding box center [177, 174] width 164 height 15
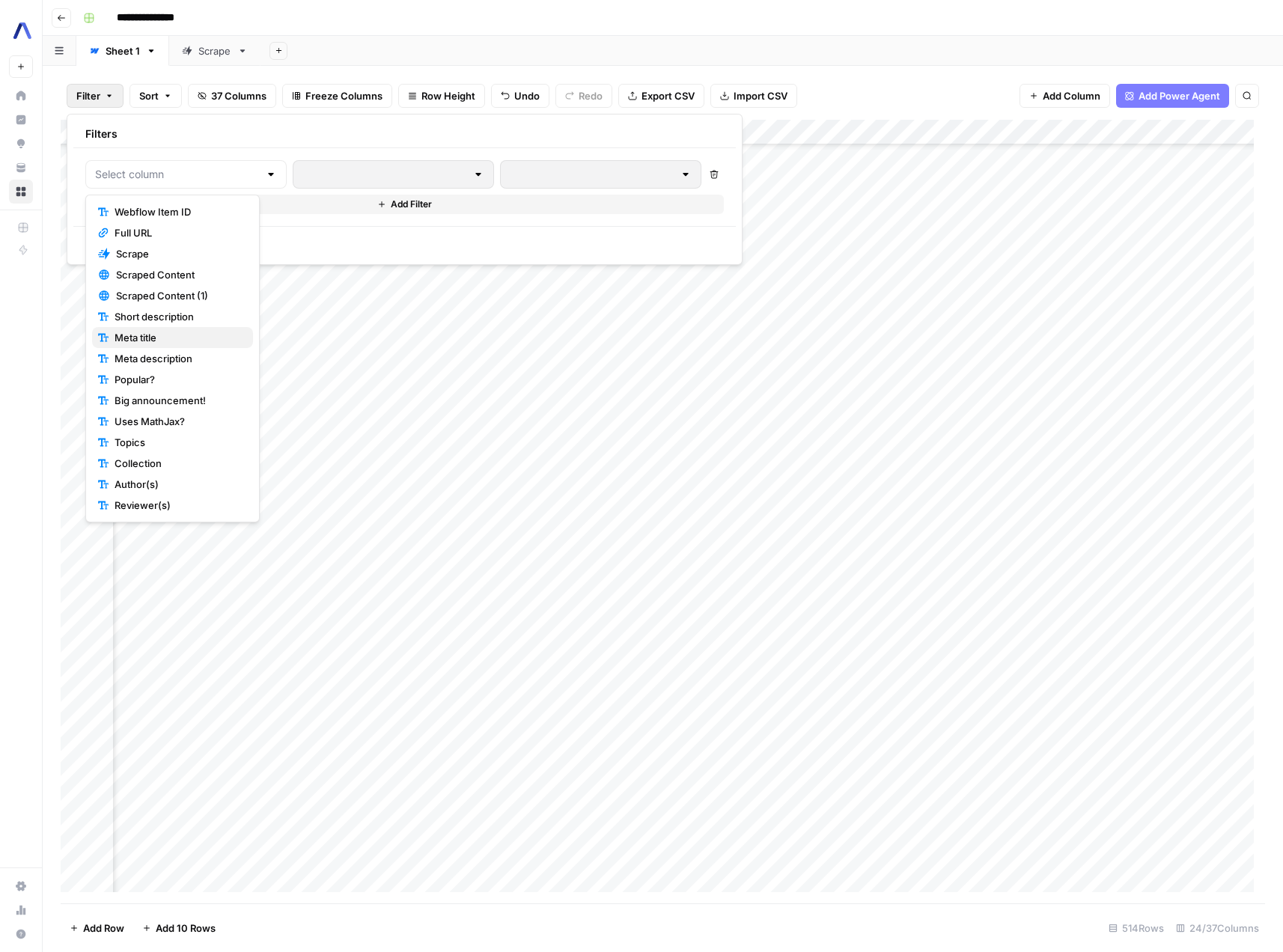
click at [157, 338] on span "Meta title" at bounding box center [178, 337] width 127 height 15
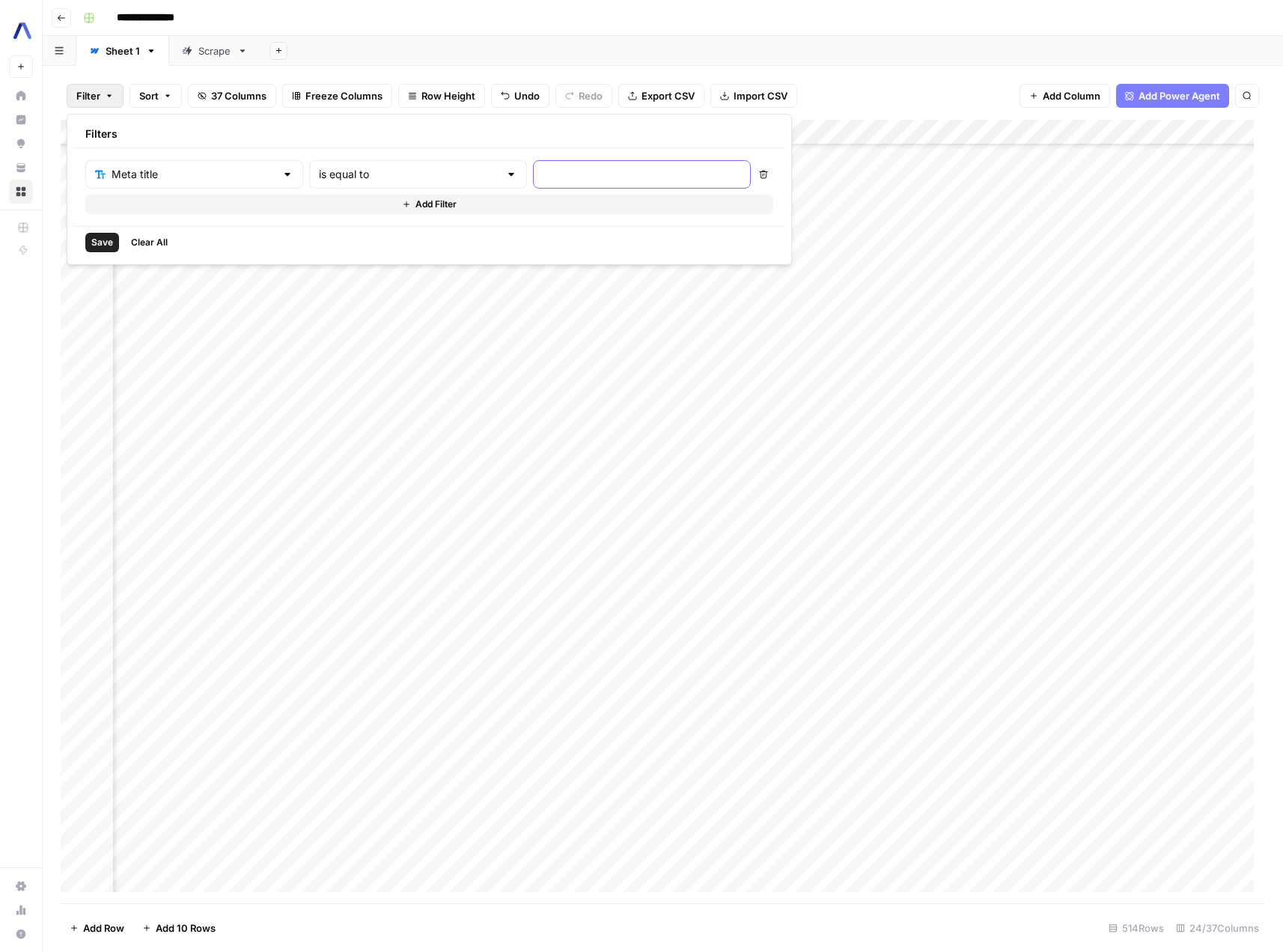
click at [566, 168] on input "text" at bounding box center [642, 174] width 198 height 15
click at [380, 176] on input "text" at bounding box center [409, 174] width 180 height 15
click at [351, 255] on span "contains" at bounding box center [355, 254] width 146 height 15
type input "contains"
drag, startPoint x: 512, startPoint y: 154, endPoint x: 507, endPoint y: 169, distance: 15.8
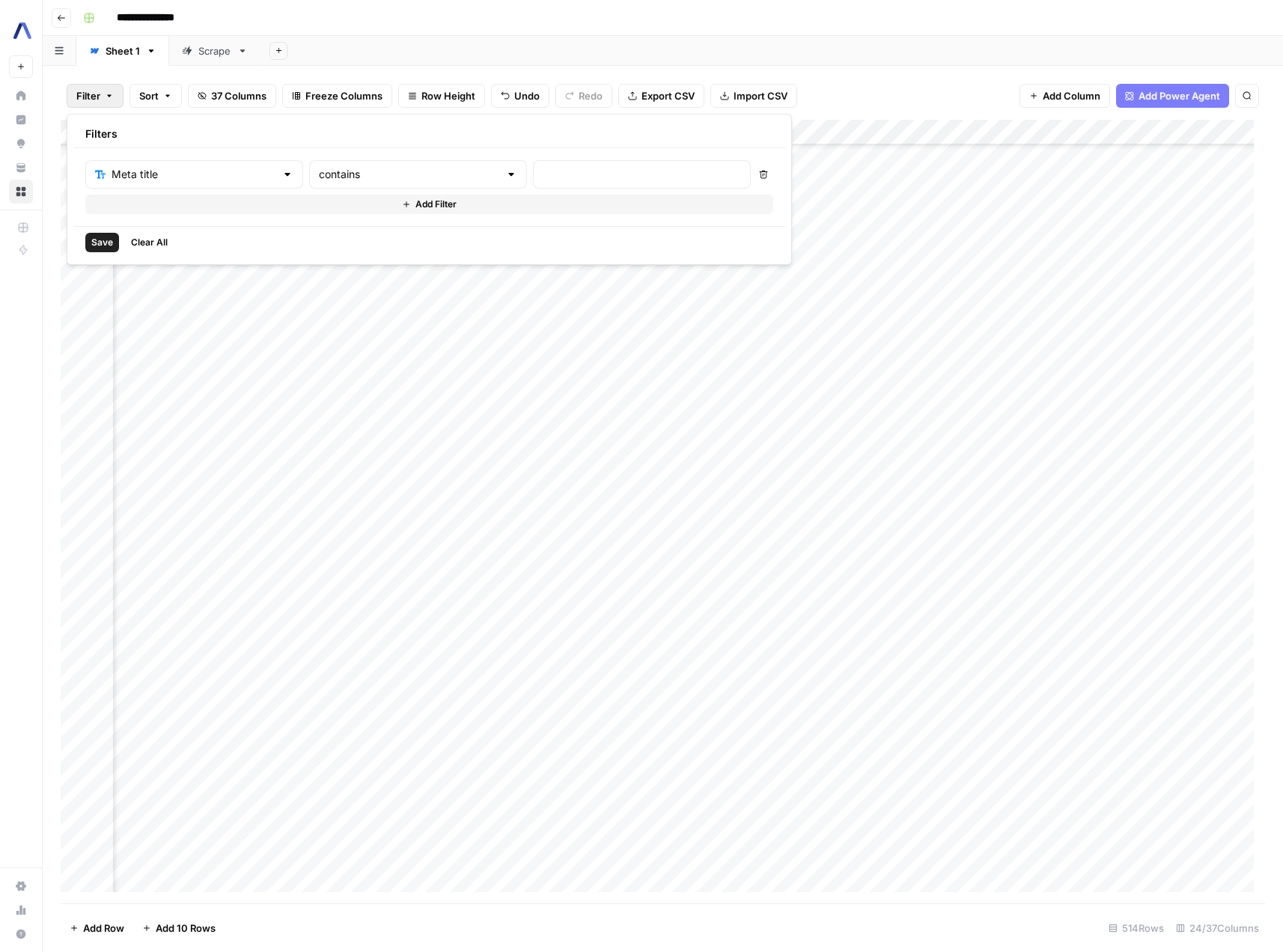
click at [512, 155] on div "Meta title contains Delete Add Filter" at bounding box center [429, 187] width 712 height 78
click at [543, 169] on input "text" at bounding box center [642, 174] width 198 height 15
type input "go"
click at [99, 238] on span "Save" at bounding box center [102, 243] width 21 height 13
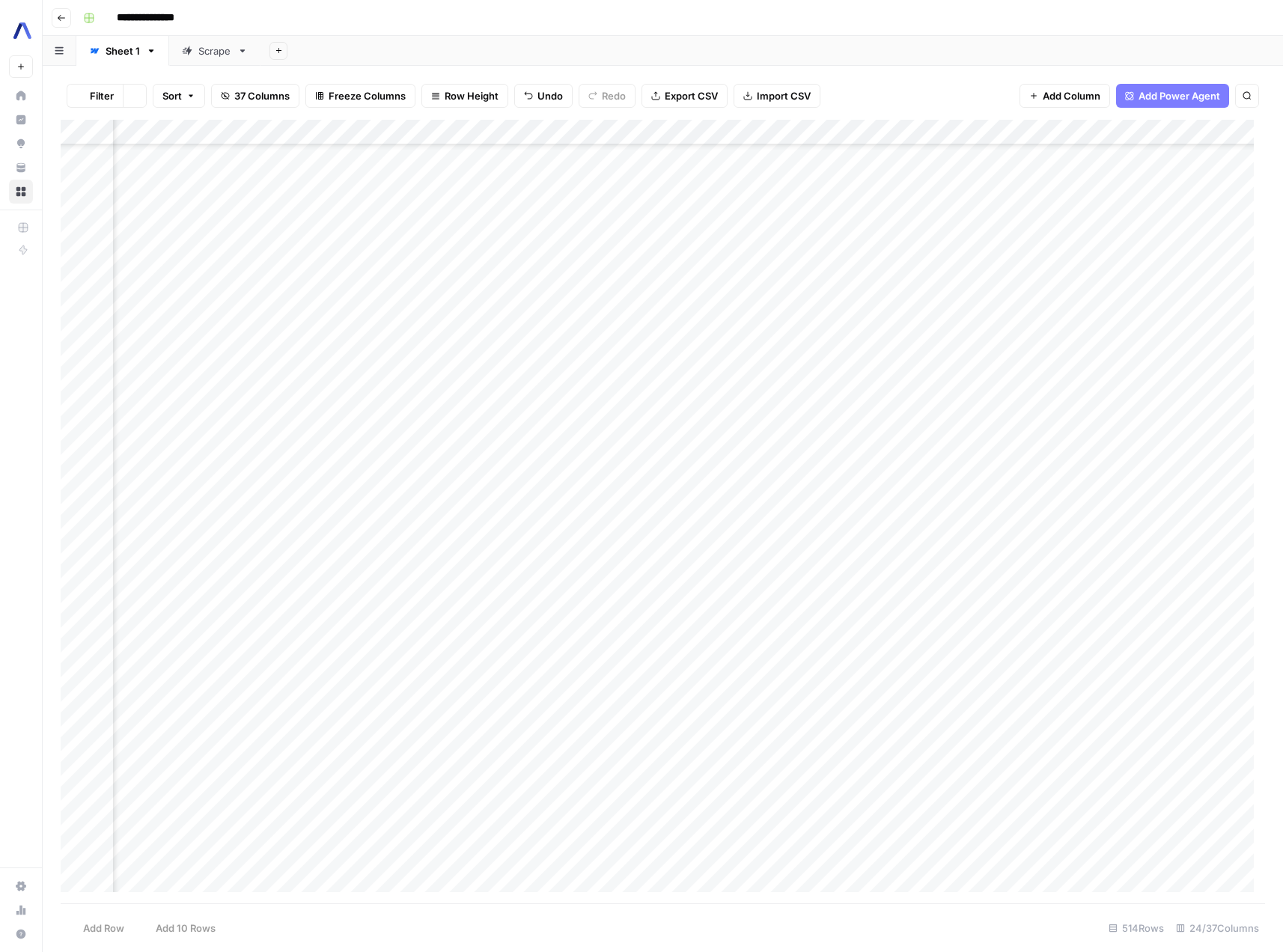
scroll to position [0, 739]
click at [581, 372] on div "Add Column" at bounding box center [663, 437] width 1205 height 635
click at [417, 409] on div "Add Column" at bounding box center [663, 437] width 1205 height 635
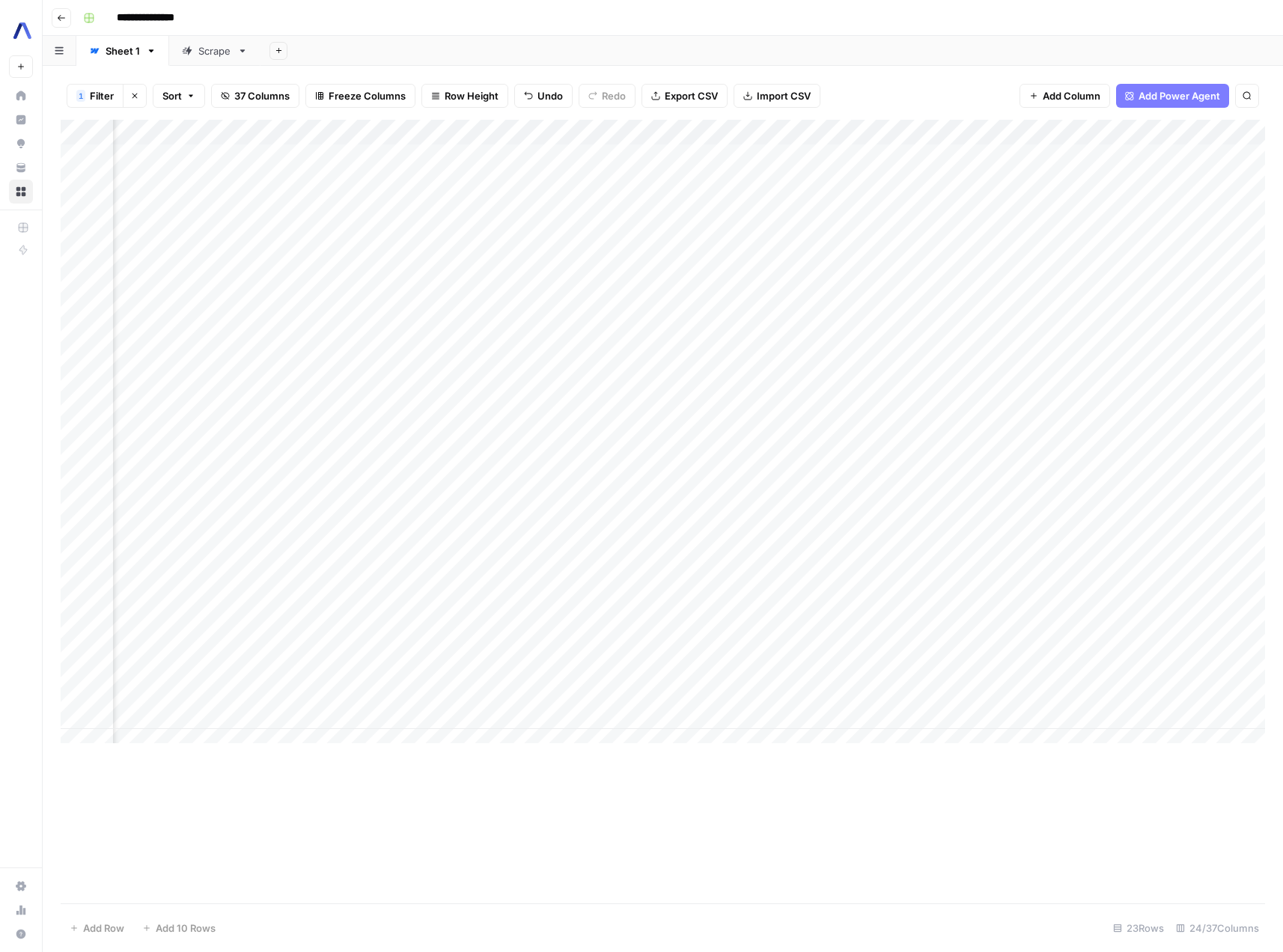
click at [1230, 407] on div "Add Column" at bounding box center [663, 437] width 1205 height 635
click at [1111, 411] on div "Add Column" at bounding box center [663, 437] width 1205 height 635
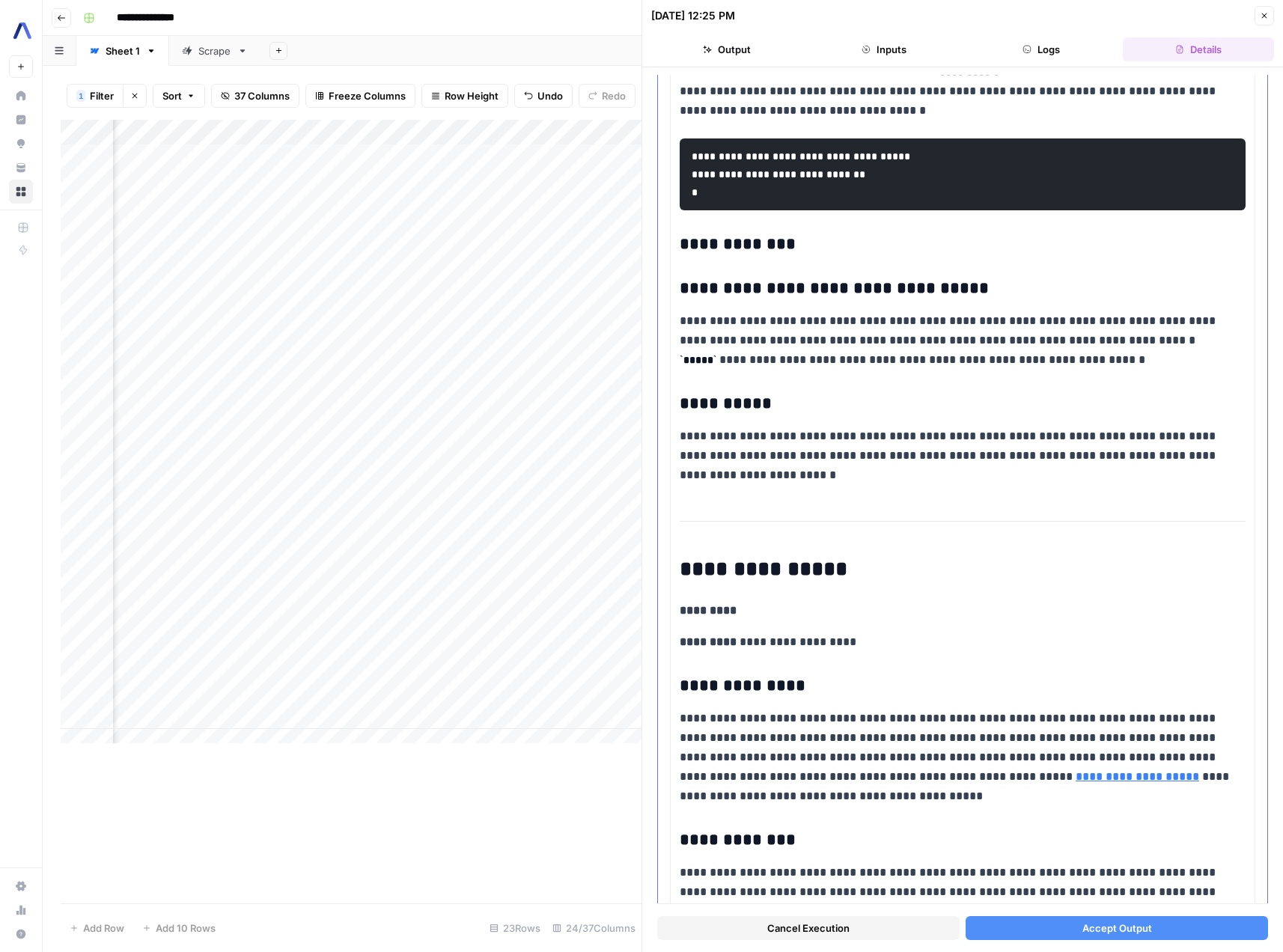
scroll to position [6491, 0]
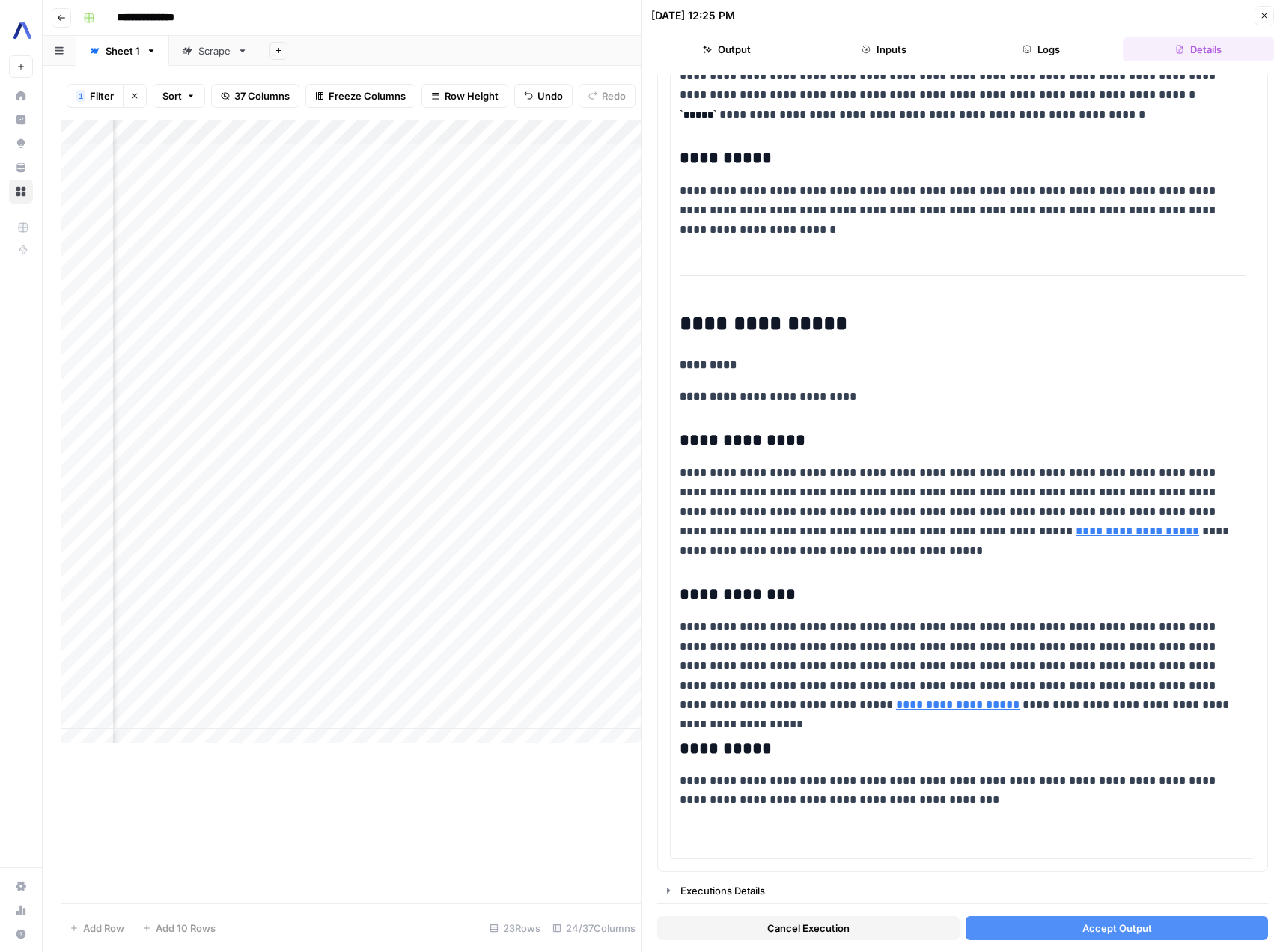
click at [1107, 927] on span "Accept Output" at bounding box center [1117, 928] width 70 height 15
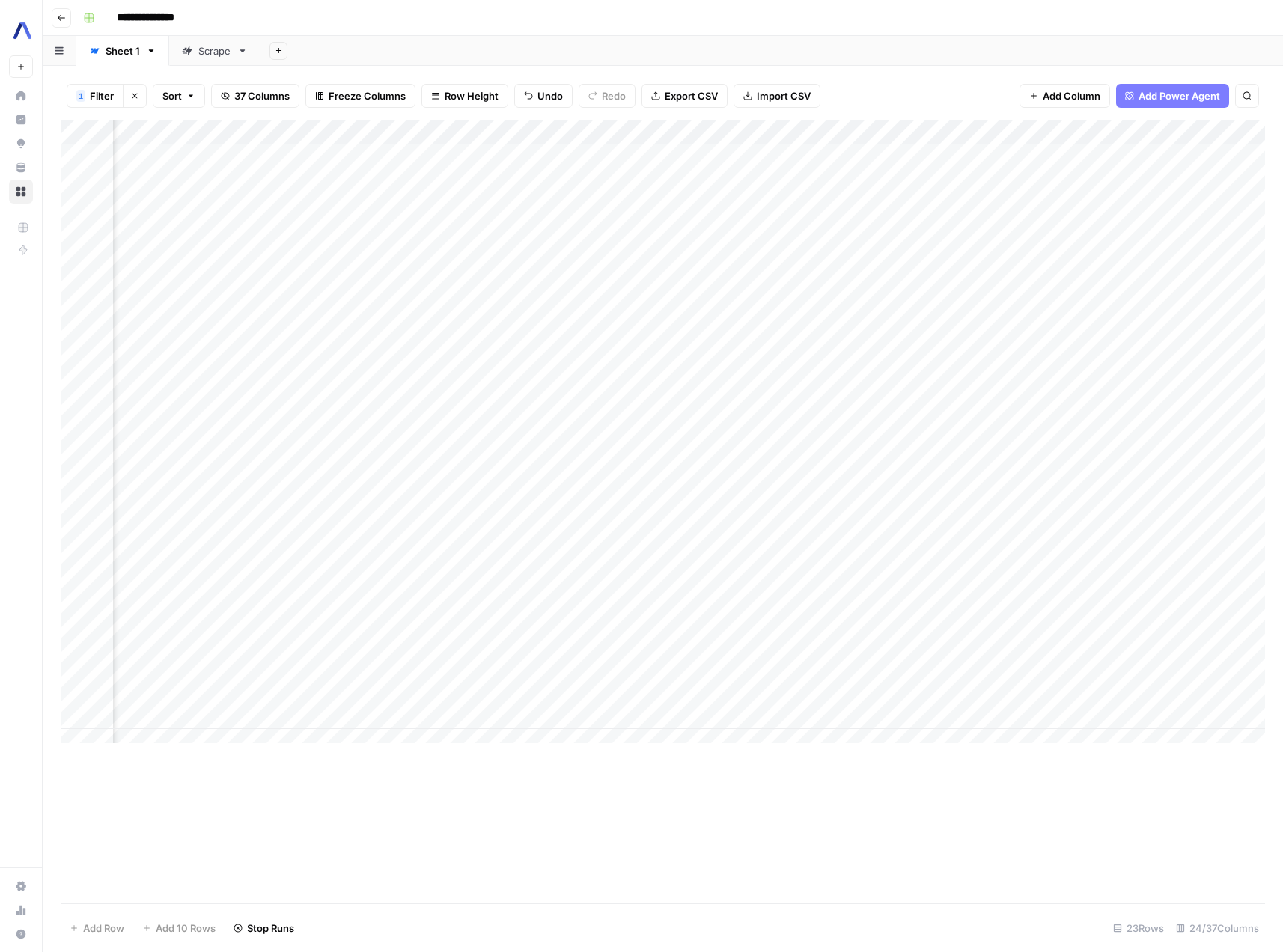
click at [1167, 412] on div "Add Column" at bounding box center [663, 437] width 1205 height 635
click at [574, 414] on div "Add Column" at bounding box center [663, 437] width 1205 height 635
click at [302, 418] on div "Add Column" at bounding box center [663, 437] width 1205 height 635
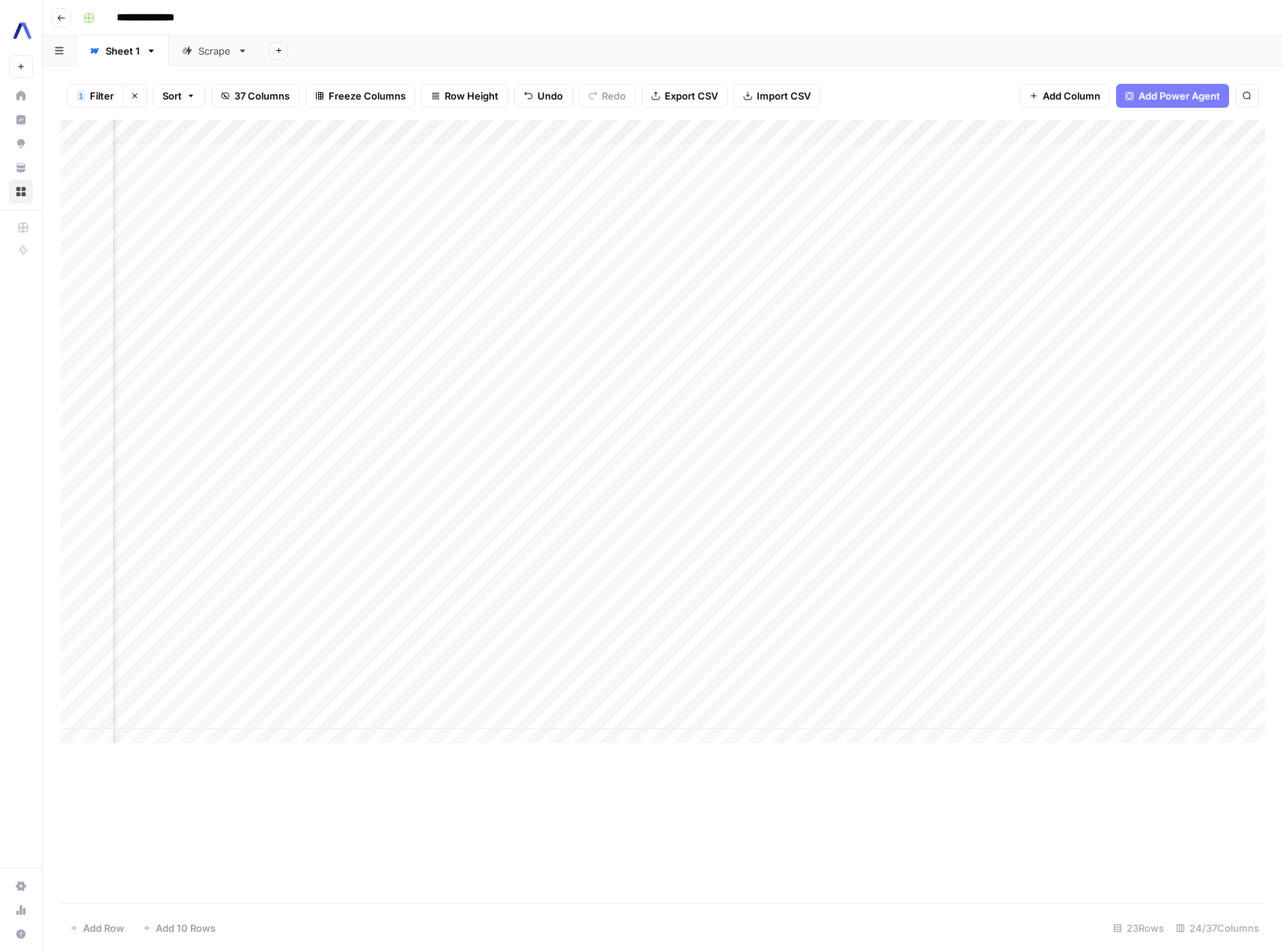
scroll to position [0, 1979]
click at [374, 414] on div "Add Column" at bounding box center [663, 437] width 1205 height 635
click at [423, 412] on div "Add Column" at bounding box center [663, 437] width 1205 height 635
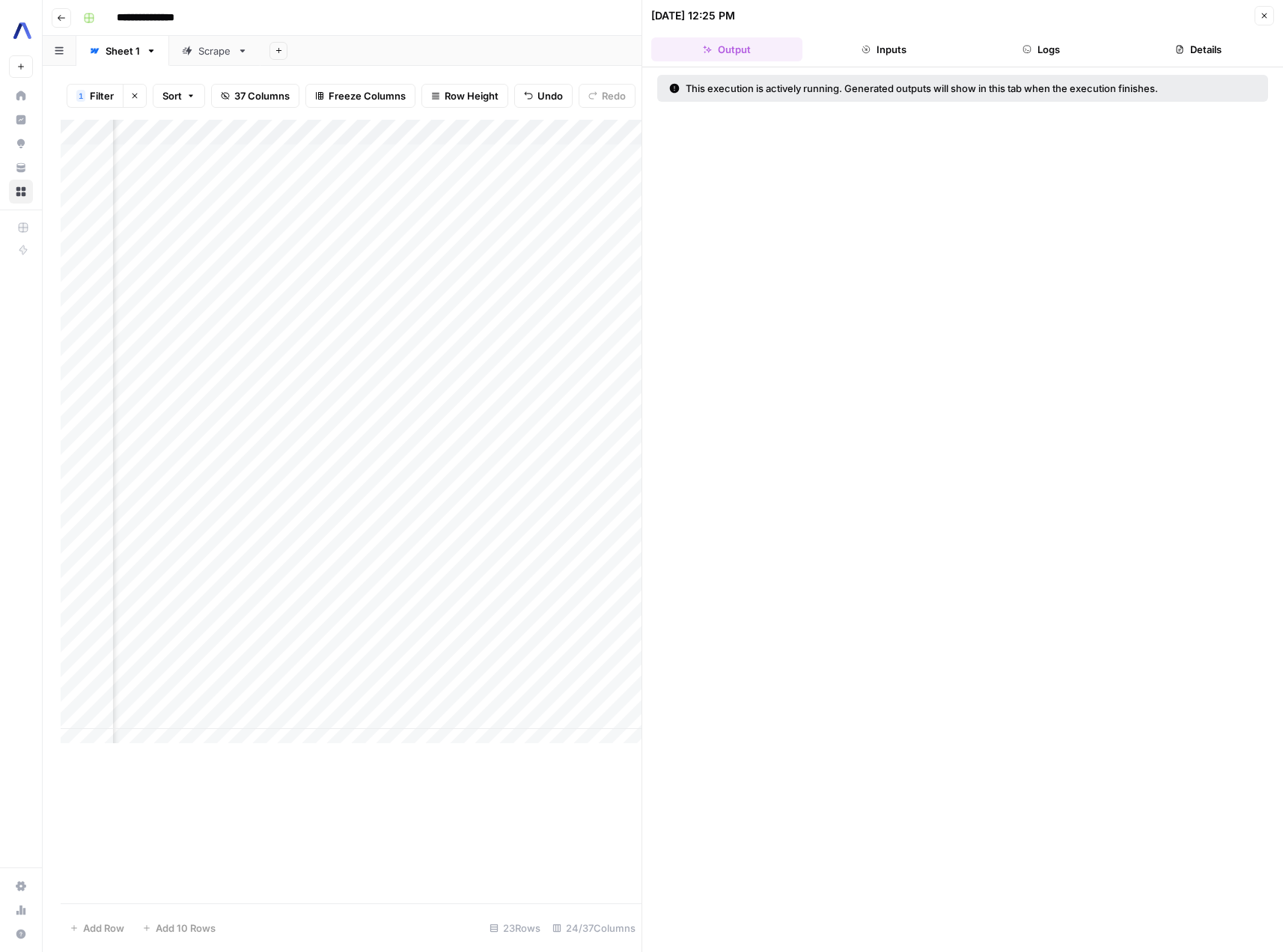
click at [894, 55] on button "Inputs" at bounding box center [884, 49] width 151 height 24
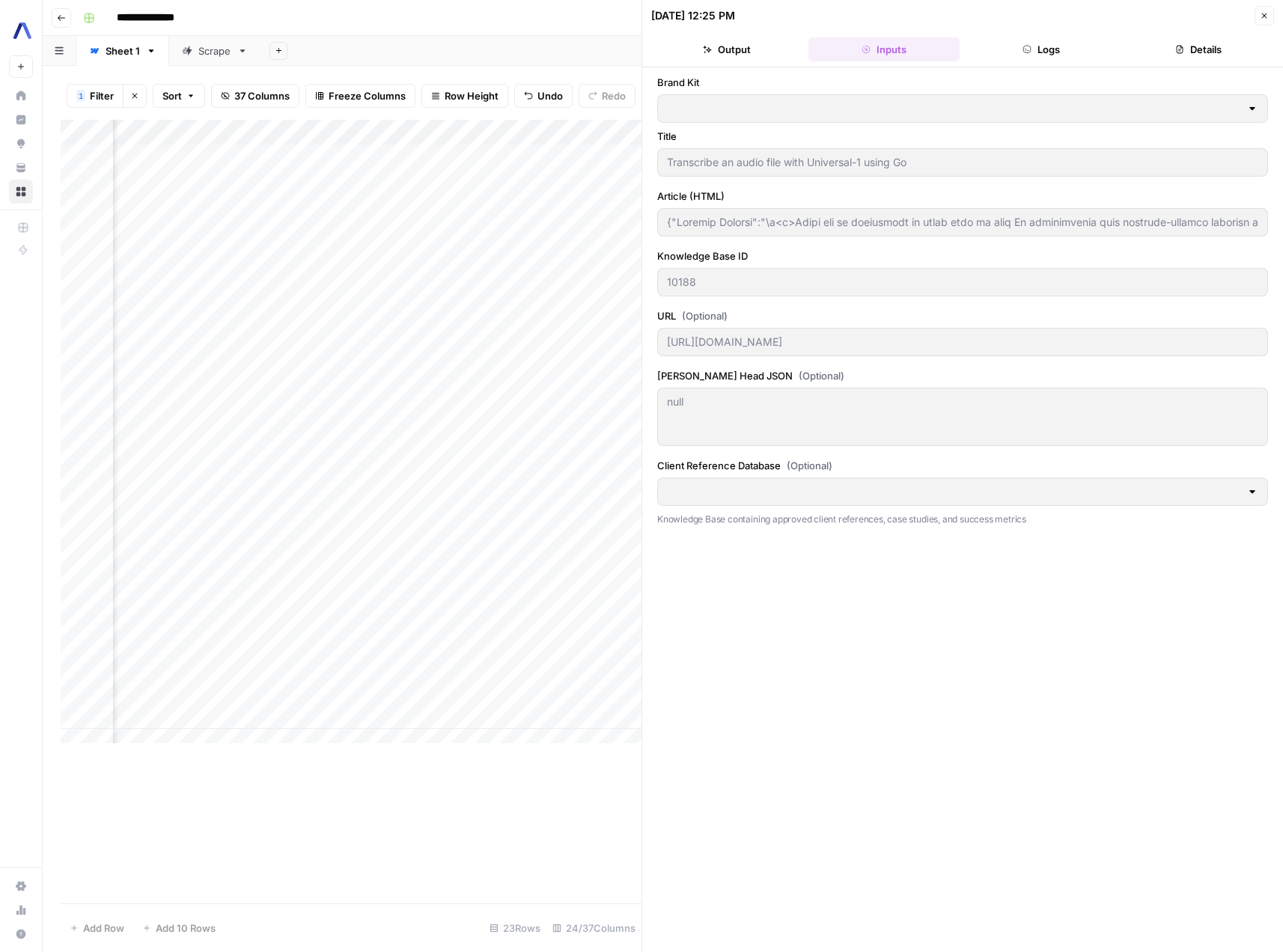
type input "AssemblyAI"
type input "AAI Clients to Reference"
click at [1014, 52] on button "Logs" at bounding box center [1041, 49] width 151 height 24
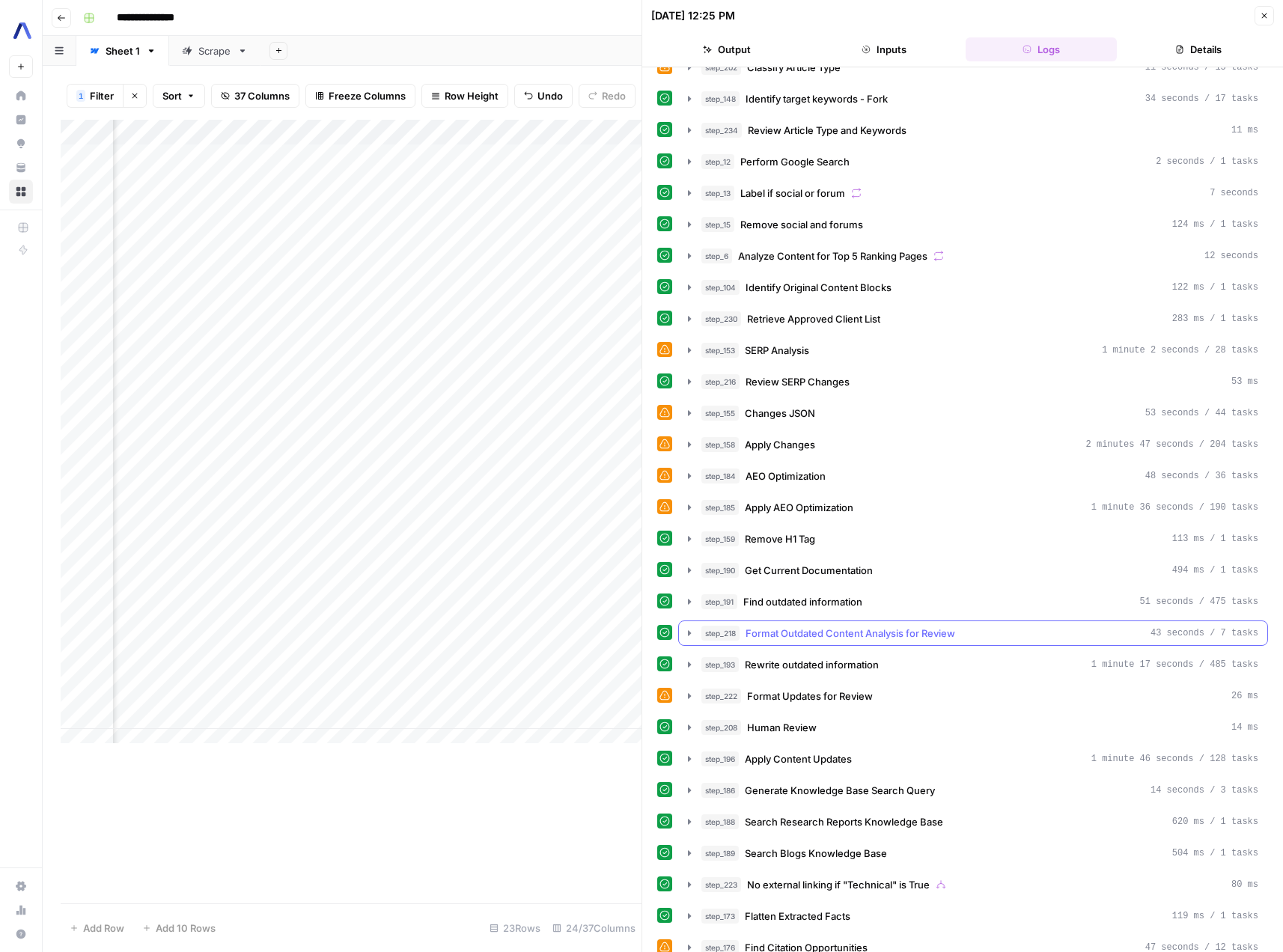
scroll to position [62, 0]
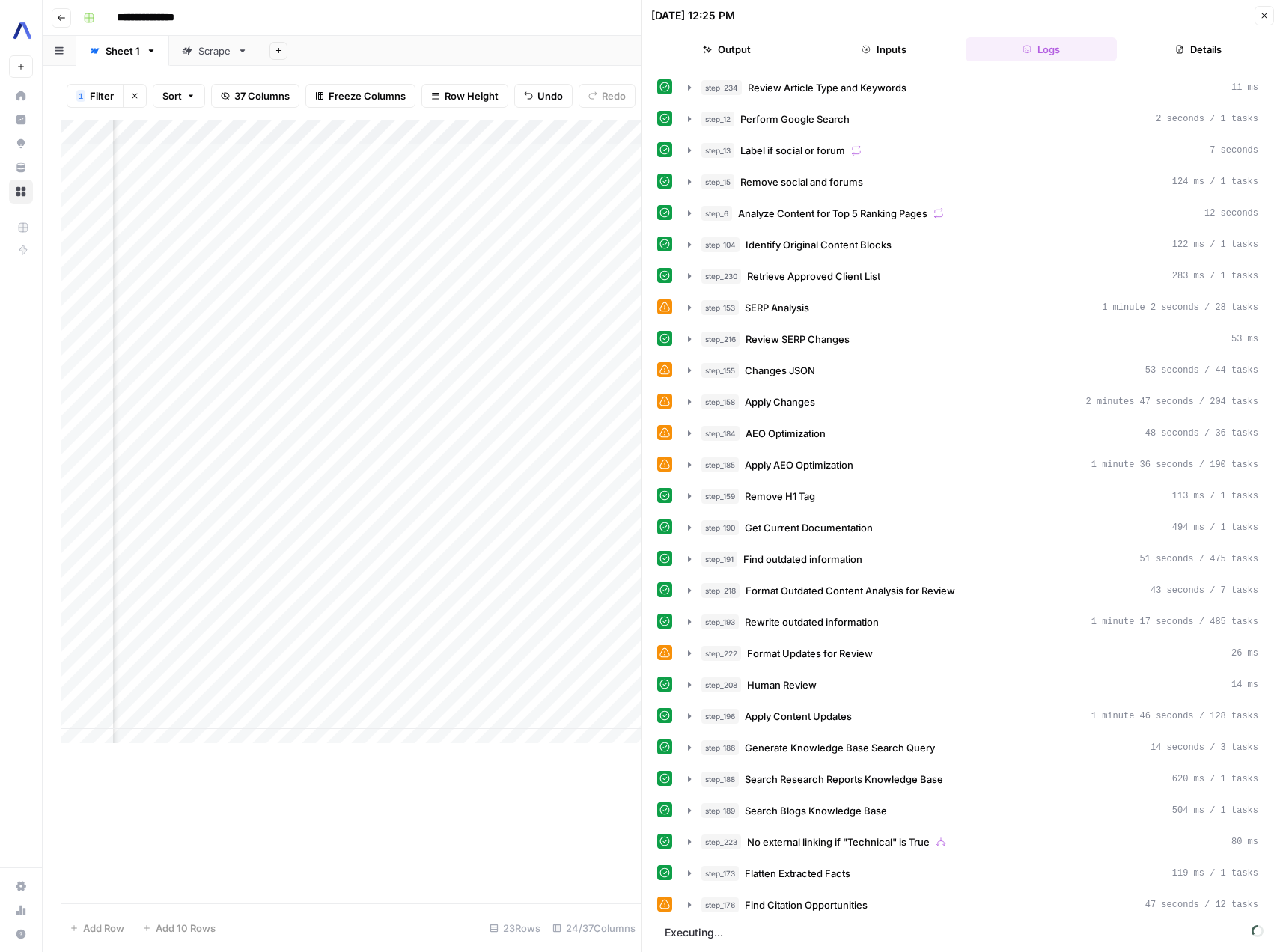
click at [1267, 21] on button "Close" at bounding box center [1265, 16] width 20 height 20
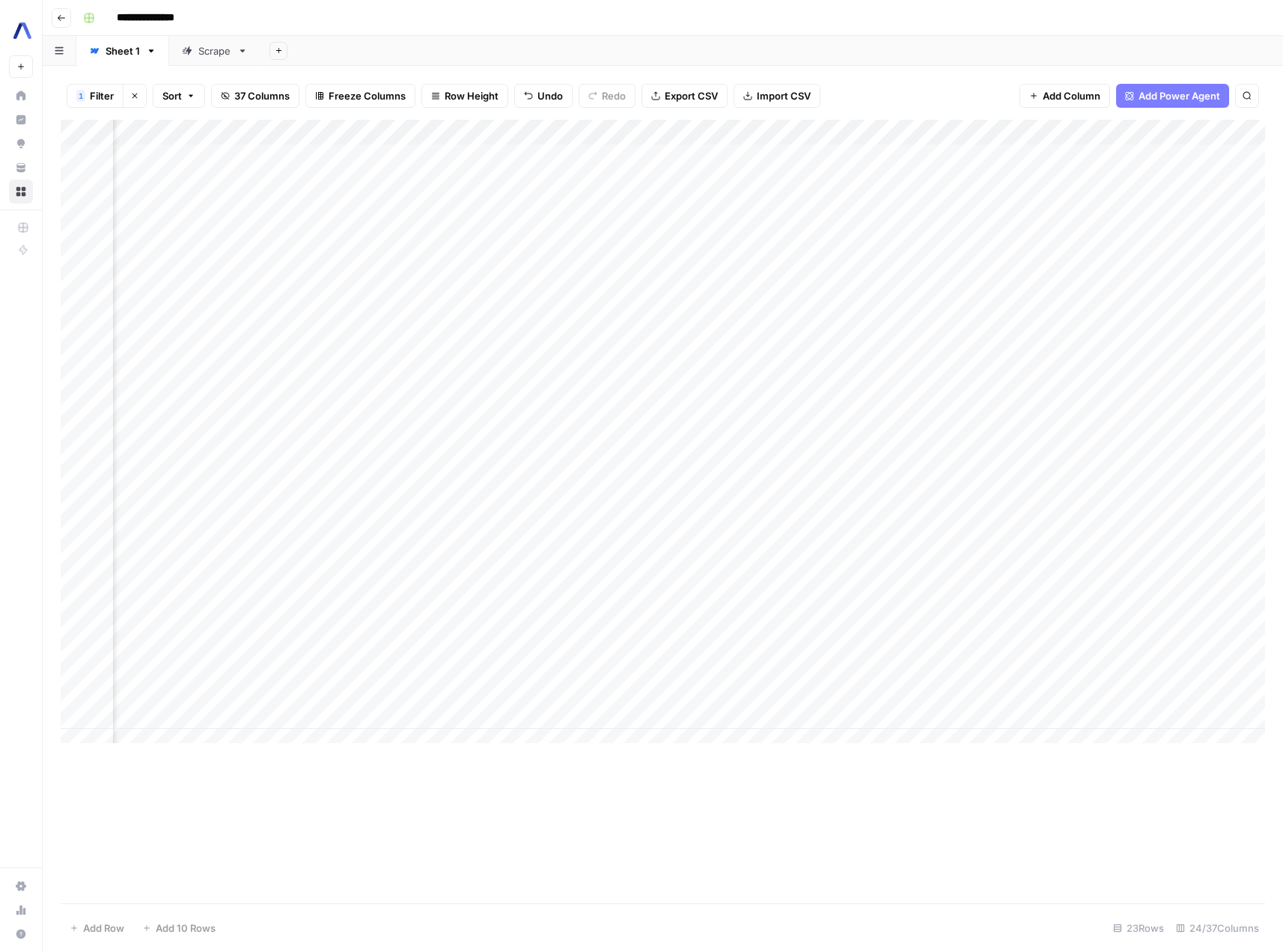
click at [524, 411] on div "Add Column" at bounding box center [663, 437] width 1205 height 635
click at [136, 94] on icon "button" at bounding box center [134, 95] width 9 height 9
click at [979, 439] on div "Add Column" at bounding box center [663, 511] width 1205 height 783
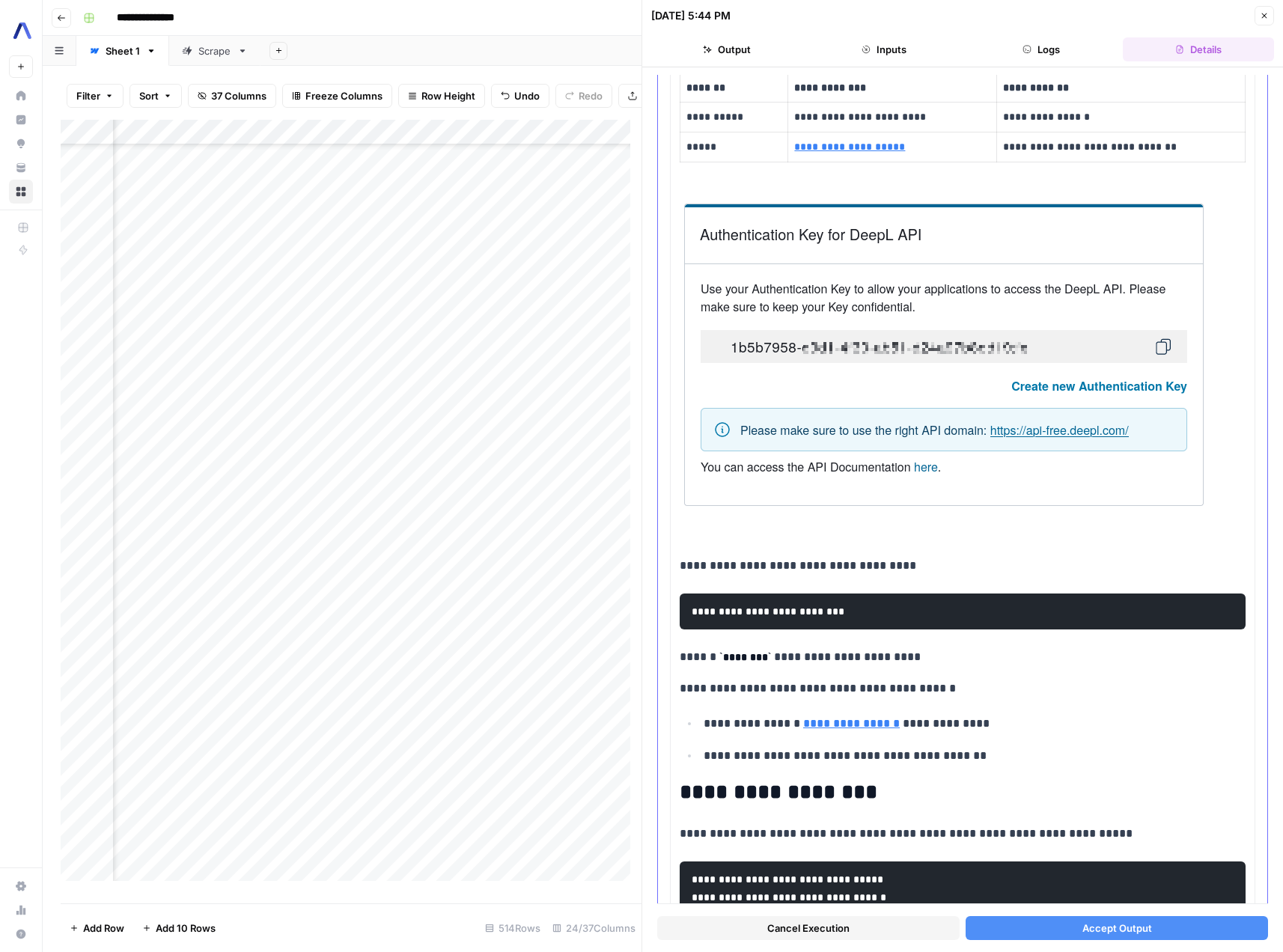
scroll to position [2111, 0]
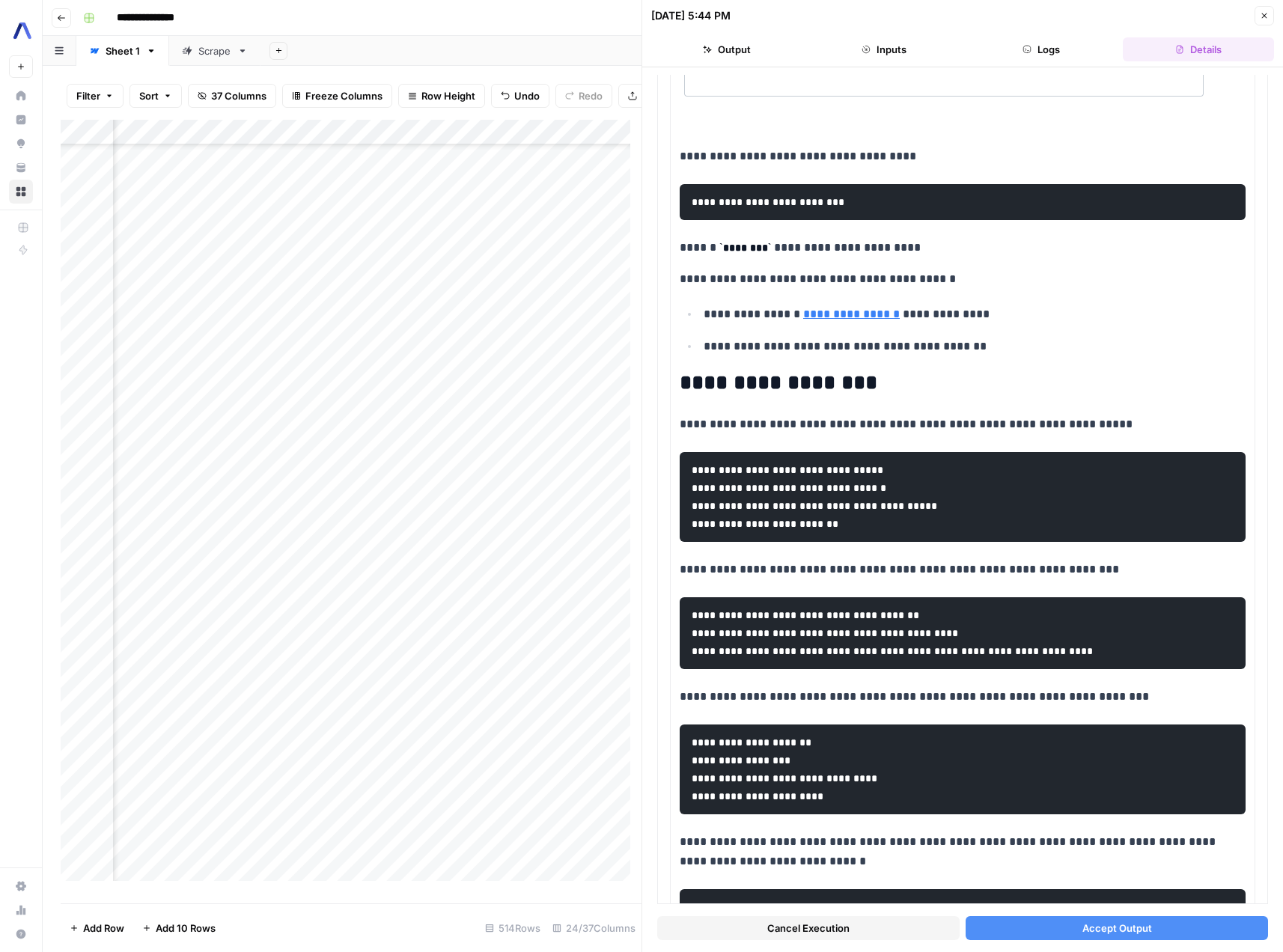
click at [1266, 20] on icon "button" at bounding box center [1264, 16] width 9 height 9
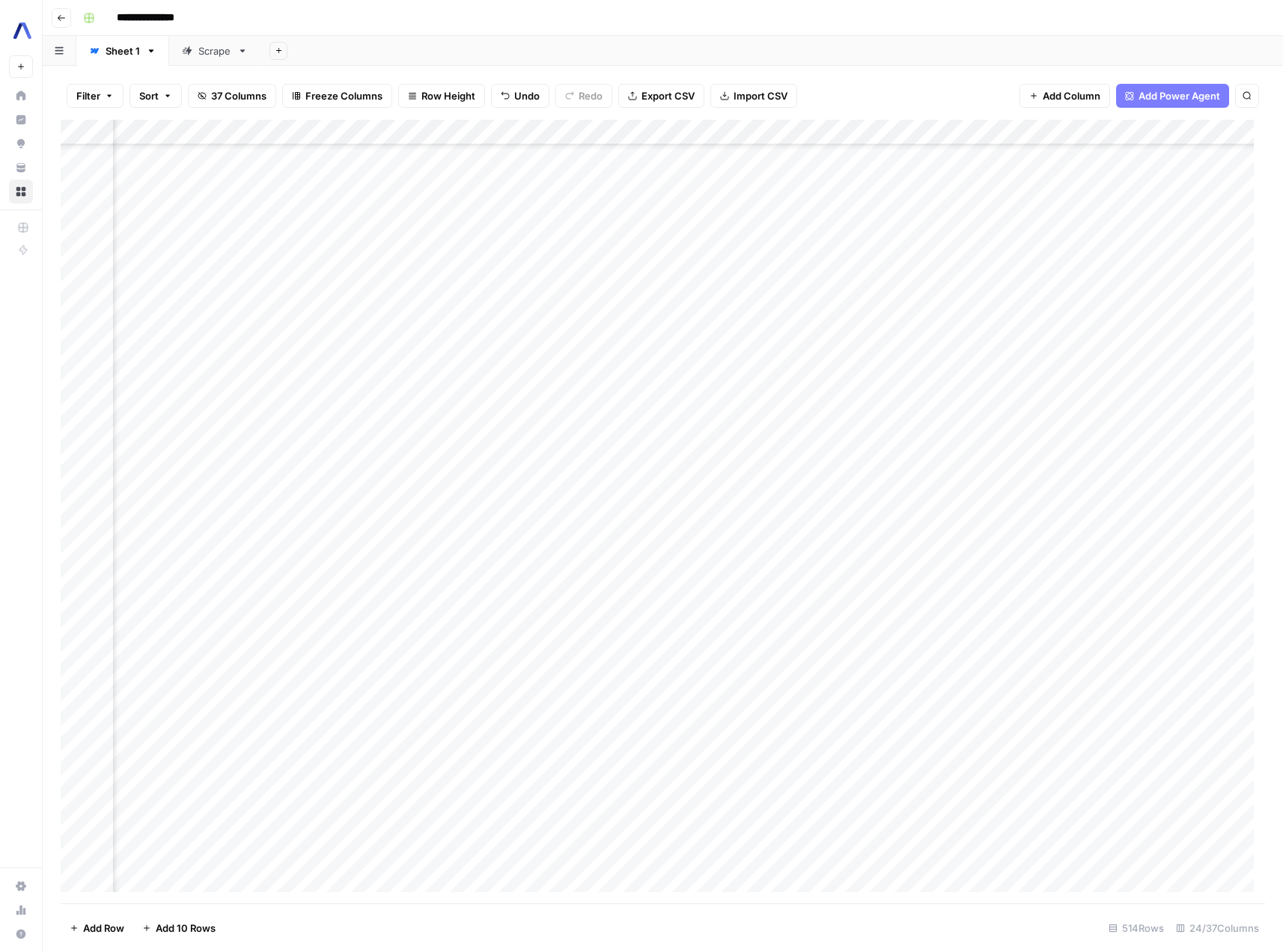
scroll to position [3859, 2113]
click at [975, 418] on div "Add Column" at bounding box center [663, 511] width 1205 height 783
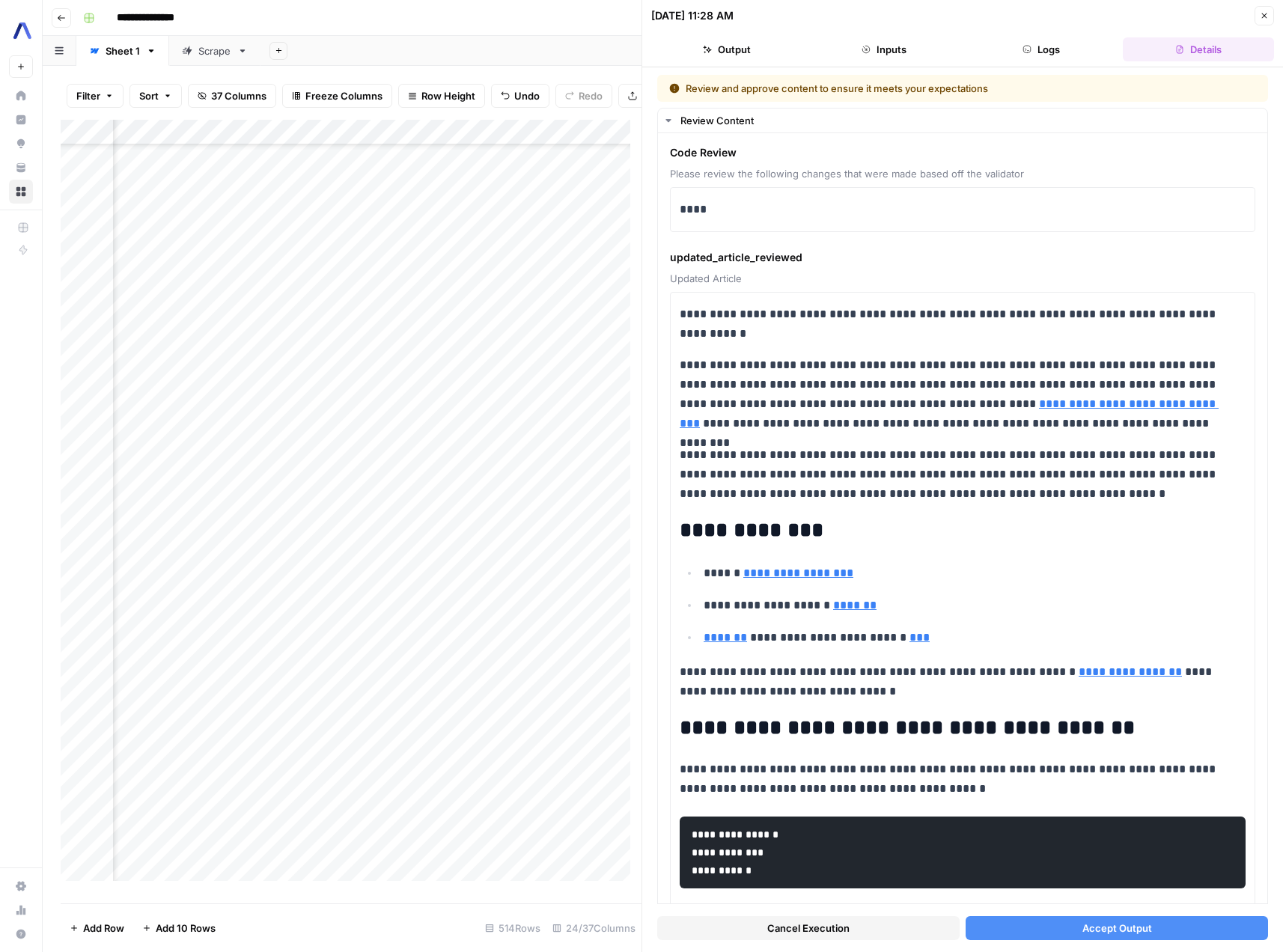
click at [1266, 14] on icon "button" at bounding box center [1265, 16] width 5 height 5
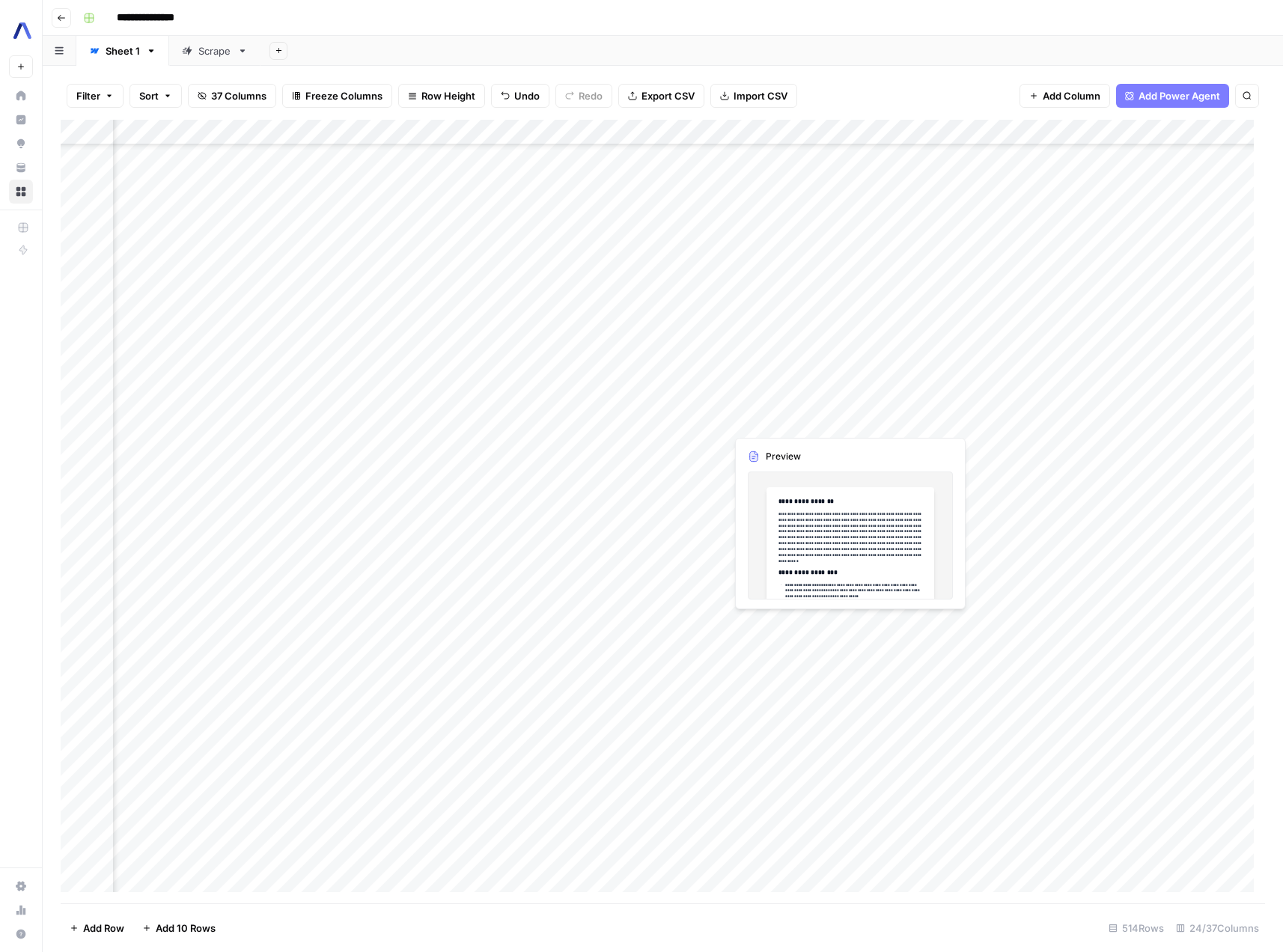
click at [787, 421] on div "Add Column" at bounding box center [663, 511] width 1205 height 783
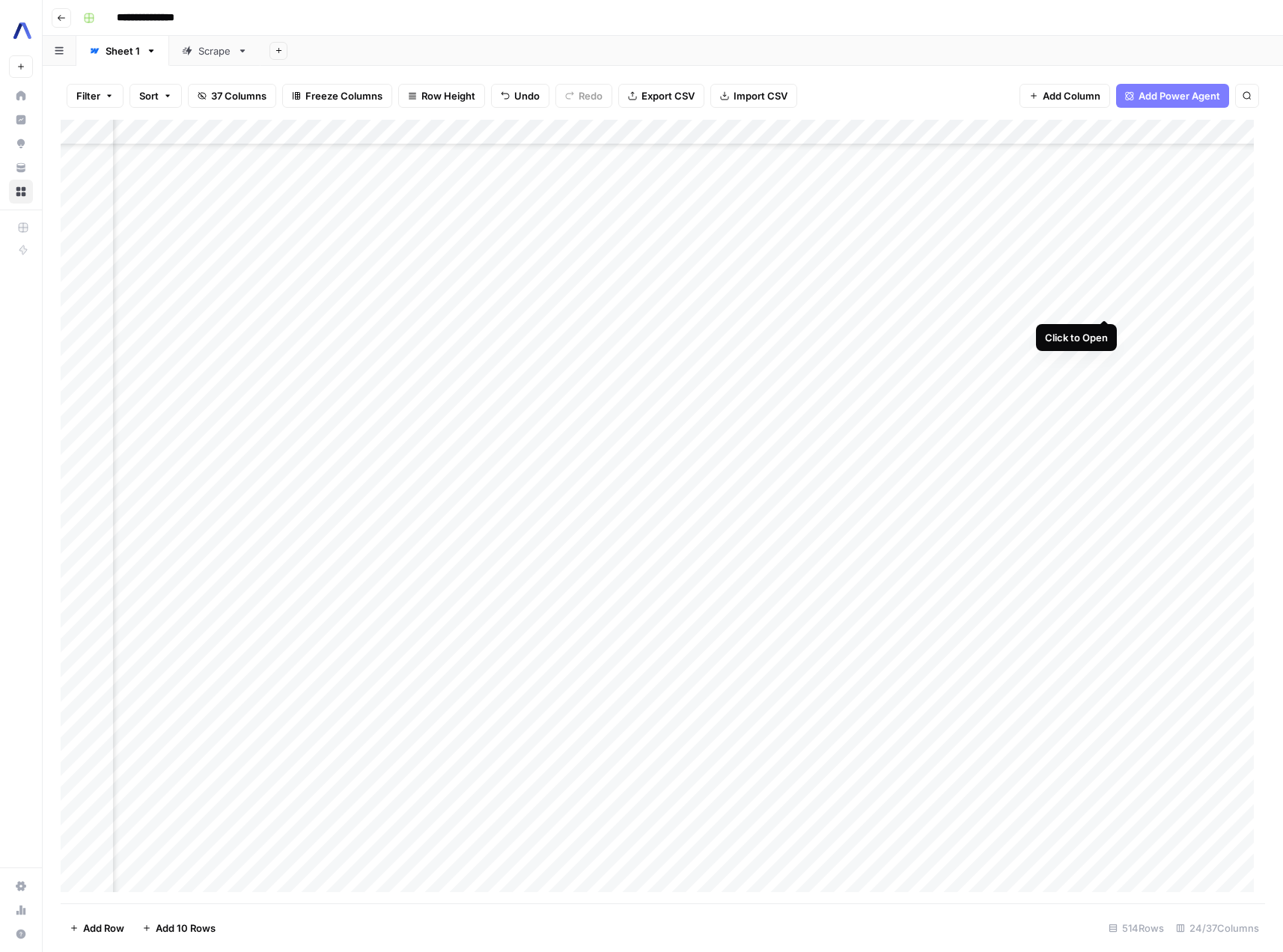
click at [1106, 304] on div "Add Column" at bounding box center [663, 511] width 1205 height 783
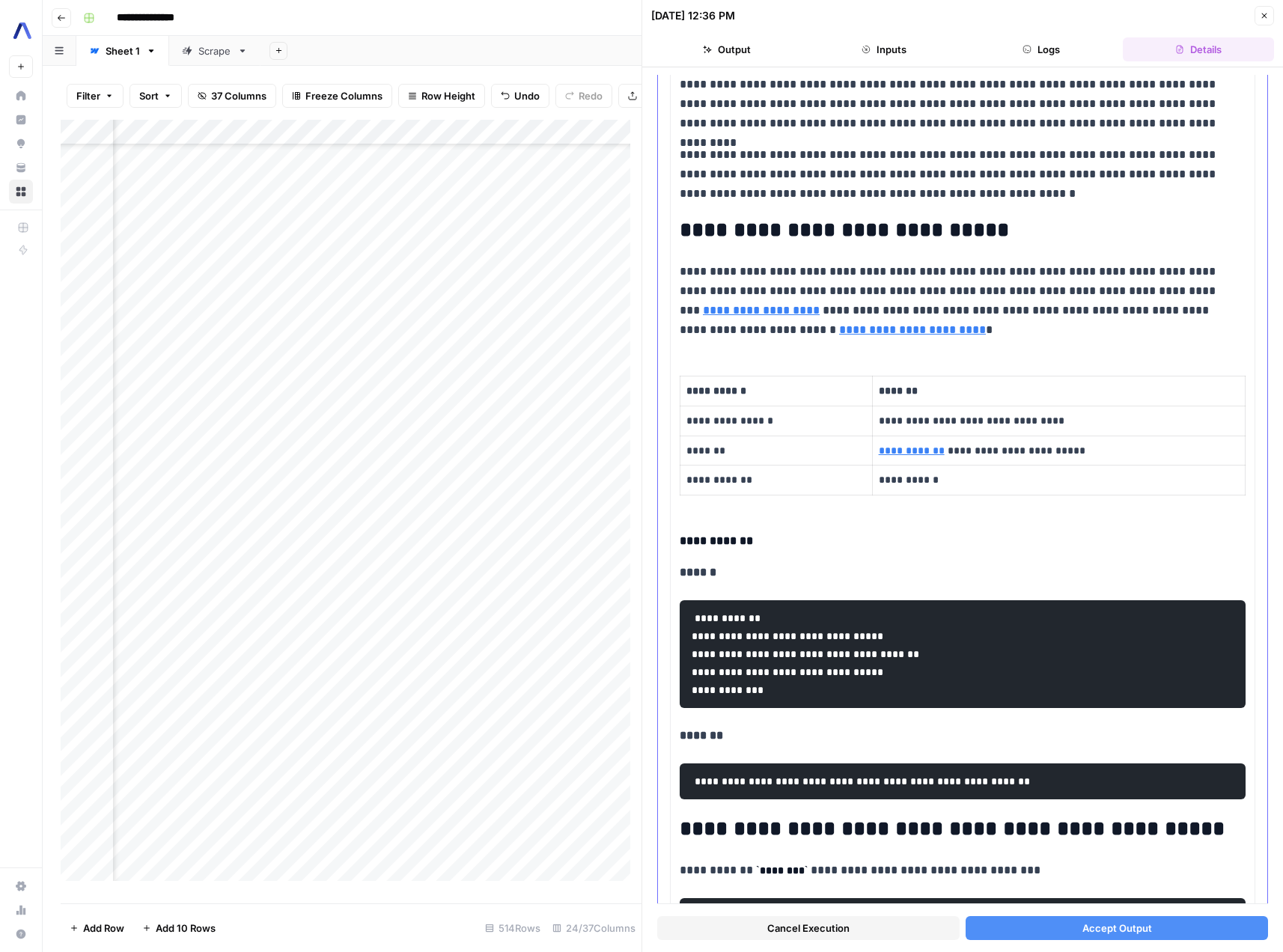
scroll to position [747, 0]
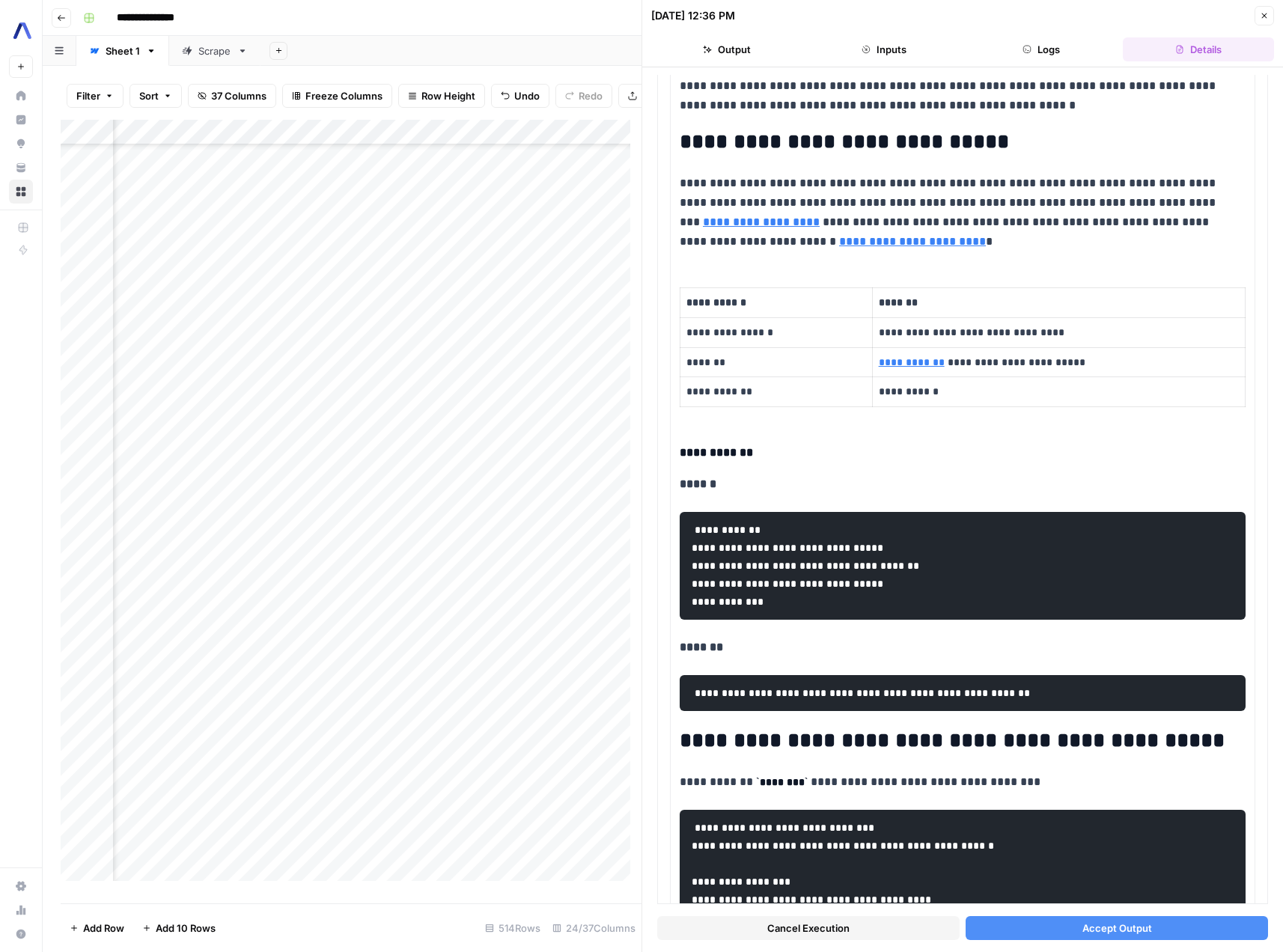
click at [1263, 21] on button "Close" at bounding box center [1265, 16] width 20 height 20
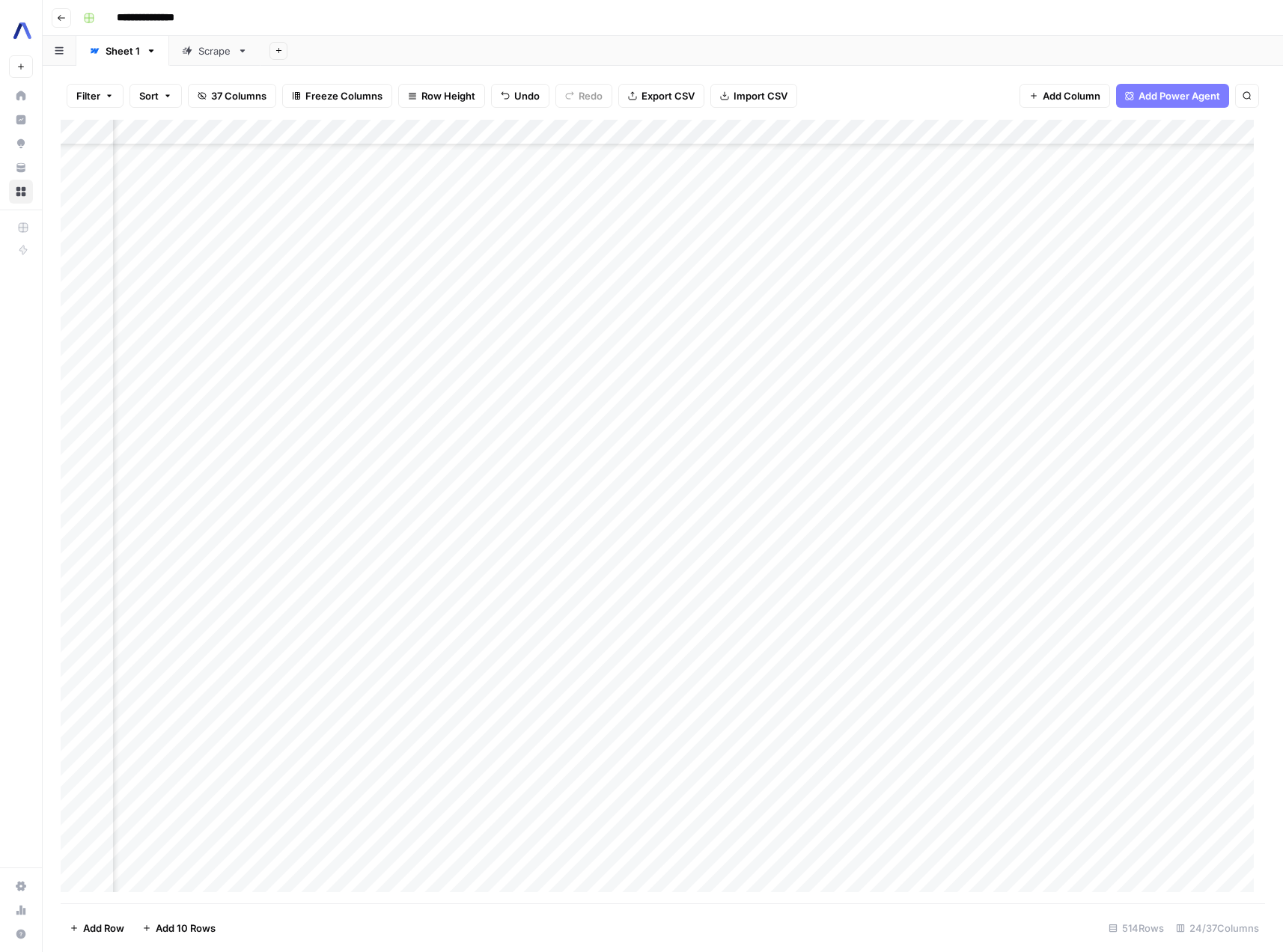
click at [1107, 302] on div "Add Column" at bounding box center [663, 511] width 1205 height 783
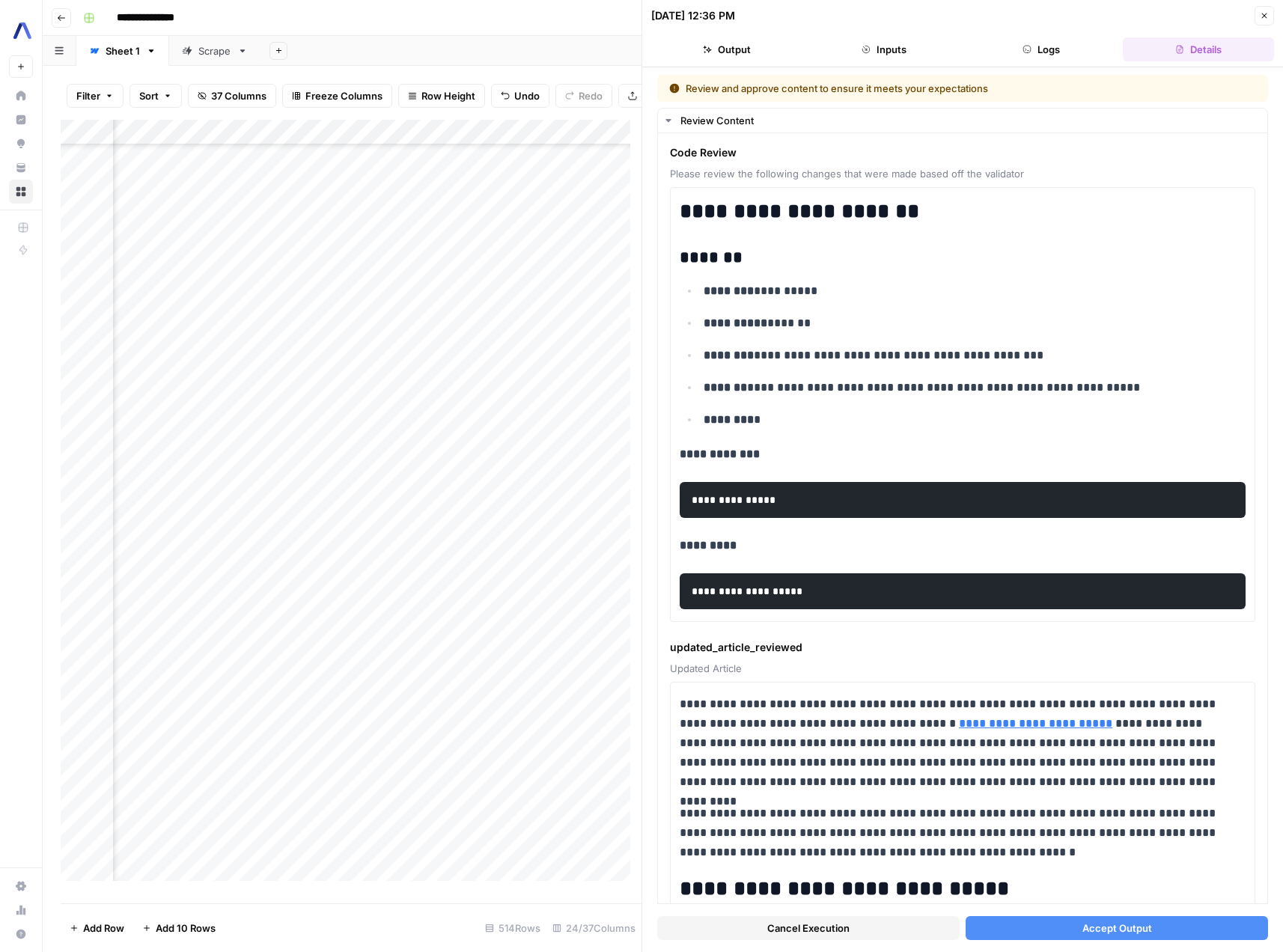
click at [879, 930] on button "Cancel Execution" at bounding box center [808, 927] width 303 height 24
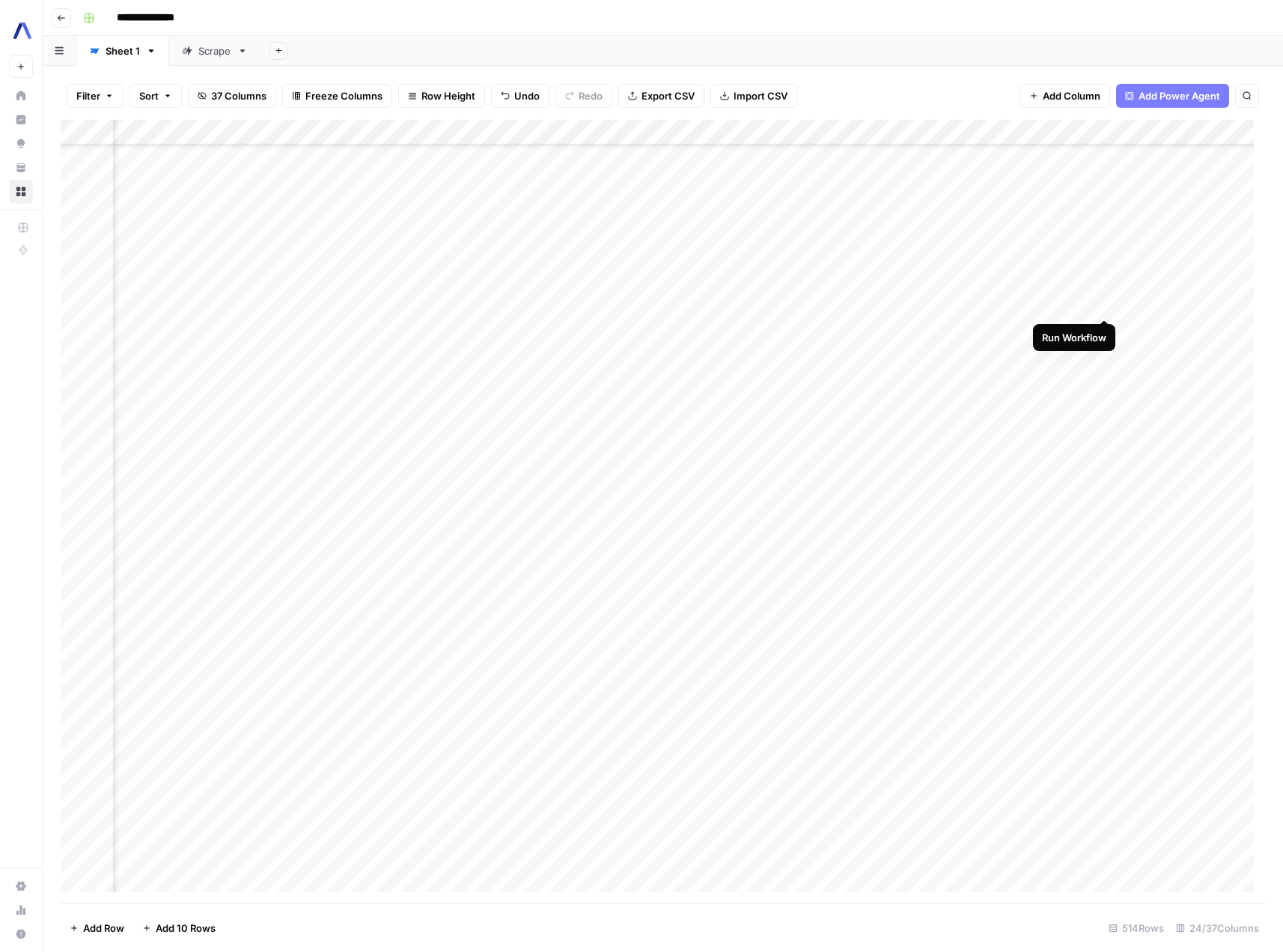
click at [1105, 303] on div "Add Column" at bounding box center [663, 511] width 1205 height 783
click at [277, 337] on div "Add Column" at bounding box center [663, 511] width 1205 height 783
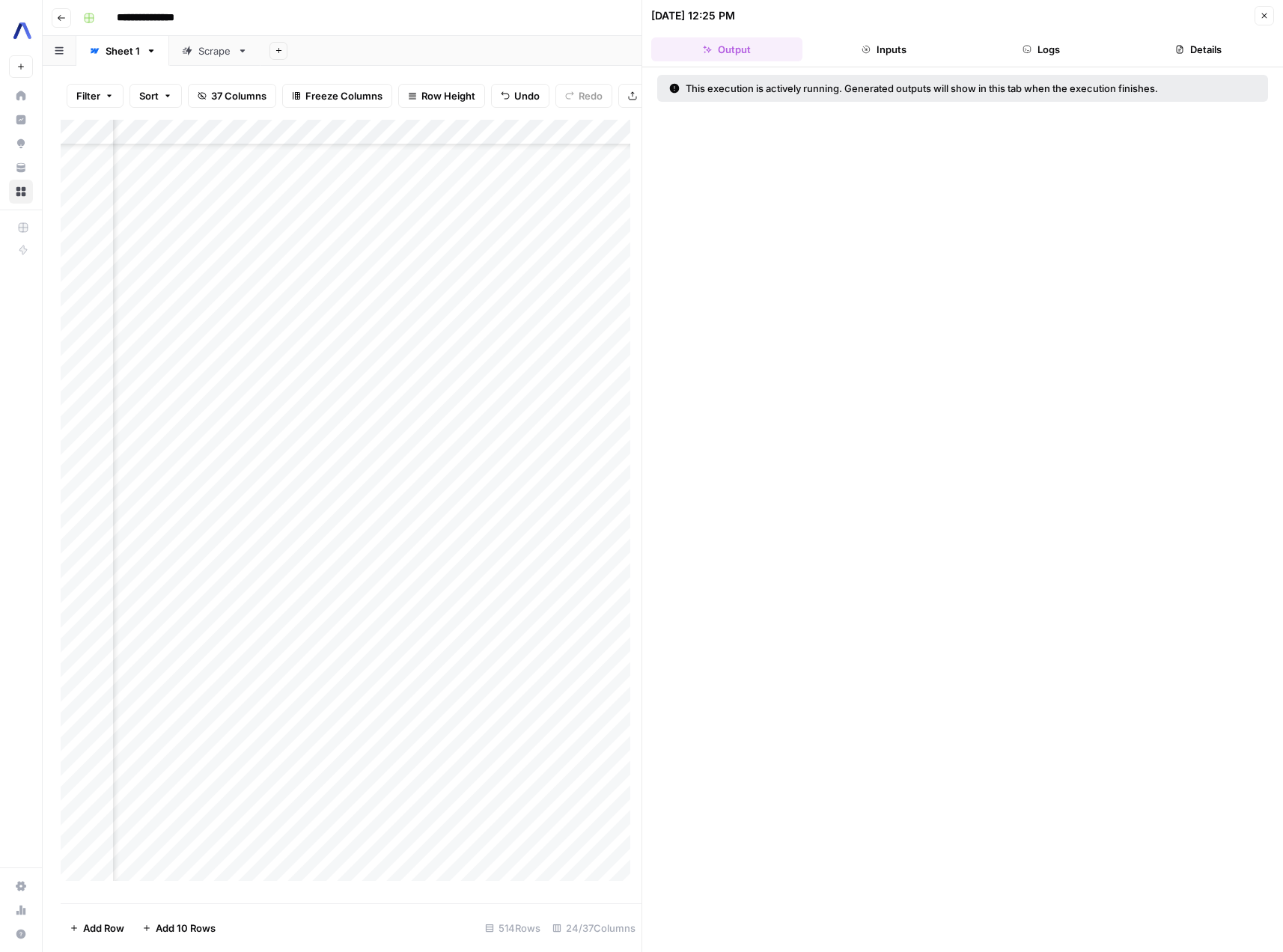
click at [910, 44] on button "Inputs" at bounding box center [884, 49] width 151 height 24
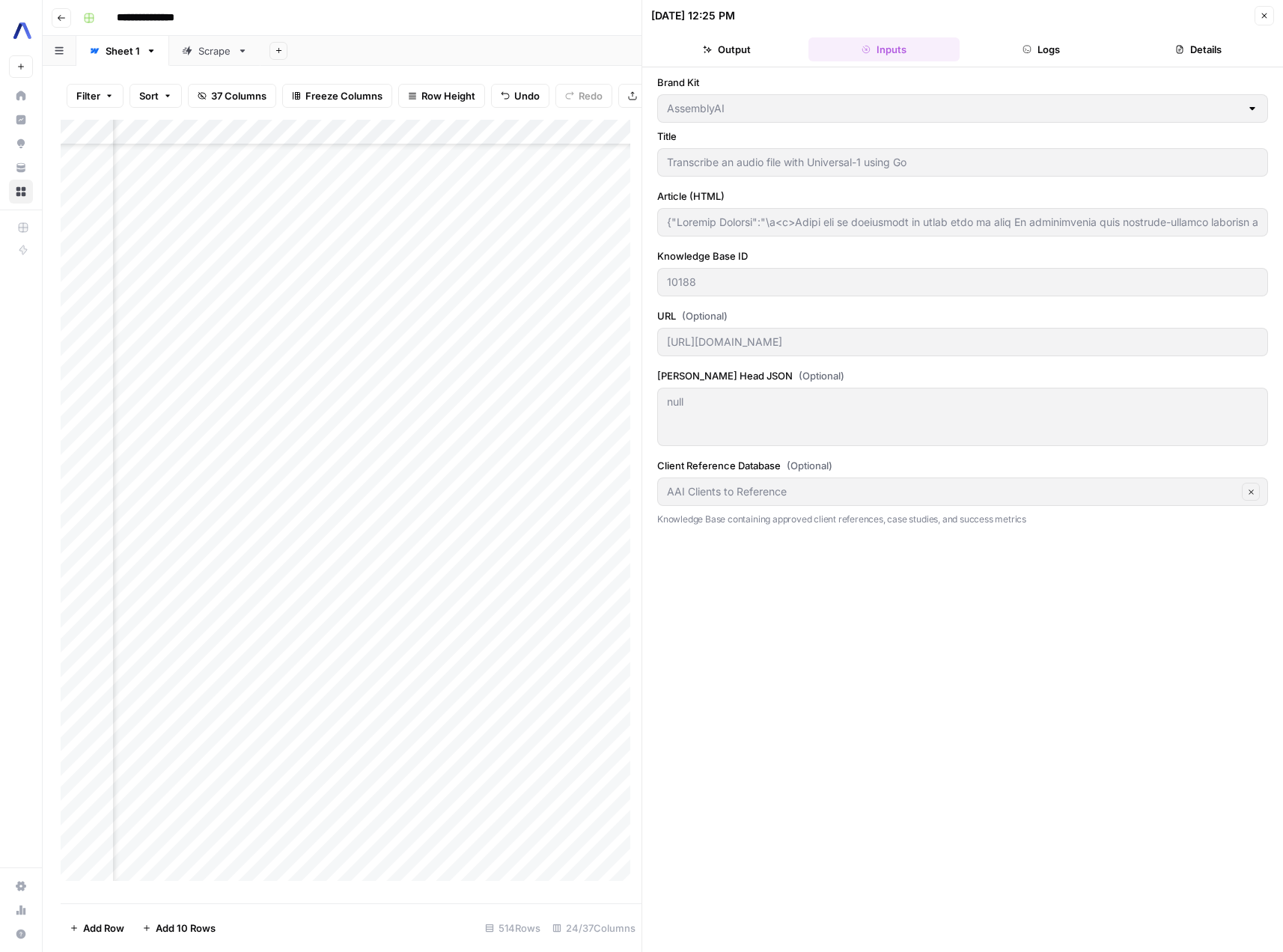
click at [1036, 58] on button "Logs" at bounding box center [1041, 49] width 151 height 24
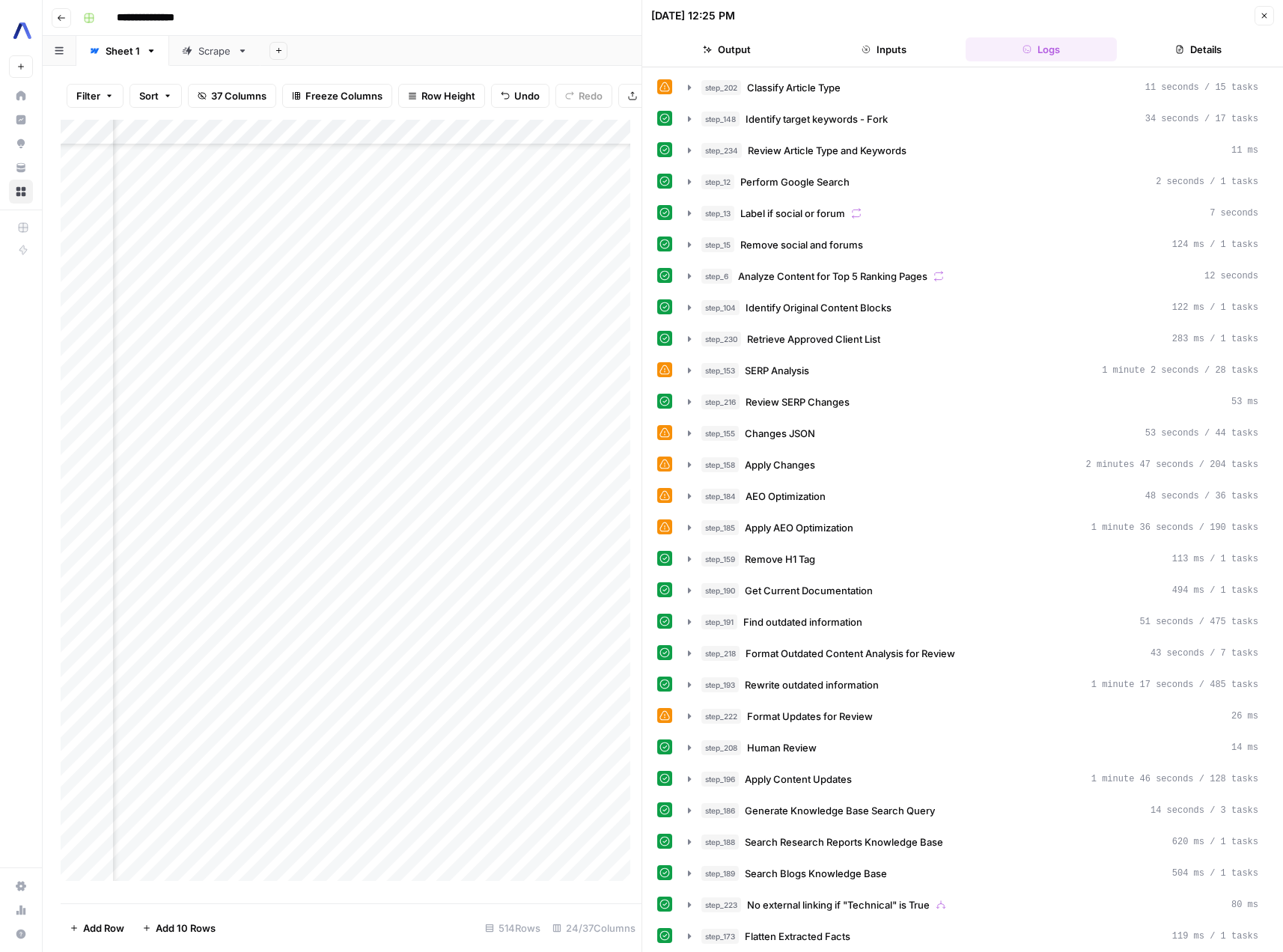
click at [737, 39] on button "Output" at bounding box center [727, 49] width 151 height 24
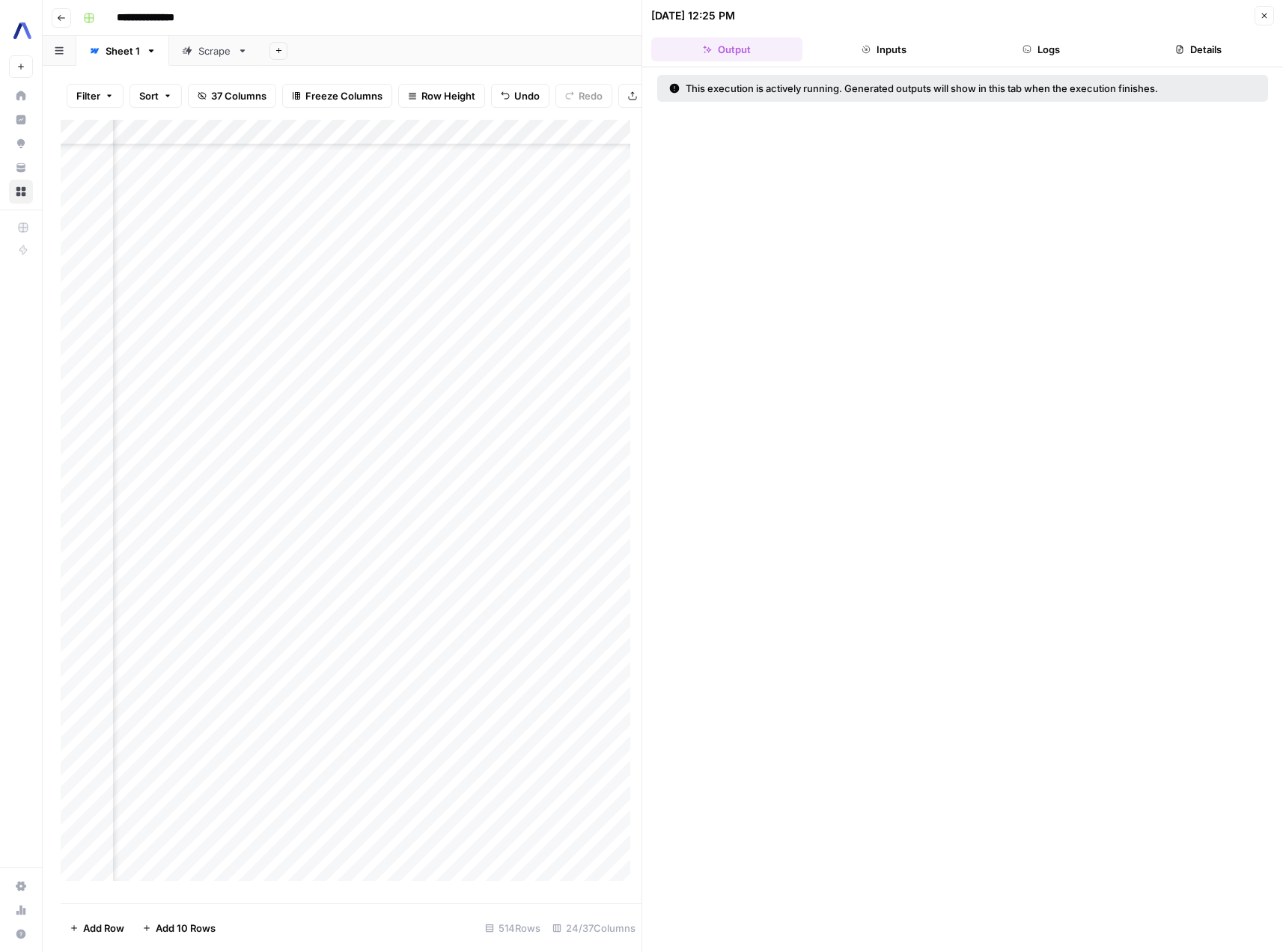
click at [1061, 51] on button "Logs" at bounding box center [1041, 49] width 151 height 24
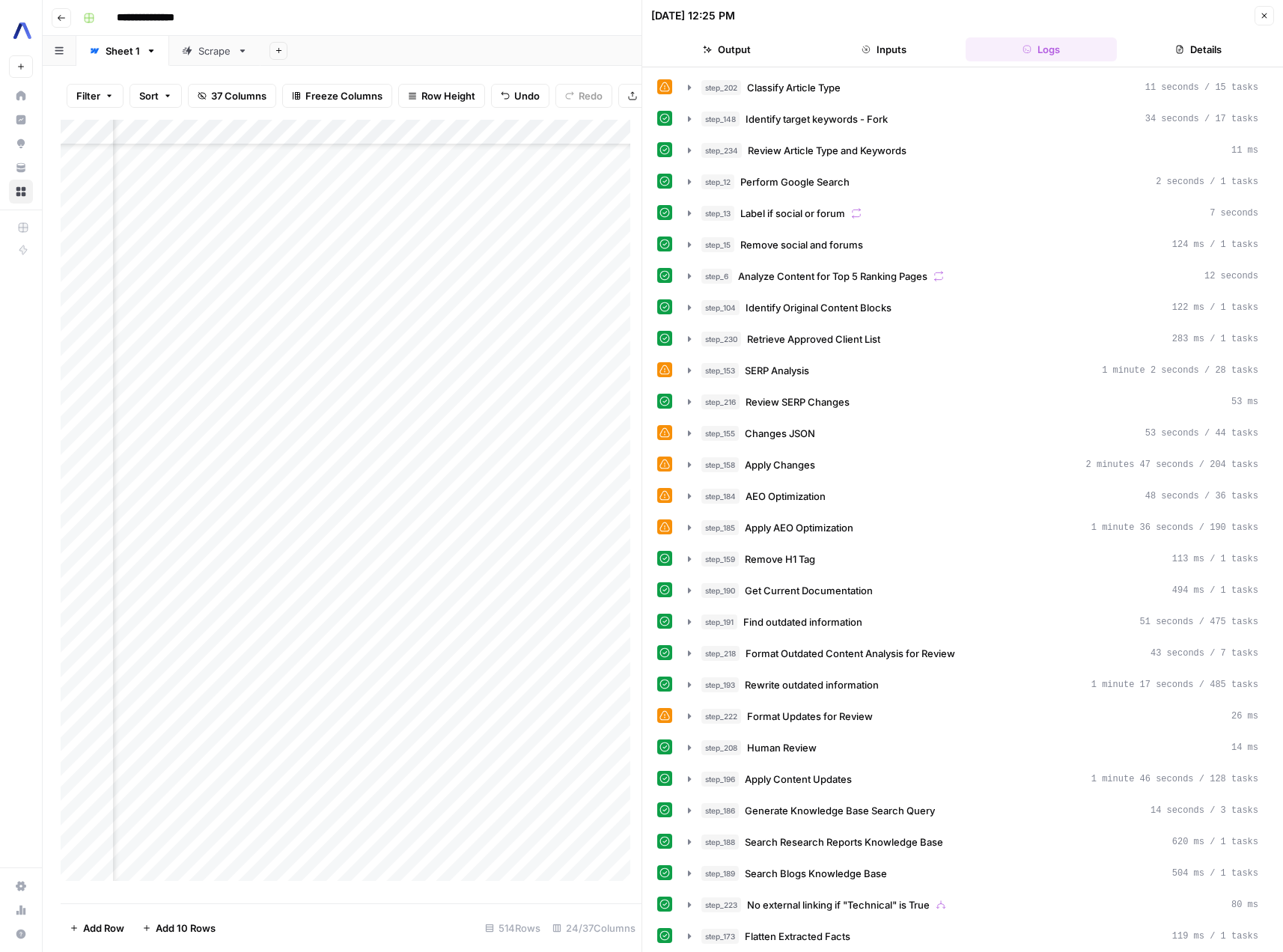
click at [1202, 61] on button "Details" at bounding box center [1199, 49] width 151 height 24
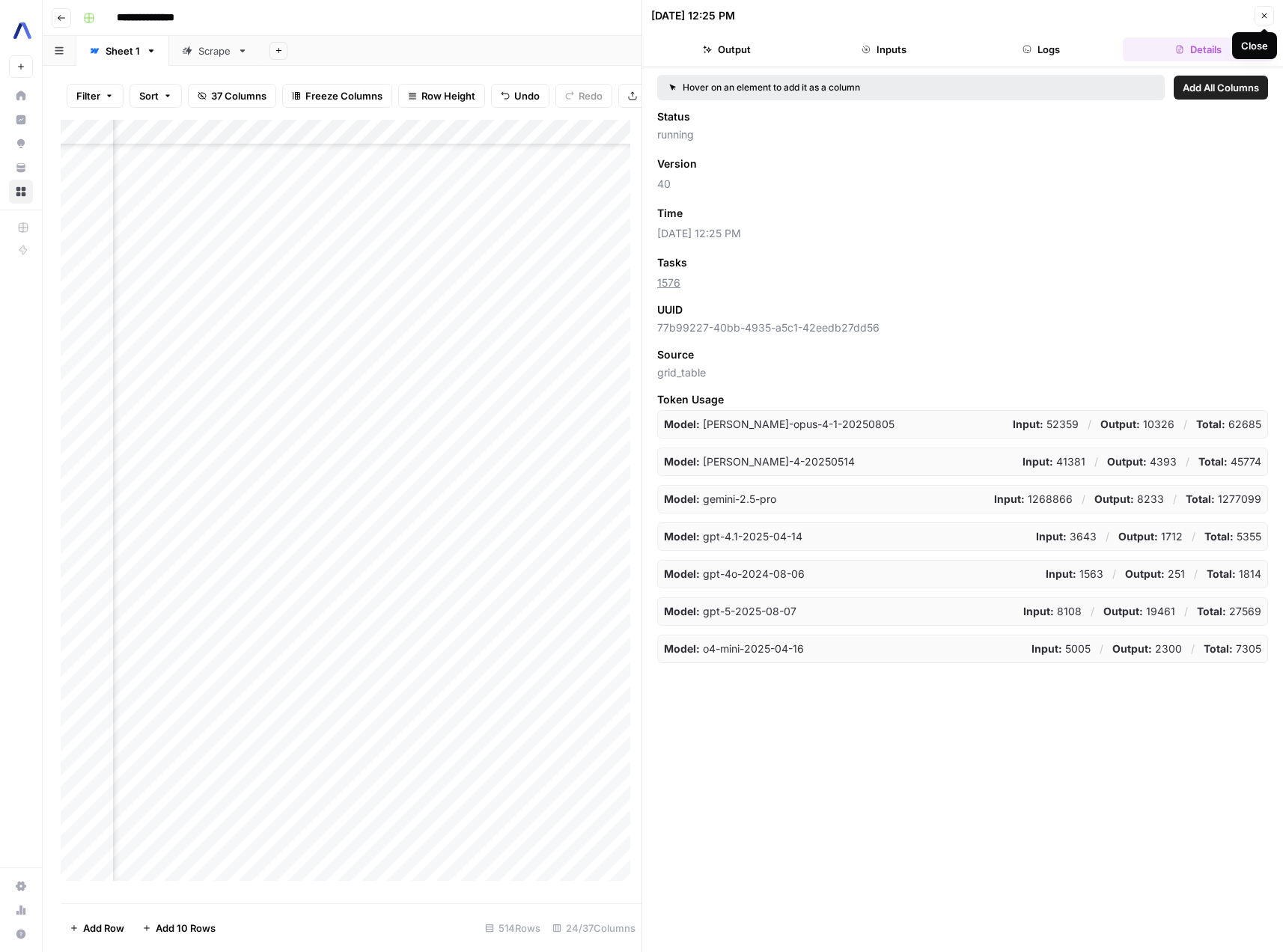
click at [1263, 16] on icon "button" at bounding box center [1265, 16] width 5 height 5
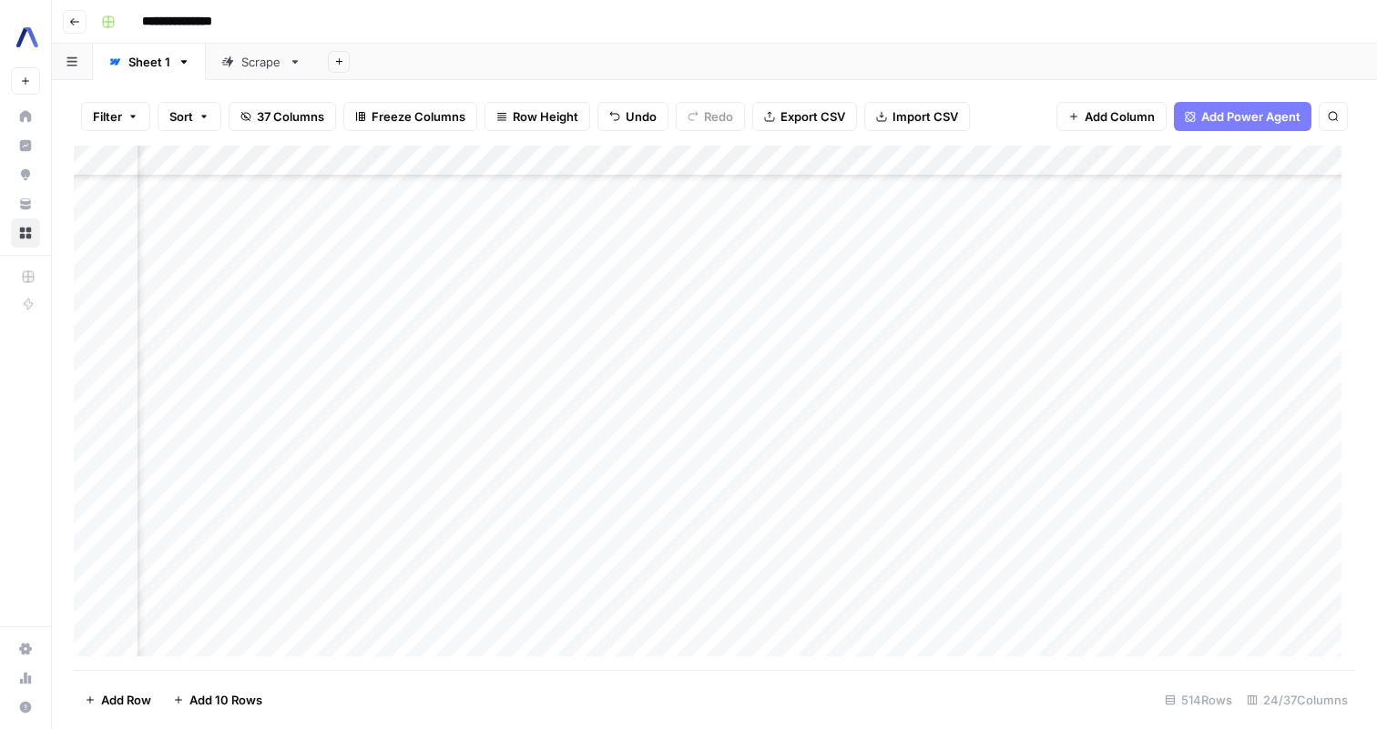
scroll to position [7522, 2540]
